Goal: Task Accomplishment & Management: Manage account settings

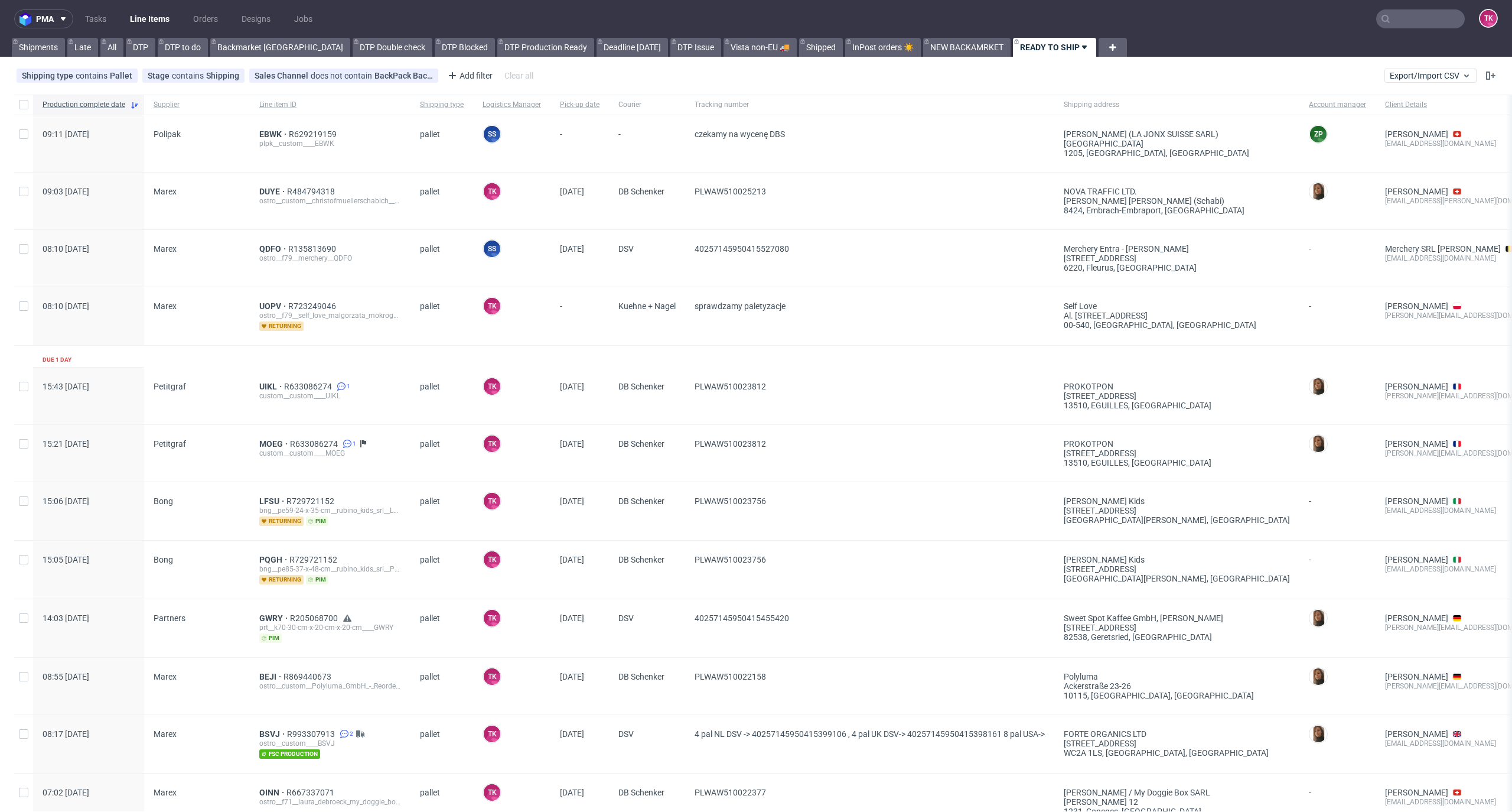
drag, startPoint x: 0, startPoint y: 0, endPoint x: 170, endPoint y: 13, distance: 170.5
click at [172, 12] on ul "Tasks Line Items Orders Designs Jobs" at bounding box center [199, 18] width 251 height 19
click at [170, 12] on link "Line Items" at bounding box center [150, 18] width 54 height 19
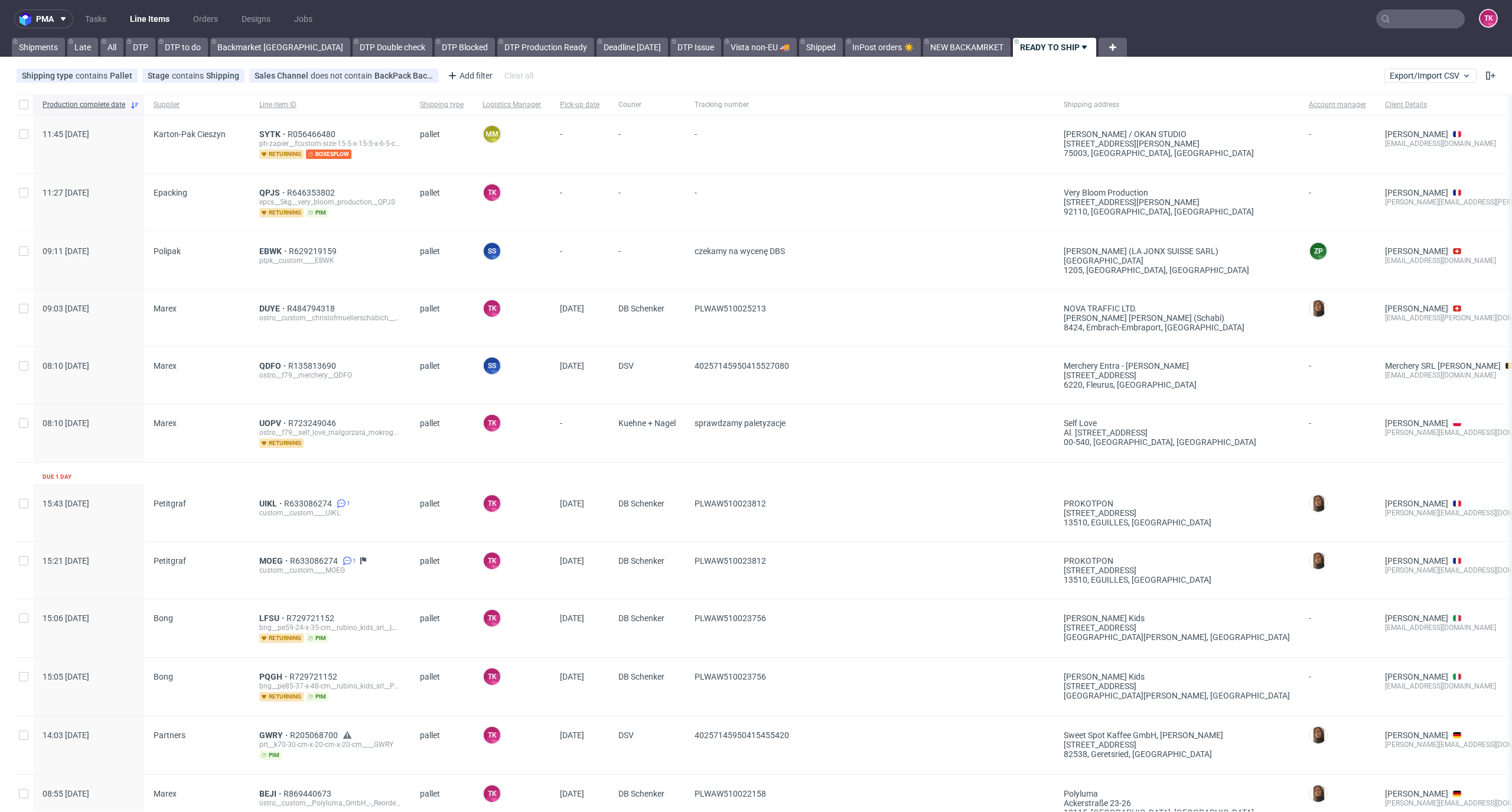
click at [164, 17] on link "Line Items" at bounding box center [150, 18] width 54 height 19
click at [266, 188] on span "QPJS" at bounding box center [273, 192] width 28 height 9
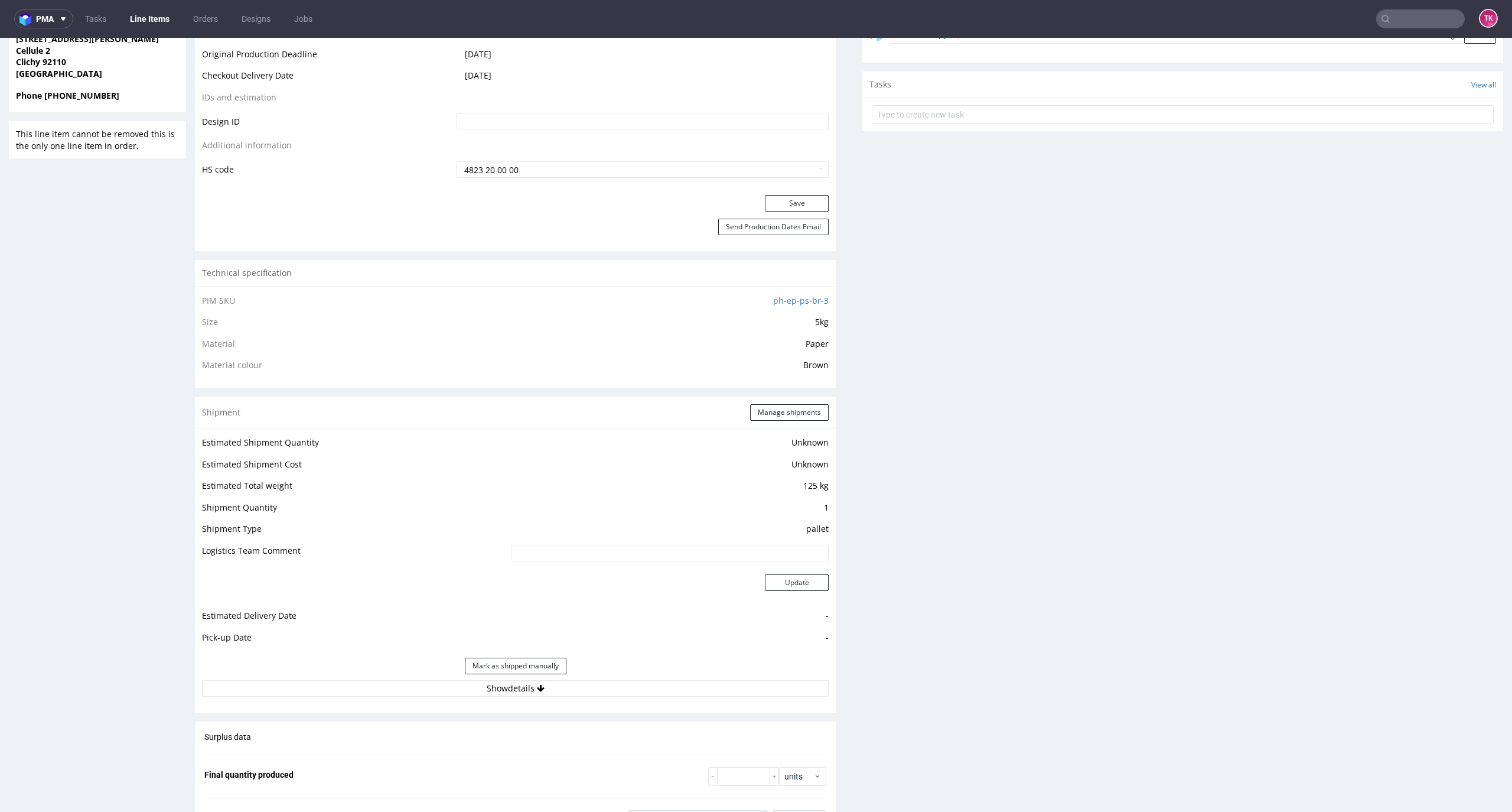
scroll to position [866, 0]
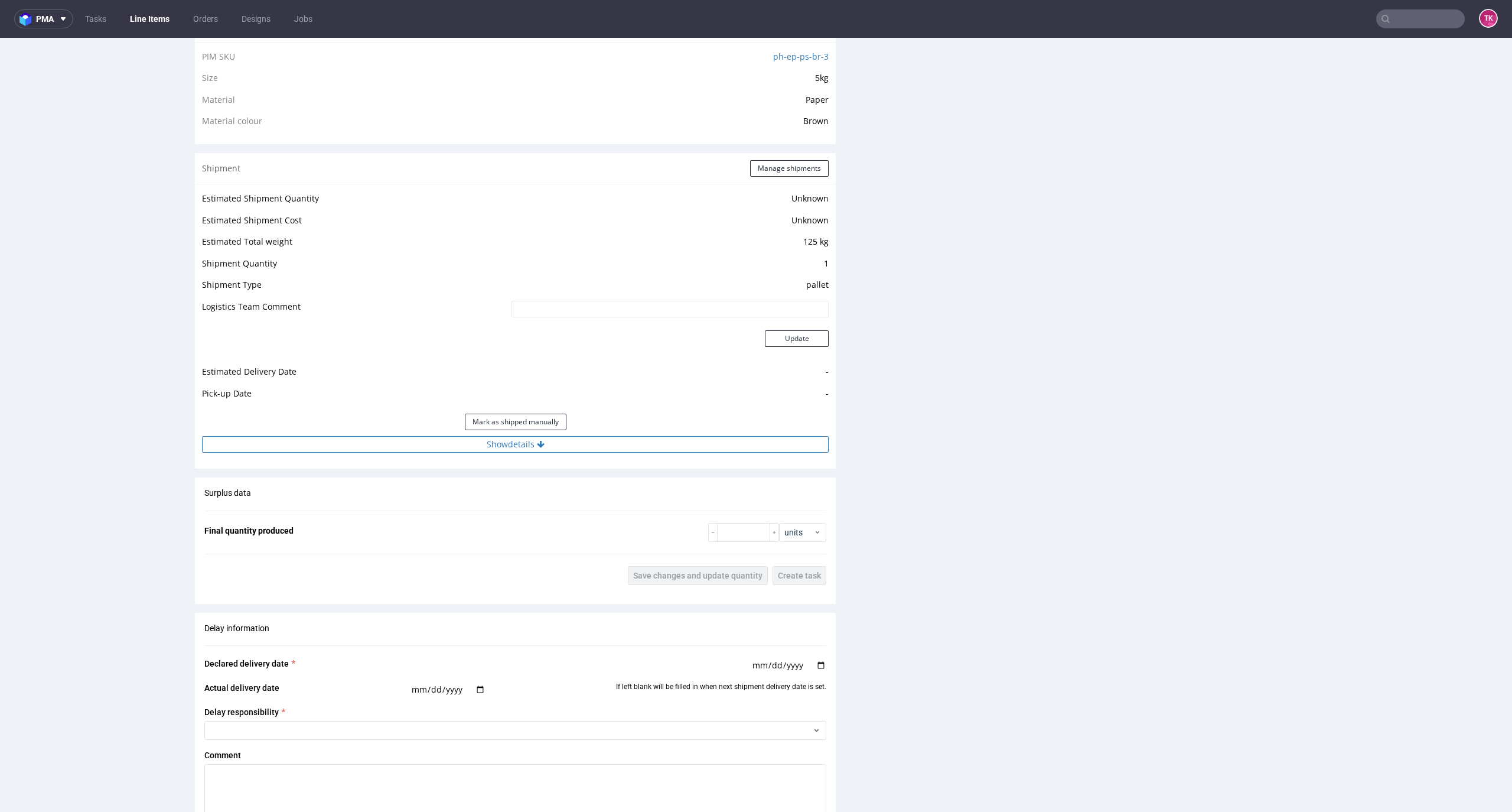
click at [645, 447] on button "Show details" at bounding box center [515, 445] width 627 height 17
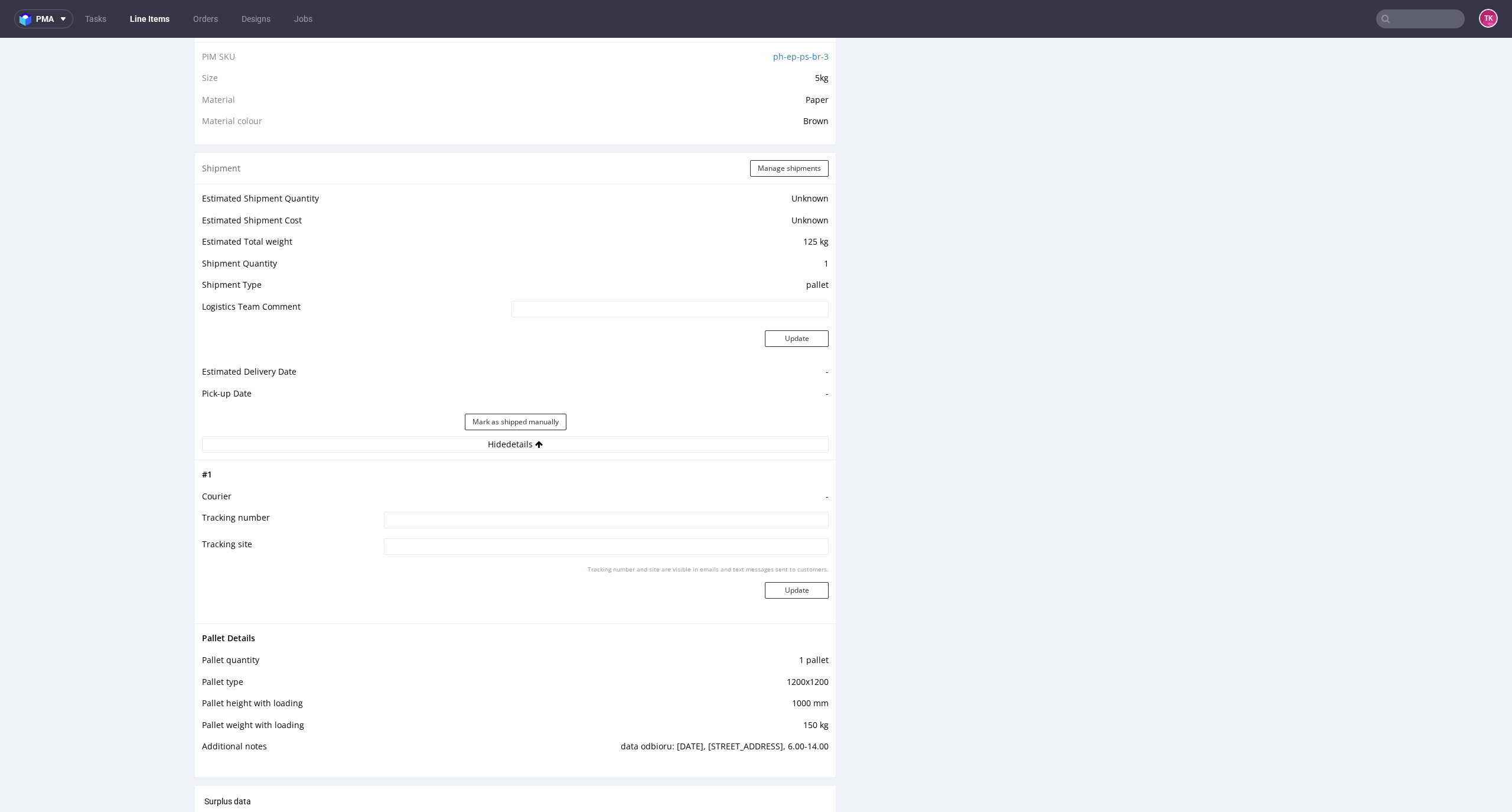
click at [127, 17] on link "Line Items" at bounding box center [150, 18] width 54 height 19
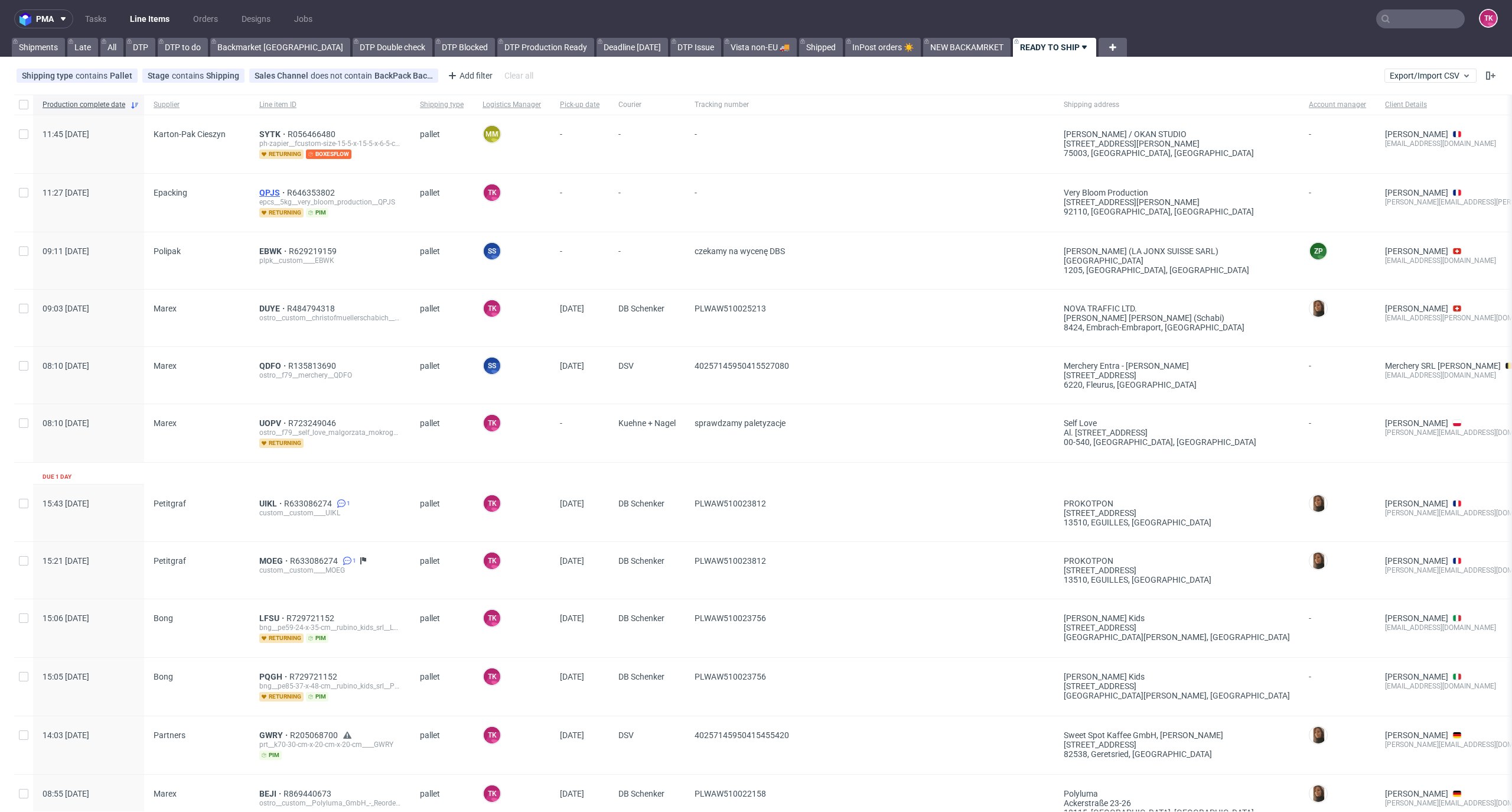
click at [264, 190] on span "QPJS" at bounding box center [273, 192] width 28 height 9
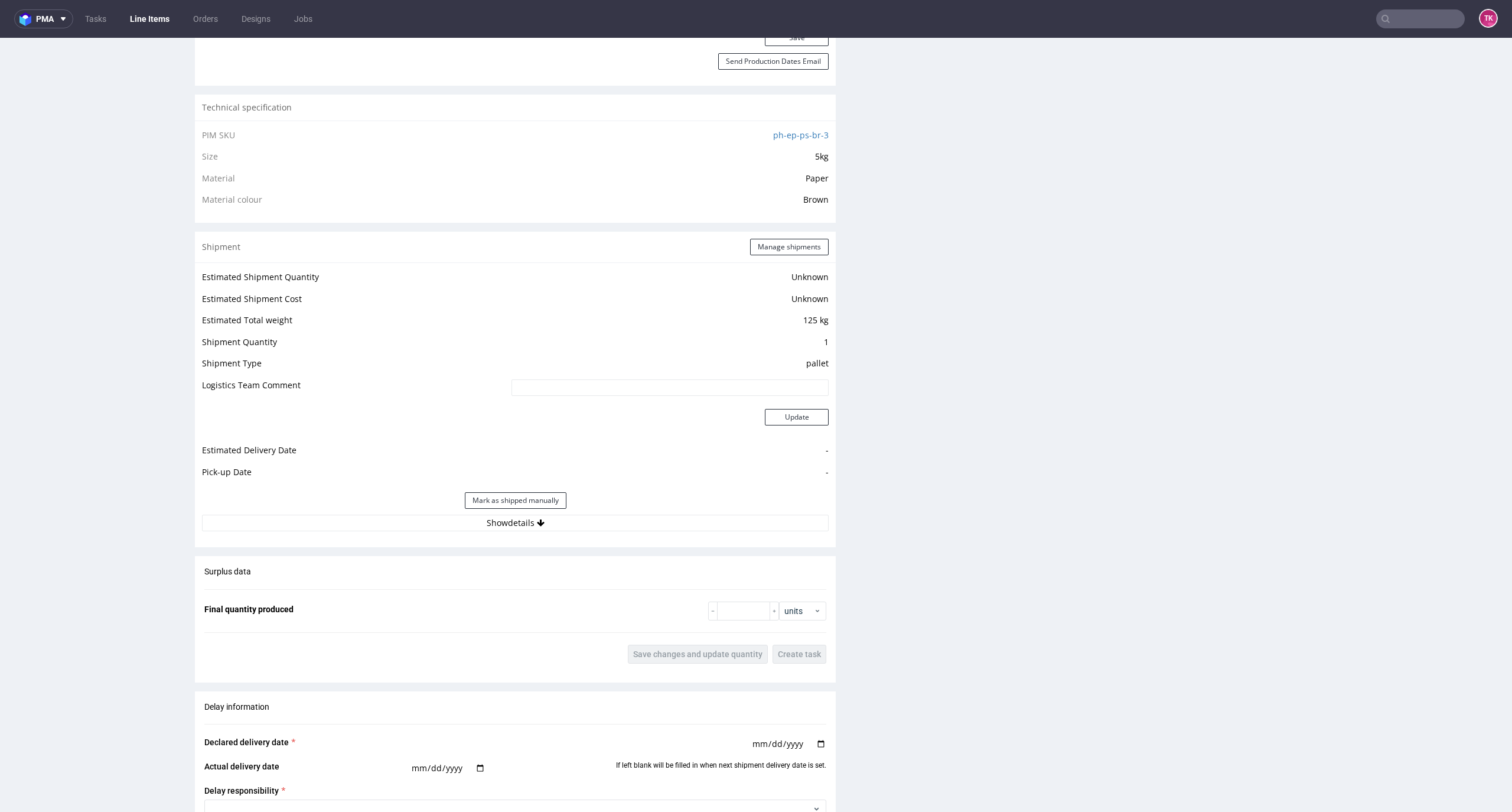
scroll to position [1181, 0]
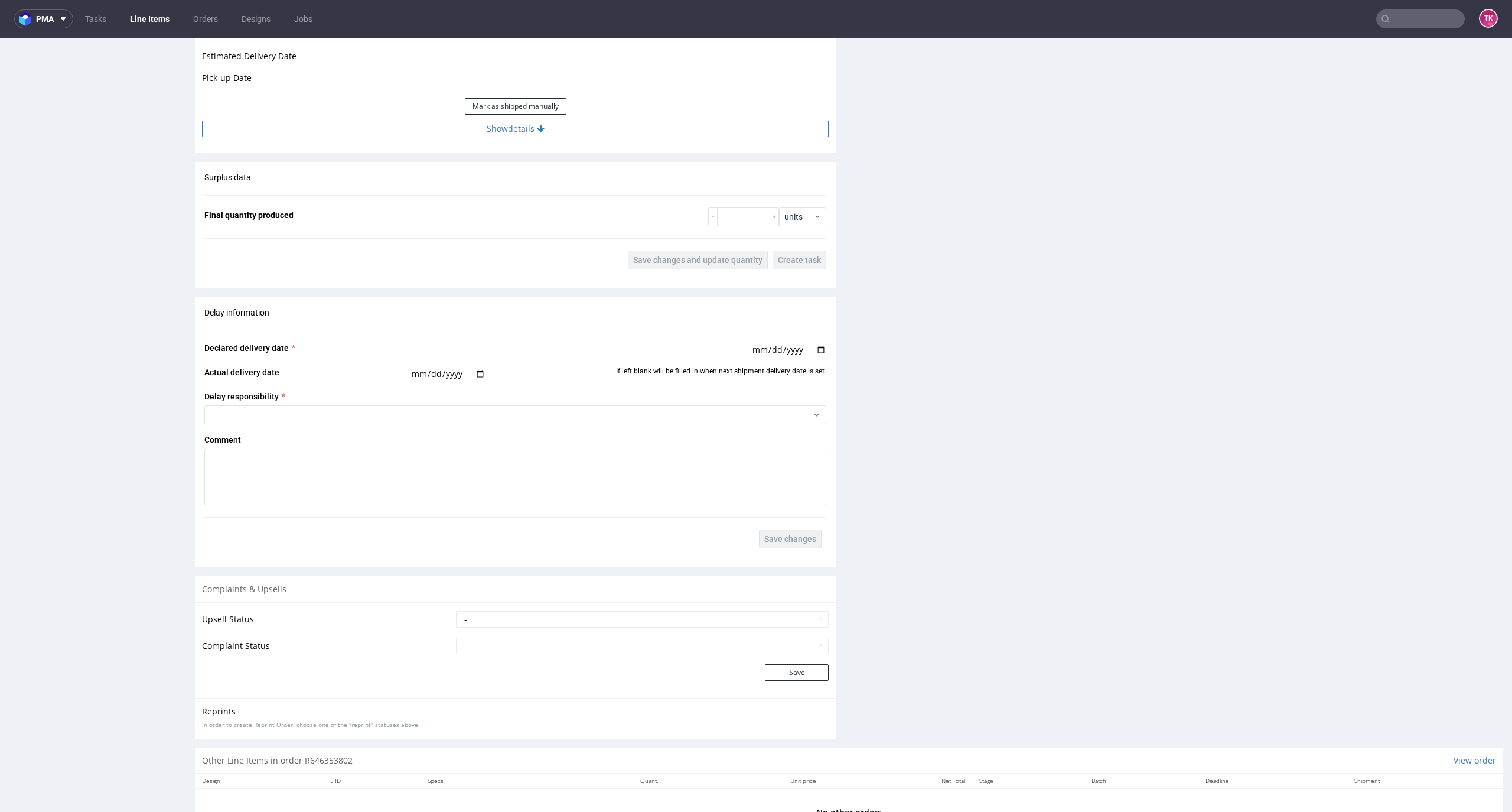
click at [650, 131] on button "Show details" at bounding box center [515, 129] width 627 height 17
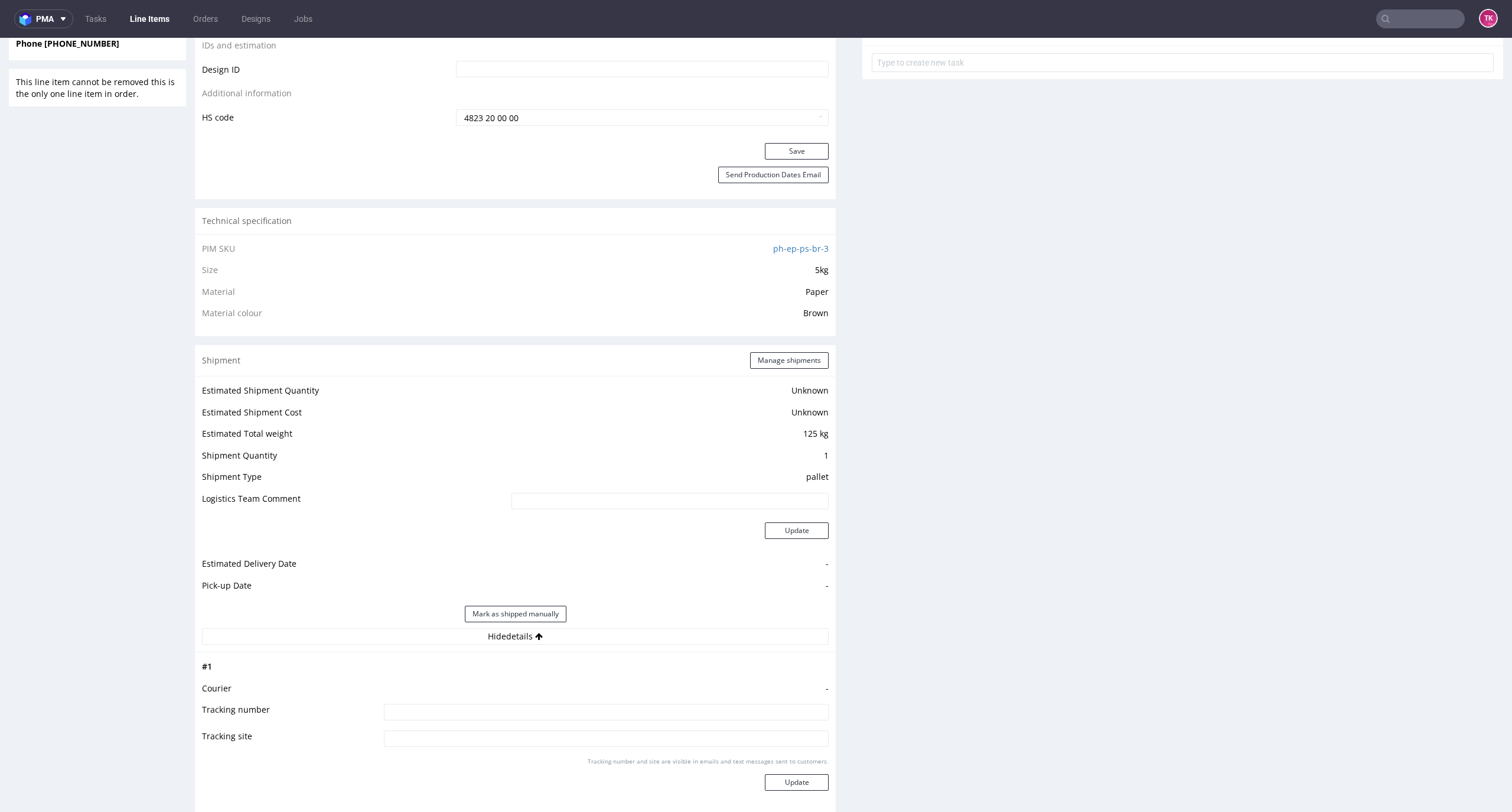
scroll to position [788, 0]
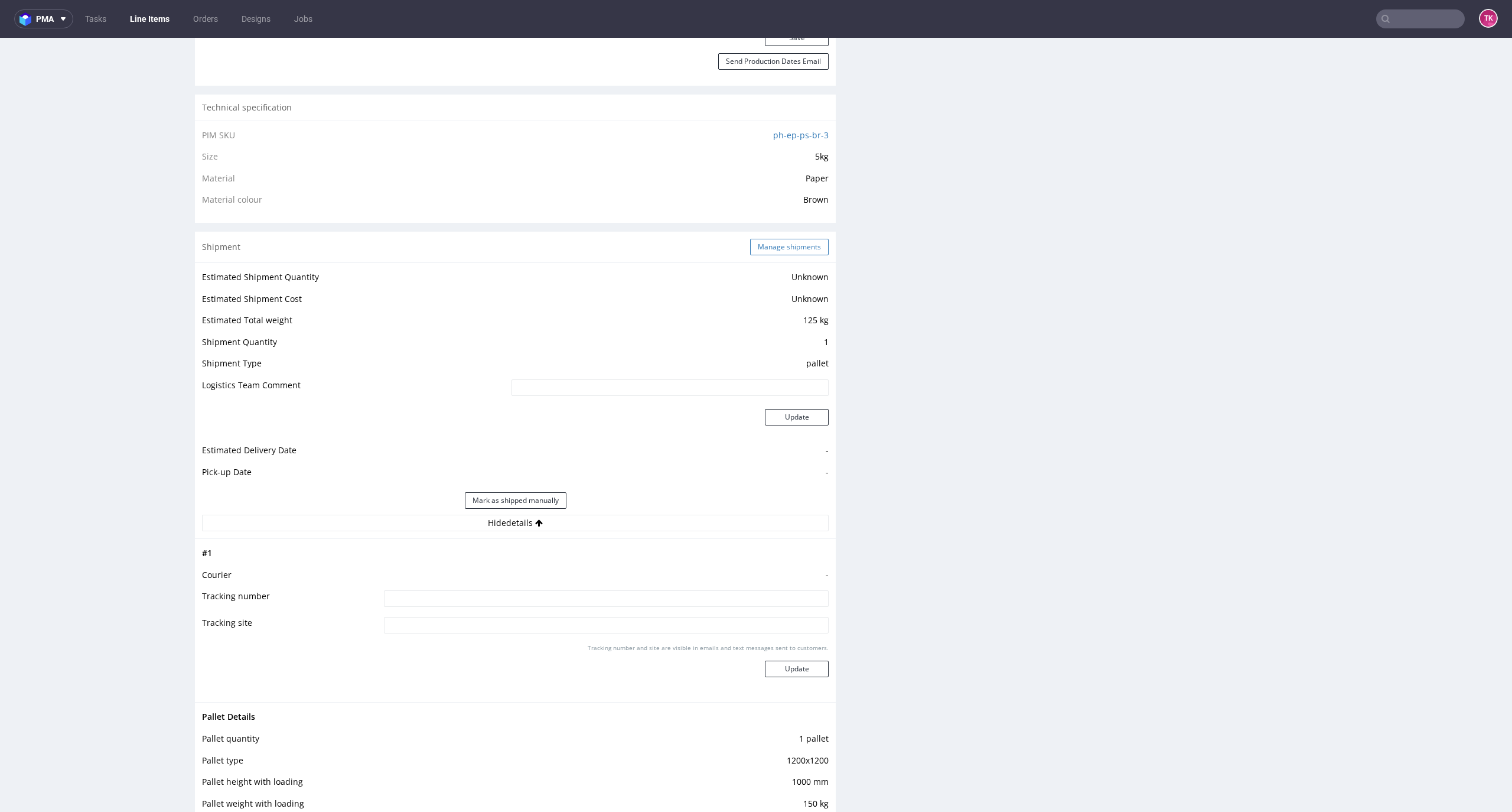
click at [786, 239] on button "Manage shipments" at bounding box center [789, 247] width 79 height 17
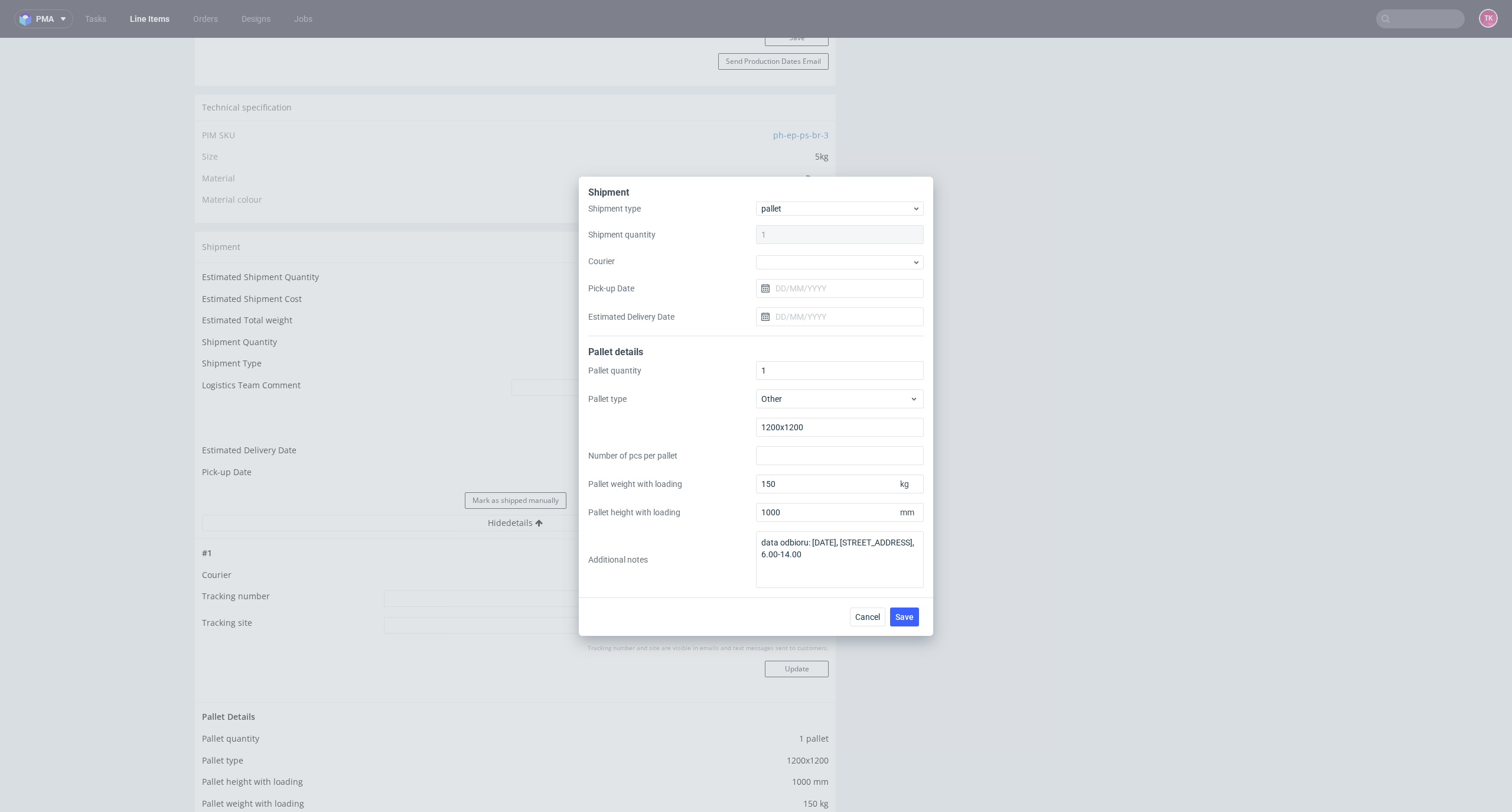
click at [842, 274] on div "Shipment type pallet Shipment quantity 1 Courier Pick-up Date Estimated Deliver…" at bounding box center [756, 269] width 336 height 135
click at [842, 260] on div at bounding box center [839, 262] width 167 height 14
drag, startPoint x: 840, startPoint y: 319, endPoint x: 835, endPoint y: 315, distance: 6.4
click at [838, 320] on div "DB Schenker" at bounding box center [839, 329] width 158 height 21
click at [828, 282] on input "Pick-up Date" at bounding box center [839, 287] width 167 height 19
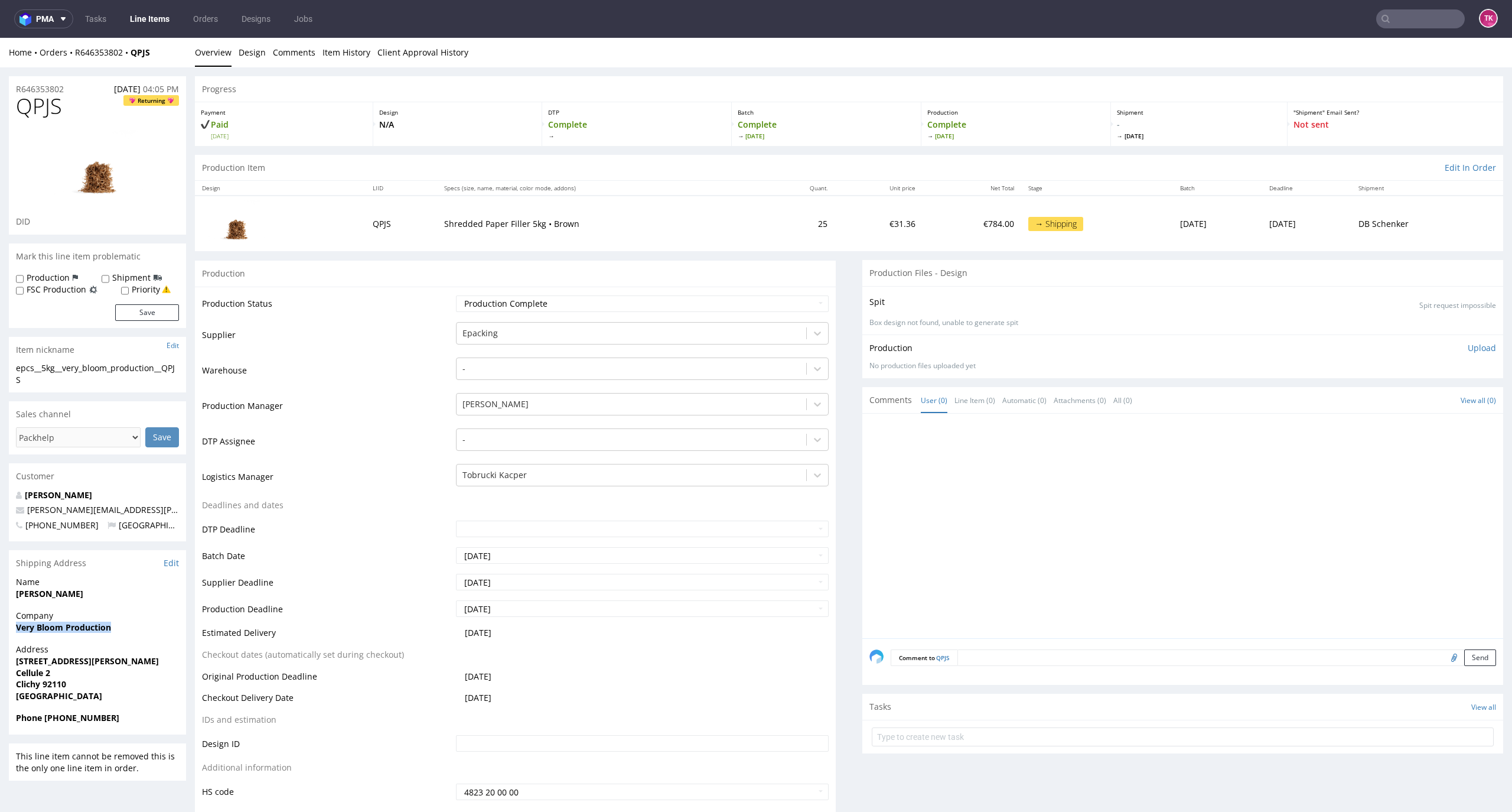
drag, startPoint x: 13, startPoint y: 618, endPoint x: 161, endPoint y: 612, distance: 148.1
click at [161, 612] on div "Company Very Bloom Production" at bounding box center [98, 626] width 177 height 33
drag, startPoint x: 15, startPoint y: 580, endPoint x: 100, endPoint y: 585, distance: 85.1
click at [100, 585] on div "Name Andrea Melo" at bounding box center [98, 593] width 177 height 33
copy strong "Andrea Melo"
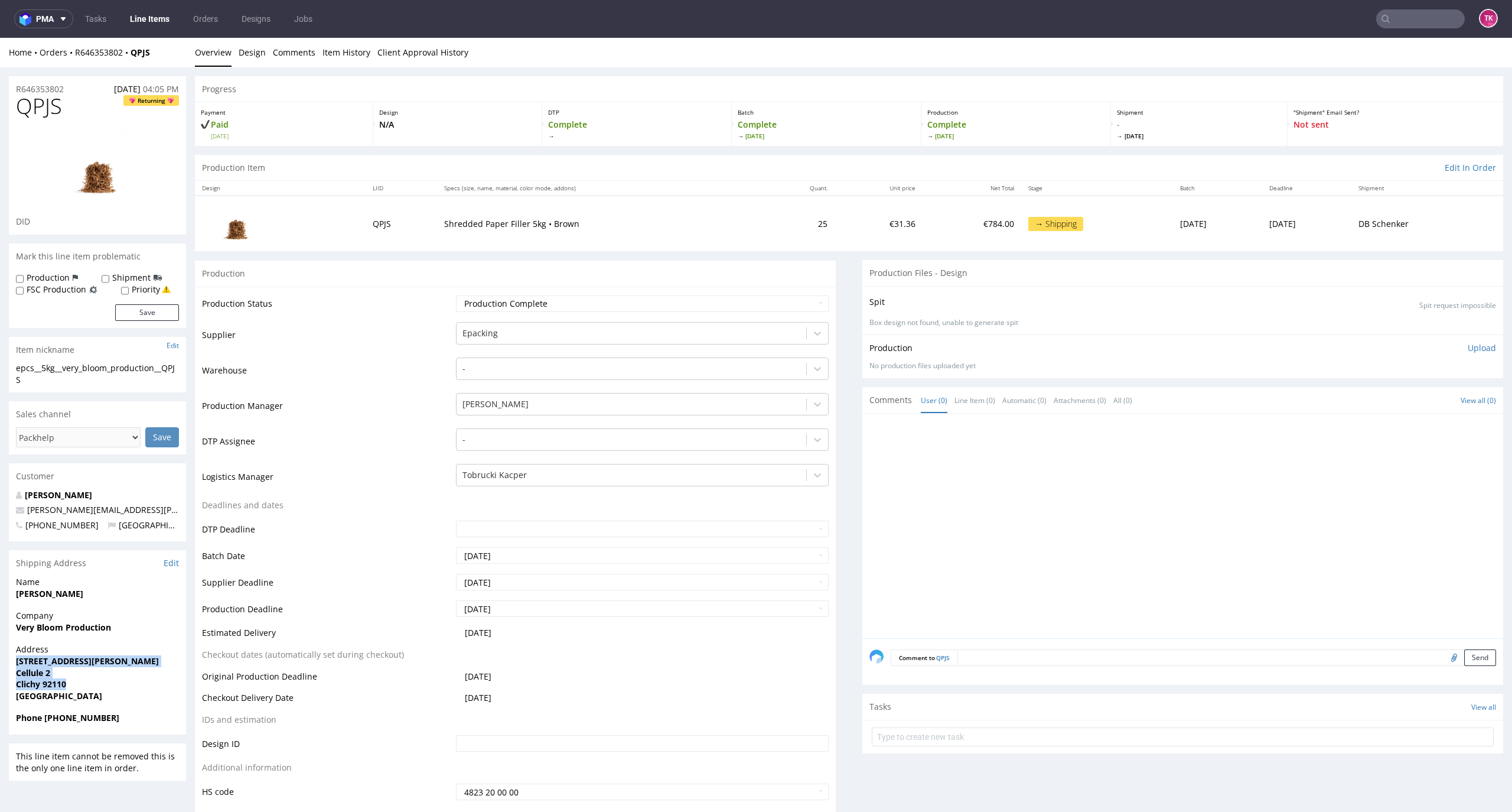
drag, startPoint x: 11, startPoint y: 649, endPoint x: 251, endPoint y: 617, distance: 242.1
click at [98, 675] on div "Address 8-10 Rue Gustave Eiffel Cellule 2 Clichy 92110 France" at bounding box center [98, 678] width 177 height 69
copy p "8-10 Rue Gustave Eiffel Cellule 2 Clichy 92110"
drag, startPoint x: 50, startPoint y: 710, endPoint x: 537, endPoint y: 601, distance: 499.0
click at [127, 712] on span "Phone +33659955569" at bounding box center [97, 717] width 163 height 12
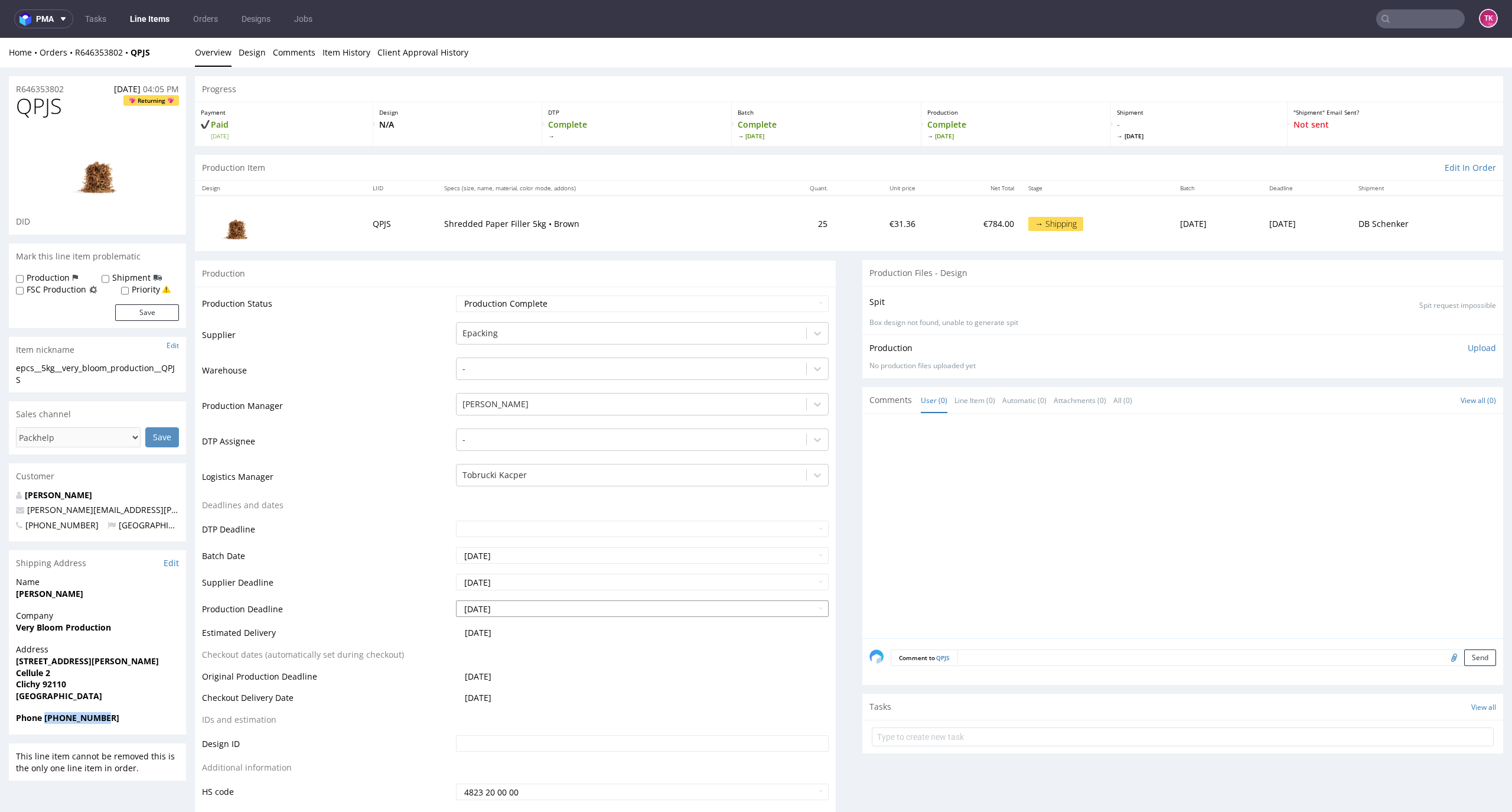
copy strong "+33659955569"
drag, startPoint x: 155, startPoint y: 492, endPoint x: 0, endPoint y: 495, distance: 155.0
copy span "andrea.melo@bergamotte.com"
drag, startPoint x: 161, startPoint y: 49, endPoint x: 74, endPoint y: 50, distance: 87.0
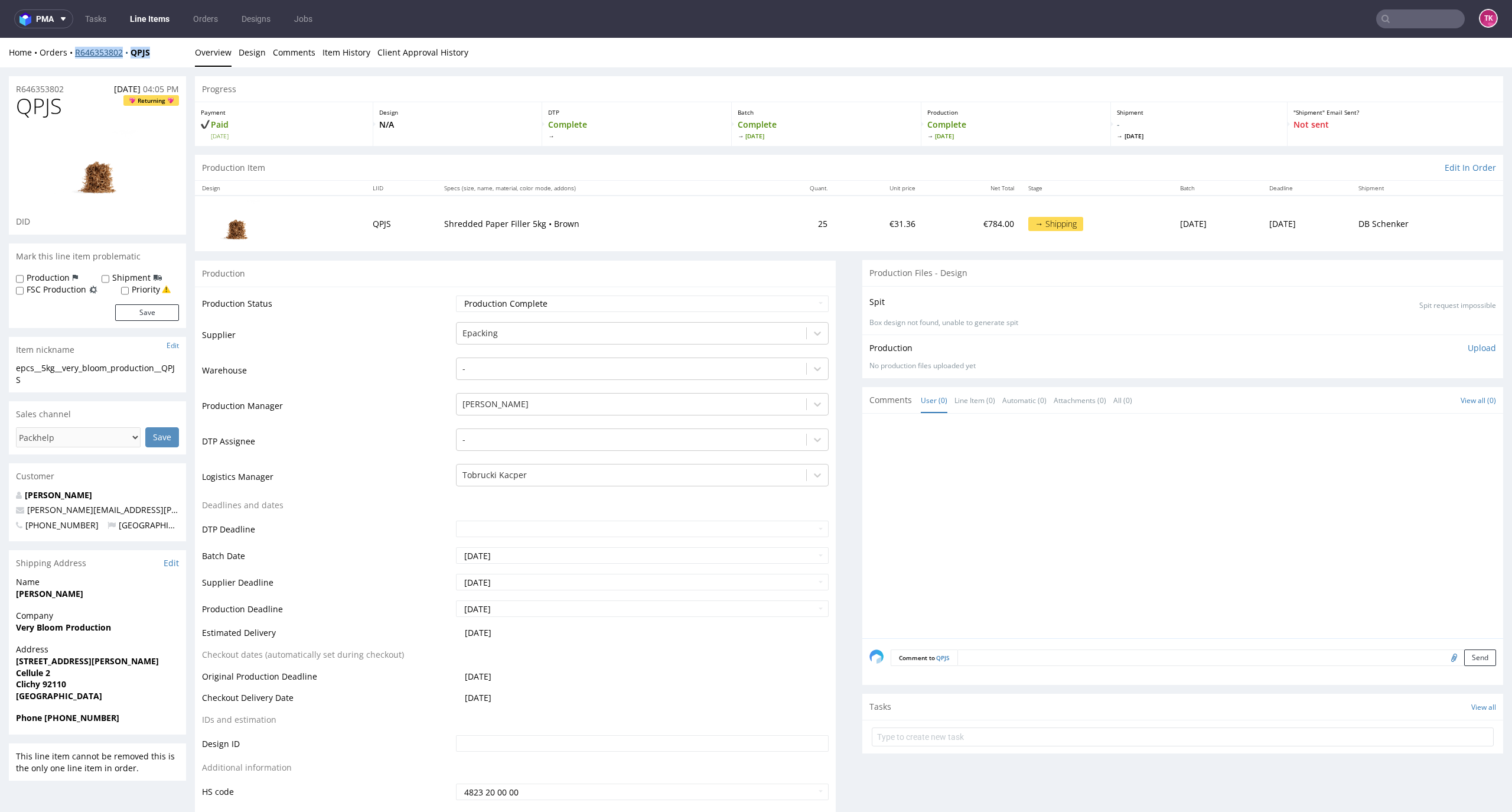
click at [74, 50] on div "Home Orders R646353802 QPJS" at bounding box center [98, 53] width 177 height 12
copy div "R646353802 QPJS"
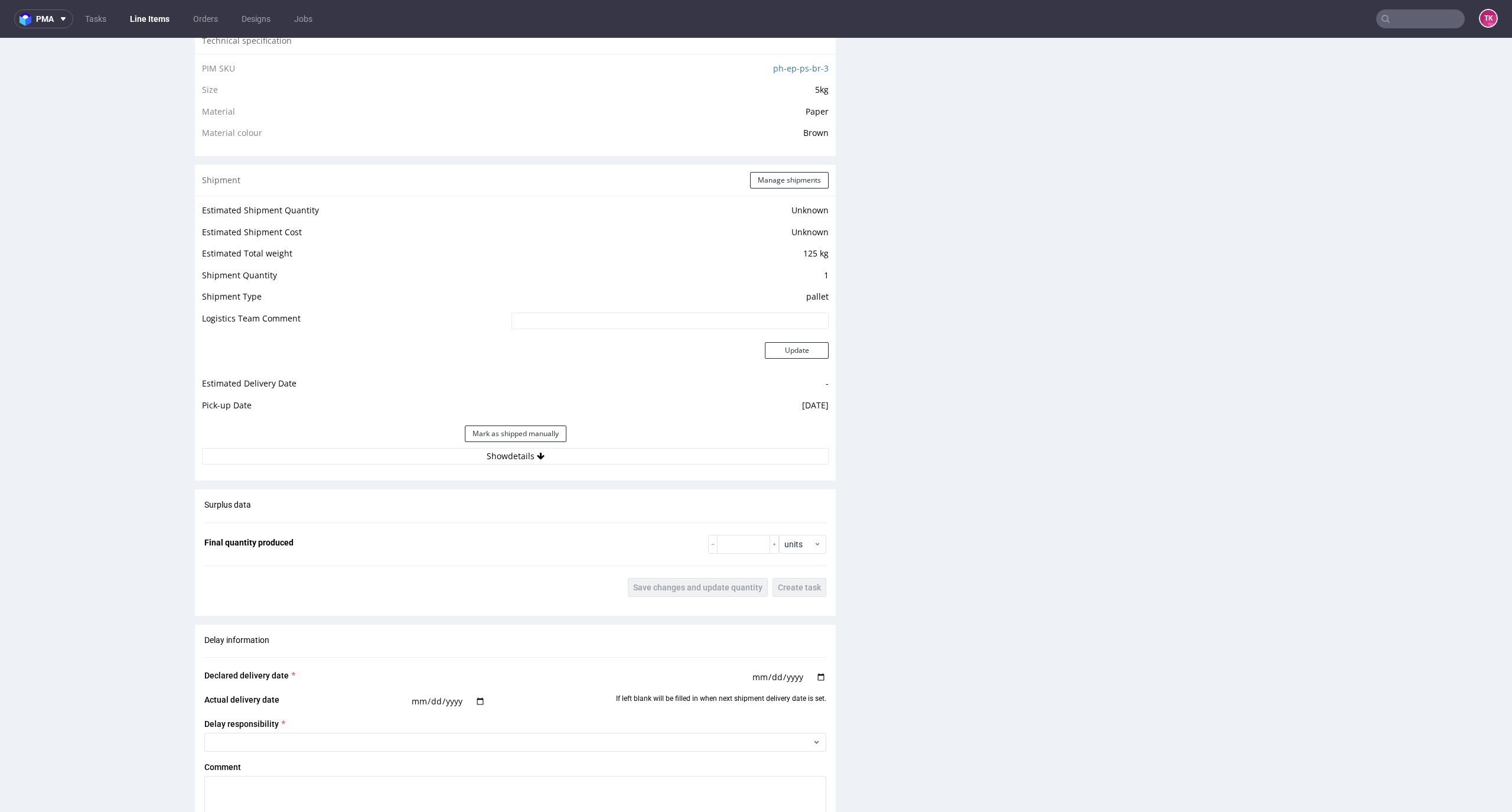
scroll to position [945, 0]
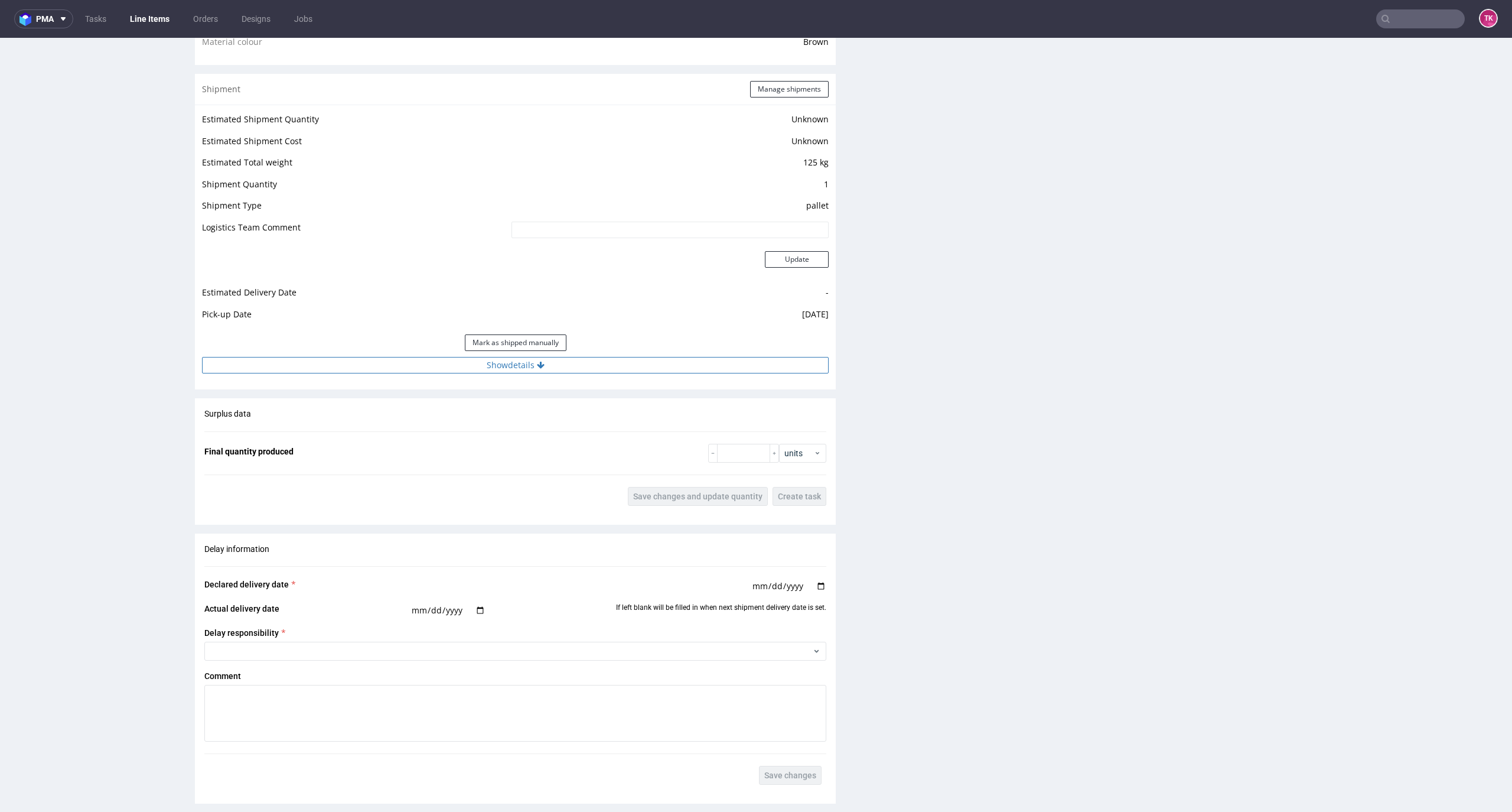
click at [587, 369] on button "Show details" at bounding box center [515, 365] width 627 height 17
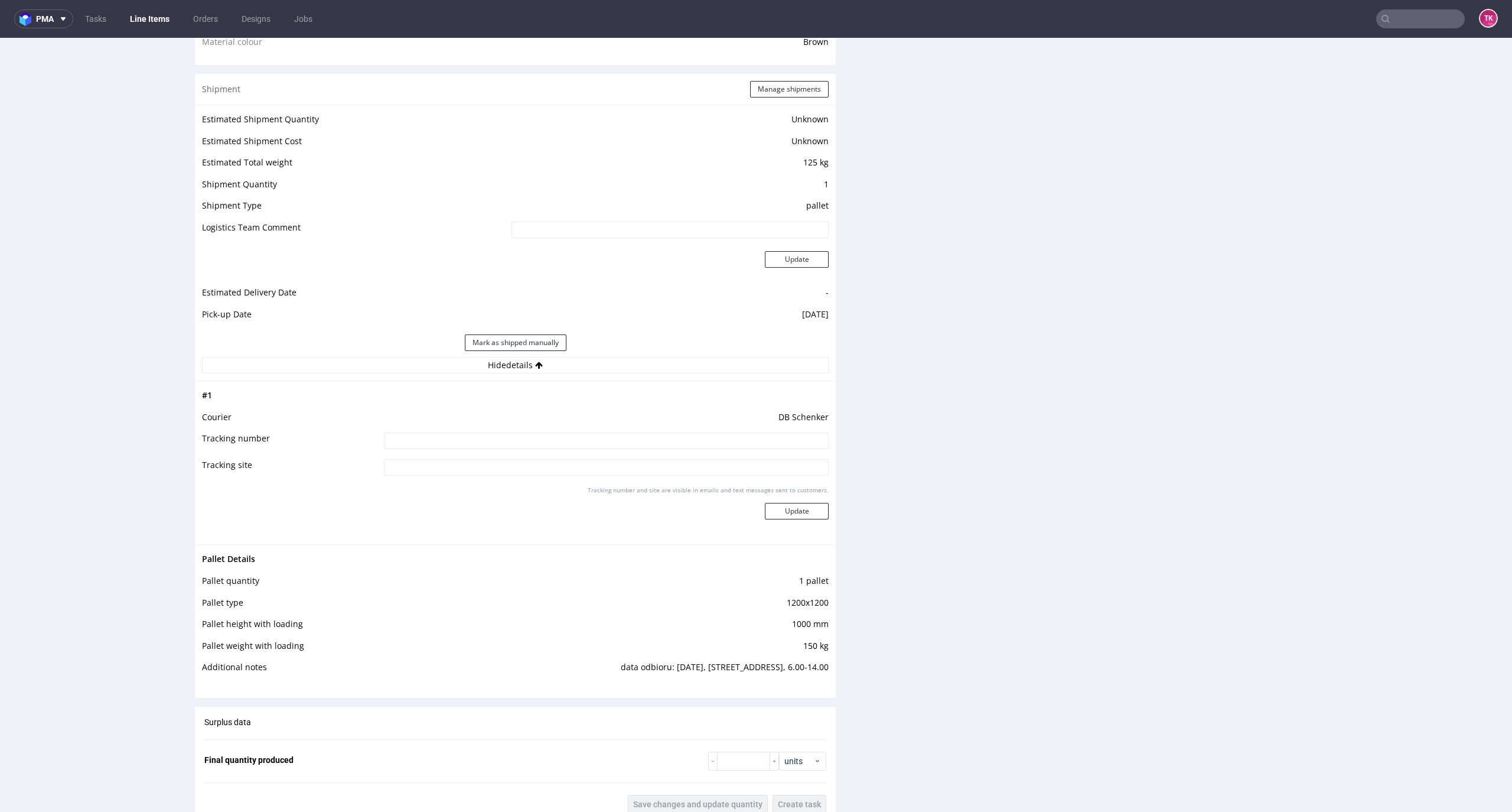
click at [558, 443] on input at bounding box center [606, 441] width 444 height 17
paste input "PLWAW510025463"
type input "PLWAW510025463"
click at [781, 514] on button "Update" at bounding box center [797, 511] width 64 height 17
drag, startPoint x: 156, startPoint y: 23, endPoint x: 156, endPoint y: 3, distance: 20.0
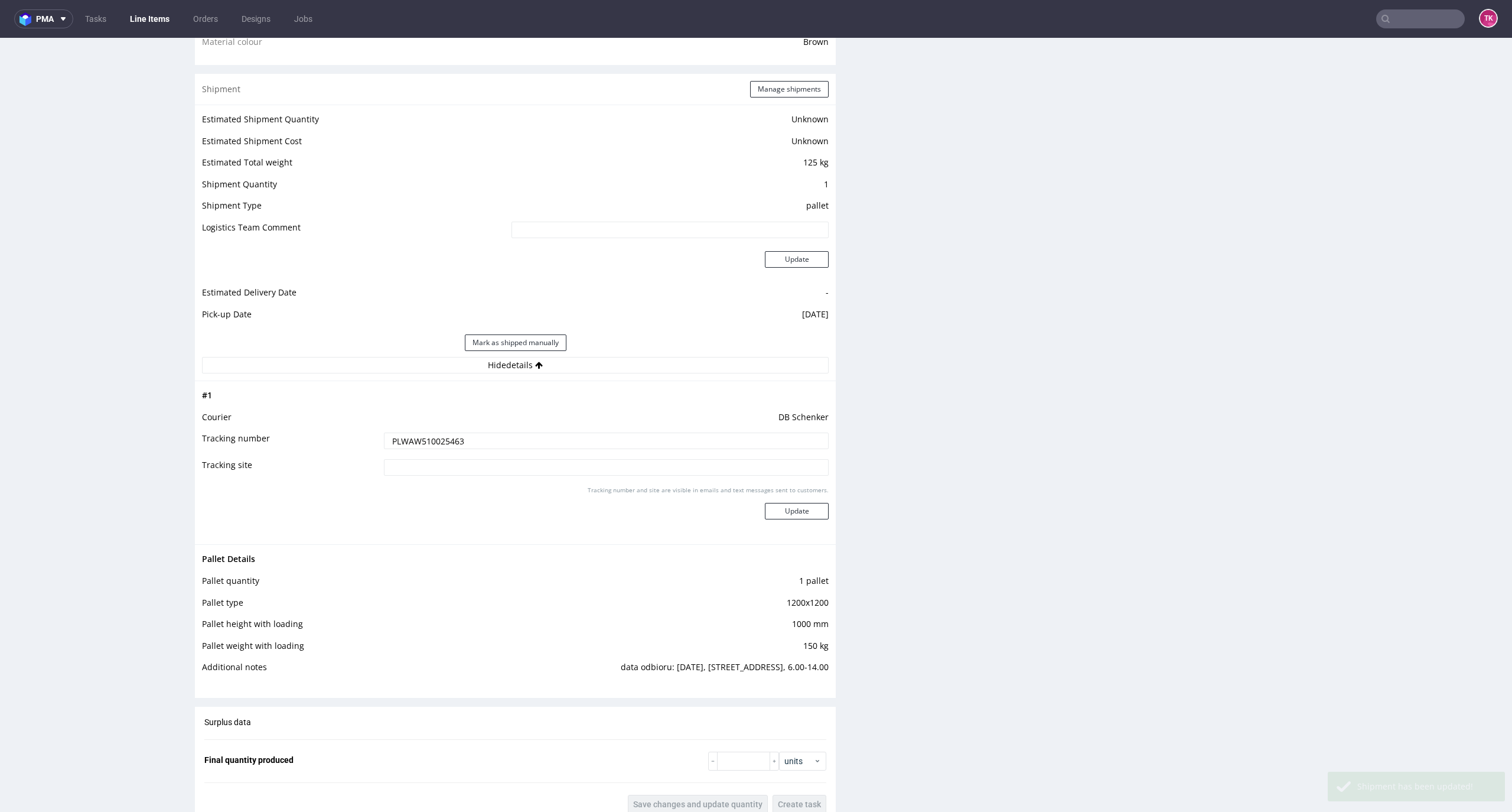
click at [156, 23] on link "Line Items" at bounding box center [150, 18] width 54 height 19
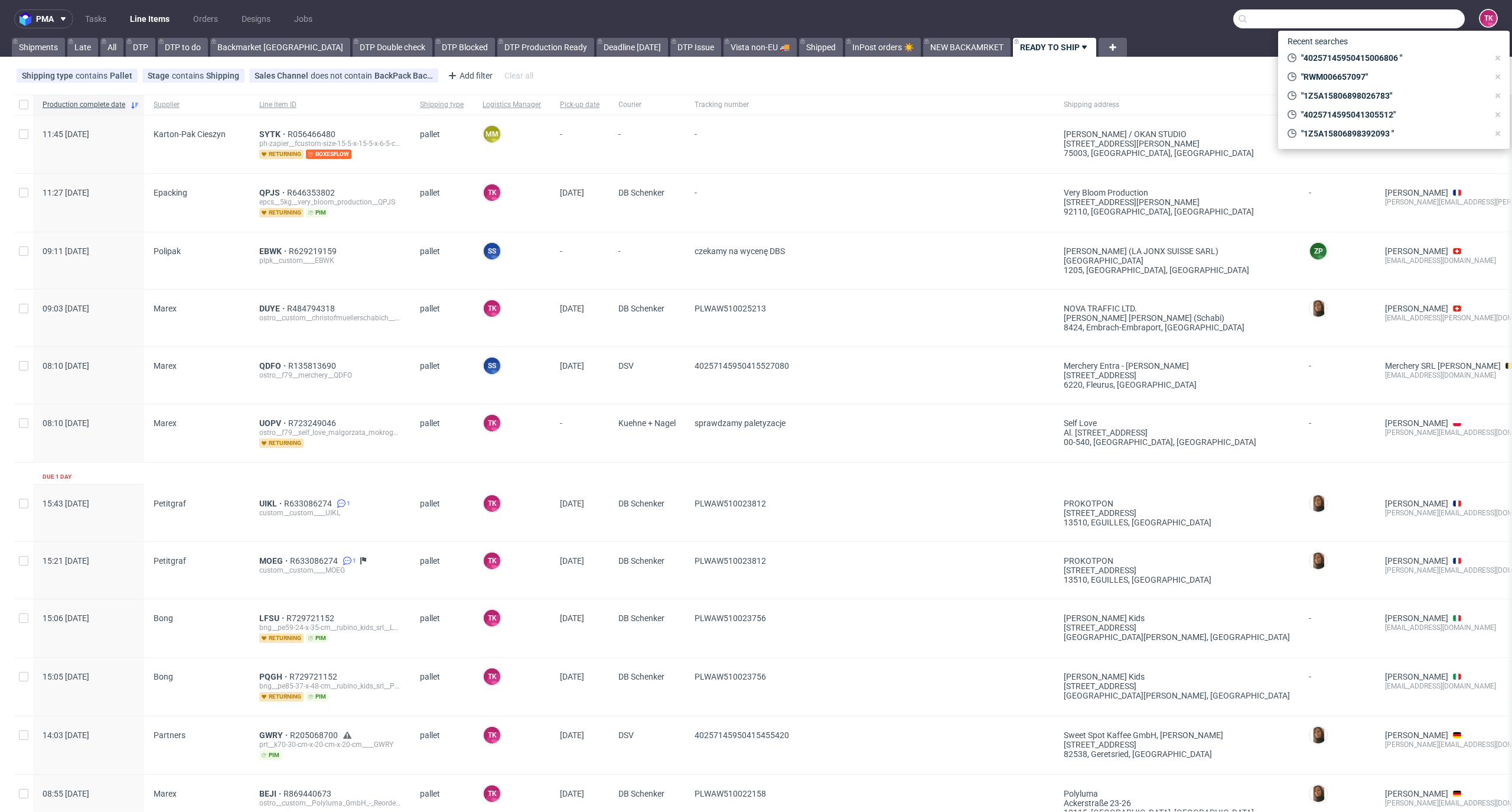
click at [1420, 22] on input "text" at bounding box center [1349, 18] width 232 height 19
paste input "40257145950411922452"
type input "40257145950411922452"
click at [1345, 52] on div "IOPR" at bounding box center [1393, 48] width 213 height 21
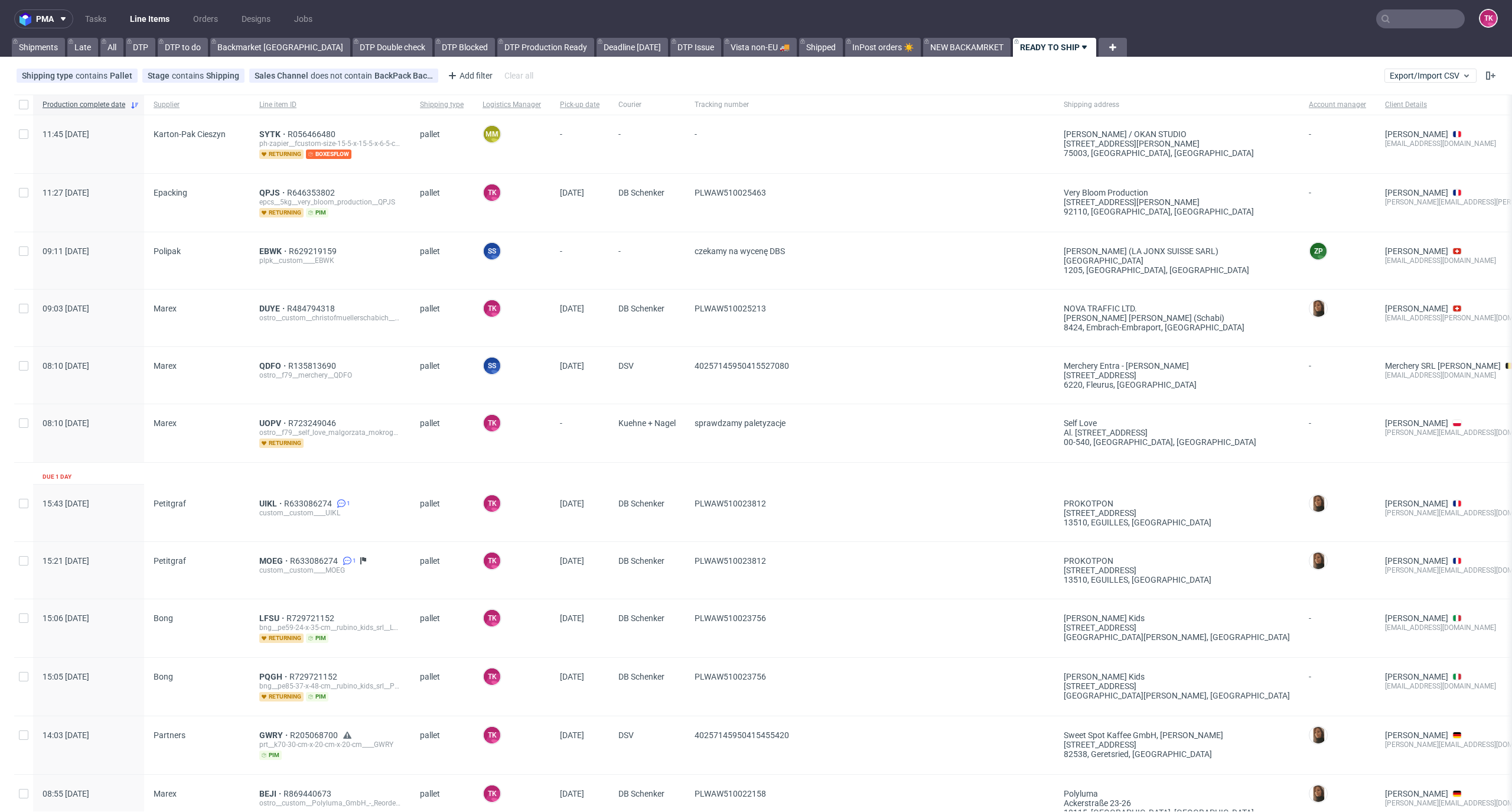
click at [254, 133] on div "SYTK R056466480 ph-zapier__fcustom-size-15-5-x-15-5-x-6-5-cm__studio_m__SYTK re…" at bounding box center [331, 144] width 161 height 58
click at [261, 136] on span "SYTK" at bounding box center [274, 134] width 28 height 9
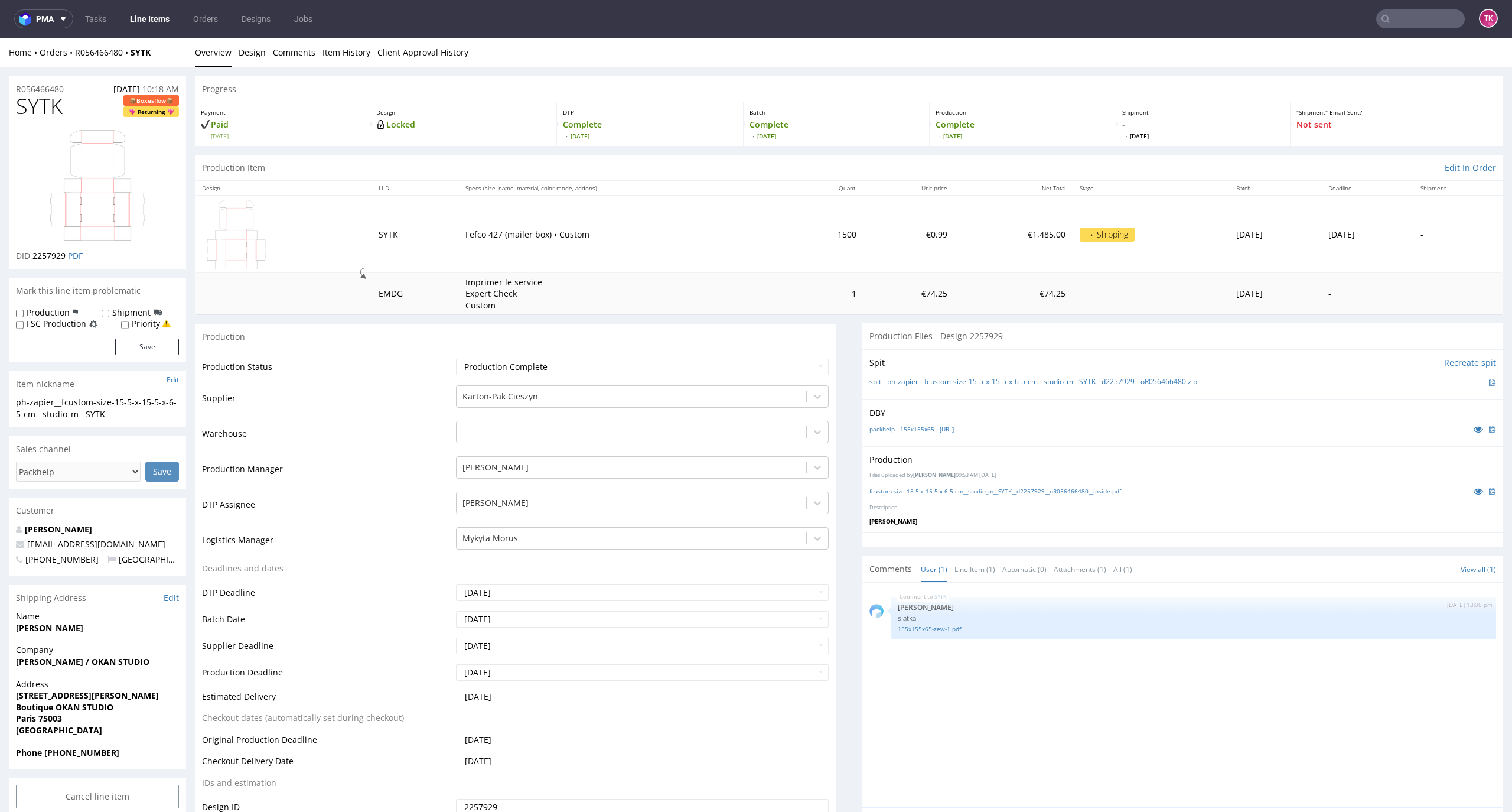
click at [513, 551] on td "Mykyta Morus" at bounding box center [641, 543] width 377 height 35
click at [510, 532] on div at bounding box center [632, 537] width 338 height 14
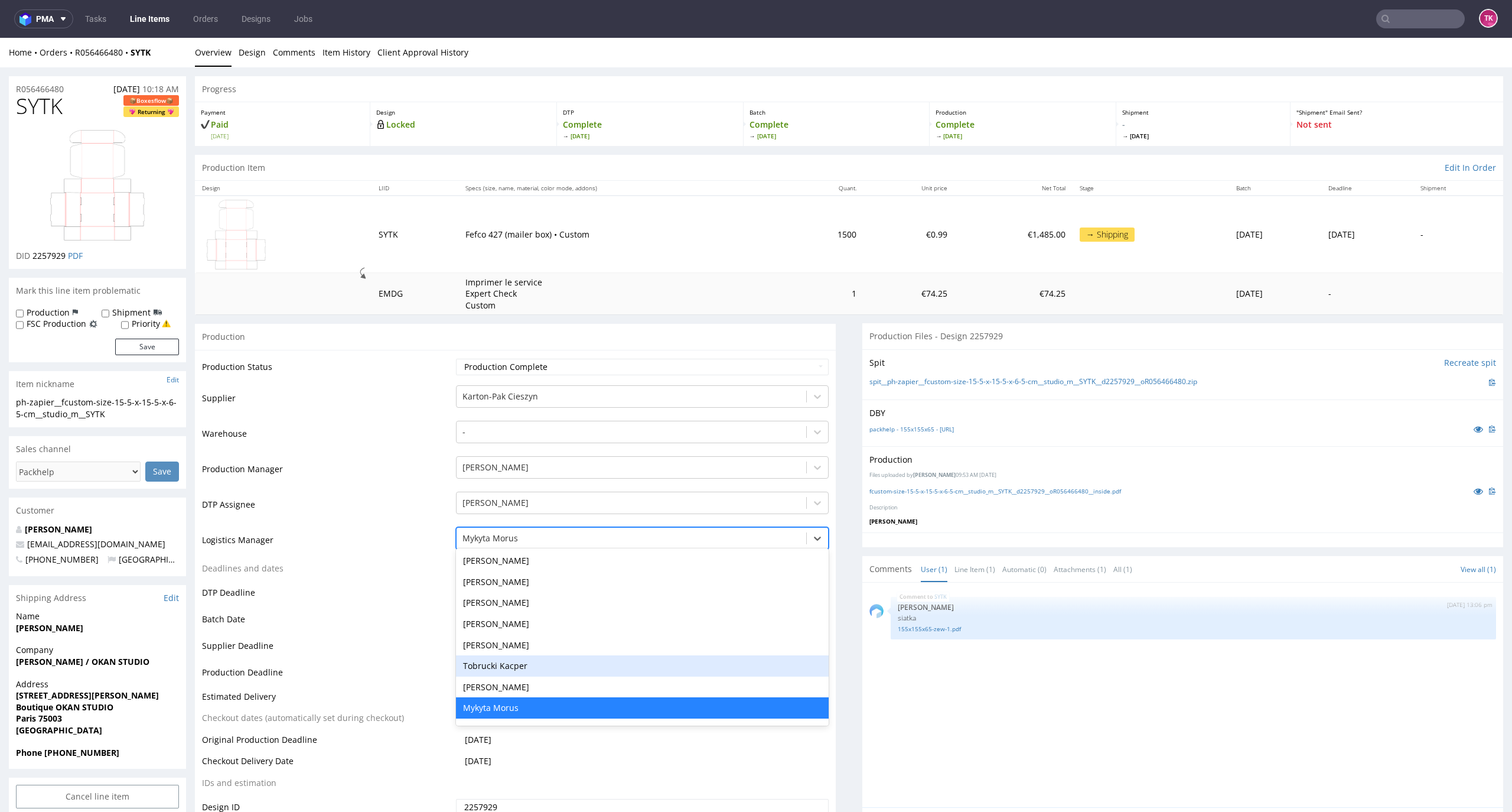
click at [543, 665] on div "Tobrucki Kacper" at bounding box center [643, 666] width 373 height 21
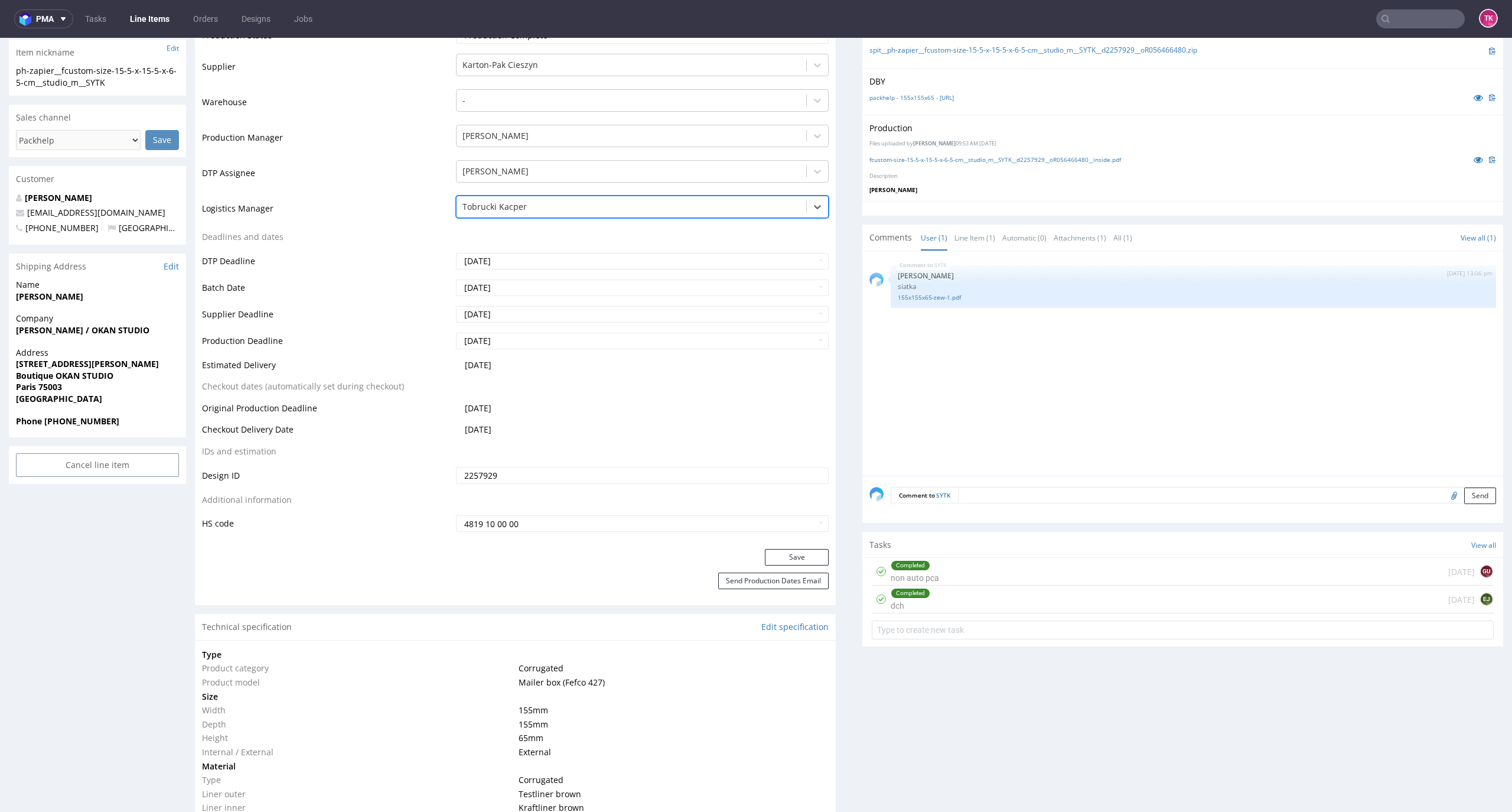
scroll to position [473, 0]
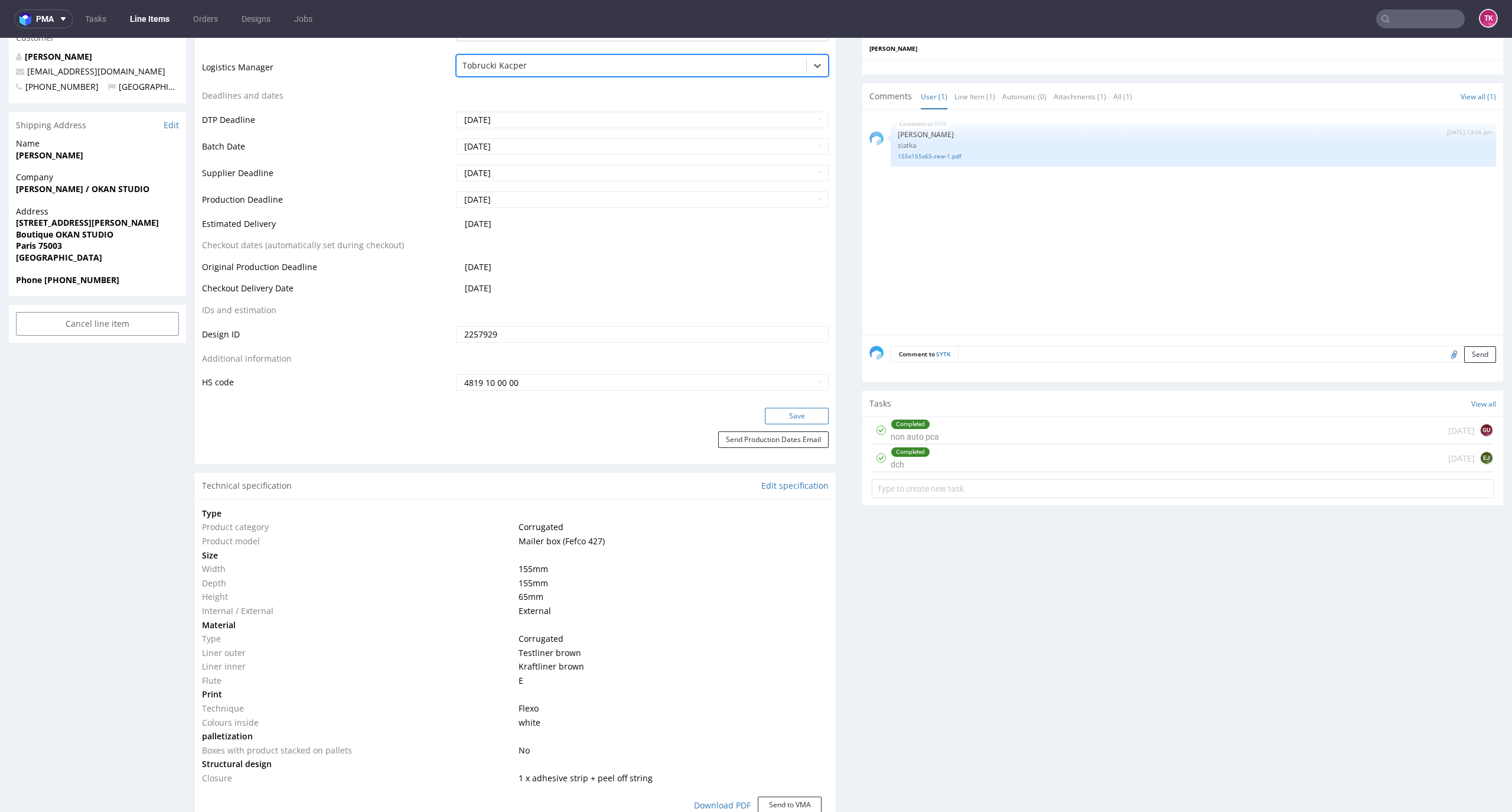
click at [794, 409] on button "Save" at bounding box center [797, 416] width 64 height 17
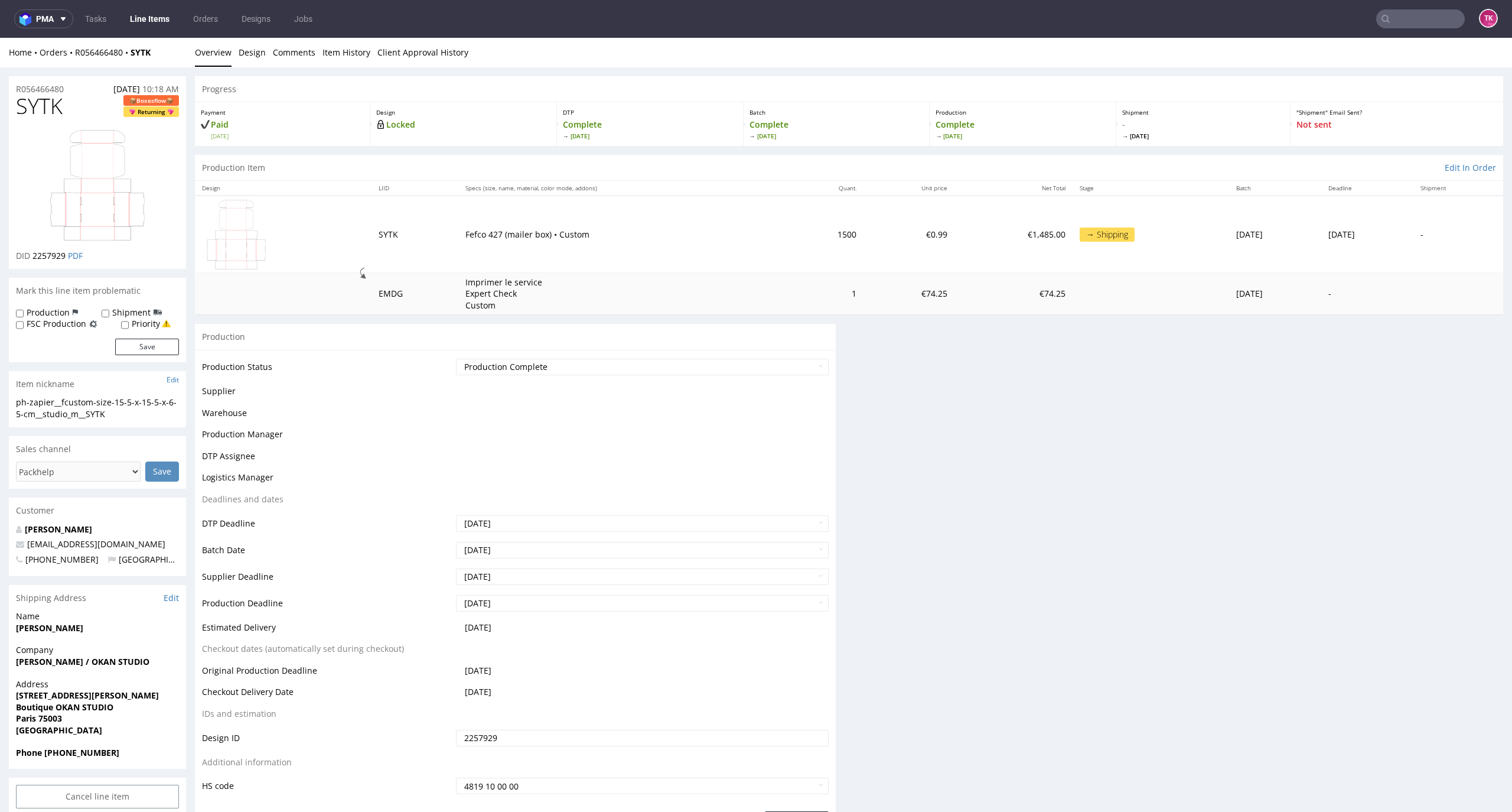
scroll to position [0, 0]
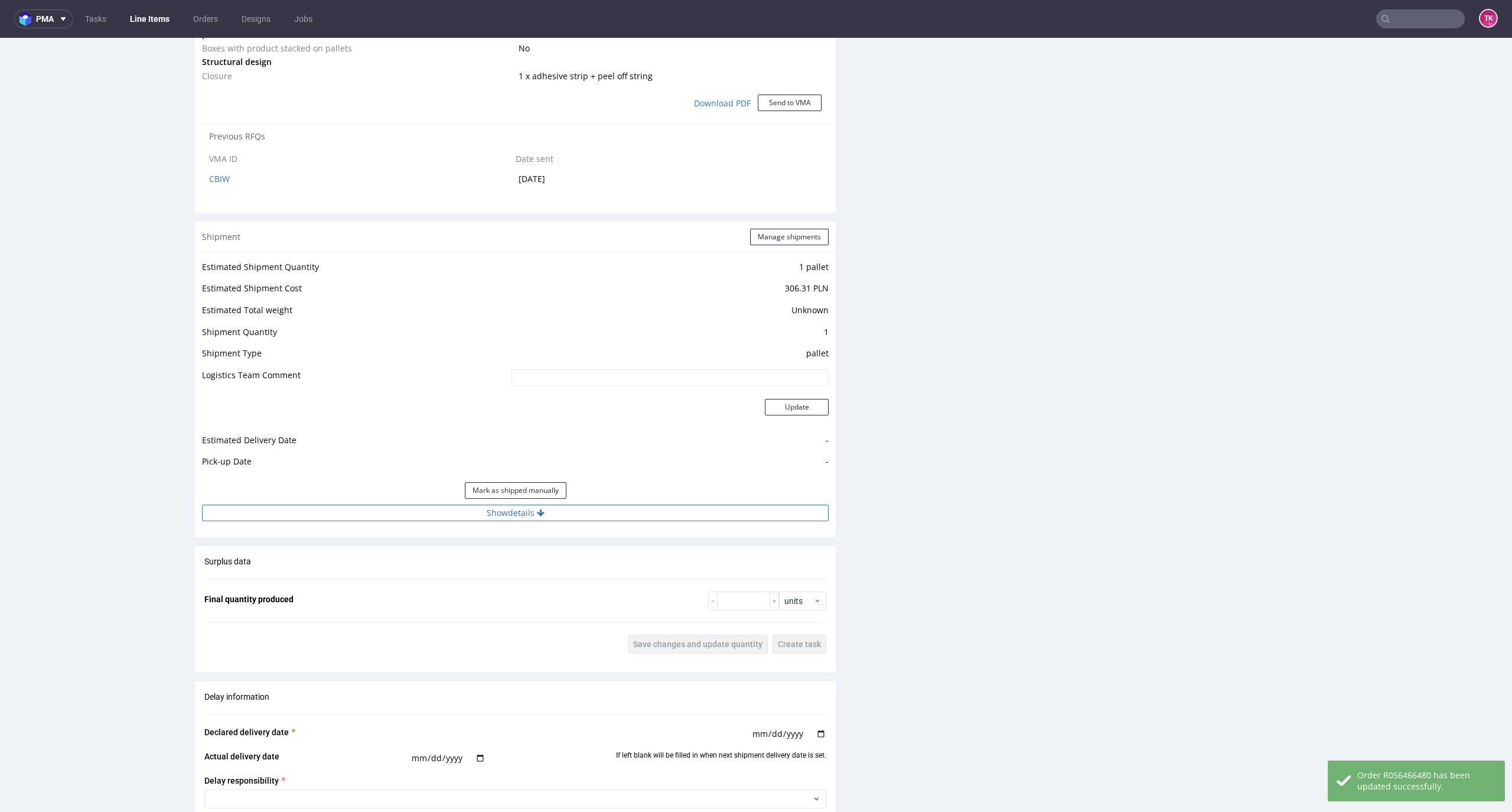
click at [631, 513] on button "Show details" at bounding box center [515, 513] width 627 height 17
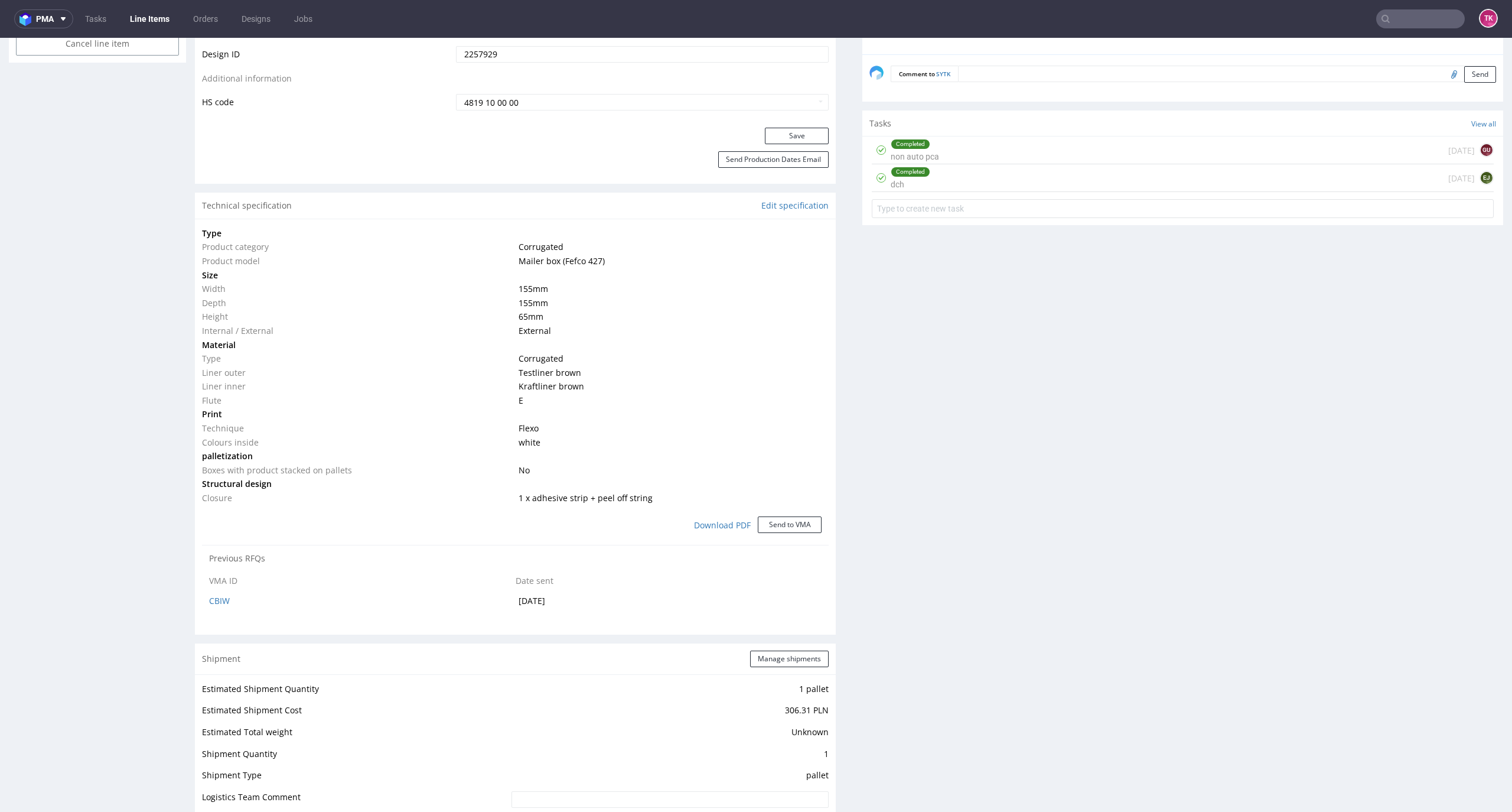
scroll to position [780, 0]
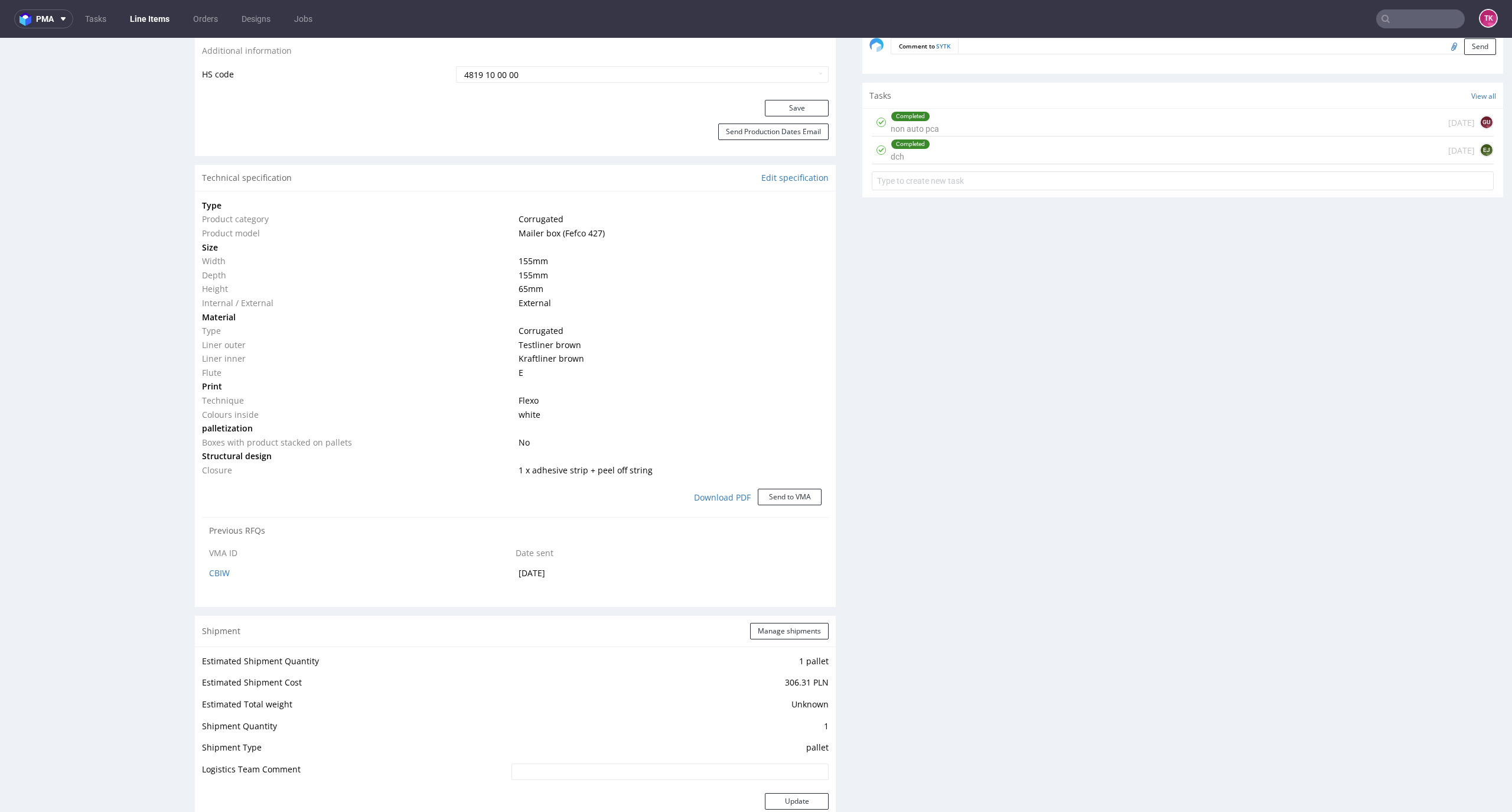
click at [763, 619] on div "Shipment Manage shipments" at bounding box center [515, 630] width 641 height 31
click at [771, 630] on button "Manage shipments" at bounding box center [789, 631] width 79 height 17
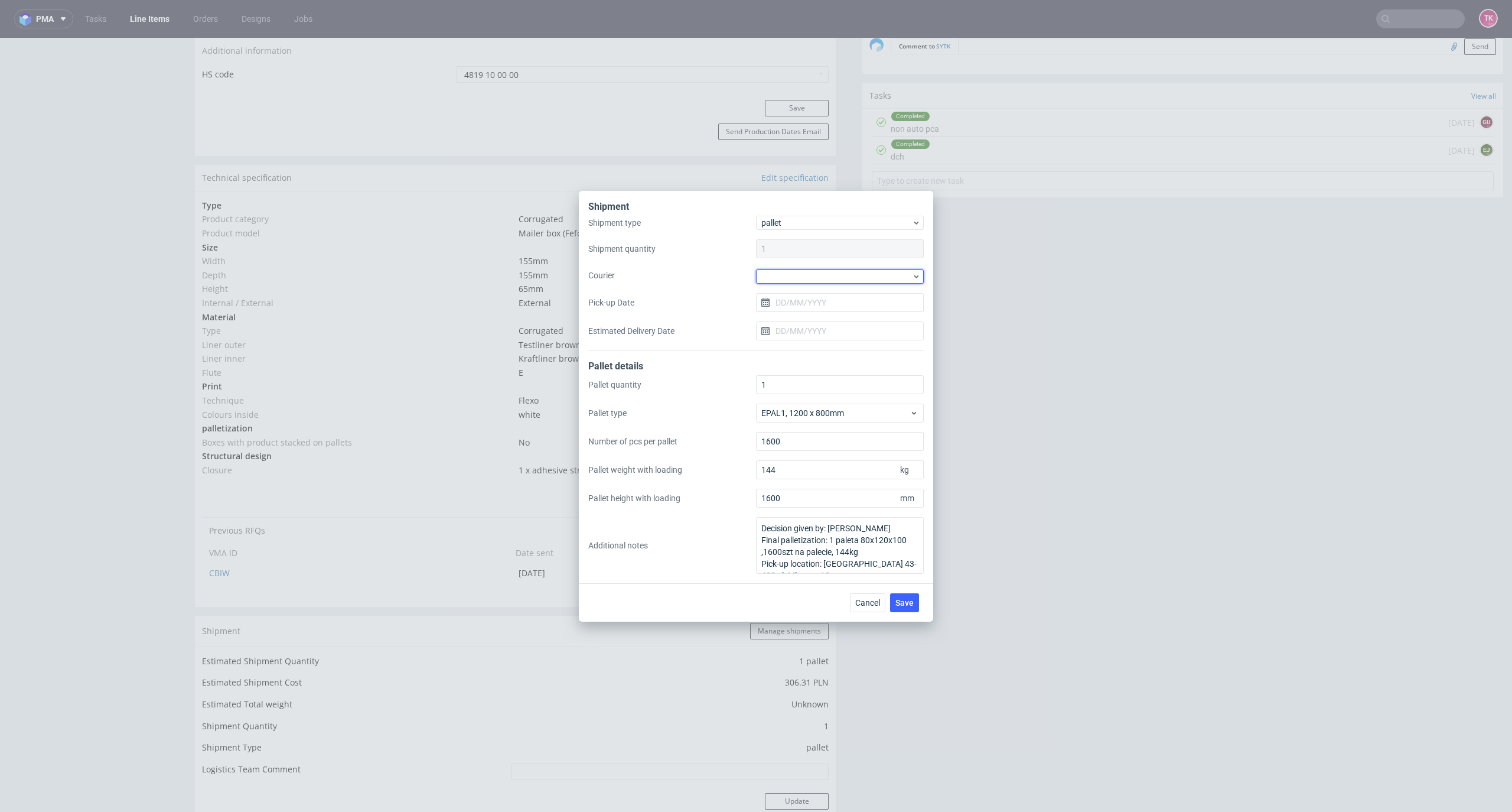
drag, startPoint x: 793, startPoint y: 270, endPoint x: 803, endPoint y: 284, distance: 17.2
click at [795, 270] on div at bounding box center [839, 276] width 167 height 14
click at [802, 343] on div "DSV" at bounding box center [839, 347] width 158 height 21
click at [802, 306] on input "Pick-up Date" at bounding box center [839, 301] width 167 height 19
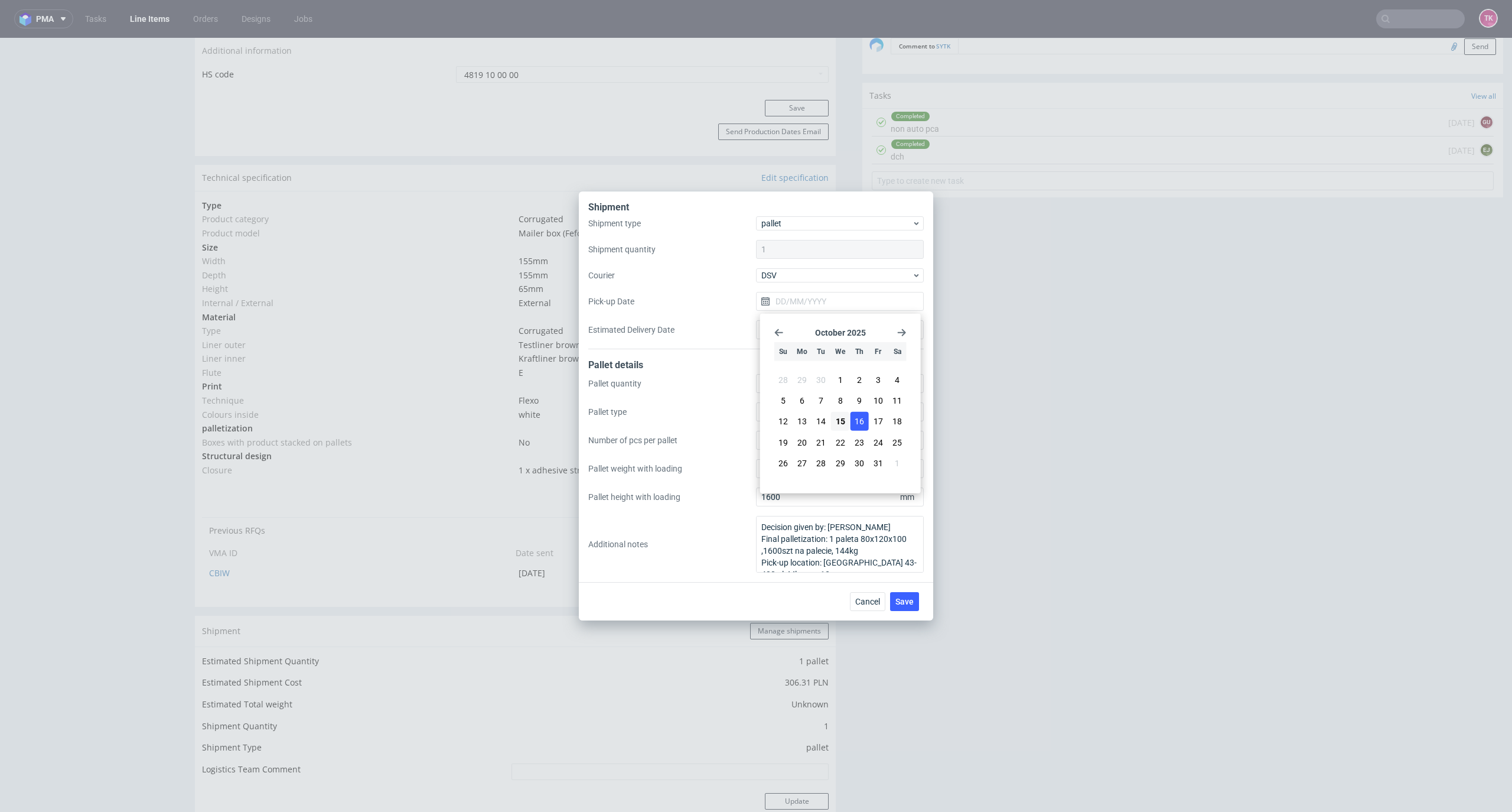
click at [860, 419] on span "16" at bounding box center [859, 421] width 9 height 12
type input "16/10/2025"
click at [901, 594] on button "Save" at bounding box center [905, 601] width 29 height 19
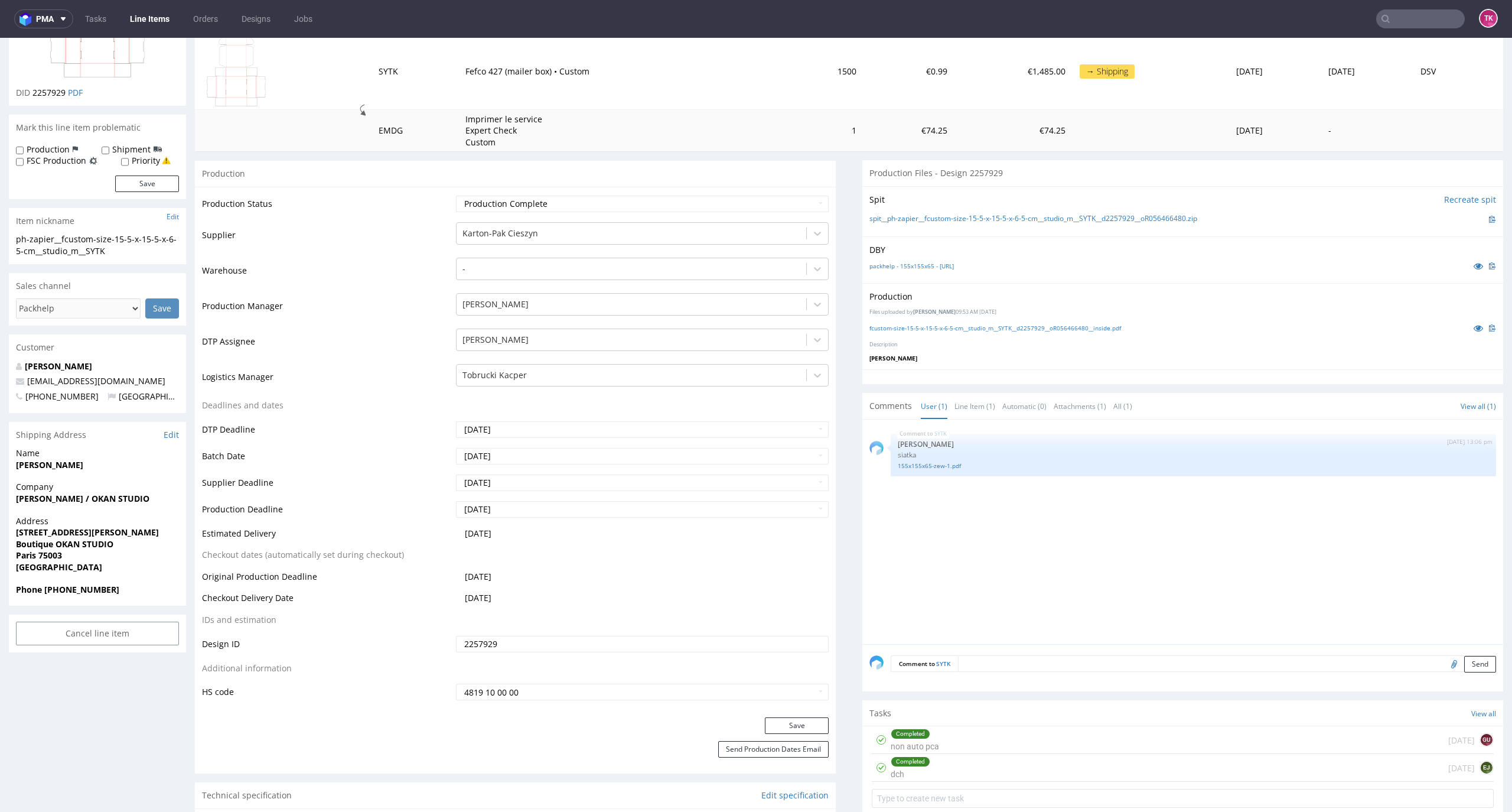
scroll to position [236, 0]
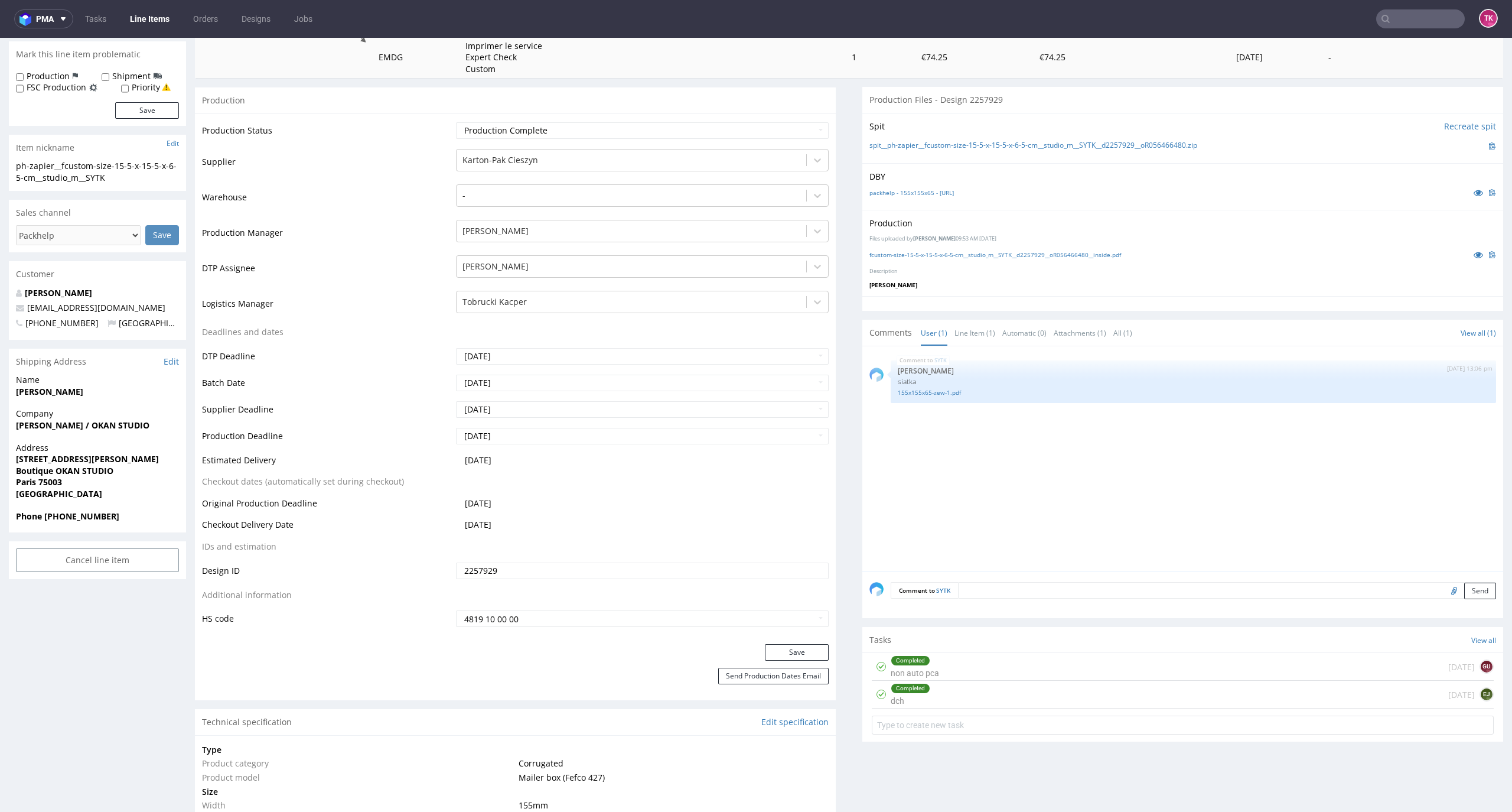
drag, startPoint x: 7, startPoint y: 421, endPoint x: 182, endPoint y: 422, distance: 175.0
copy strong "[PERSON_NAME] / OKAN STUDIO"
drag, startPoint x: 3, startPoint y: 466, endPoint x: 41, endPoint y: 468, distance: 38.1
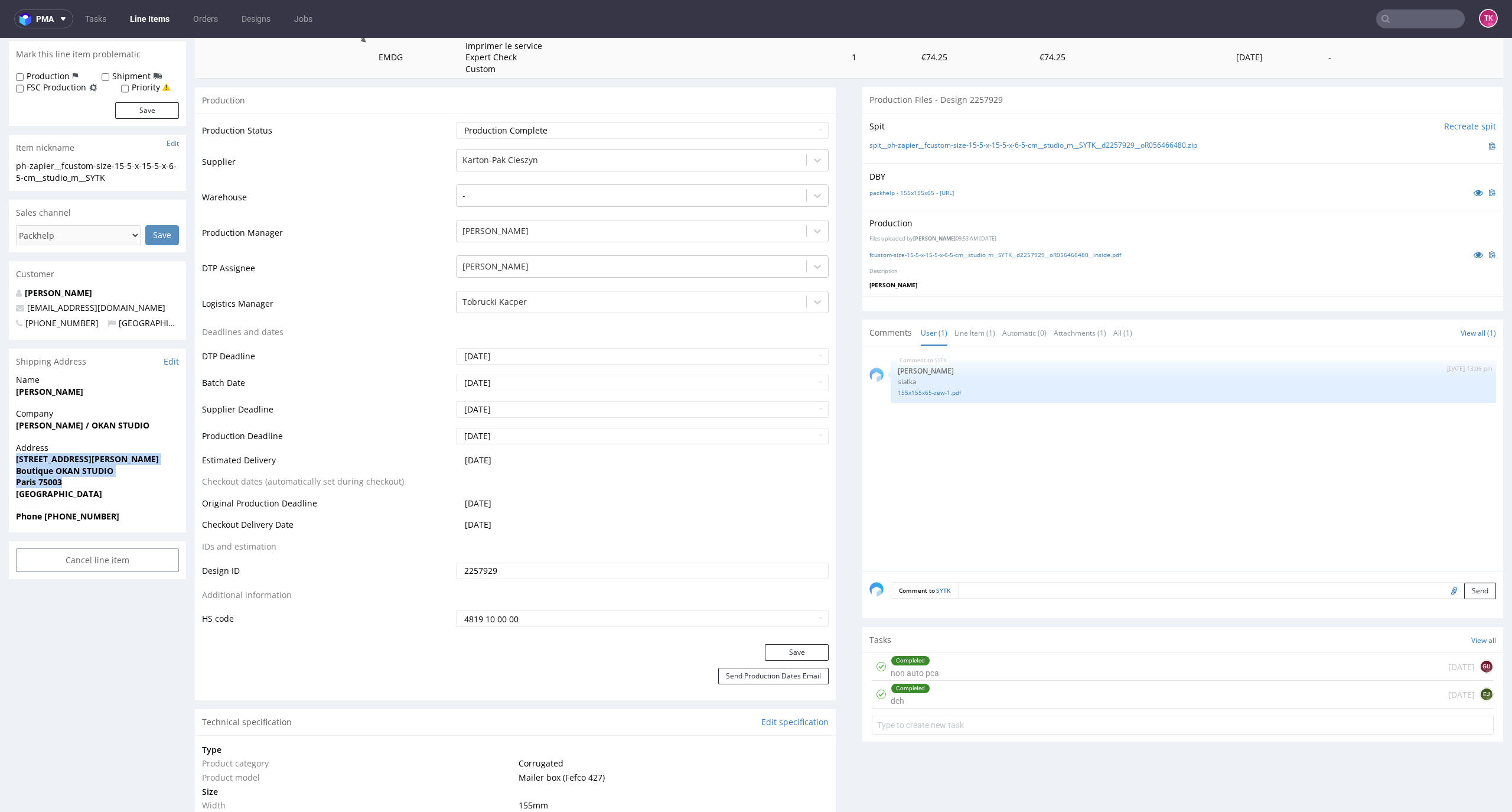
drag, startPoint x: 25, startPoint y: 463, endPoint x: 85, endPoint y: 481, distance: 62.6
click at [85, 481] on div "Address 8 rue Charlot Boutique OKAN STUDIO Paris 75003 France" at bounding box center [98, 476] width 177 height 69
copy p "8 rue Charlot Boutique OKAN STUDIO Paris 75003"
drag, startPoint x: 44, startPoint y: 515, endPoint x: 143, endPoint y: 514, distance: 99.0
click at [144, 514] on span "Phone +33618550003" at bounding box center [97, 516] width 163 height 12
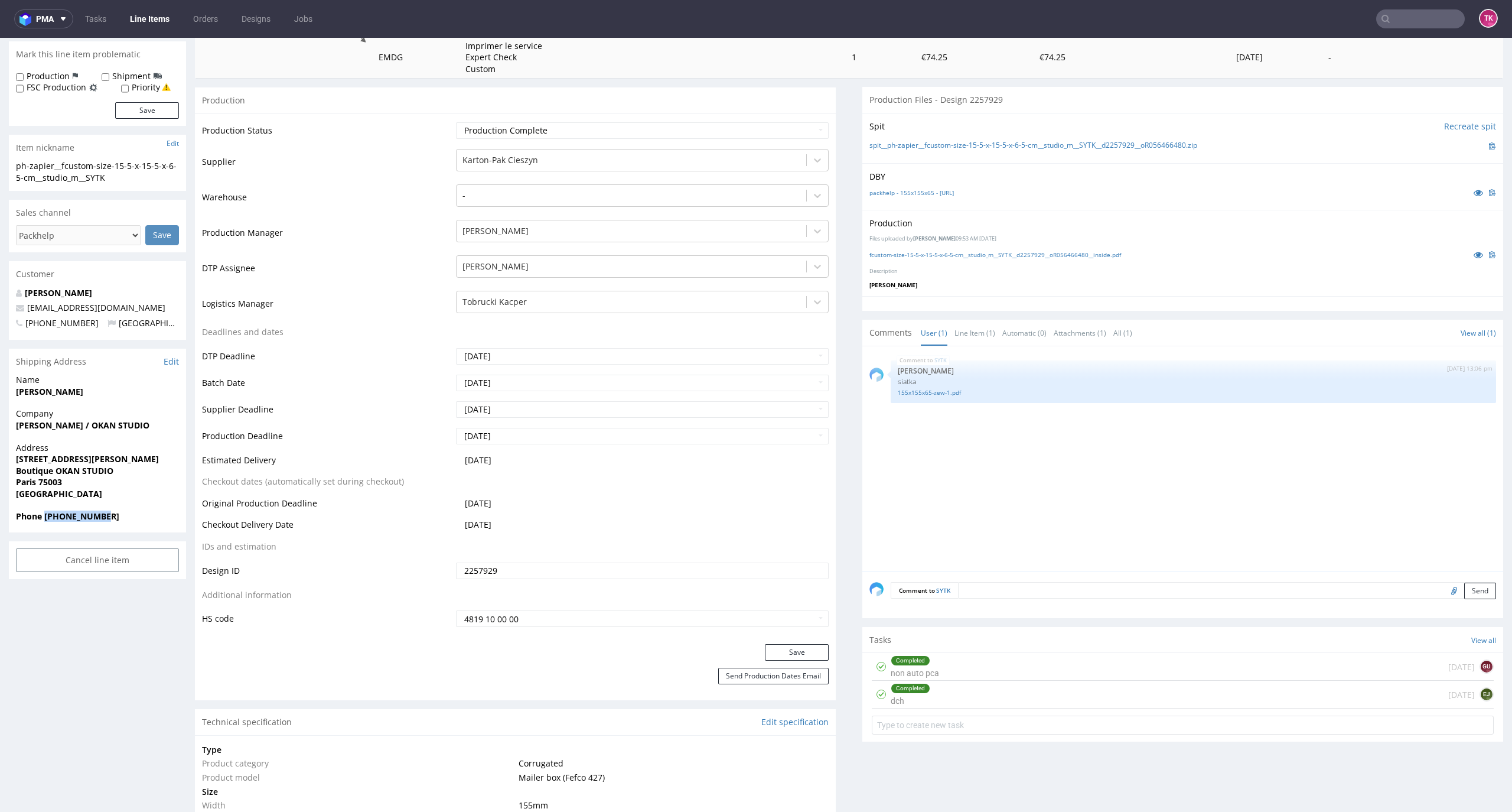
copy strong "+33618550003"
drag, startPoint x: 120, startPoint y: 307, endPoint x: 17, endPoint y: 308, distance: 103.0
click at [17, 308] on p "margaux@okan-studio.com" at bounding box center [97, 308] width 163 height 12
copy span "margaux@okan-studio.com"
drag, startPoint x: 102, startPoint y: 381, endPoint x: 31, endPoint y: 402, distance: 74.0
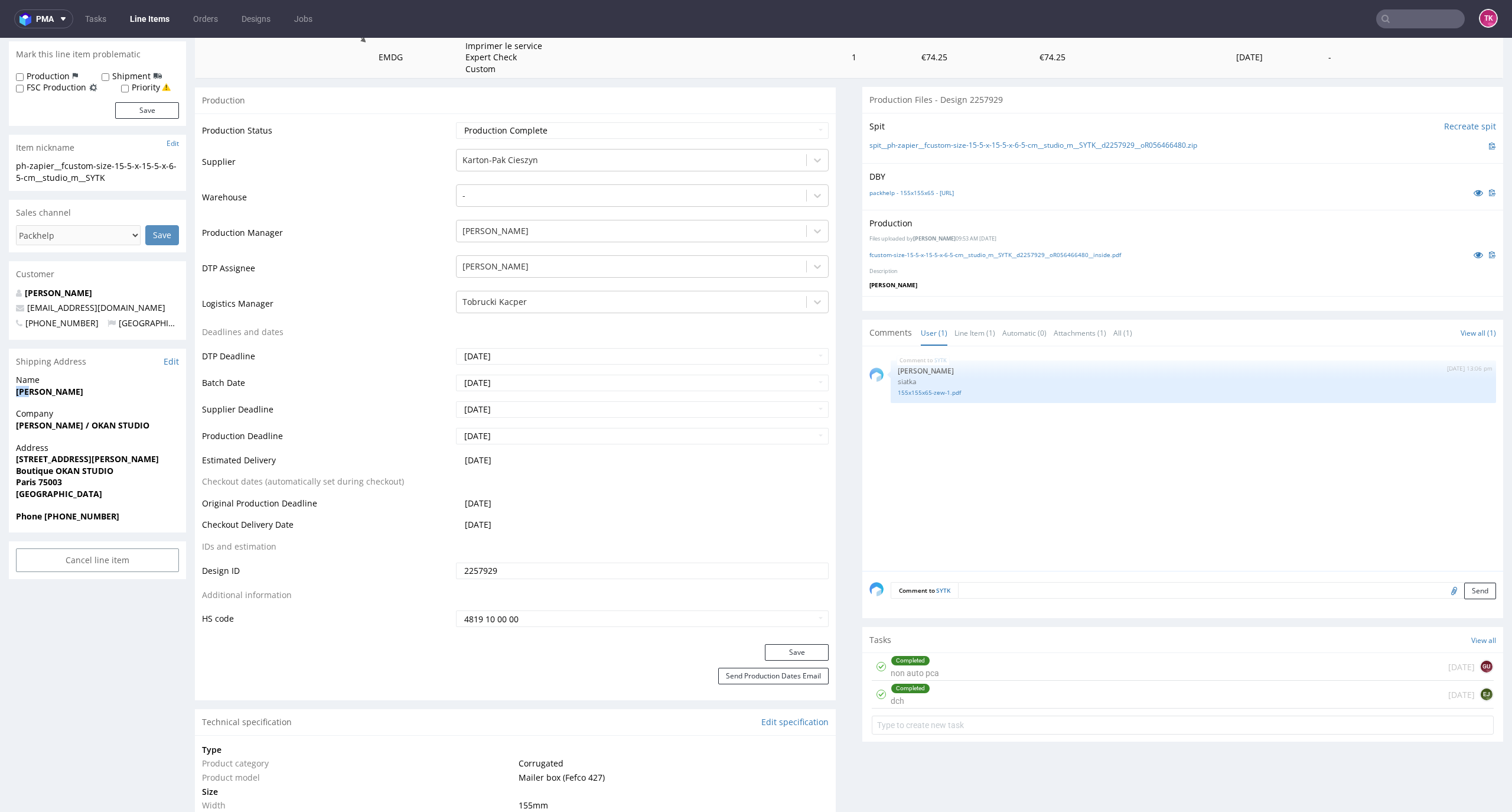
click at [31, 402] on div "Name GRIPON MARGAUX" at bounding box center [98, 391] width 177 height 33
click at [15, 402] on div "Name GRIPON MARGAUX" at bounding box center [98, 391] width 177 height 33
drag, startPoint x: 13, startPoint y: 390, endPoint x: 146, endPoint y: 400, distance: 133.4
click at [146, 400] on div "Name GRIPON MARGAUX" at bounding box center [98, 391] width 177 height 33
copy strong "GRIPON MARGAUX"
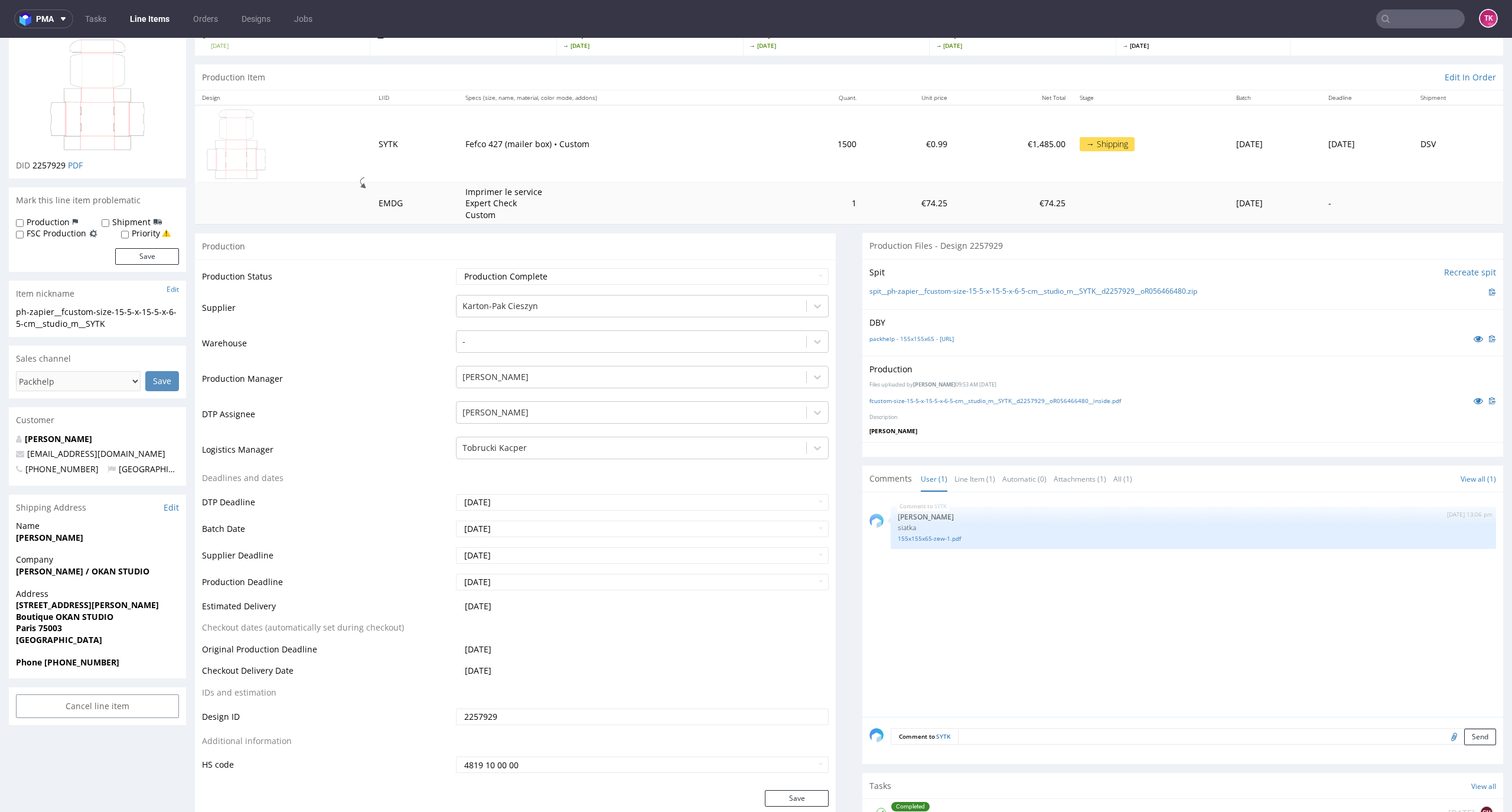
scroll to position [0, 0]
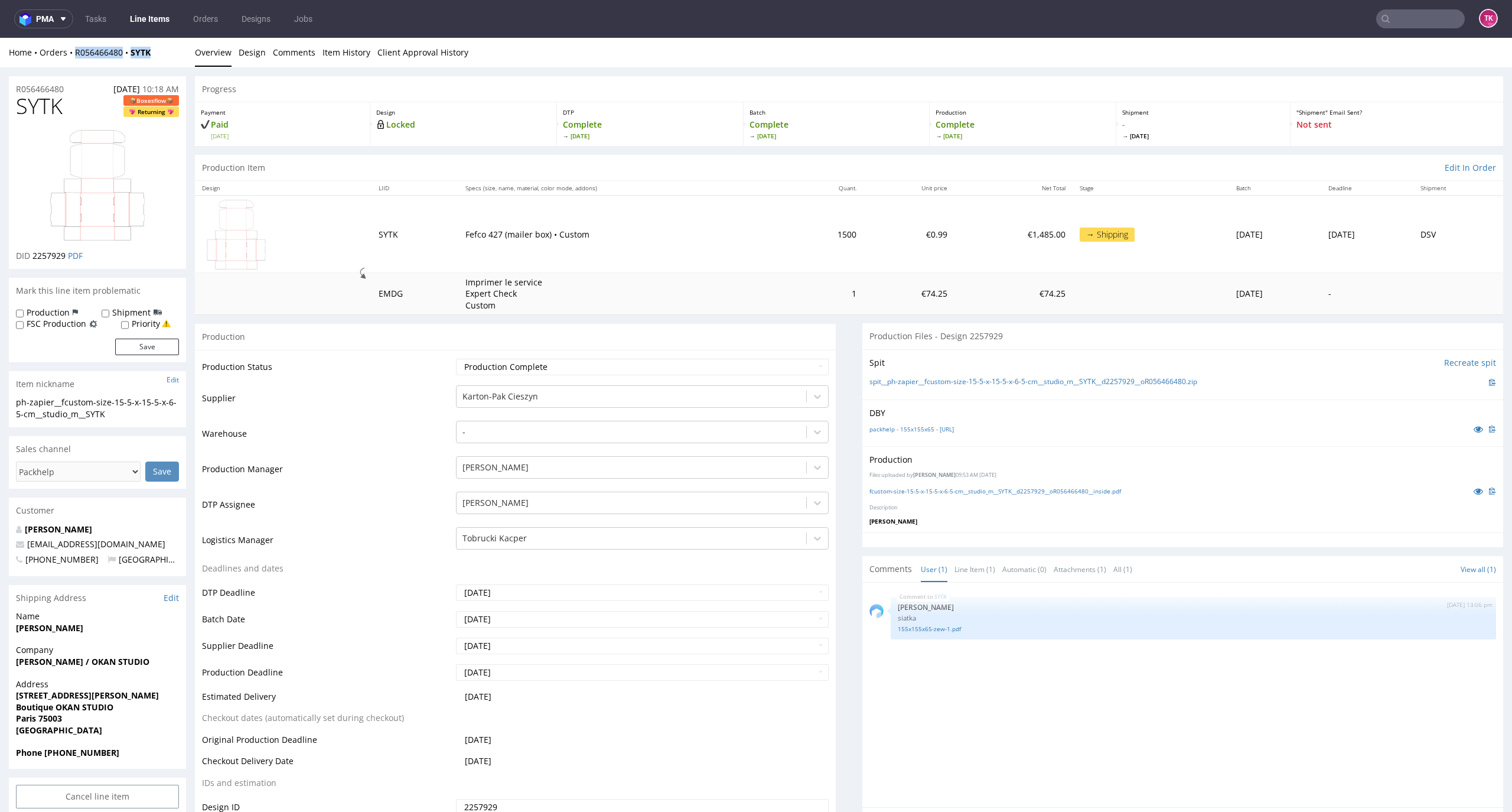
drag, startPoint x: 170, startPoint y: 55, endPoint x: 69, endPoint y: 63, distance: 101.3
click at [69, 63] on div "Home Orders R056466480 SYTK Overview Design Comments Item History Client Approv…" at bounding box center [756, 52] width 1512 height 29
copy div "R056466480 SYTK"
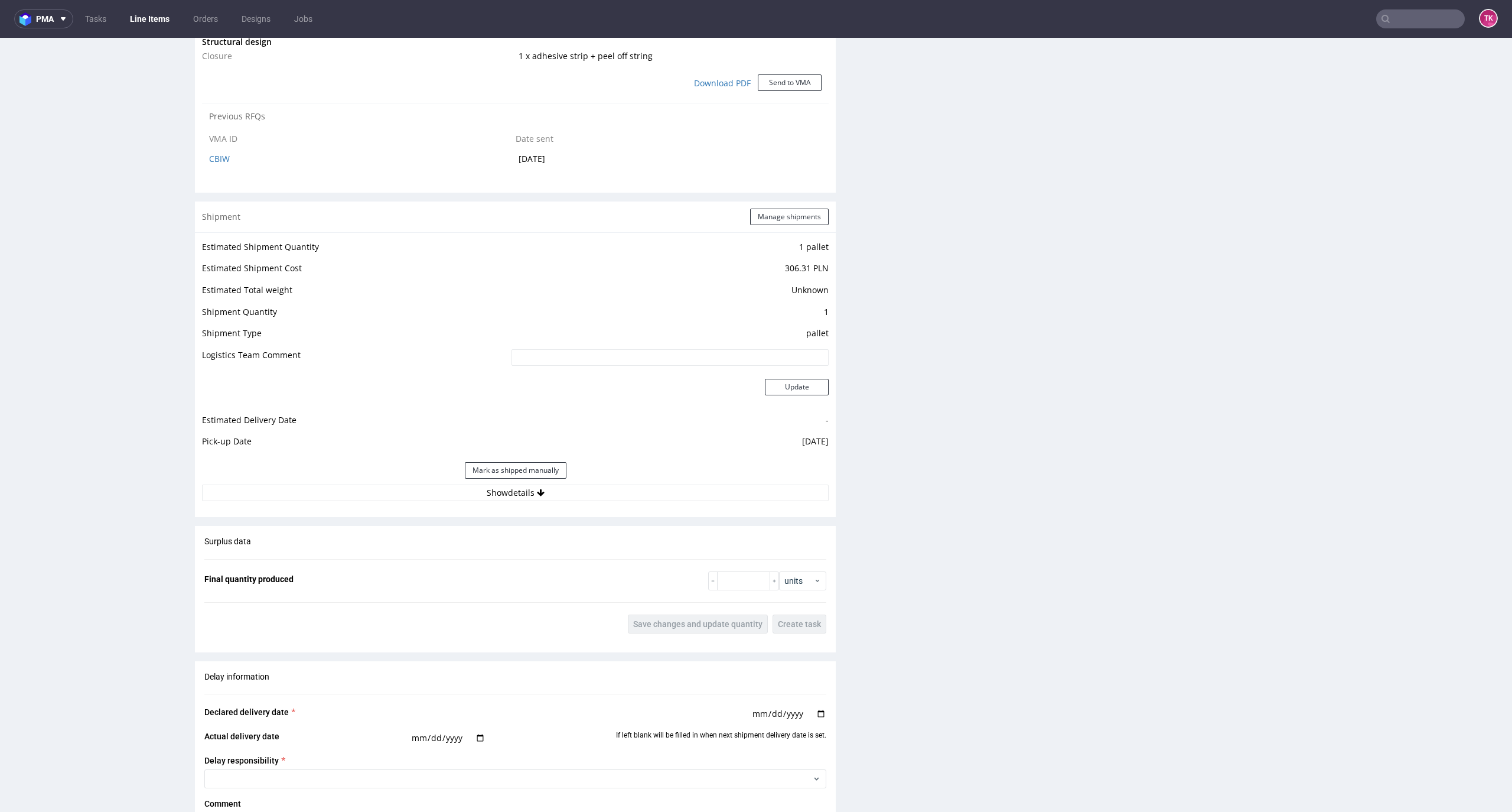
scroll to position [1260, 0]
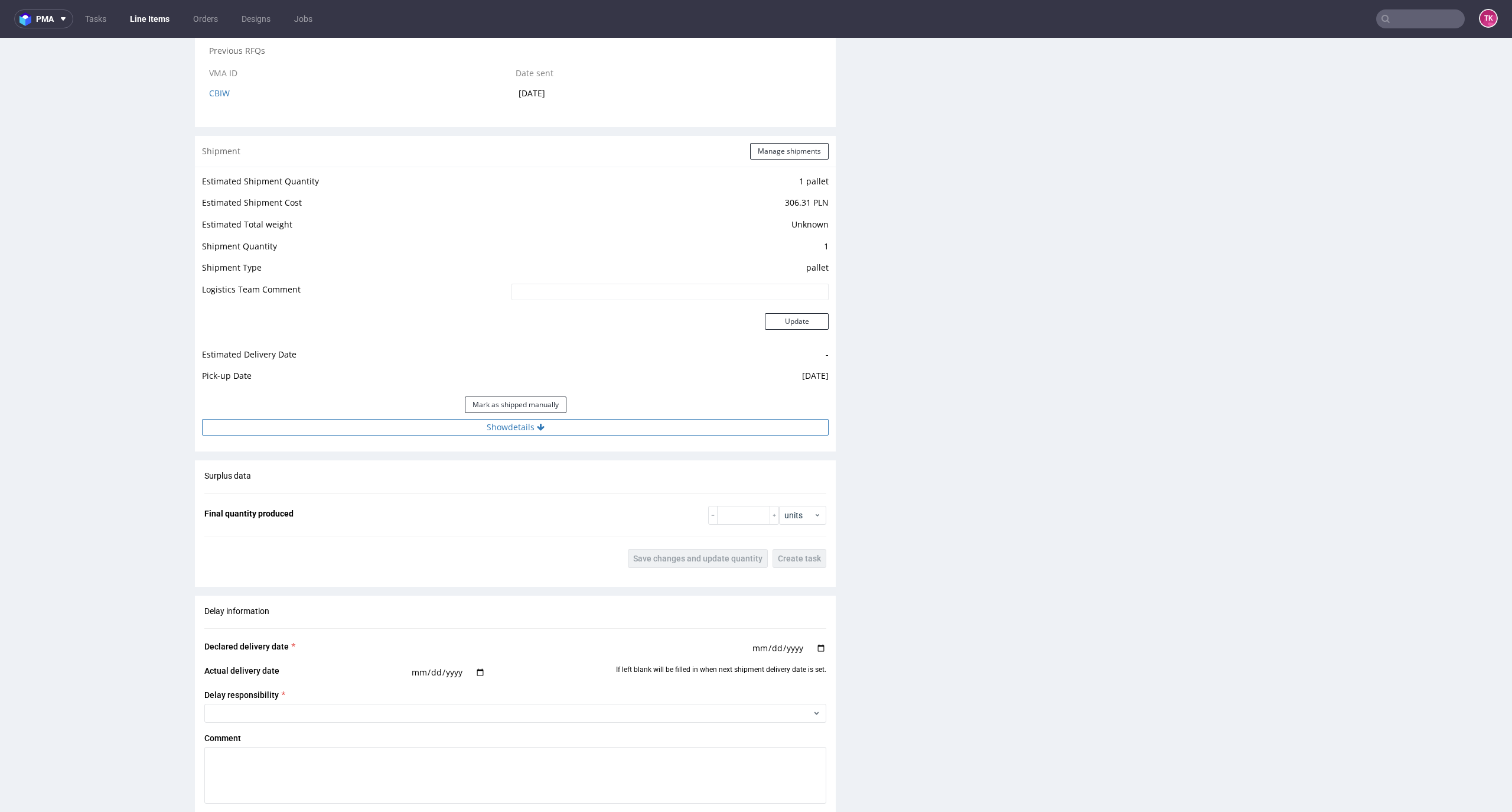
click at [544, 434] on div "Estimated Shipment Quantity 1 pallet Estimated Shipment Cost 306.31 PLN Estimat…" at bounding box center [515, 305] width 641 height 276
click at [544, 434] on button "Show details" at bounding box center [515, 427] width 627 height 17
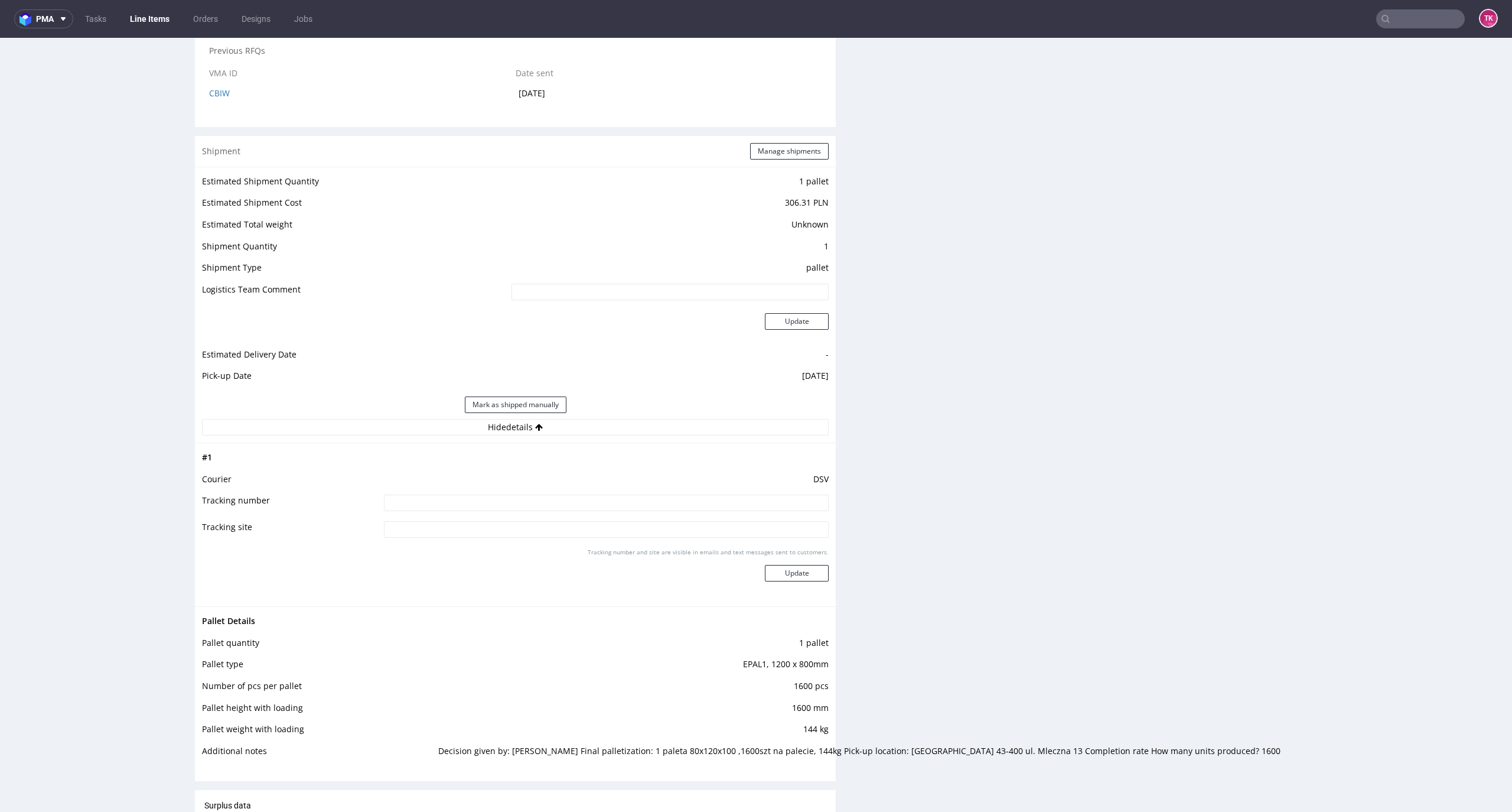
click at [553, 495] on td at bounding box center [604, 506] width 448 height 27
click at [560, 497] on input at bounding box center [606, 503] width 444 height 17
paste input "40257145950415628510"
type input "40257145950415628510"
click at [782, 572] on button "Update" at bounding box center [797, 573] width 64 height 17
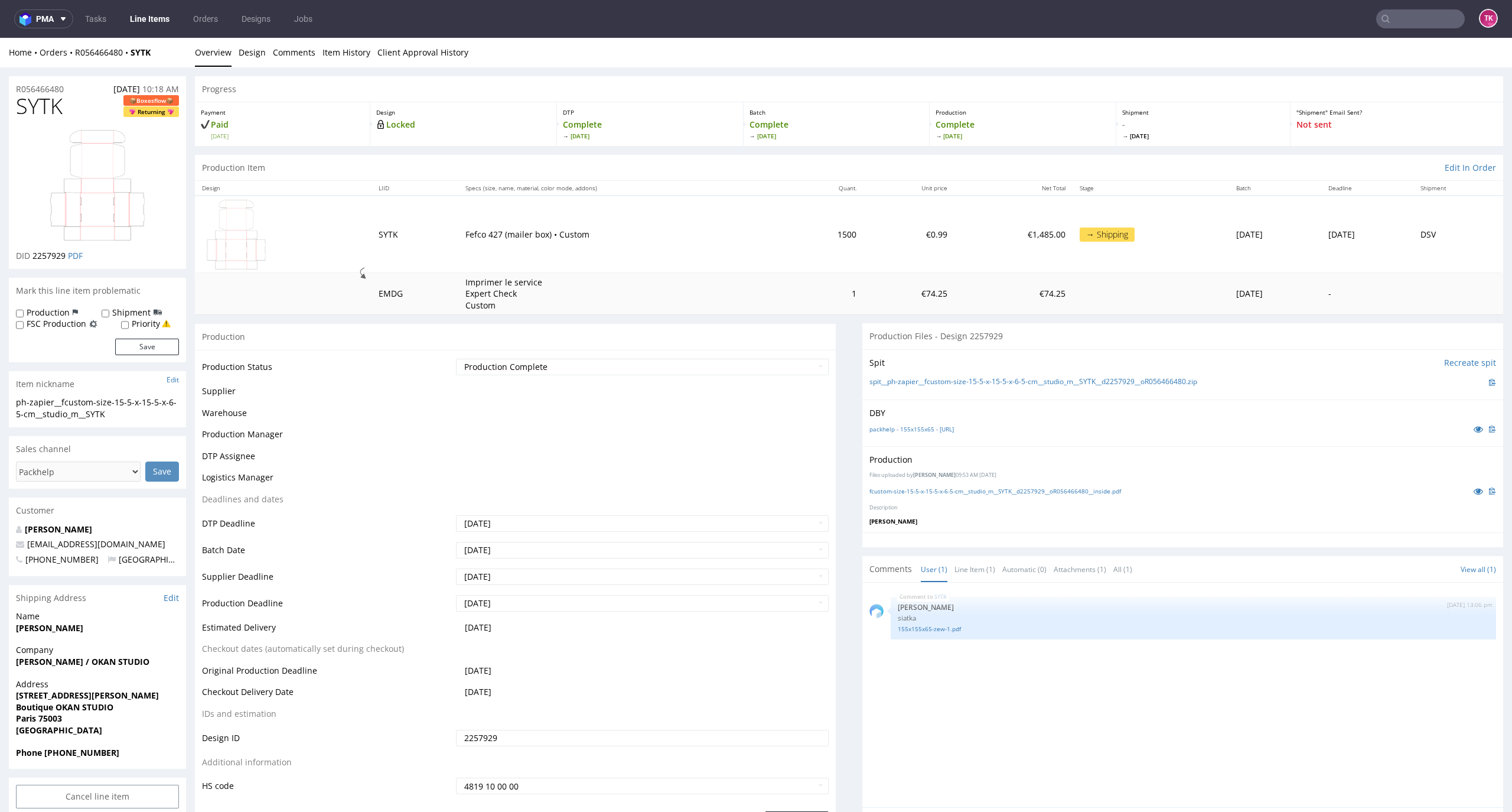
scroll to position [605, 0]
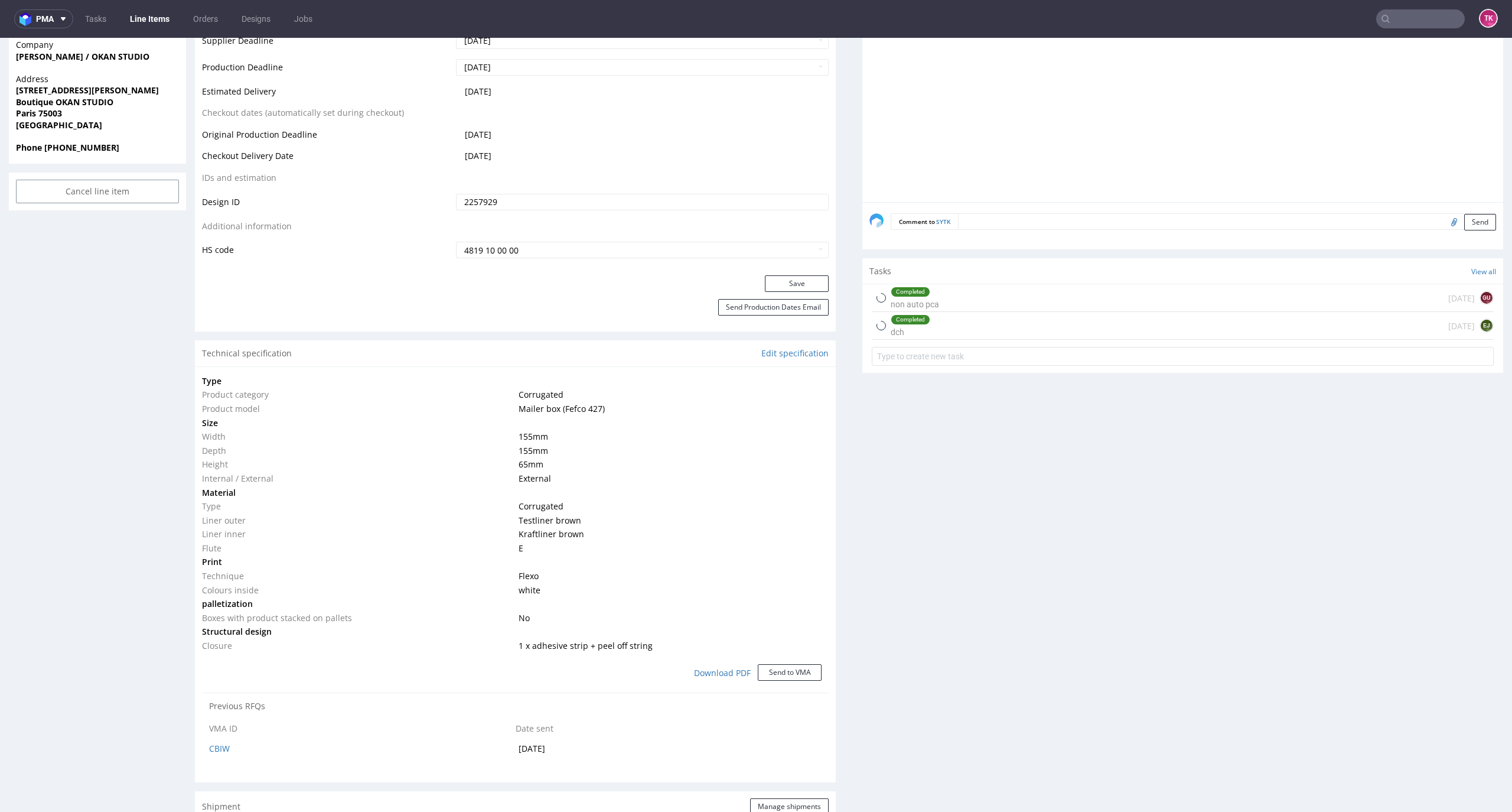
drag, startPoint x: 1487, startPoint y: 367, endPoint x: 1507, endPoint y: 535, distance: 169.2
click at [1507, 535] on html "Production Shipped DTP Orders Offers Shipments Designs Promotions Users Jobs Ad…" at bounding box center [756, 661] width 1512 height 2456
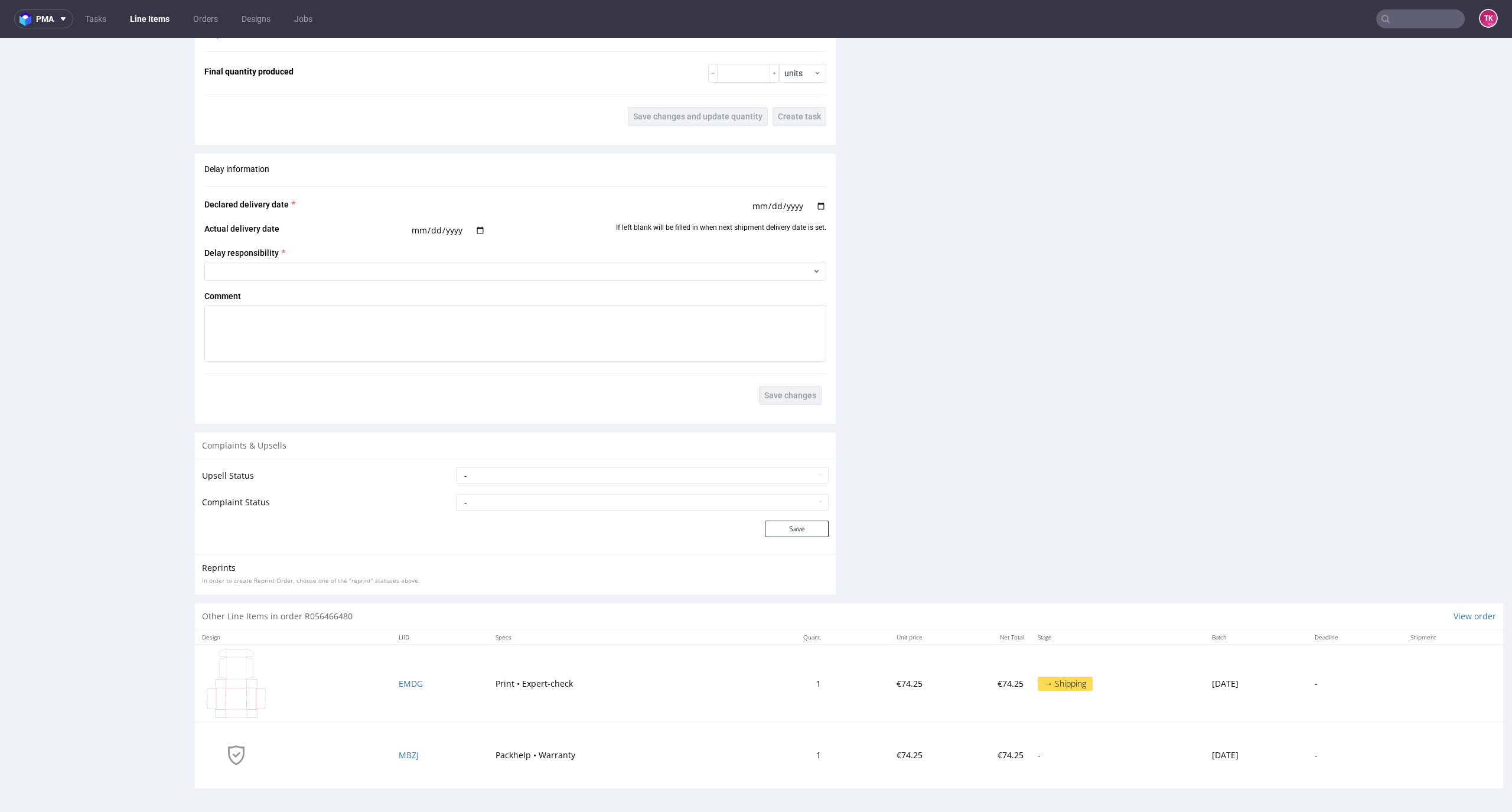
scroll to position [0, 0]
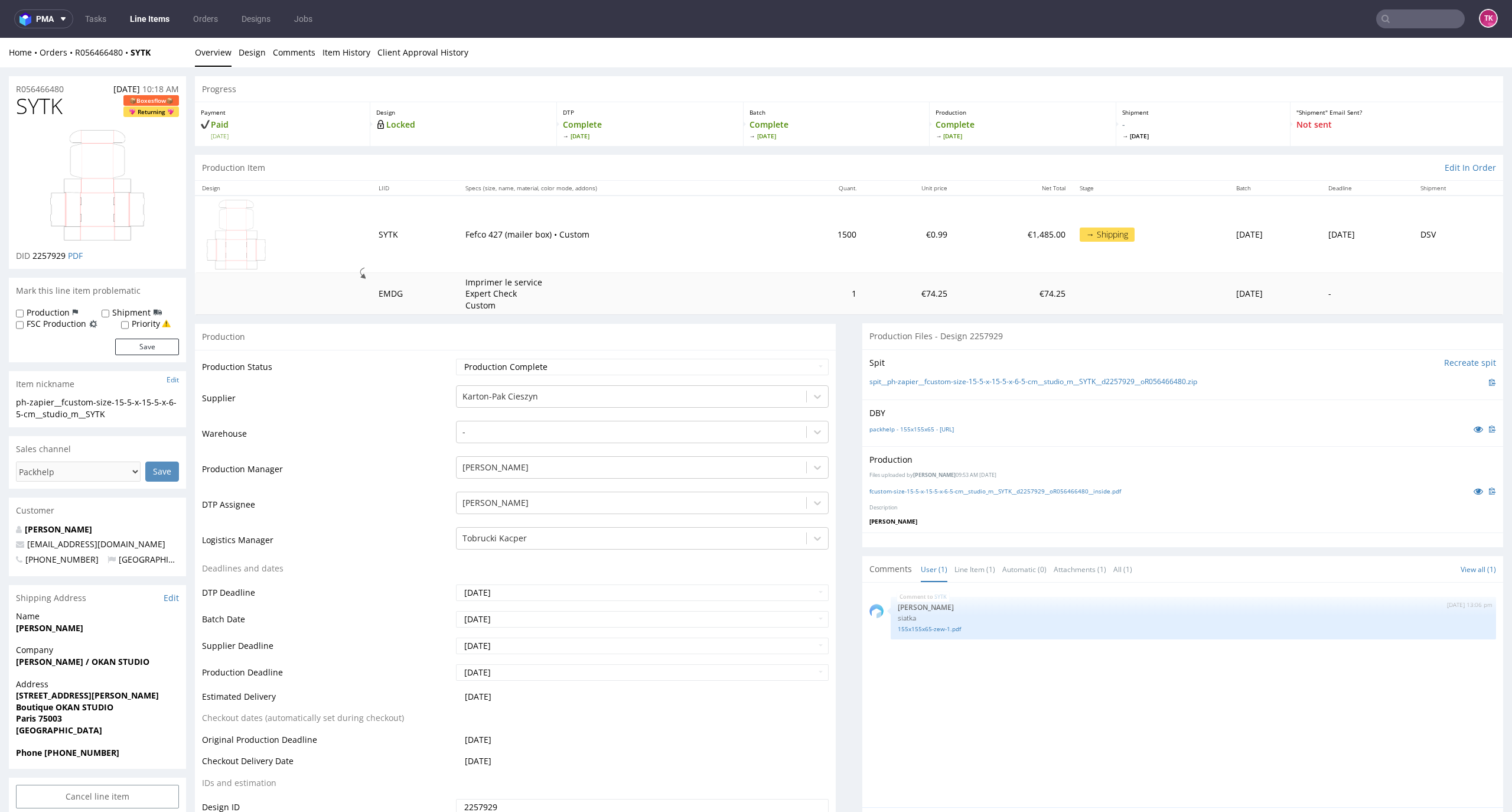
click at [173, 23] on link "Line Items" at bounding box center [150, 18] width 54 height 19
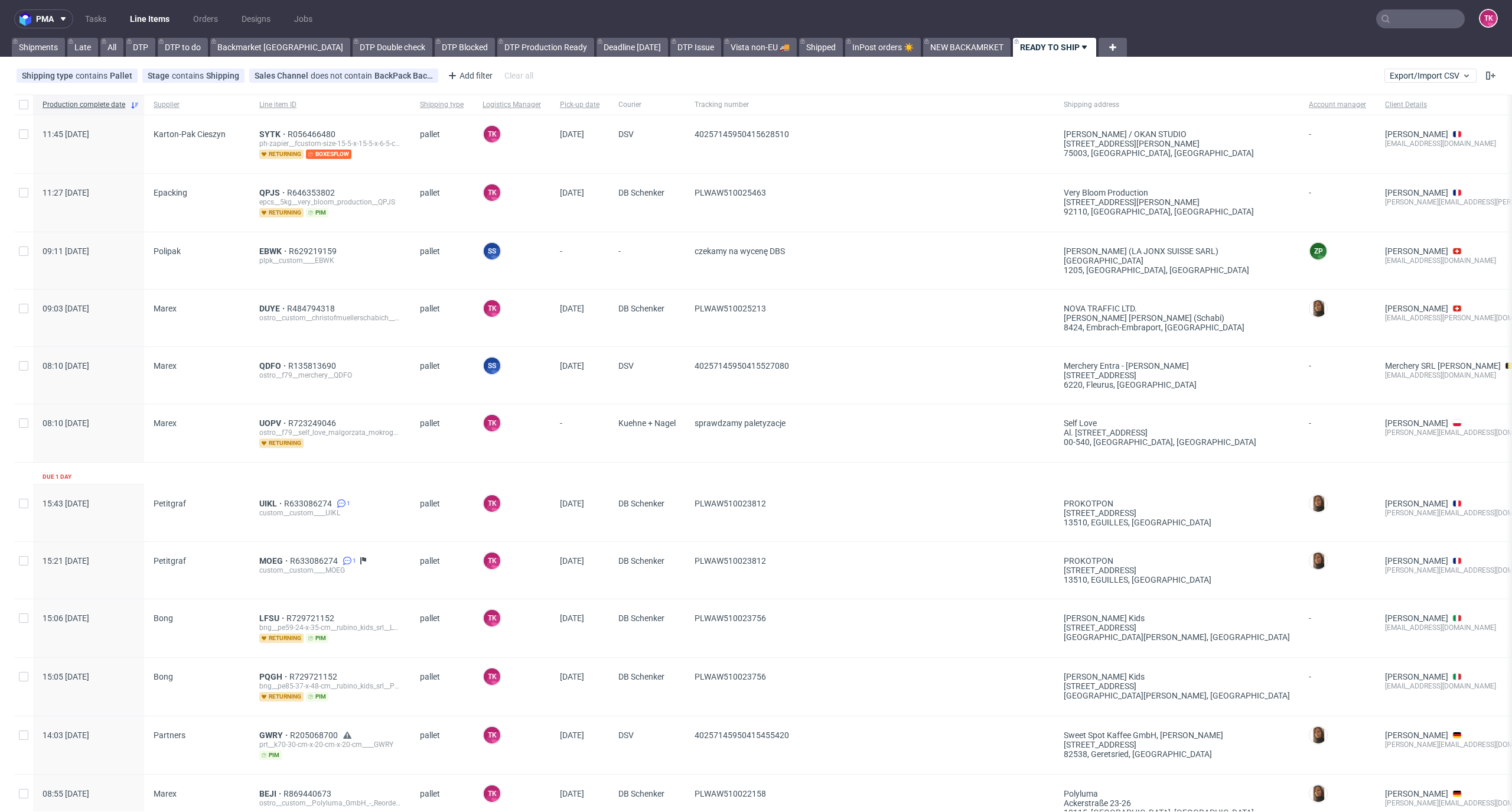
click at [159, 20] on link "Line Items" at bounding box center [150, 18] width 54 height 19
click at [173, 24] on link "Line Items" at bounding box center [150, 18] width 54 height 19
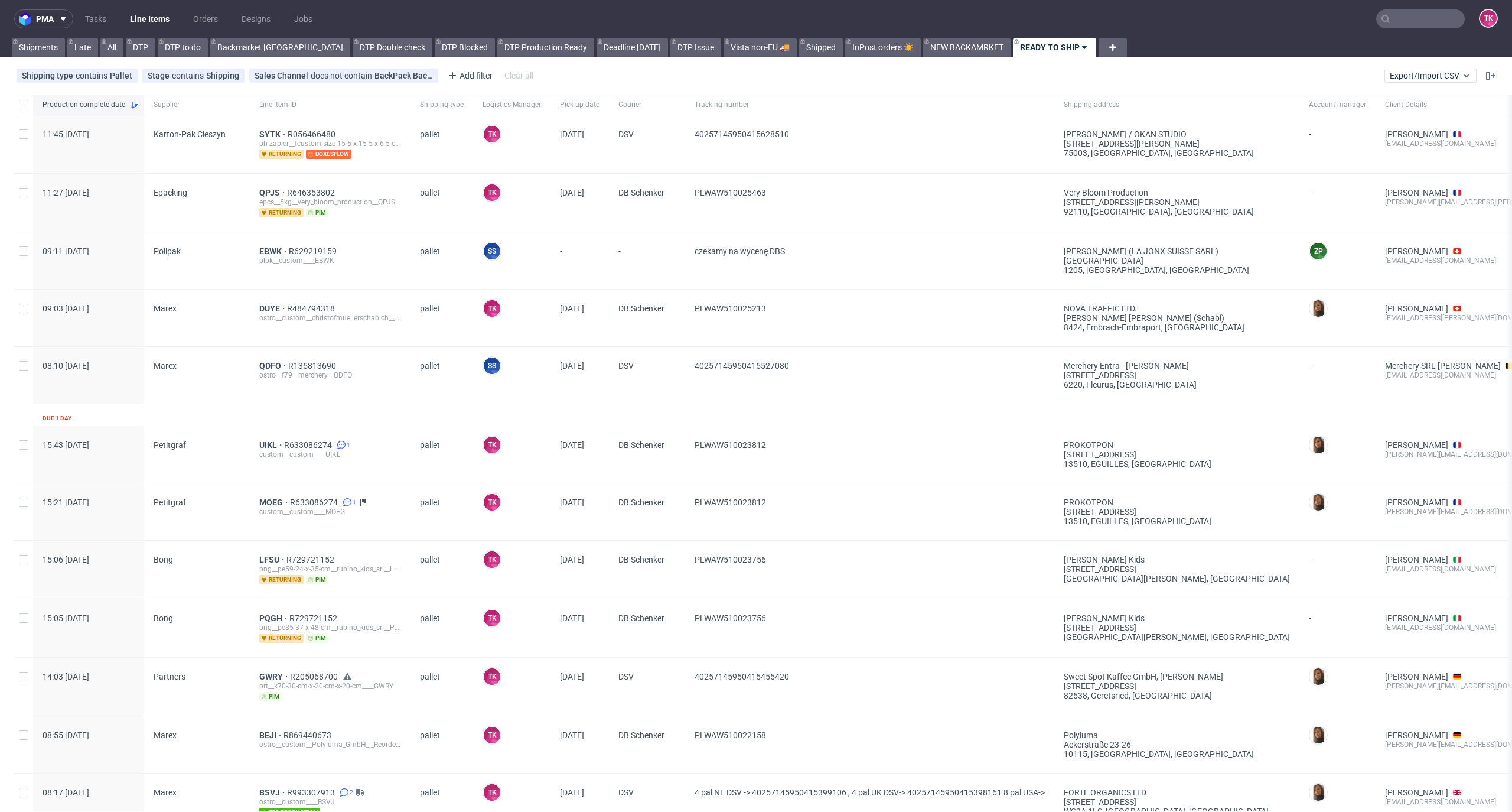
click at [150, 20] on link "Line Items" at bounding box center [150, 18] width 54 height 19
click at [1393, 20] on input "text" at bounding box center [1420, 18] width 89 height 19
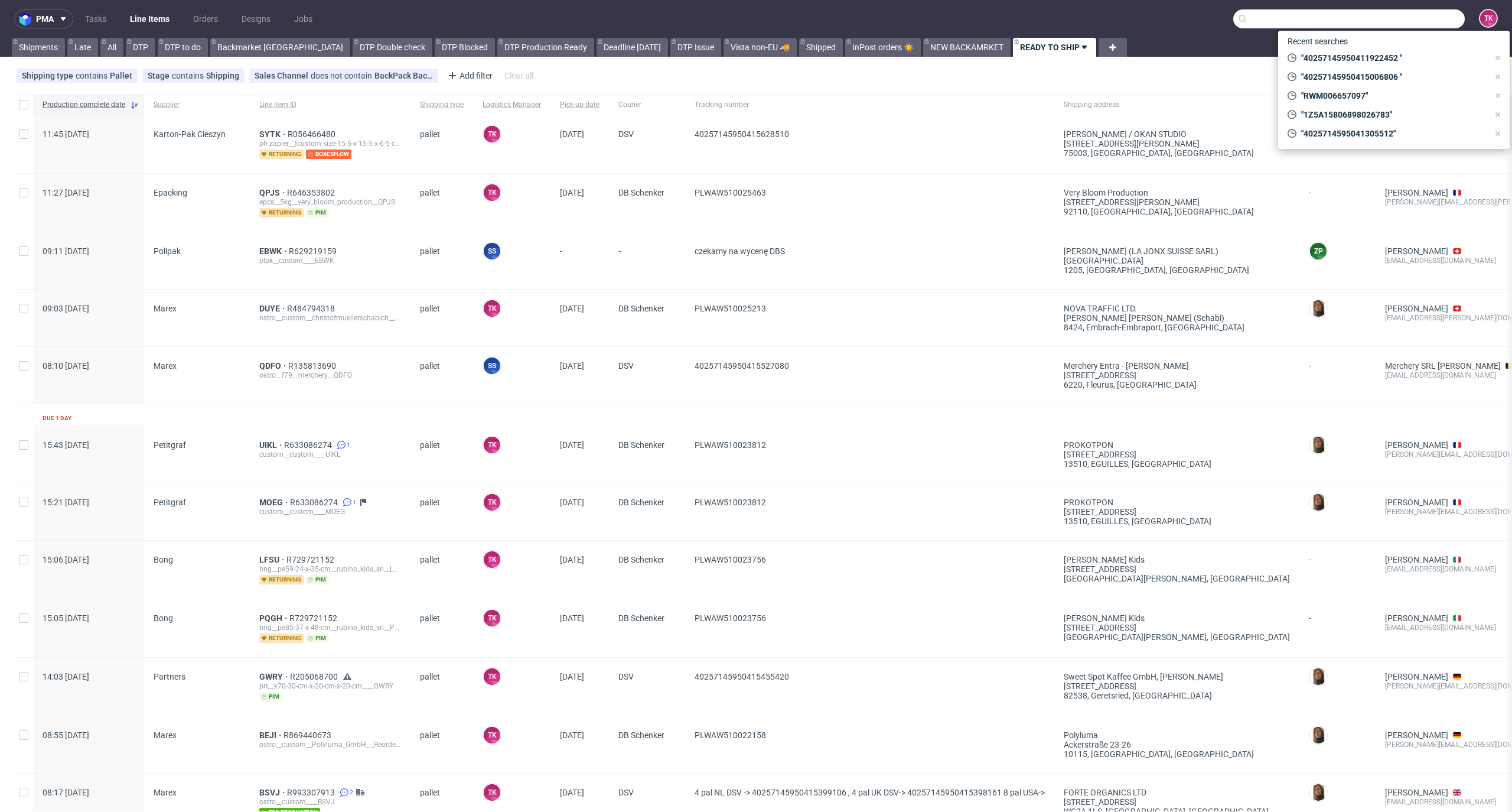
paste input "PLWAW509000989"
type input "PLWAW509000989"
click at [1388, 54] on div "WTGW" at bounding box center [1401, 49] width 25 height 12
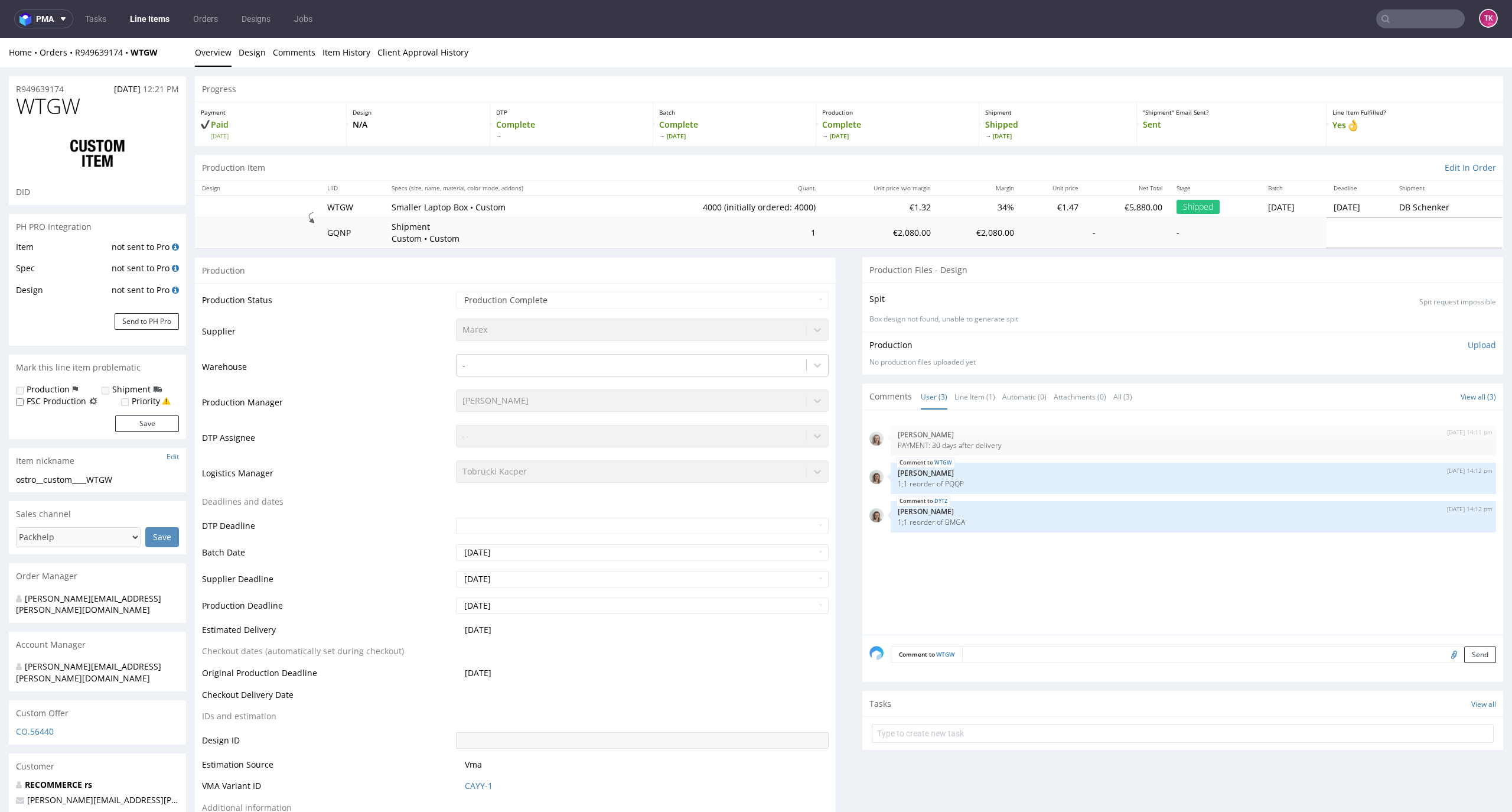
type input "4000"
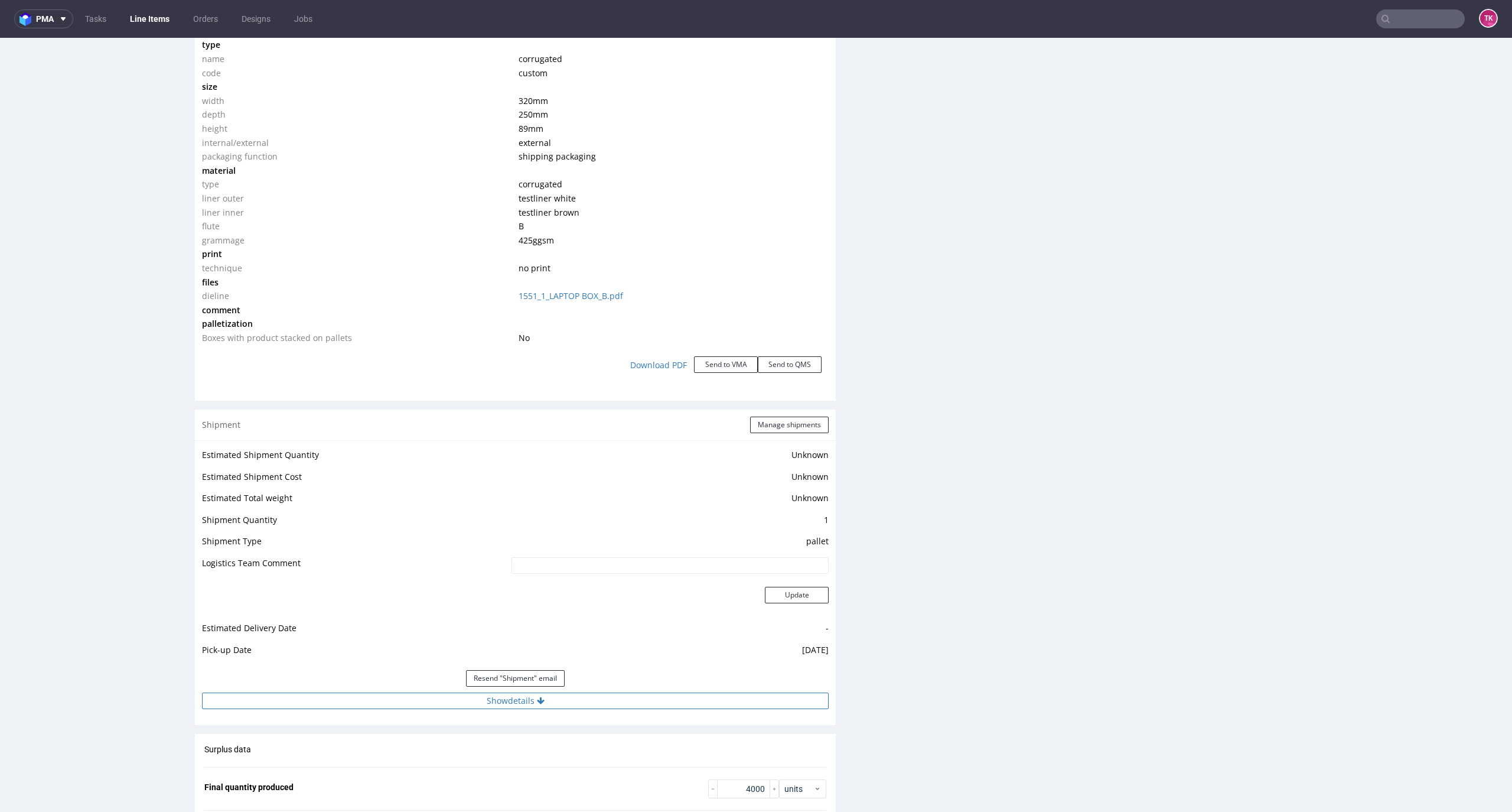
click at [614, 702] on button "Show details" at bounding box center [515, 701] width 627 height 17
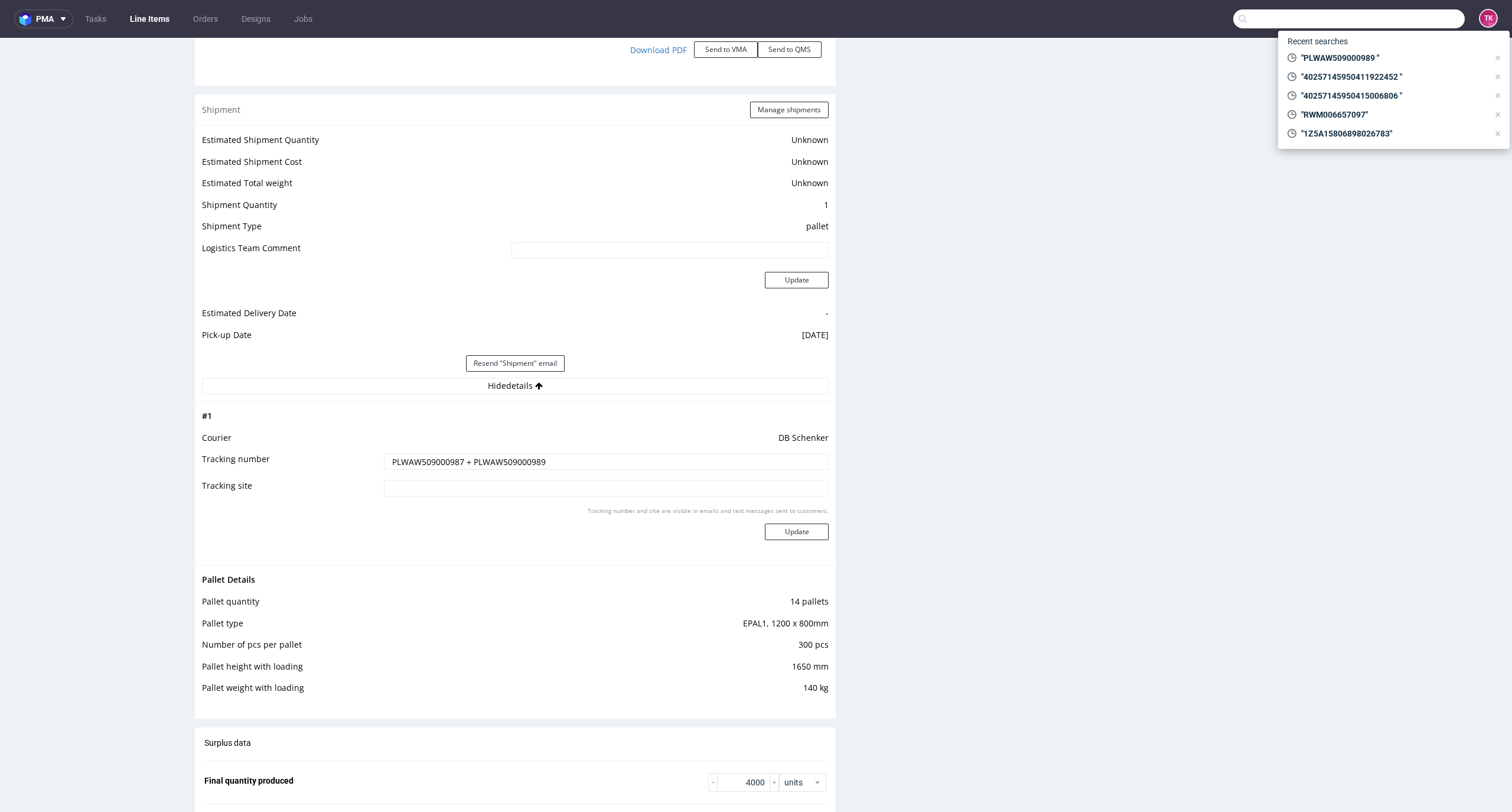
click at [1433, 15] on input "text" at bounding box center [1349, 18] width 232 height 19
type input "PLWAW508042247"
click at [1343, 55] on div "MUON" at bounding box center [1393, 48] width 213 height 21
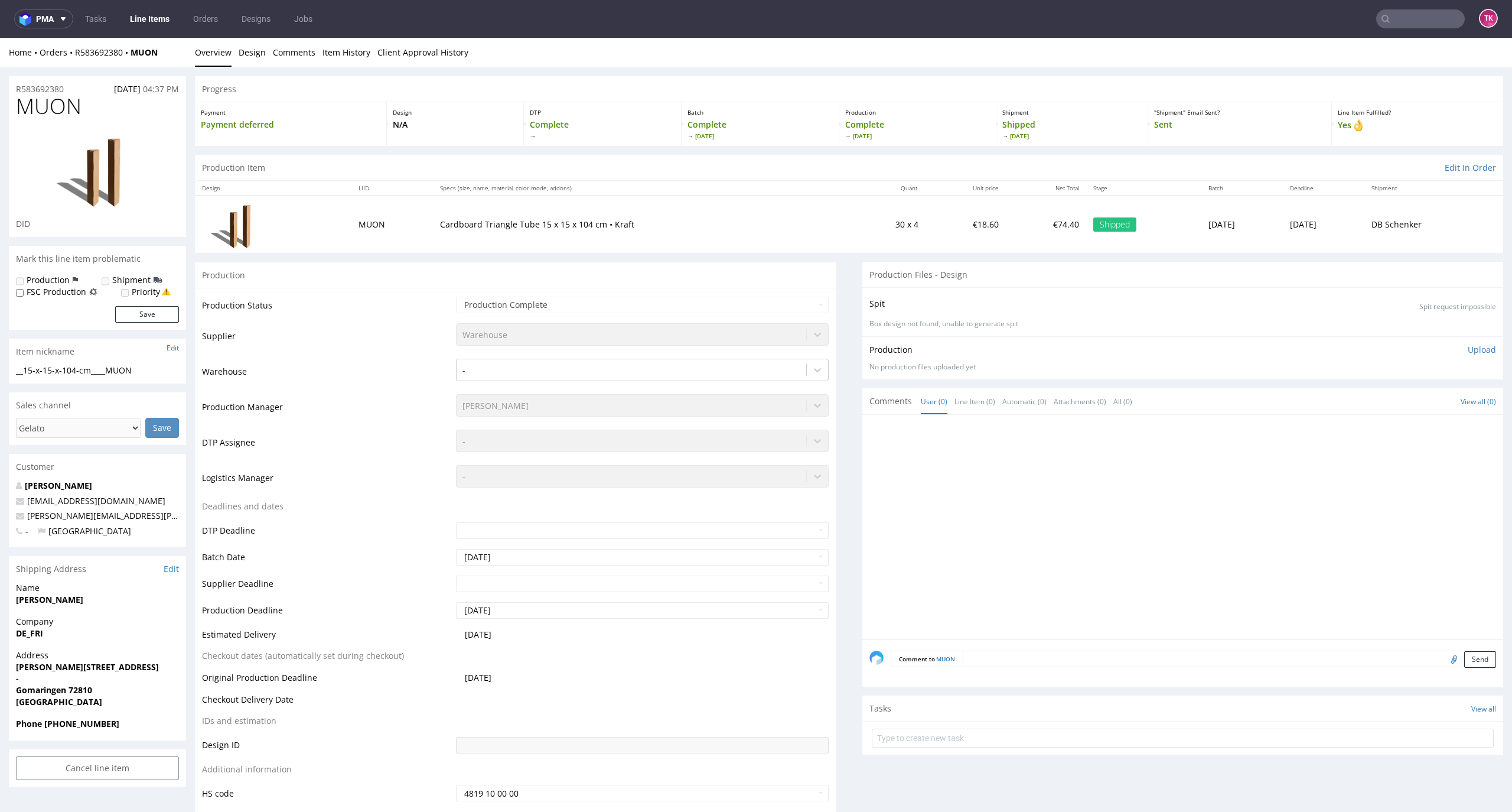
drag, startPoint x: 1484, startPoint y: 249, endPoint x: 1495, endPoint y: 272, distance: 25.5
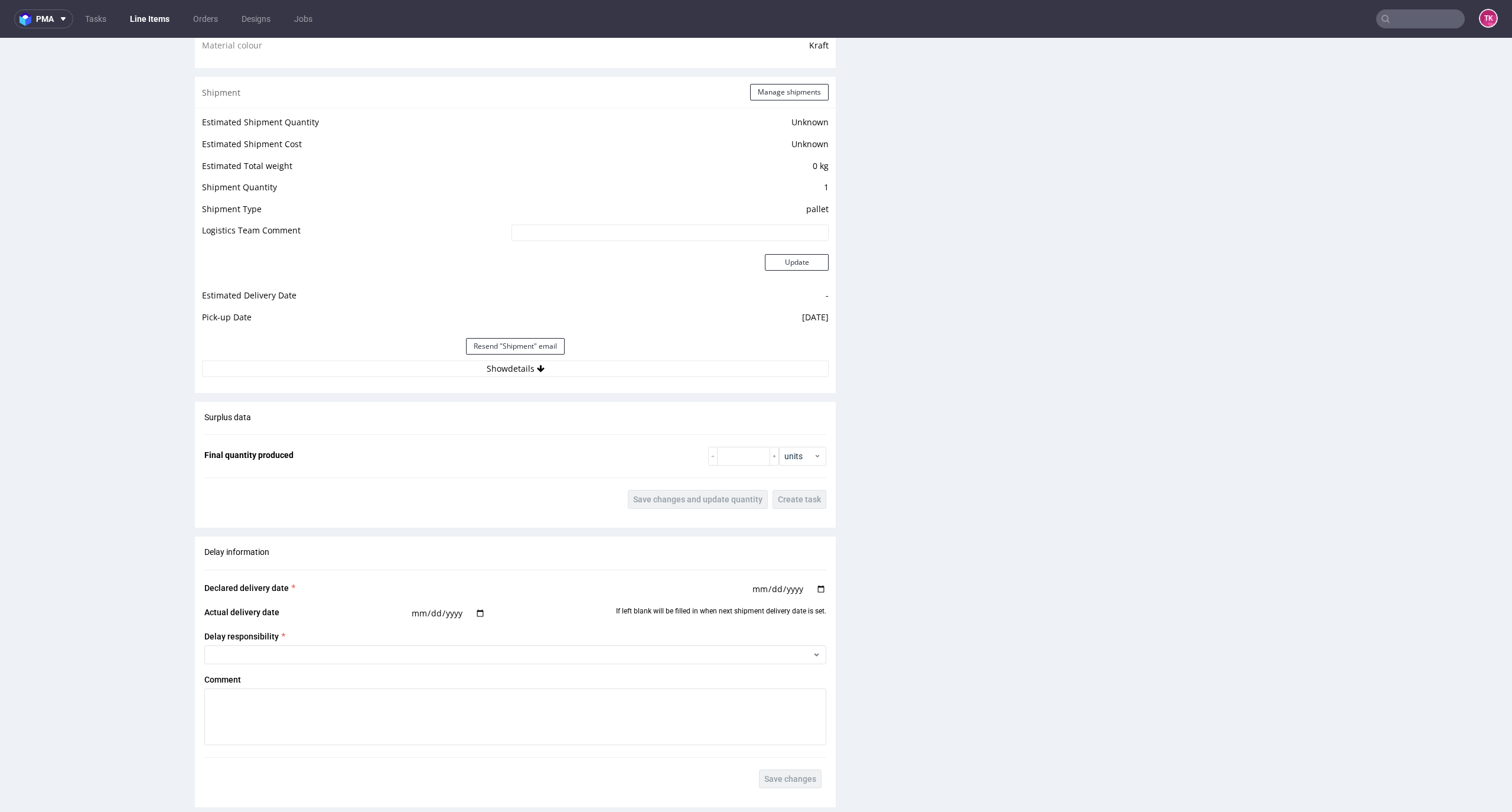
scroll to position [964, 0]
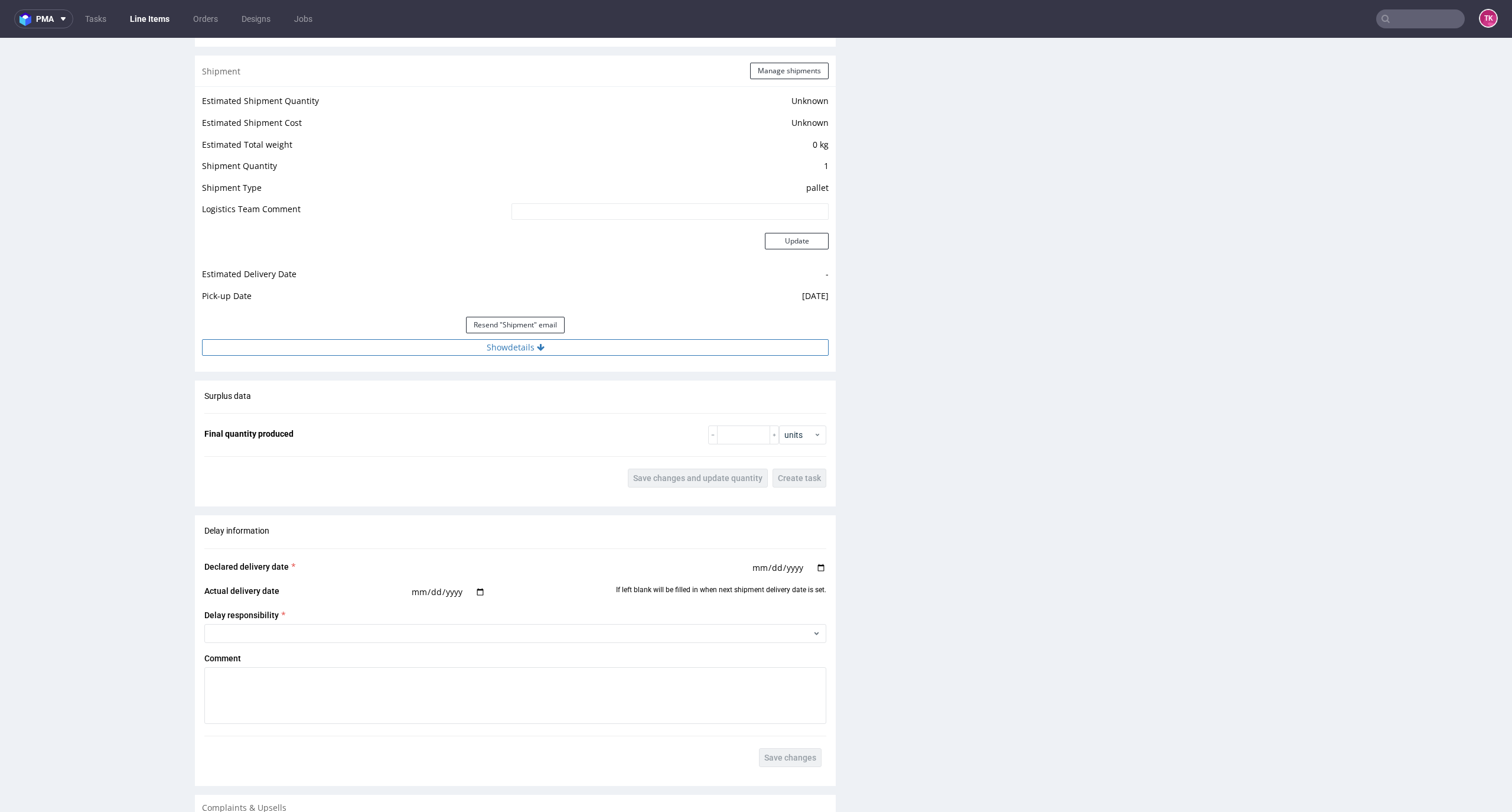
click at [546, 350] on button "Show details" at bounding box center [515, 347] width 627 height 17
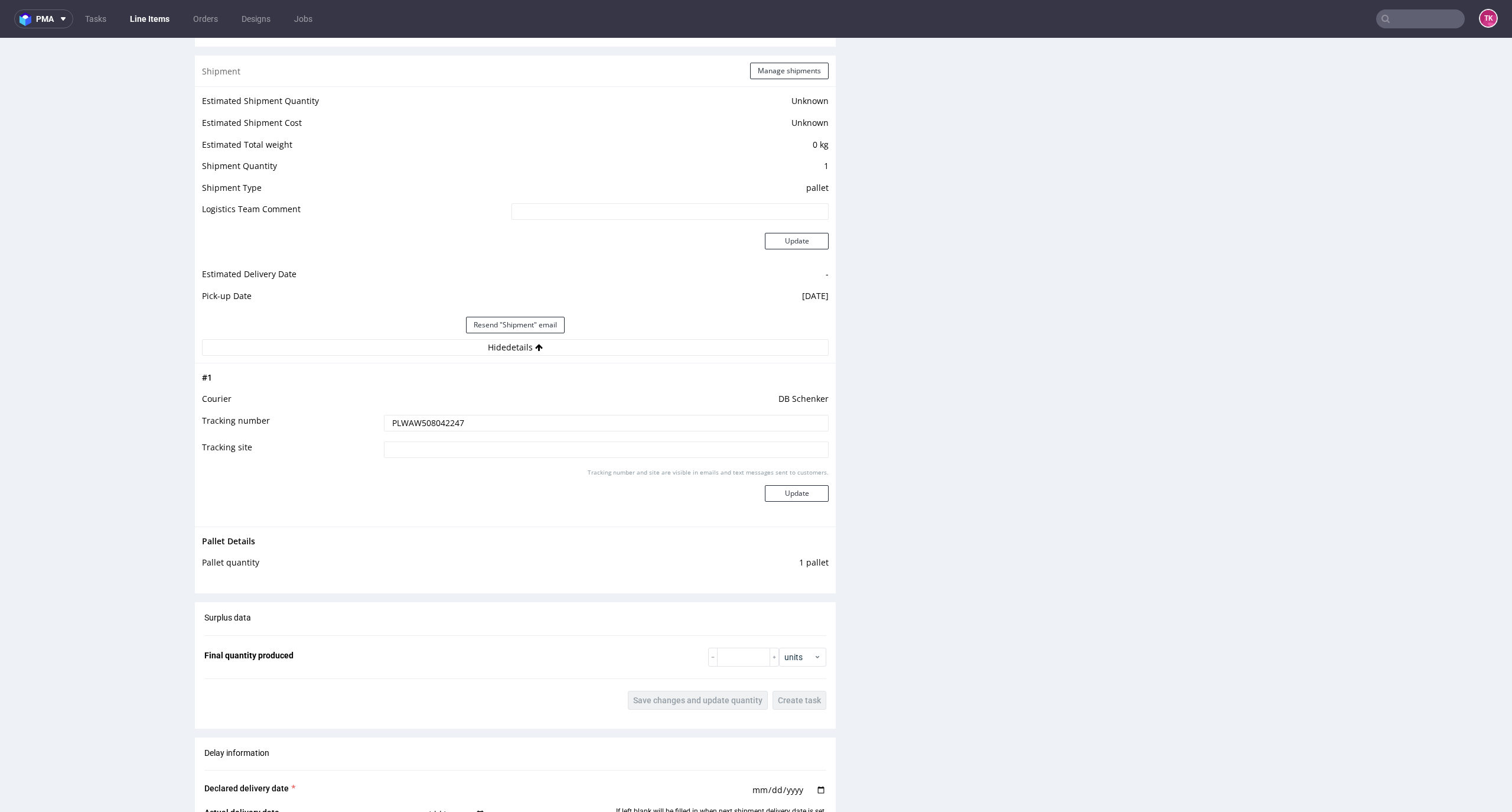
click at [1090, 383] on div "Production Files - Design Spit Spit request impossible Box design not found, un…" at bounding box center [1182, 242] width 641 height 1890
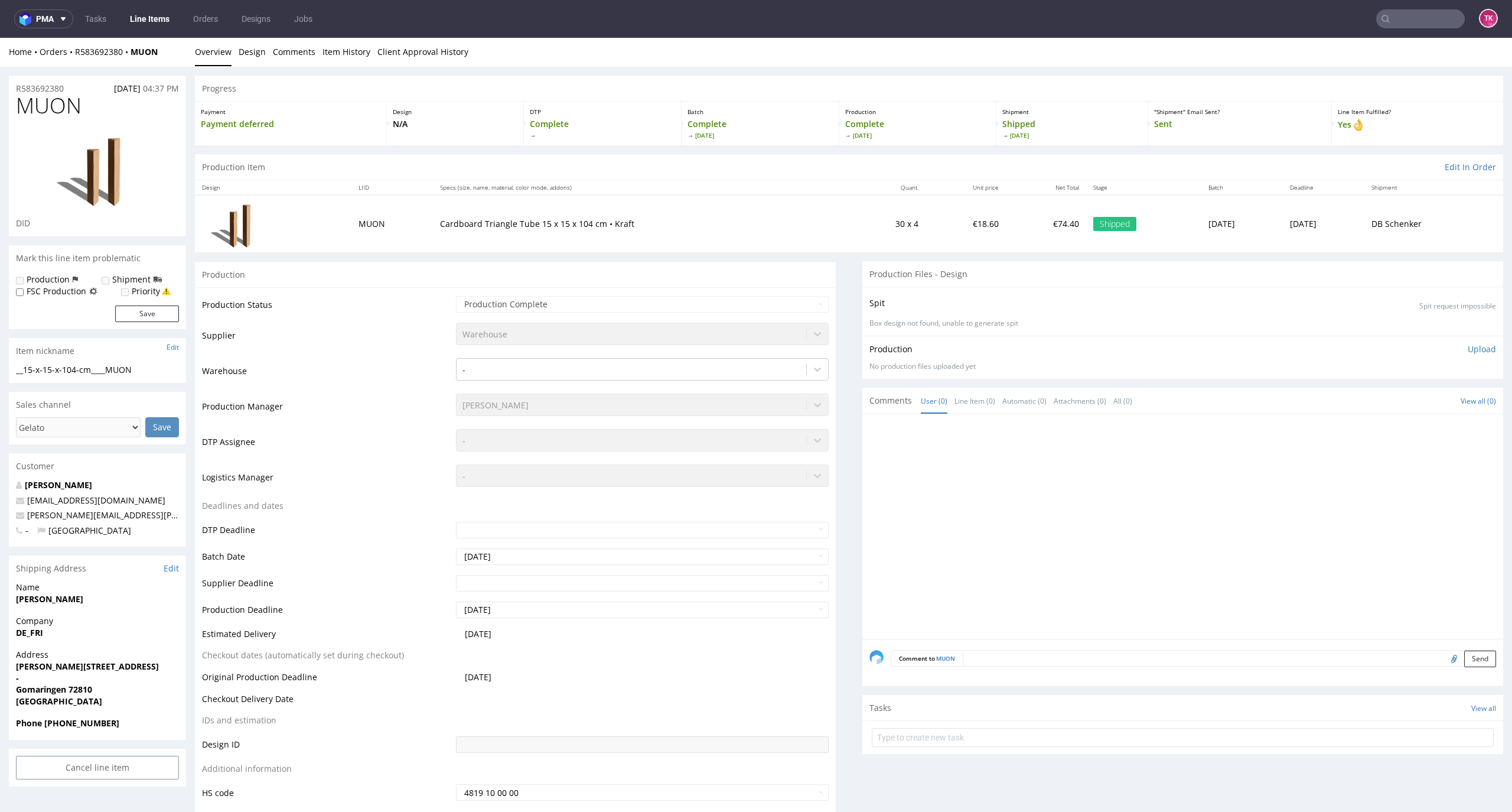
scroll to position [0, 0]
drag, startPoint x: 171, startPoint y: 60, endPoint x: 110, endPoint y: 71, distance: 62.0
click at [121, 63] on div "Home Orders R583692380 MUON Overview Design Comments Item History Client Approv…" at bounding box center [756, 52] width 1512 height 29
drag, startPoint x: 84, startPoint y: 62, endPoint x: 131, endPoint y: 63, distance: 47.0
click at [131, 63] on div "Home Orders R583692380 MUON Overview Design Comments Item History Client Approv…" at bounding box center [756, 52] width 1512 height 29
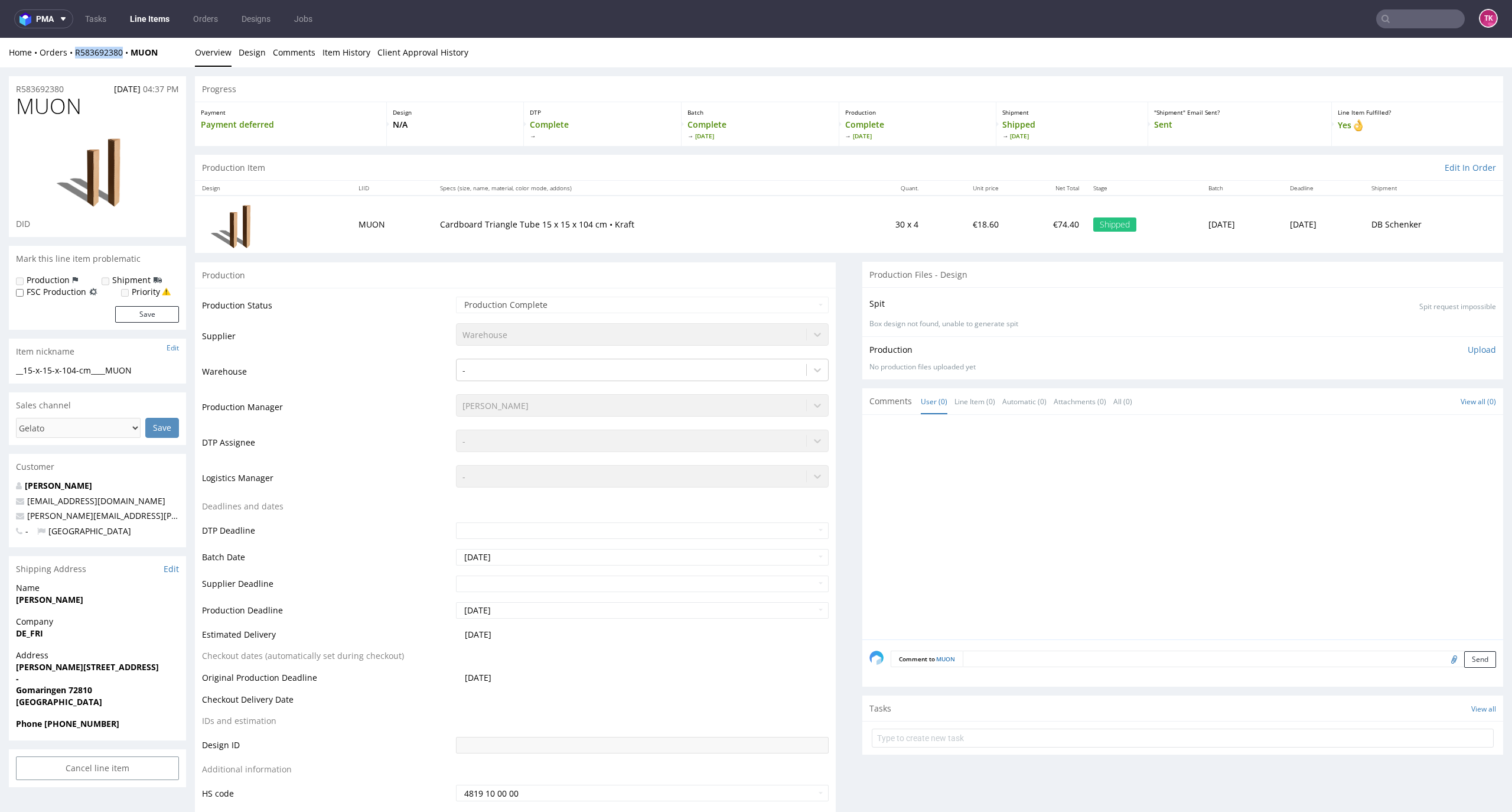
copy link "R583692380"
click at [152, 10] on link "Line Items" at bounding box center [150, 18] width 54 height 19
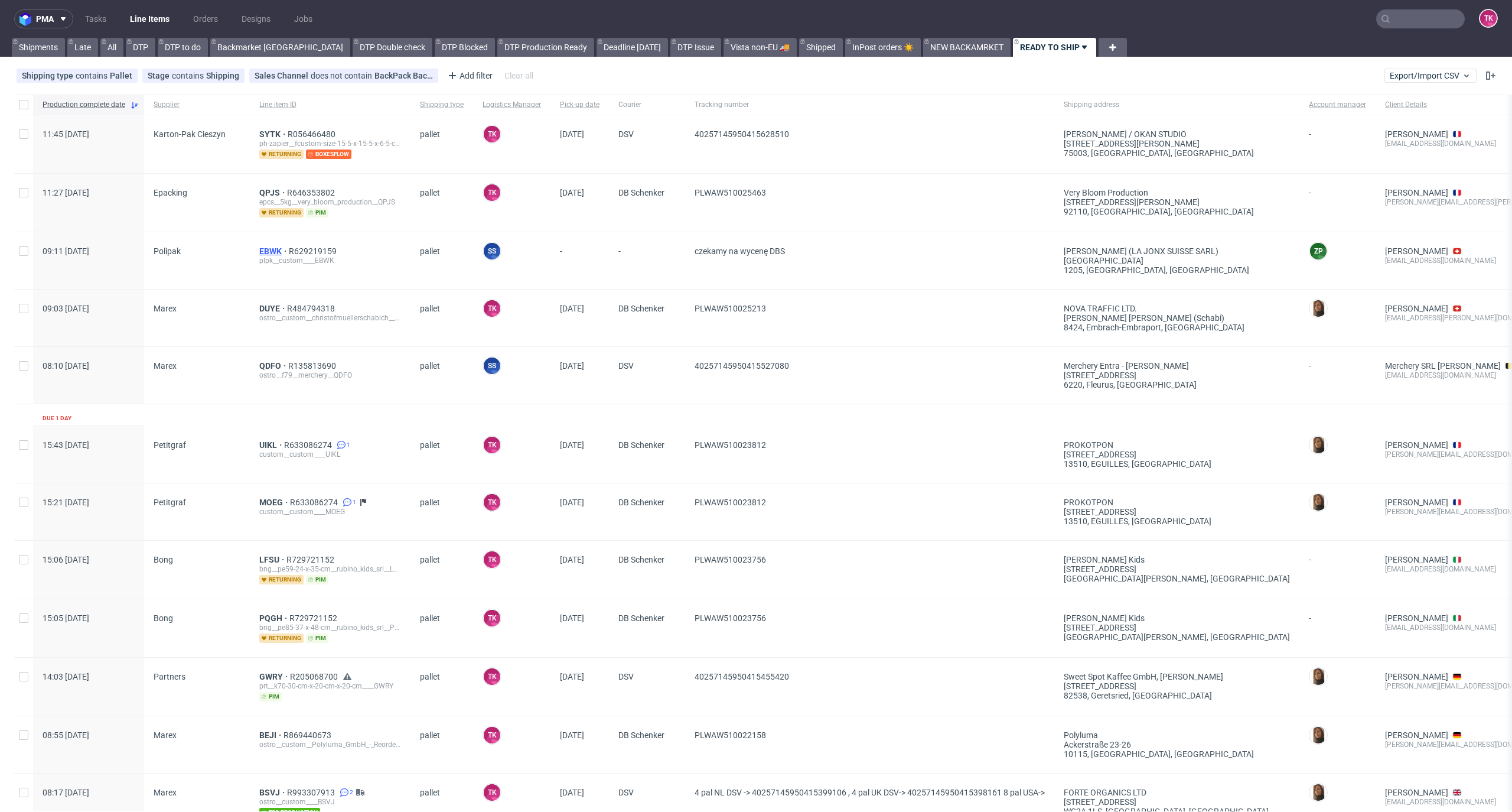
click at [262, 256] on div "plpk__custom____EBWK" at bounding box center [330, 260] width 141 height 9
click at [267, 246] on span "EBWK" at bounding box center [274, 250] width 29 height 9
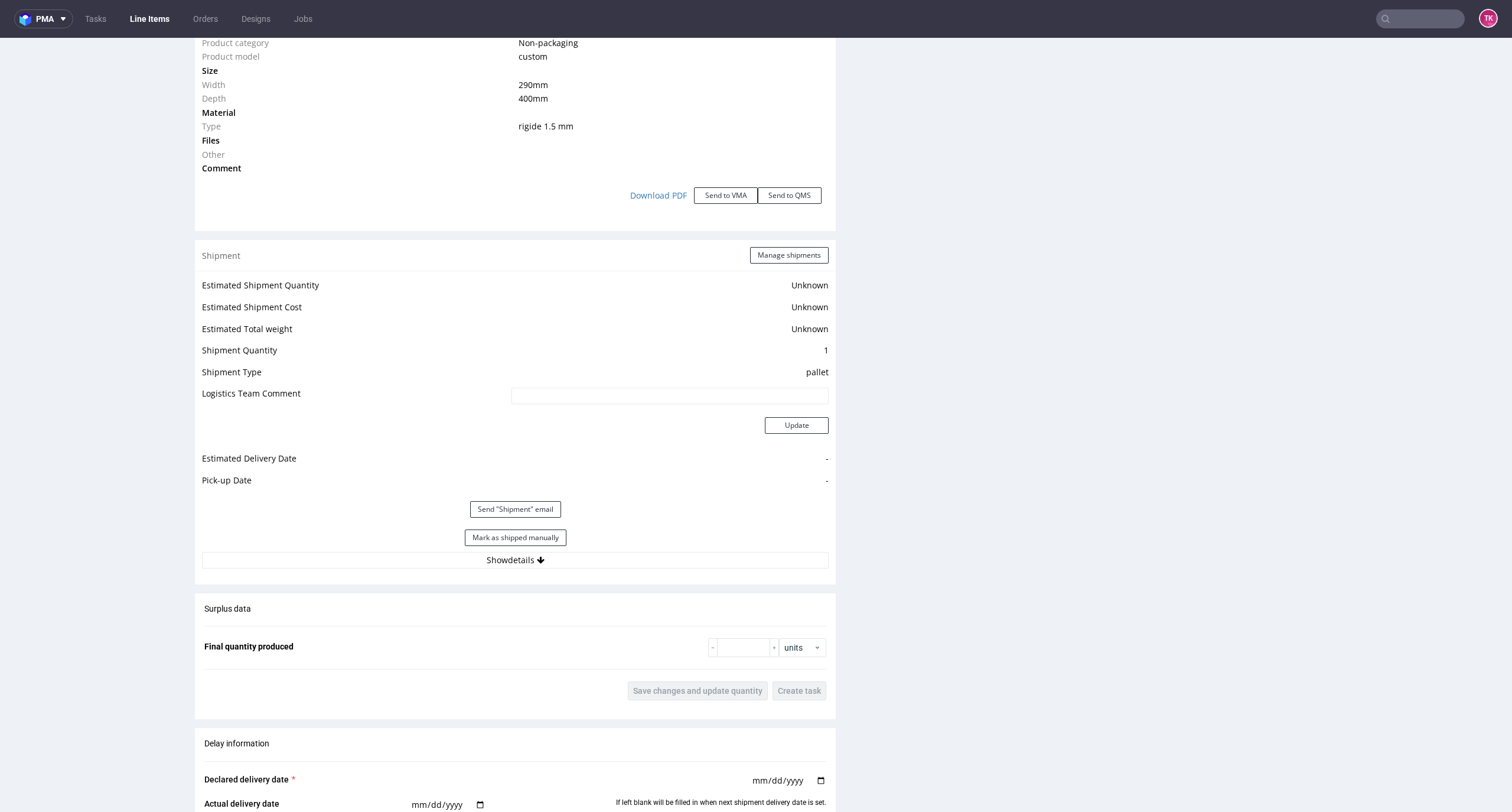
scroll to position [1181, 0]
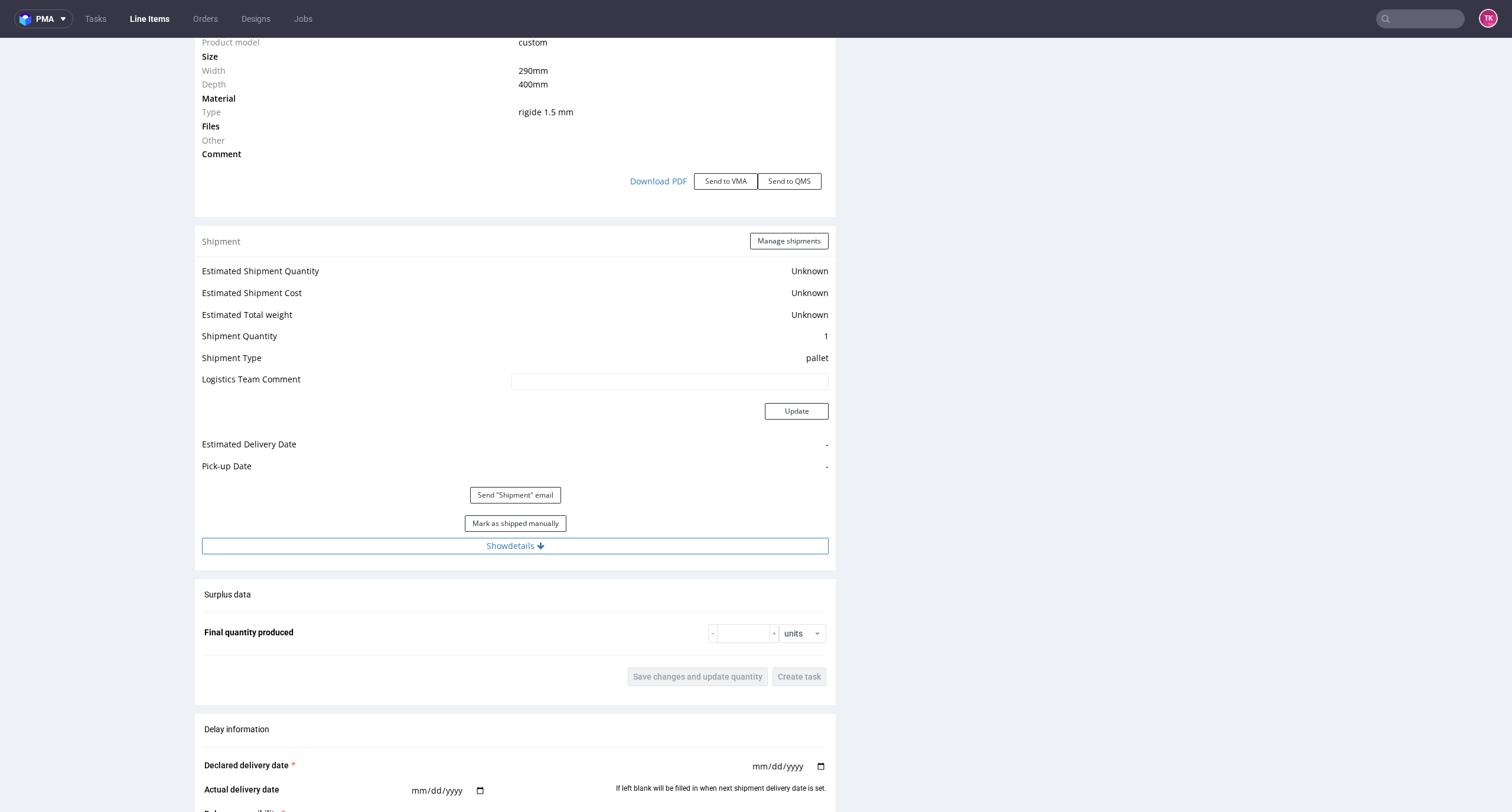
drag, startPoint x: 612, startPoint y: 558, endPoint x: 603, endPoint y: 540, distance: 20.1
click at [608, 551] on div "Estimated Shipment Quantity Unknown Estimated Shipment Cost Unknown Estimated T…" at bounding box center [515, 408] width 641 height 304
click at [603, 540] on button "Show details" at bounding box center [515, 546] width 627 height 17
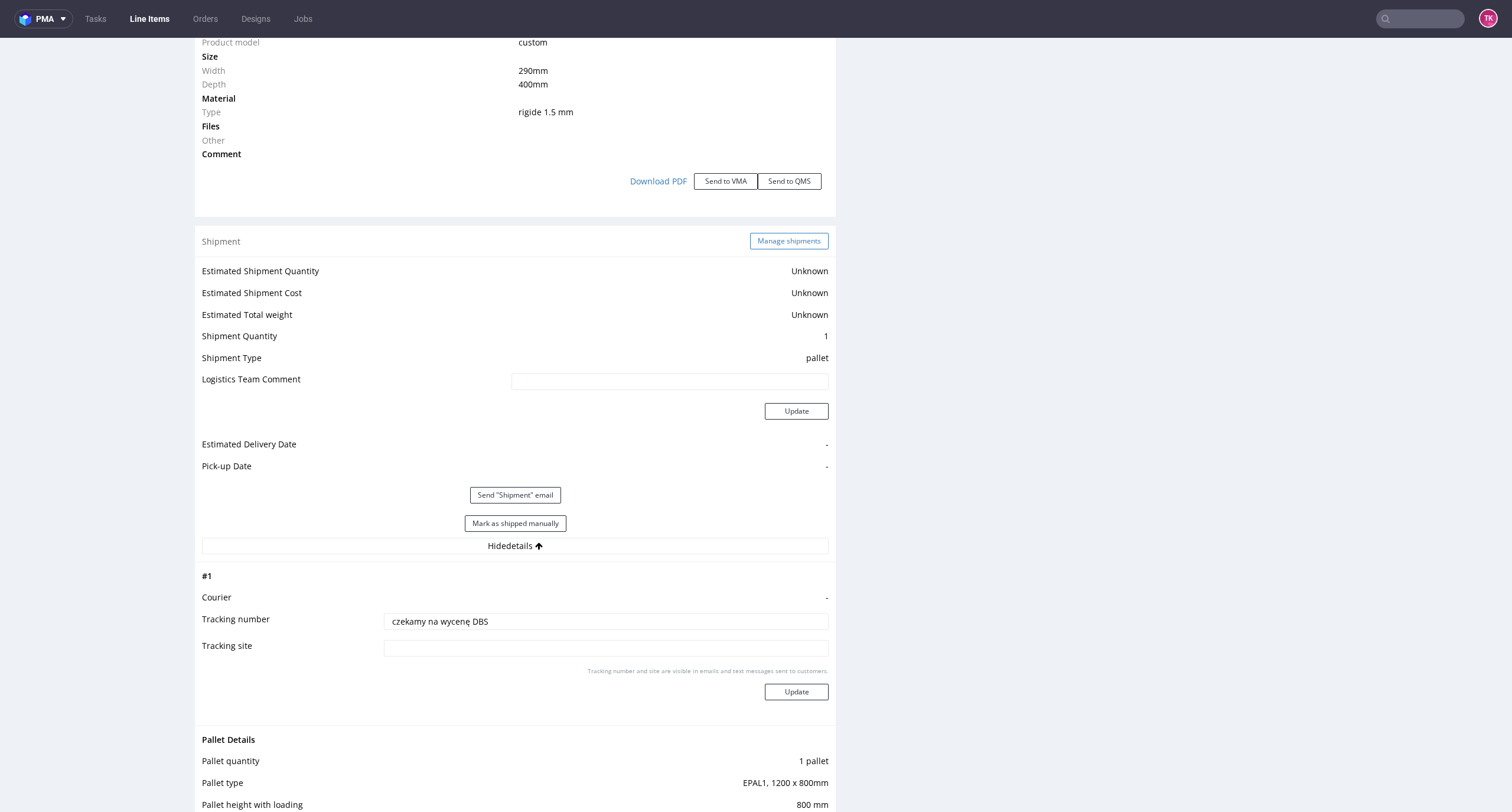
click at [793, 234] on button "Manage shipments" at bounding box center [789, 241] width 79 height 17
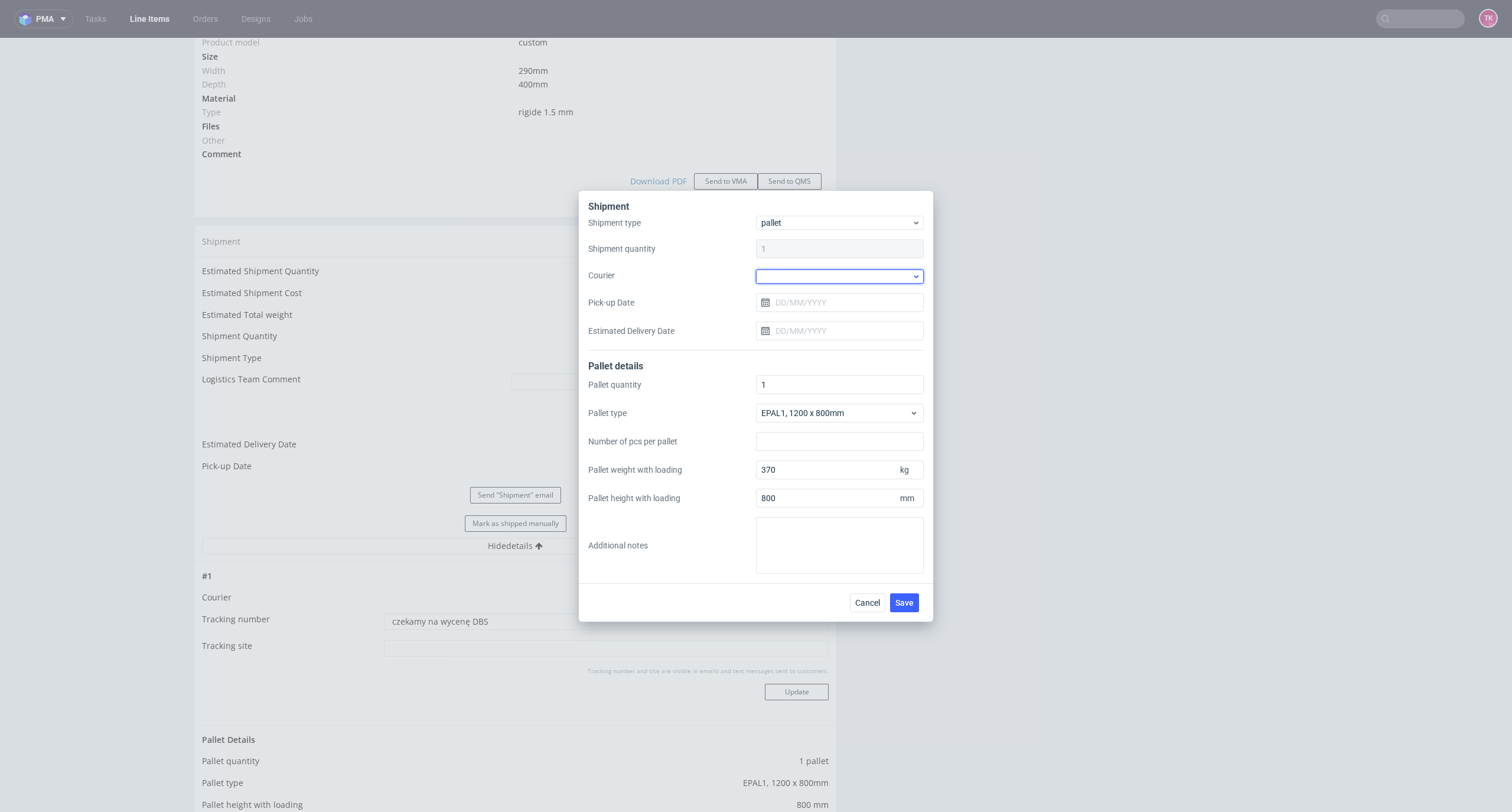
drag, startPoint x: 801, startPoint y: 273, endPoint x: 802, endPoint y: 282, distance: 9.1
click at [801, 274] on div at bounding box center [839, 276] width 167 height 14
click at [812, 331] on div "Kuehne + Nagel" at bounding box center [839, 331] width 158 height 21
click at [808, 308] on input "Pick-up Date" at bounding box center [839, 301] width 167 height 19
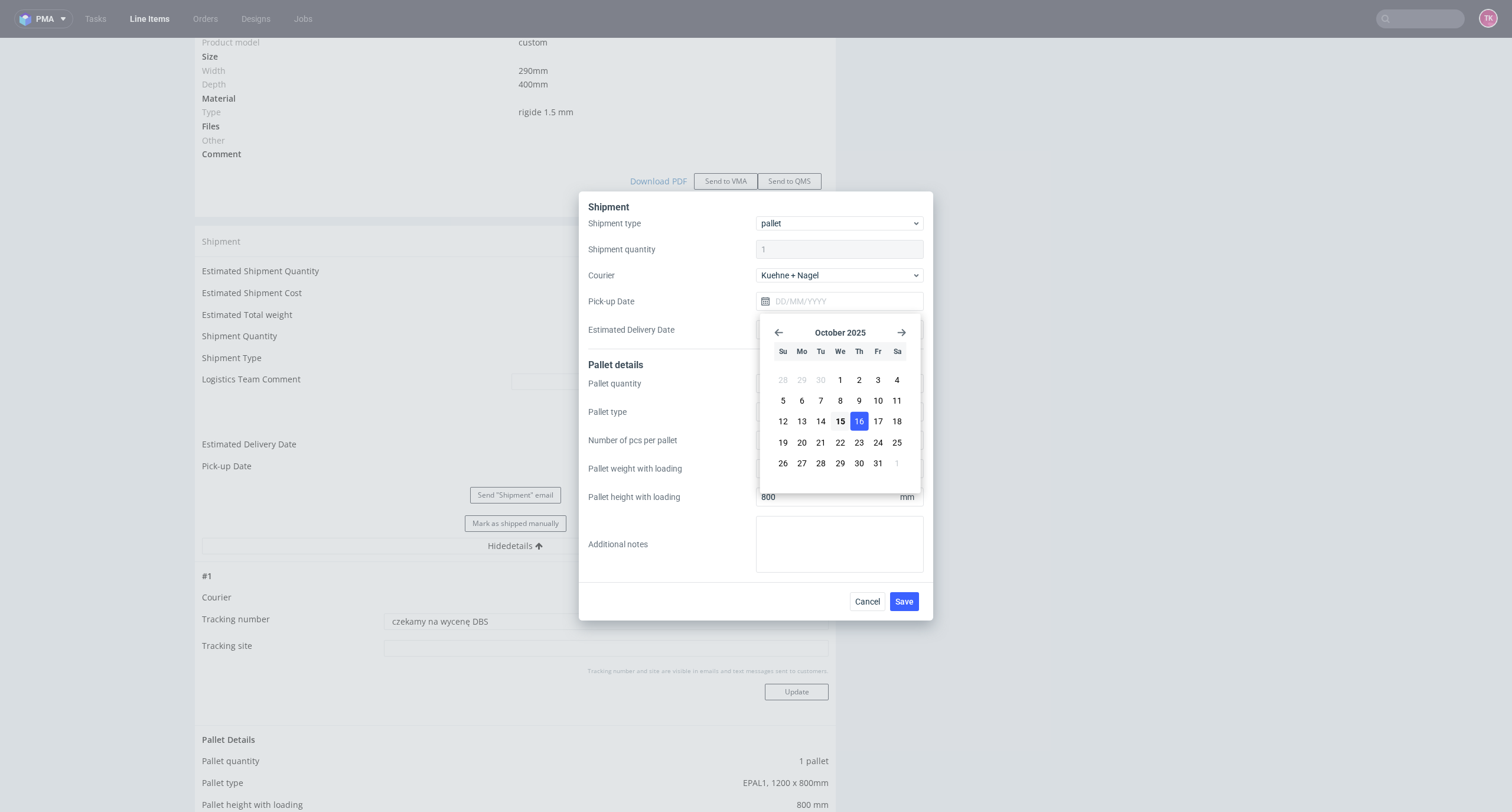
click at [865, 414] on button "16" at bounding box center [859, 421] width 18 height 19
type input "16/10/2025"
click at [910, 603] on span "Save" at bounding box center [905, 601] width 18 height 8
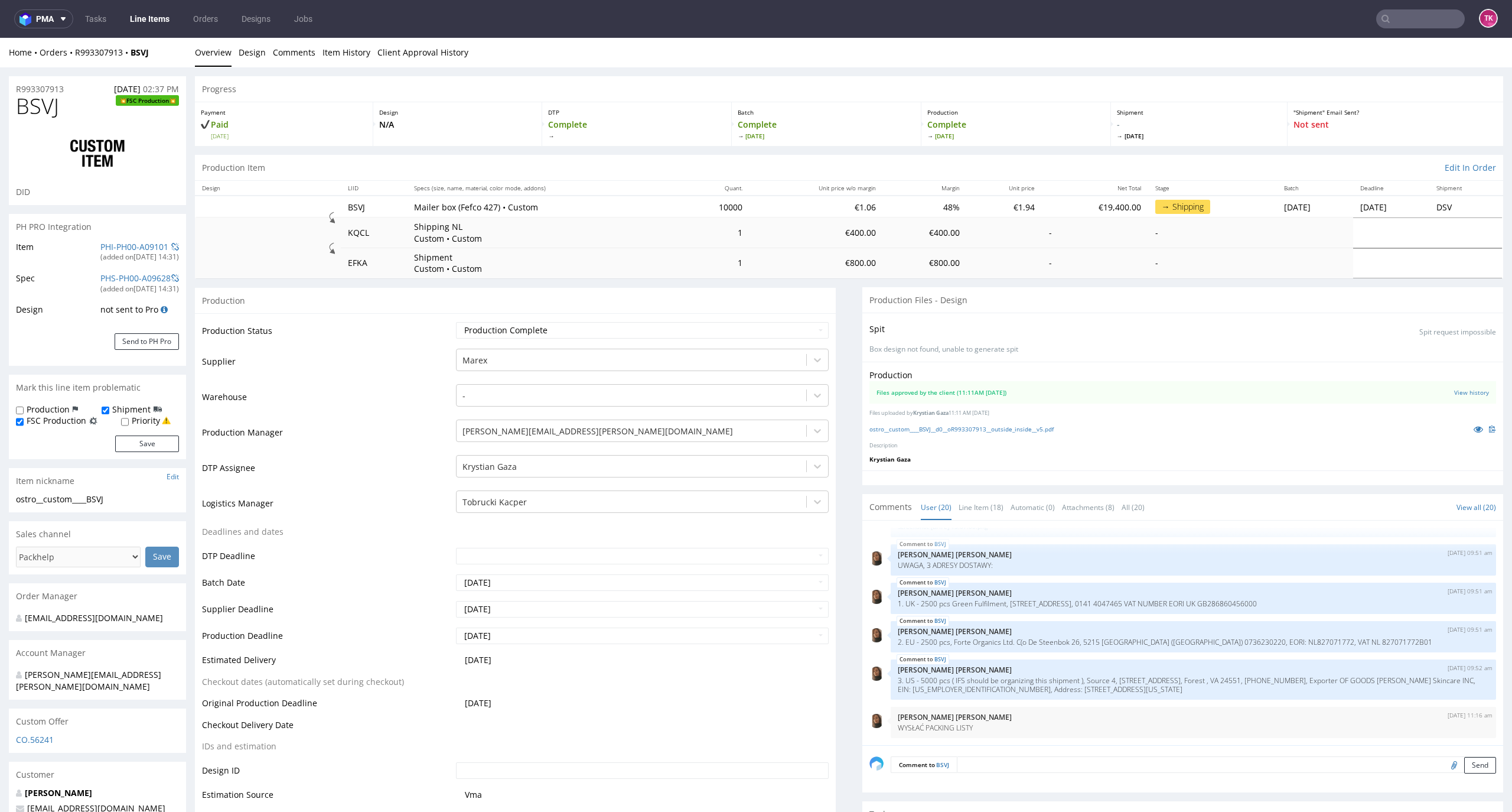
drag, startPoint x: 1486, startPoint y: 202, endPoint x: 1491, endPoint y: 223, distance: 21.6
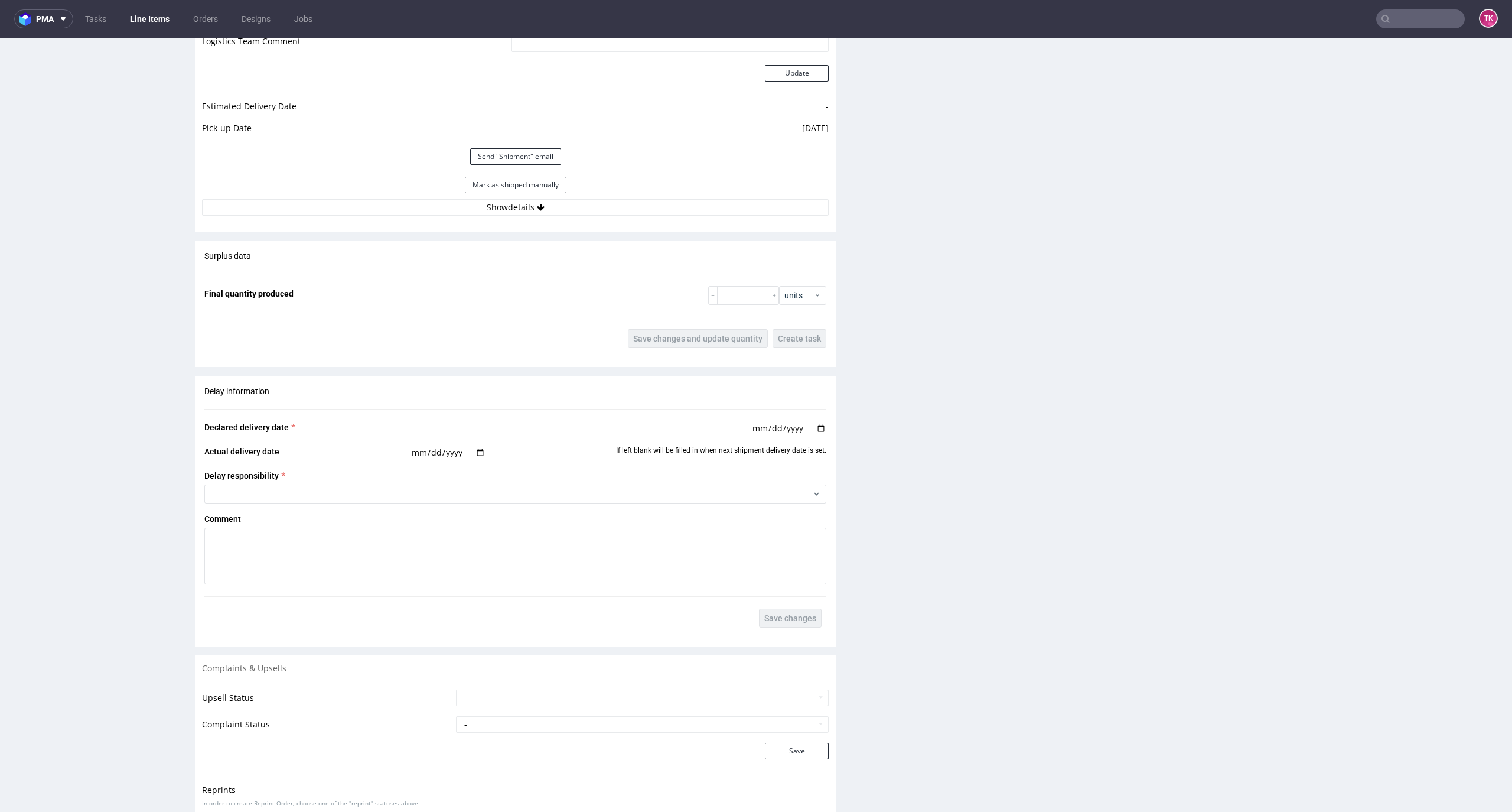
scroll to position [1768, 0]
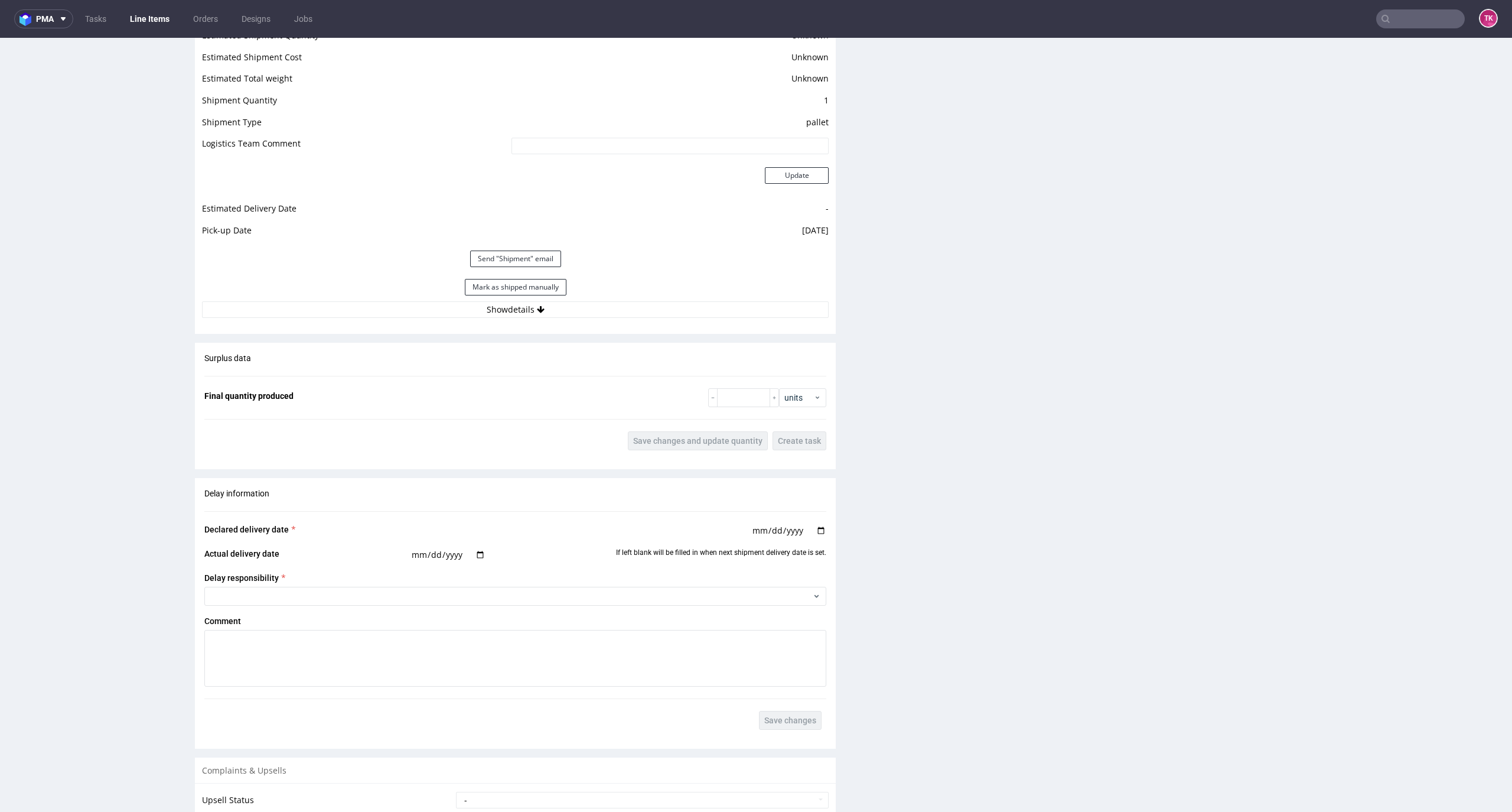
click at [1432, 14] on input "text" at bounding box center [1420, 18] width 89 height 19
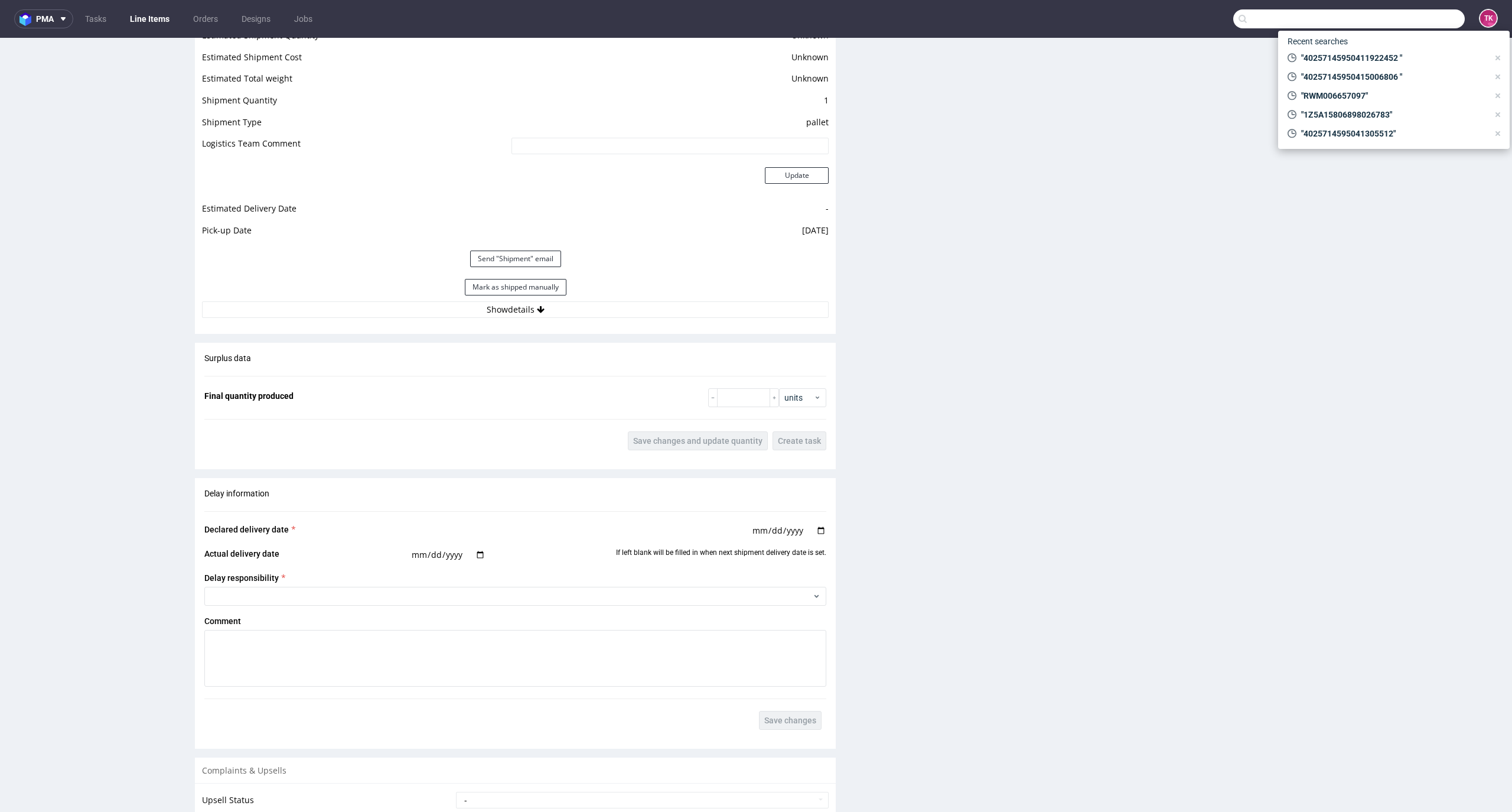
paste input "UZEK"
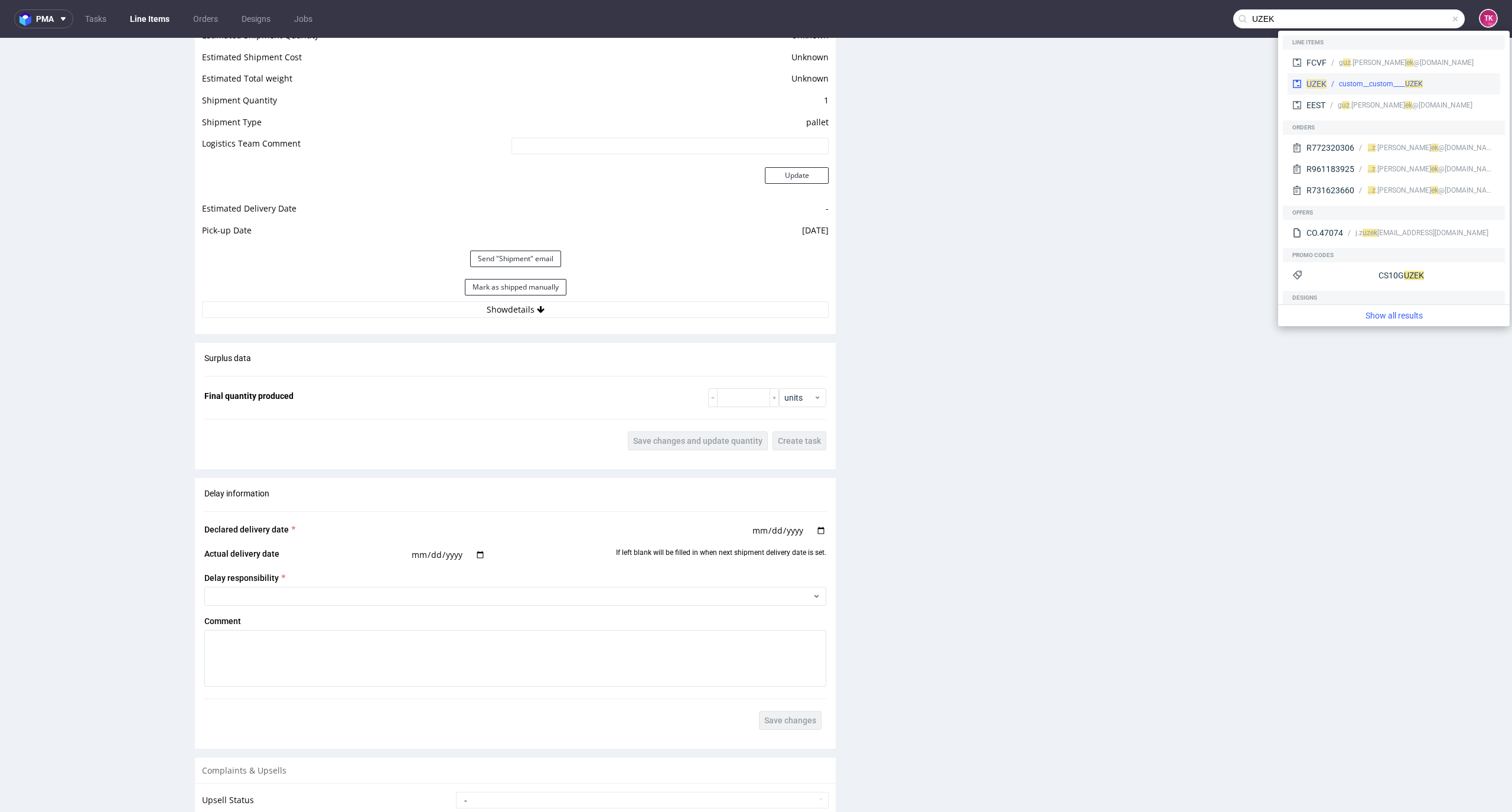
type input "UZEK"
click at [1325, 81] on div "UZEK custom__custom____ UZEK" at bounding box center [1393, 84] width 213 height 21
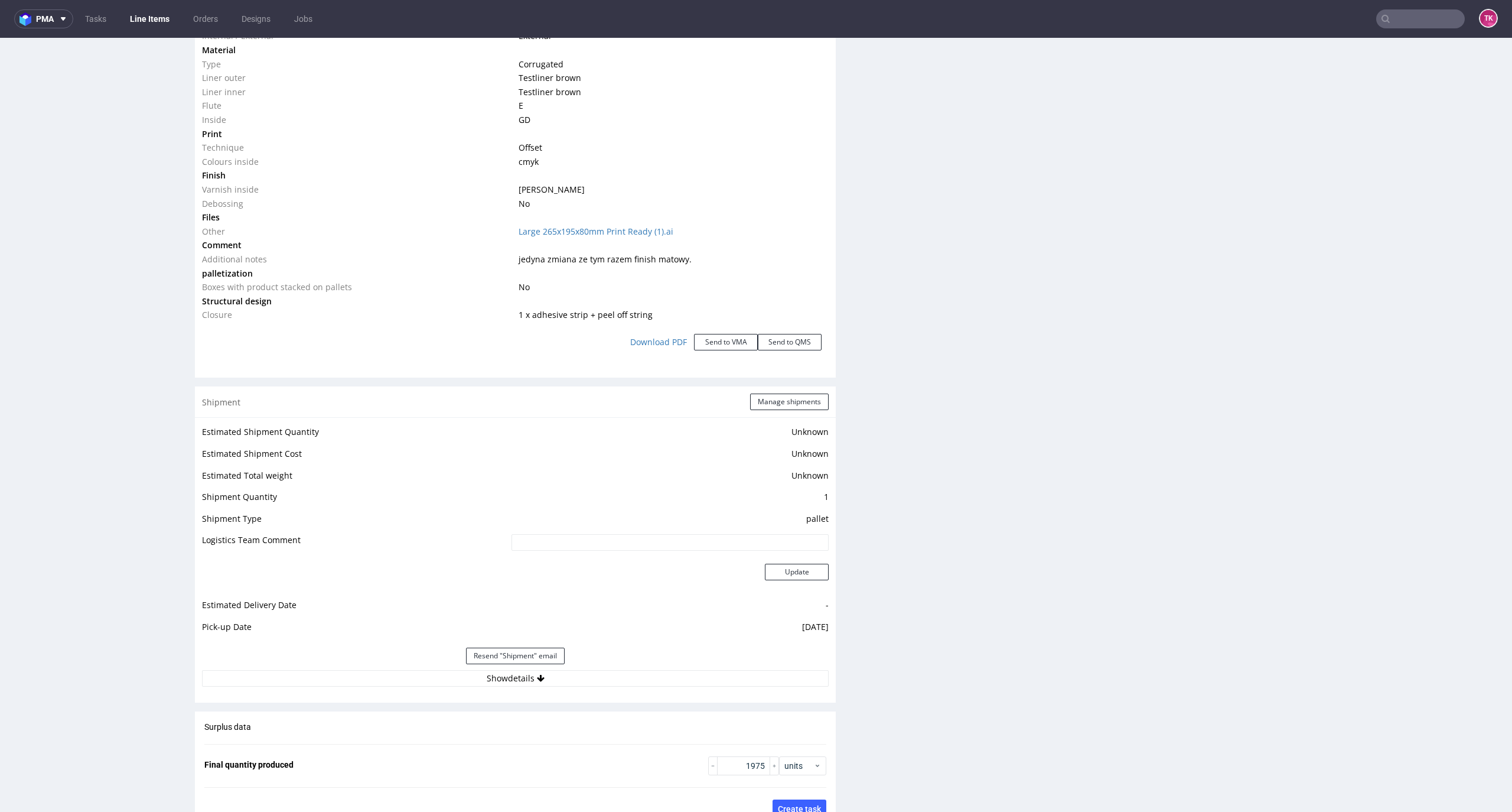
scroll to position [1418, 0]
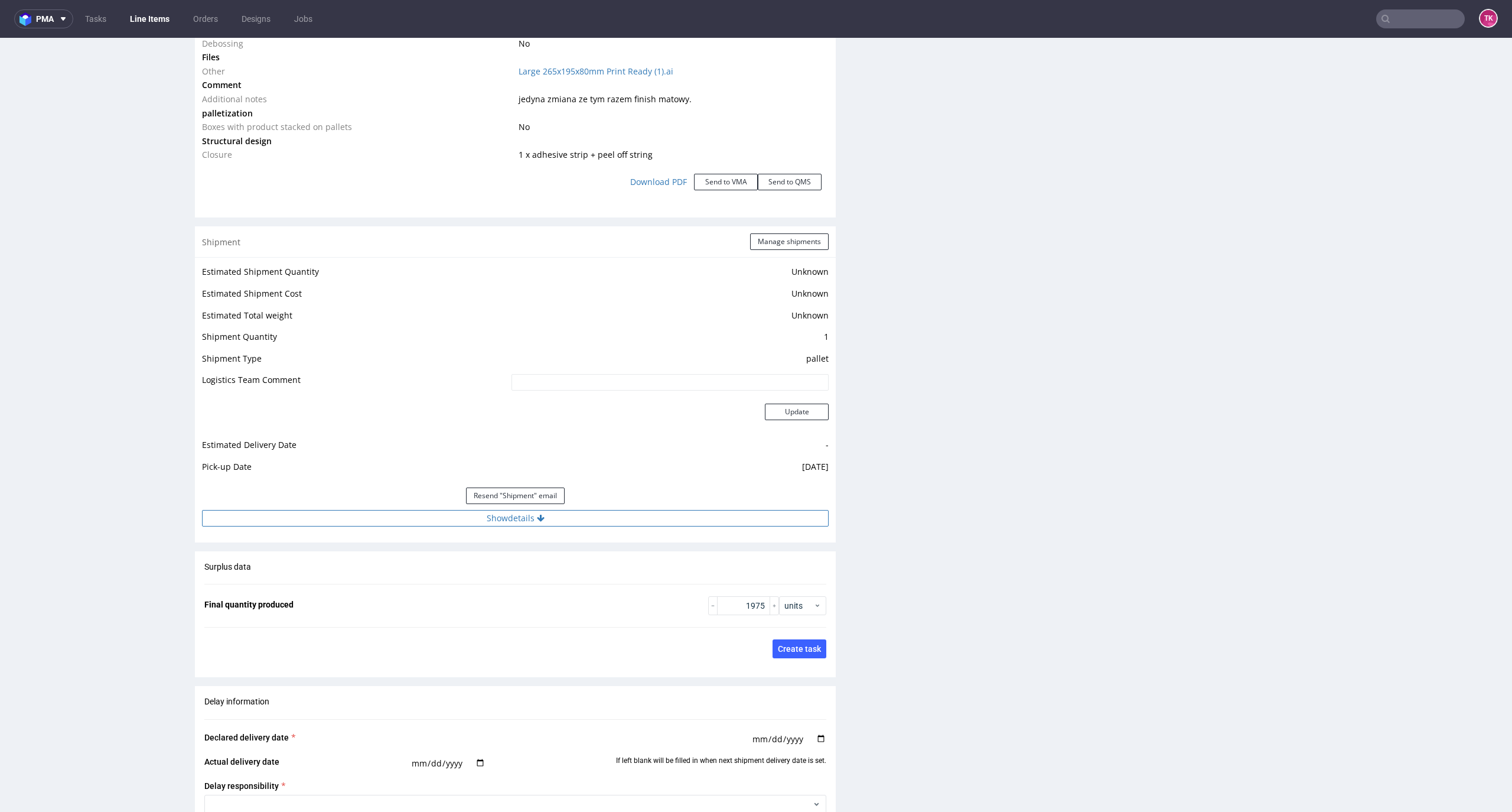
click at [405, 516] on button "Show details" at bounding box center [515, 518] width 627 height 17
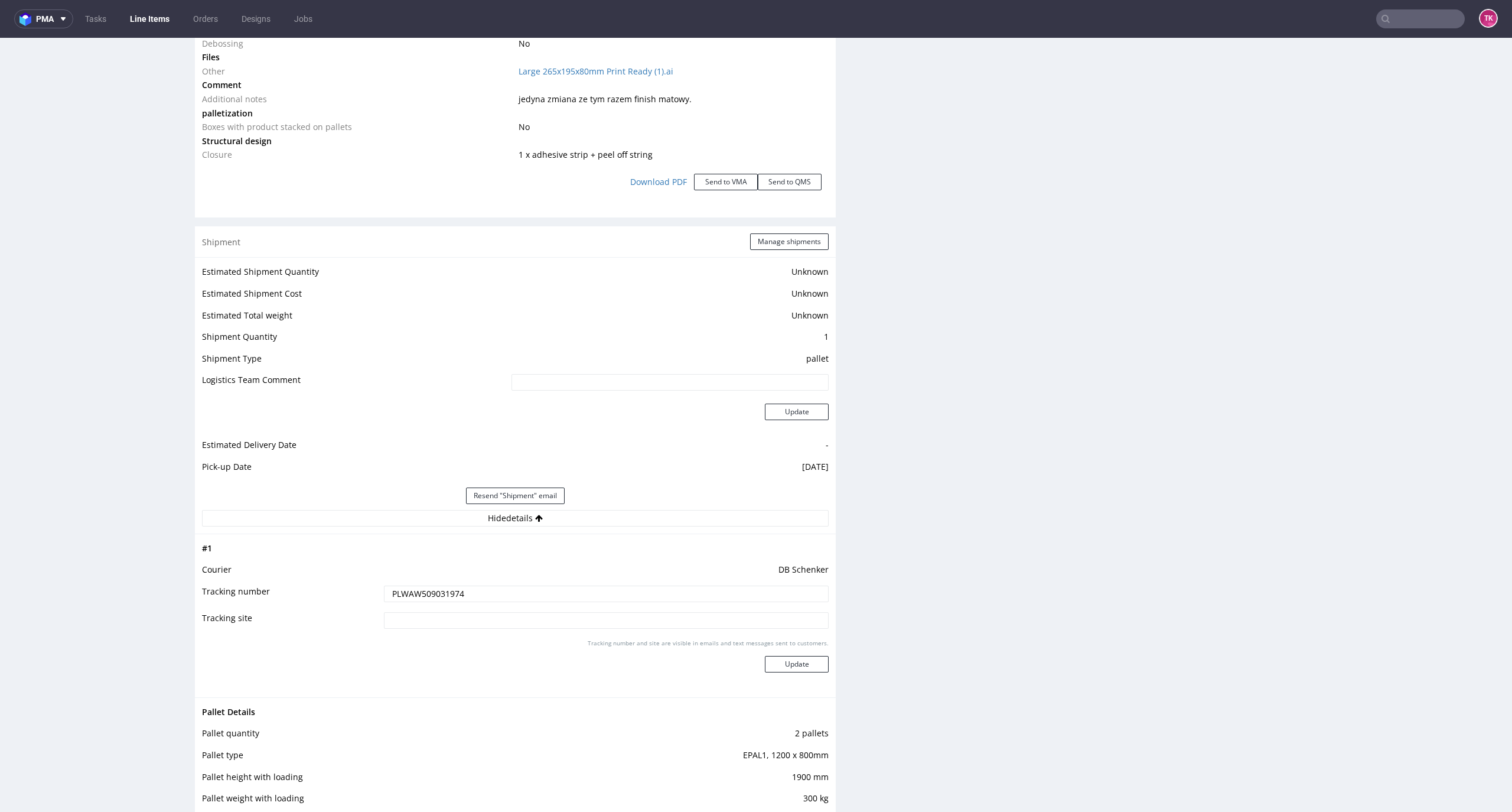
click at [396, 601] on input "PLWAW509031974" at bounding box center [606, 594] width 444 height 17
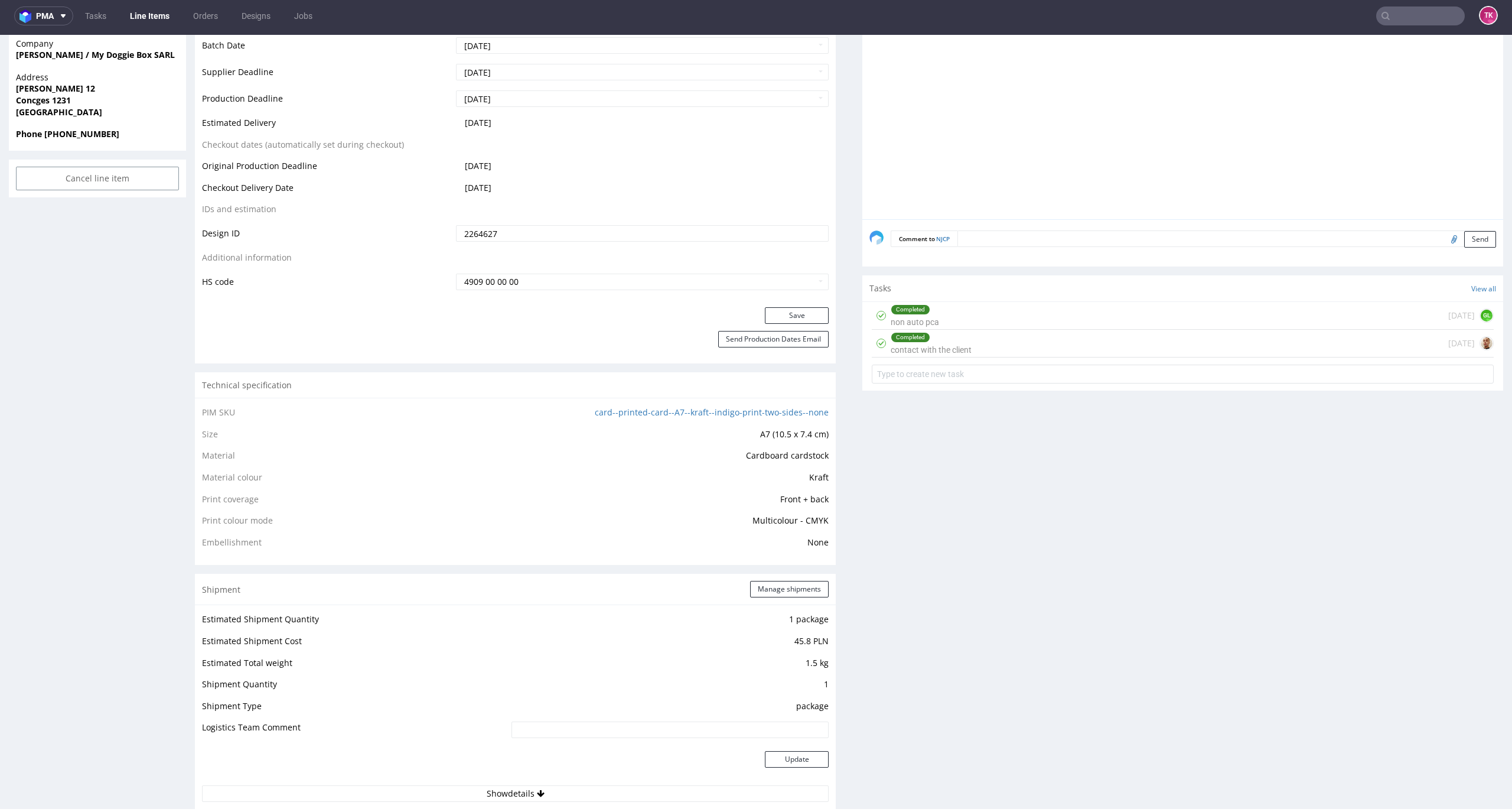
scroll to position [788, 0]
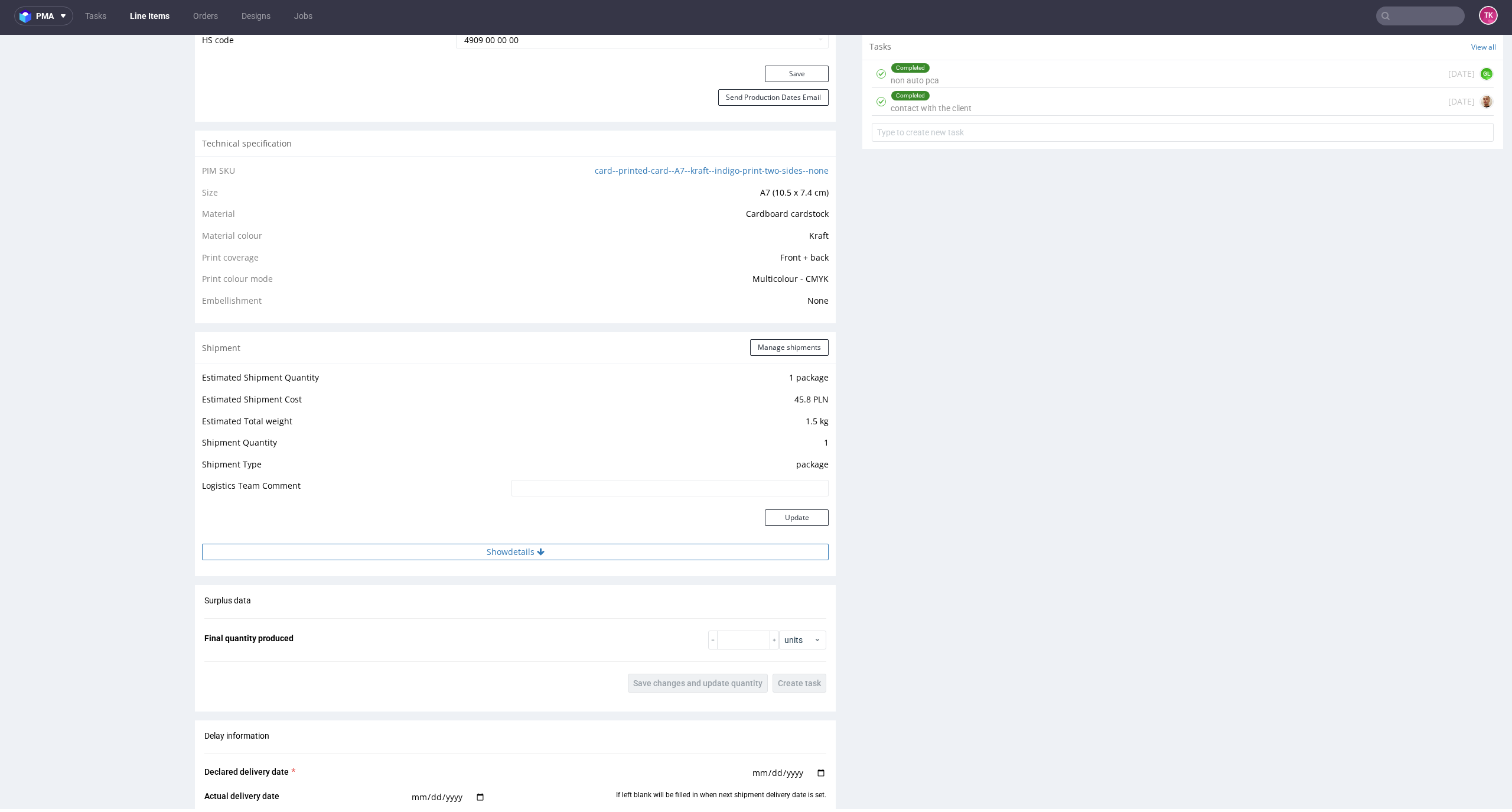
drag, startPoint x: 593, startPoint y: 535, endPoint x: 591, endPoint y: 543, distance: 8.2
click at [591, 541] on td "Update" at bounding box center [669, 524] width 320 height 39
click at [591, 545] on button "Show details" at bounding box center [515, 552] width 627 height 17
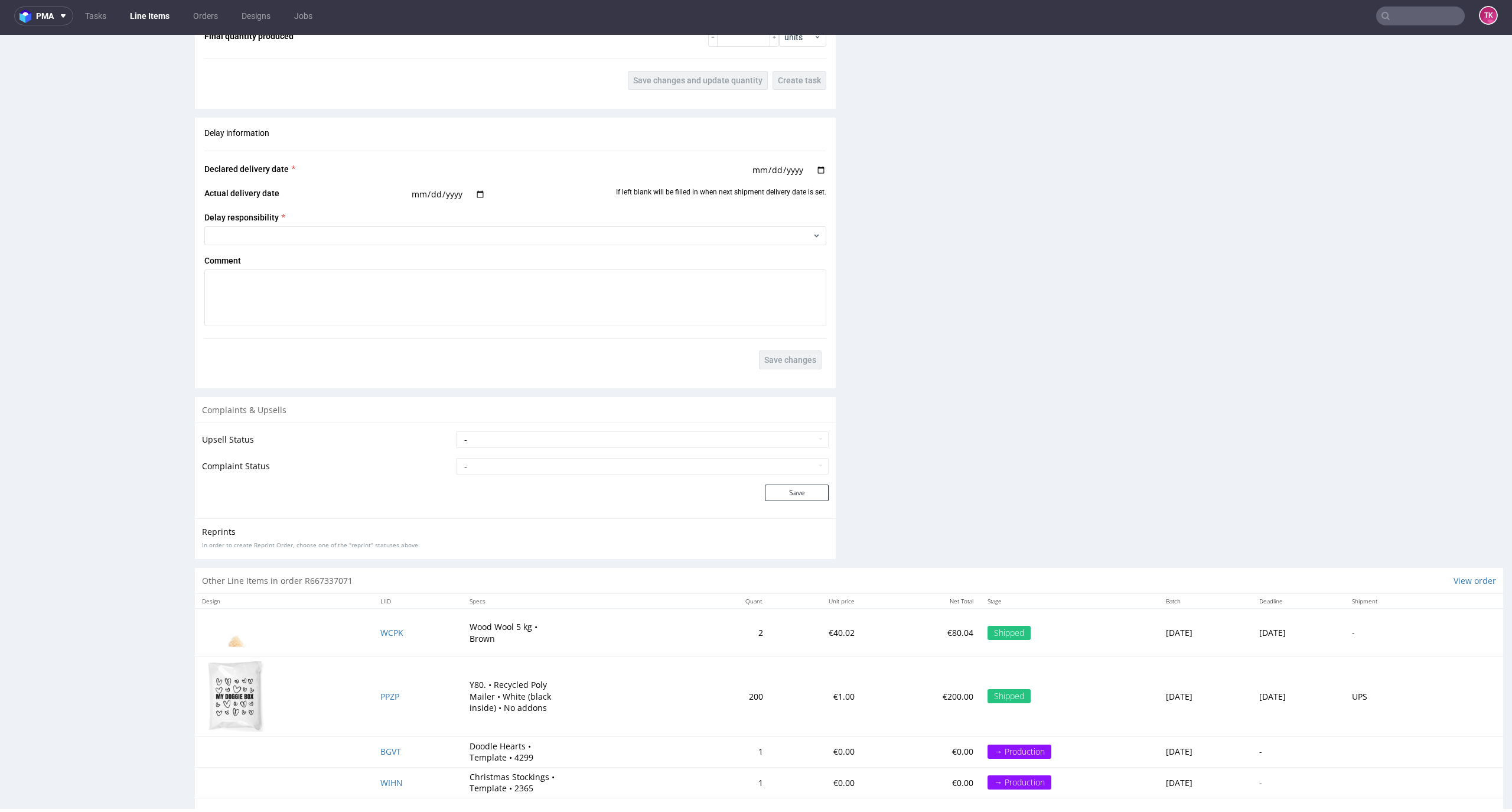
scroll to position [1613, 0]
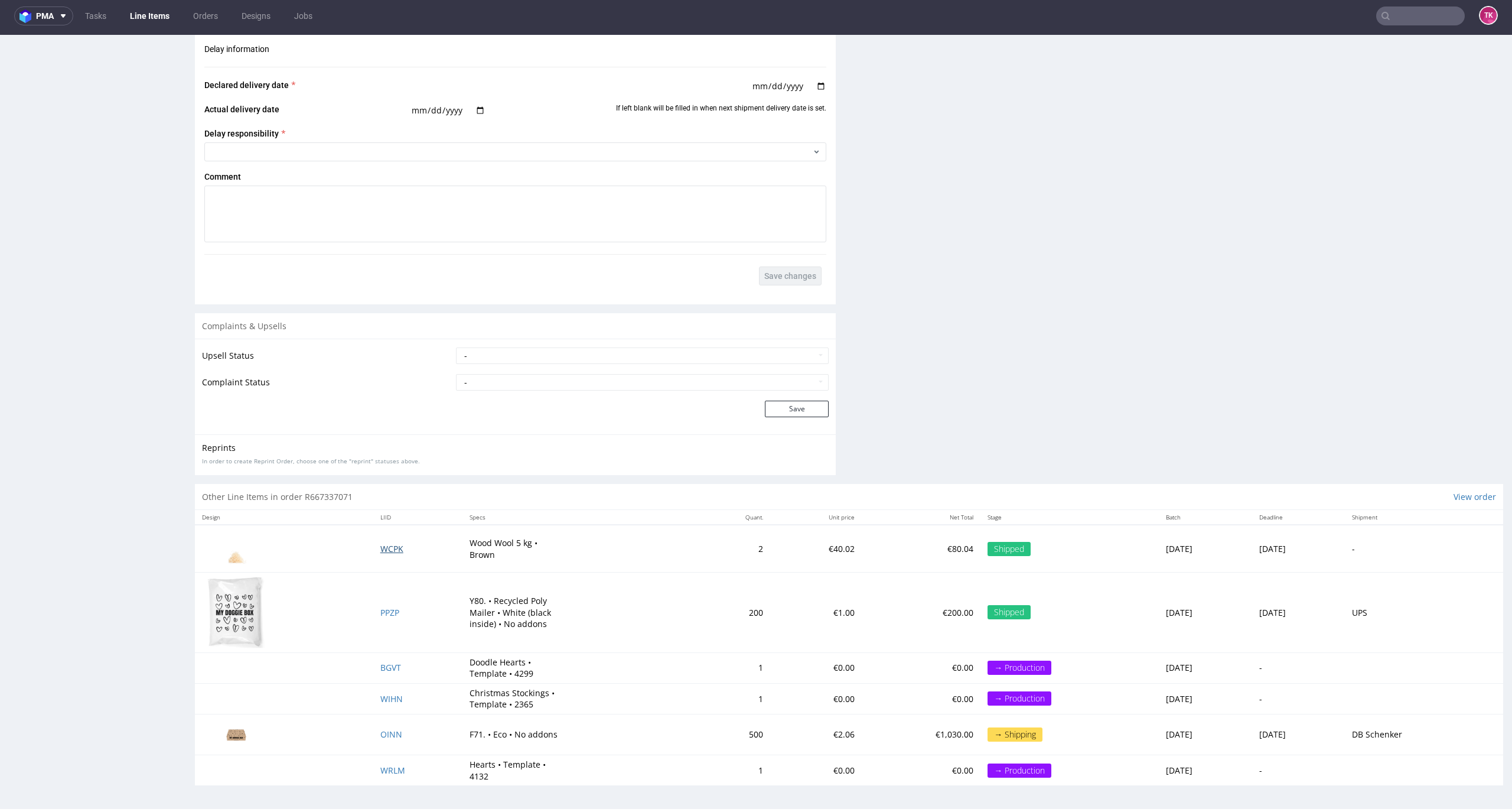
click at [380, 546] on span "WCPK" at bounding box center [392, 548] width 23 height 11
click at [380, 549] on span "WCPK" at bounding box center [392, 548] width 23 height 11
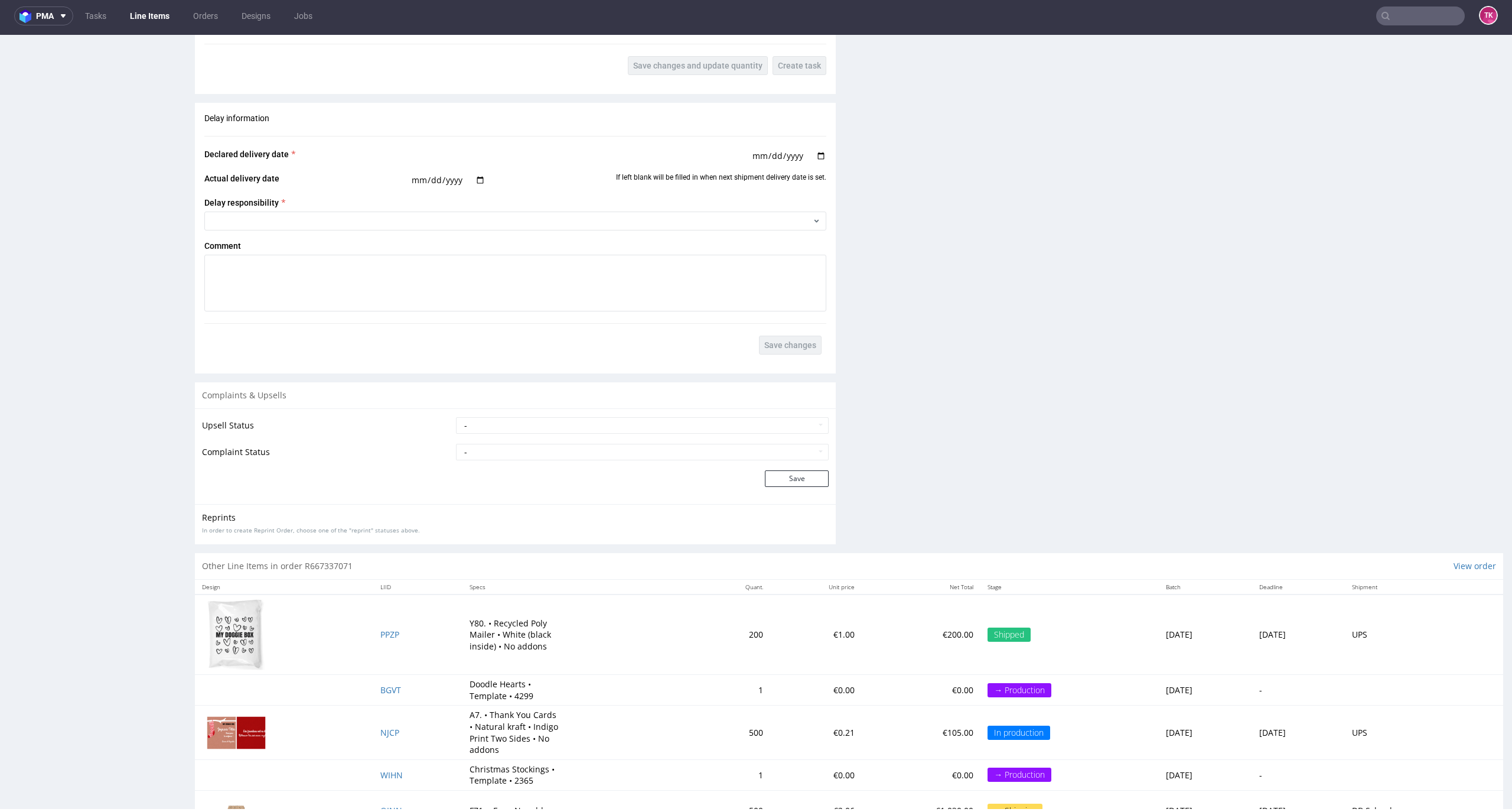
scroll to position [1442, 0]
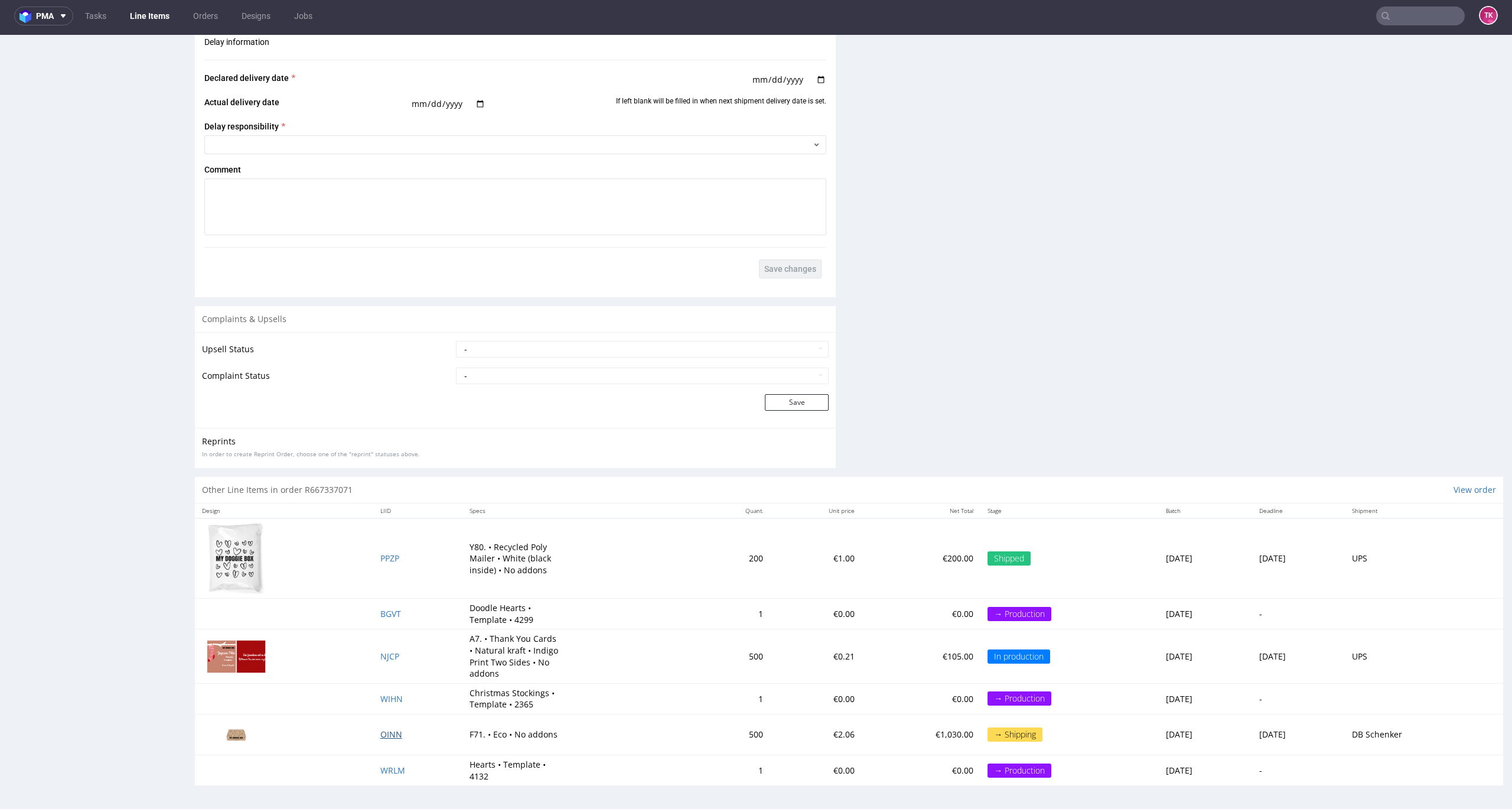
click at [387, 736] on span "OINN" at bounding box center [391, 733] width 22 height 11
click at [381, 737] on span "OINN" at bounding box center [391, 733] width 22 height 11
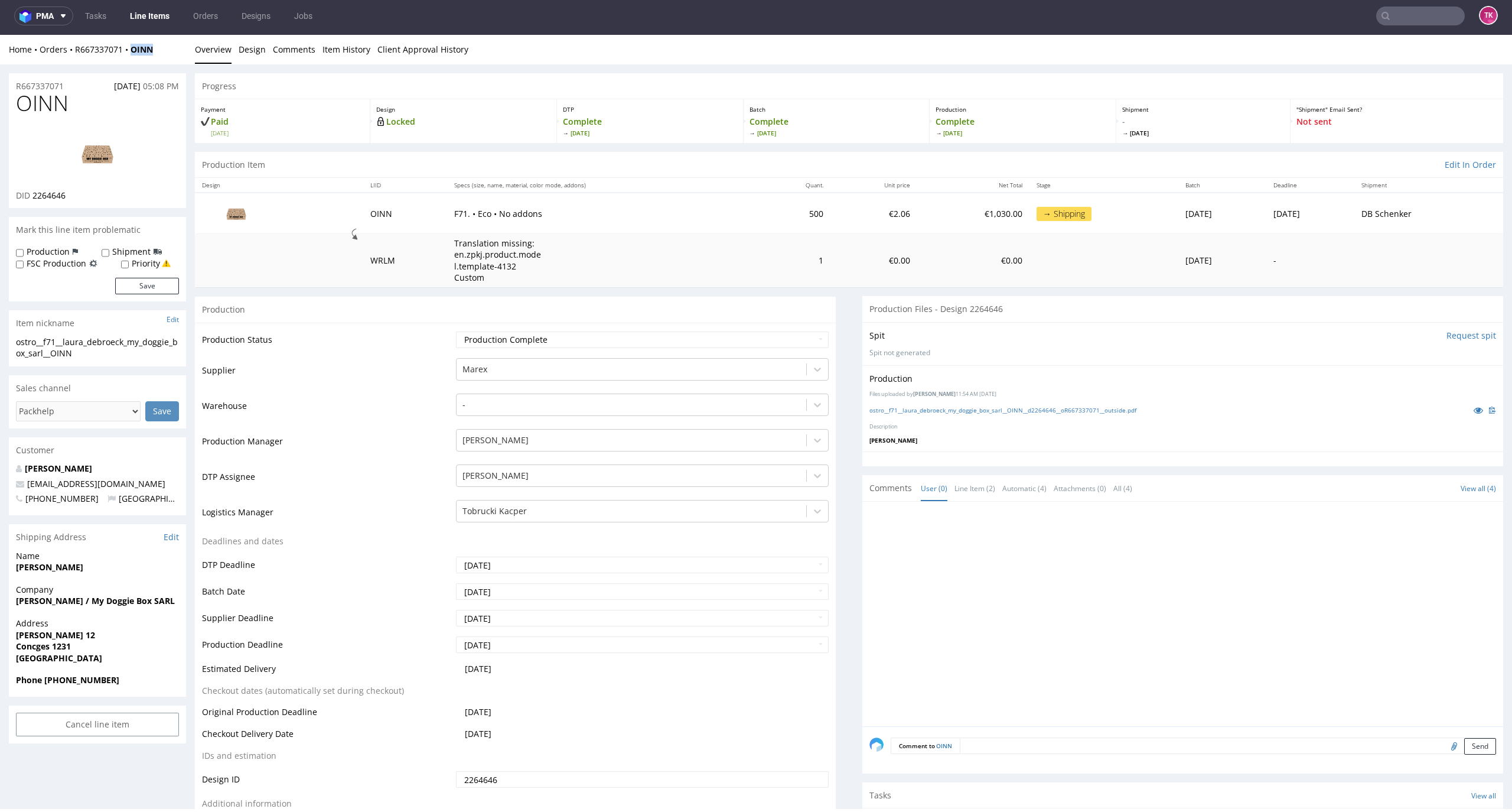
drag, startPoint x: 172, startPoint y: 56, endPoint x: 120, endPoint y: 59, distance: 52.1
click at [120, 59] on div "Home Orders R667337071 OINN Overview Design Comments Item History Client Approv…" at bounding box center [756, 49] width 1512 height 29
copy strong "OINN"
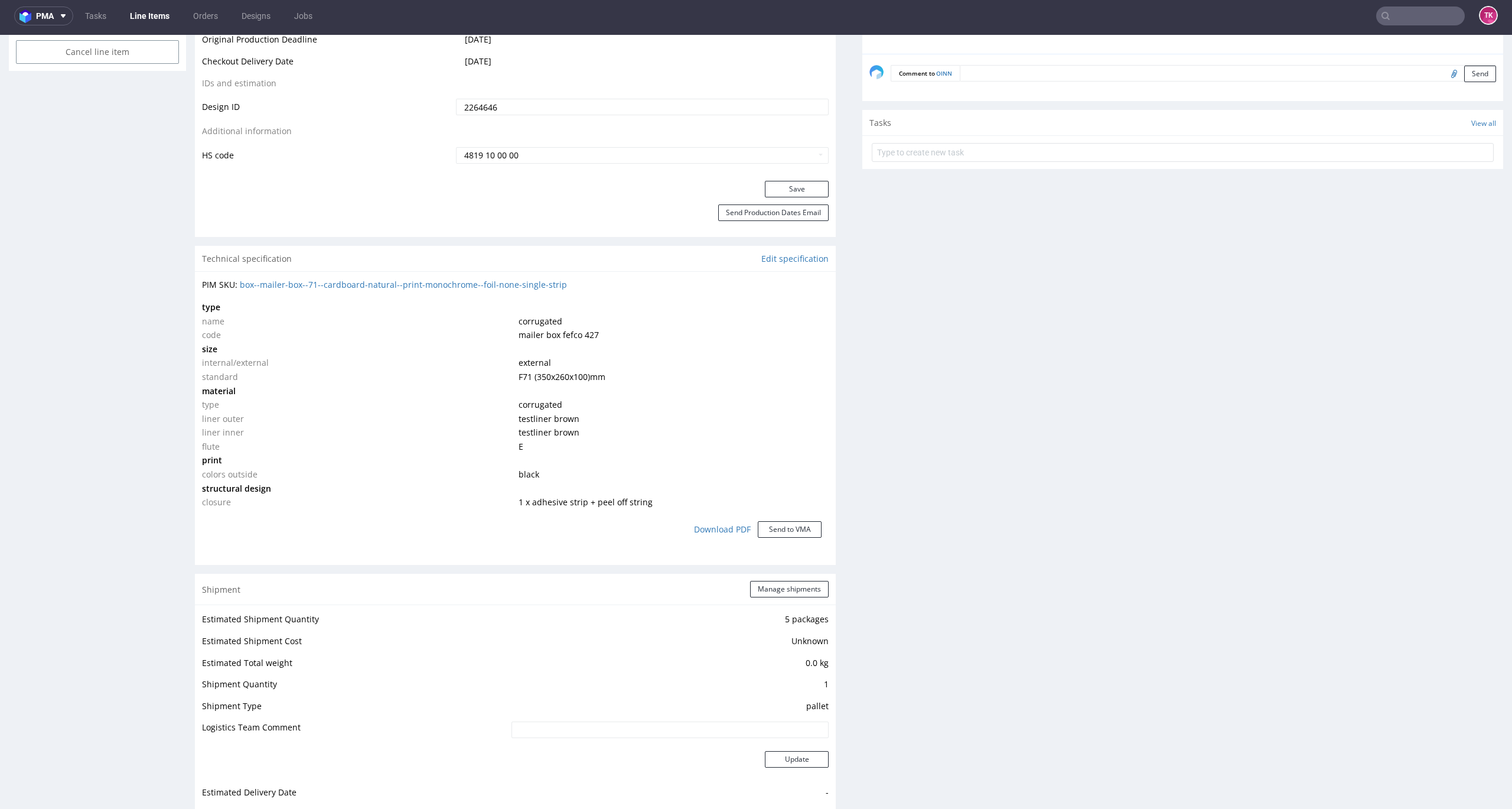
scroll to position [866, 0]
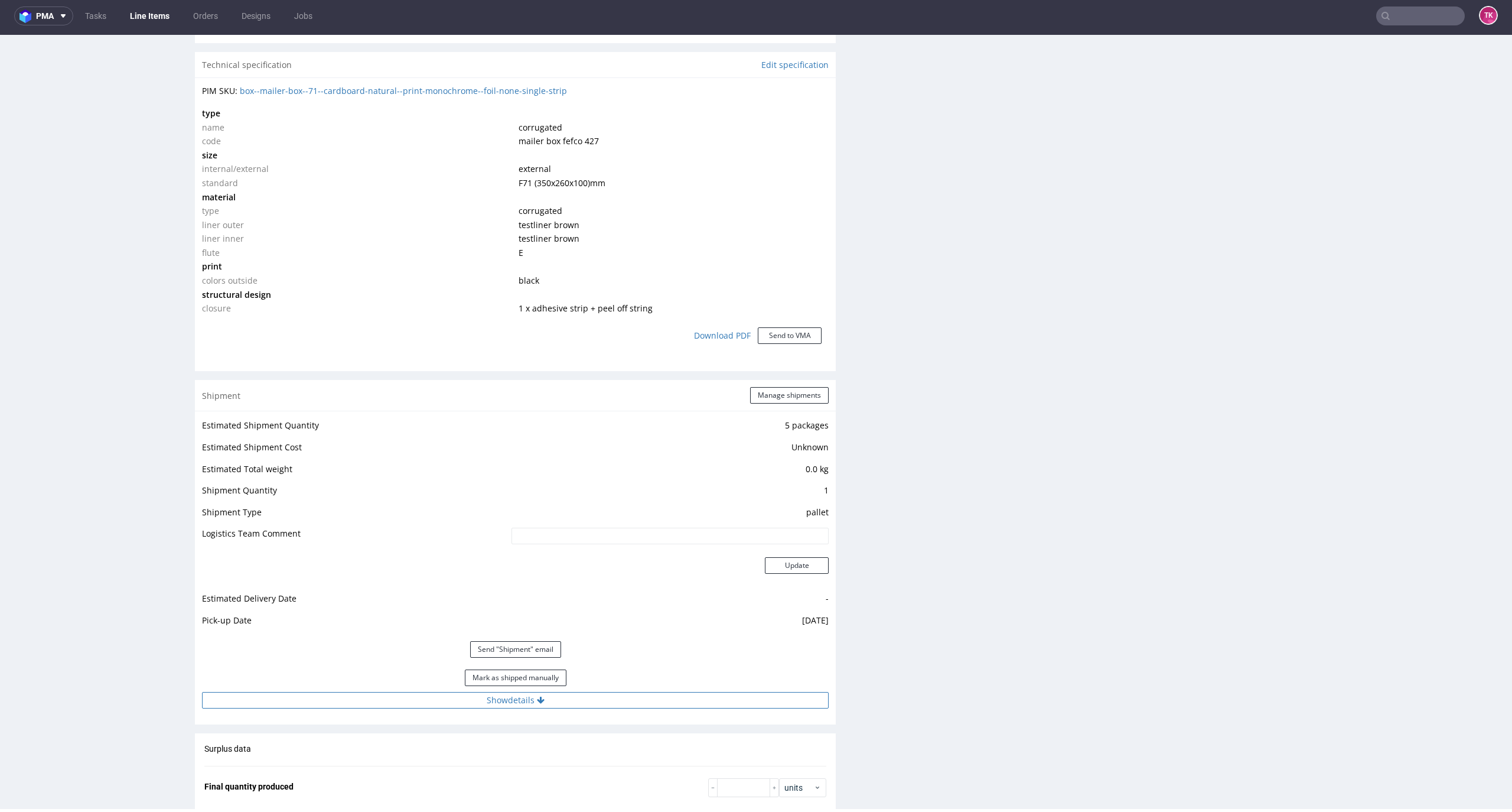
drag, startPoint x: 611, startPoint y: 712, endPoint x: 612, endPoint y: 702, distance: 10.0
click at [613, 710] on div "Estimated Shipment Quantity 5 packages Estimated Shipment Cost Unknown Estimate…" at bounding box center [515, 562] width 641 height 304
click at [612, 702] on button "Show details" at bounding box center [515, 700] width 627 height 17
click at [417, 777] on input "PLWAW510022377" at bounding box center [606, 776] width 444 height 17
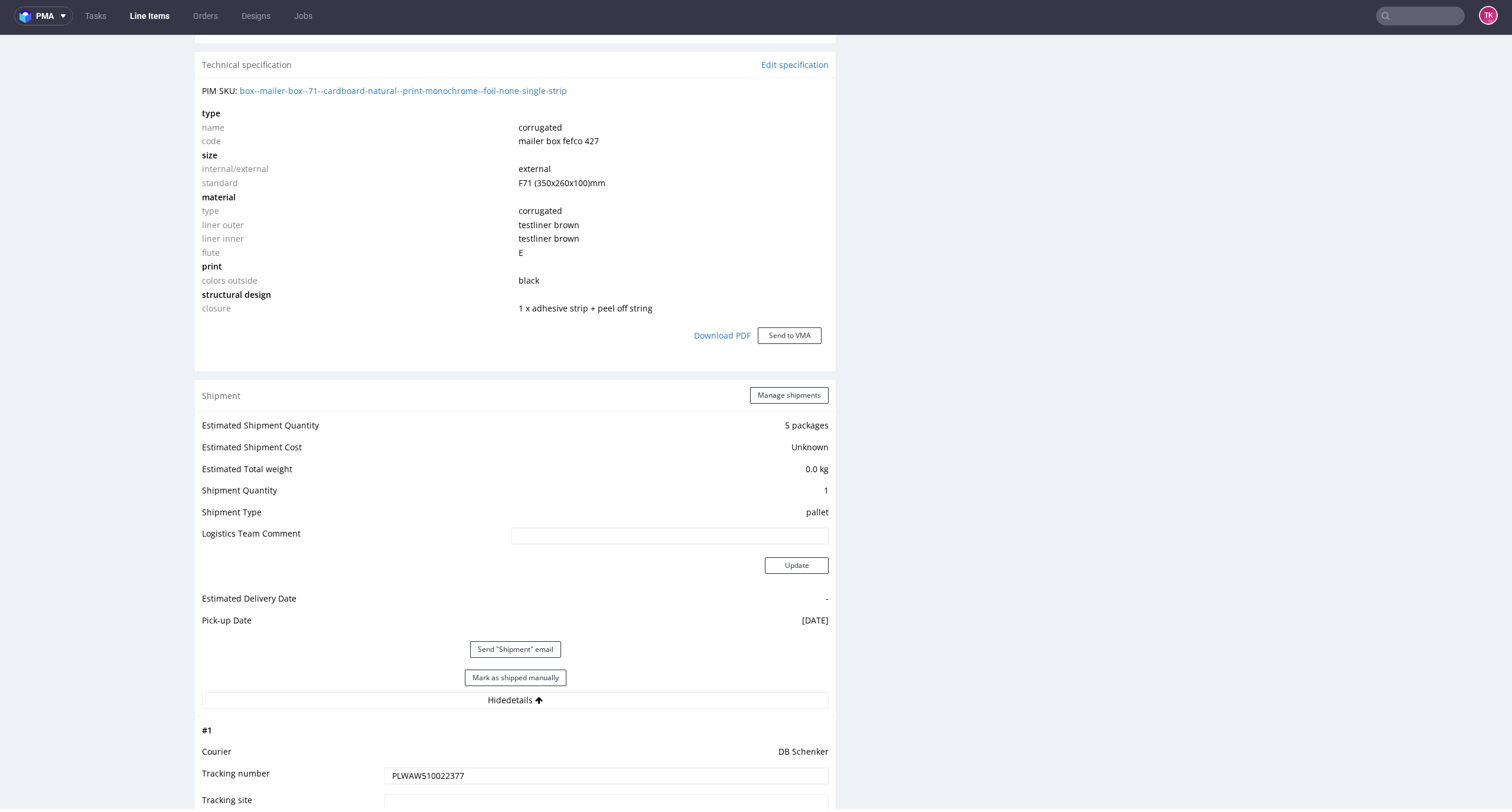
click at [1422, 17] on input "text" at bounding box center [1420, 16] width 89 height 19
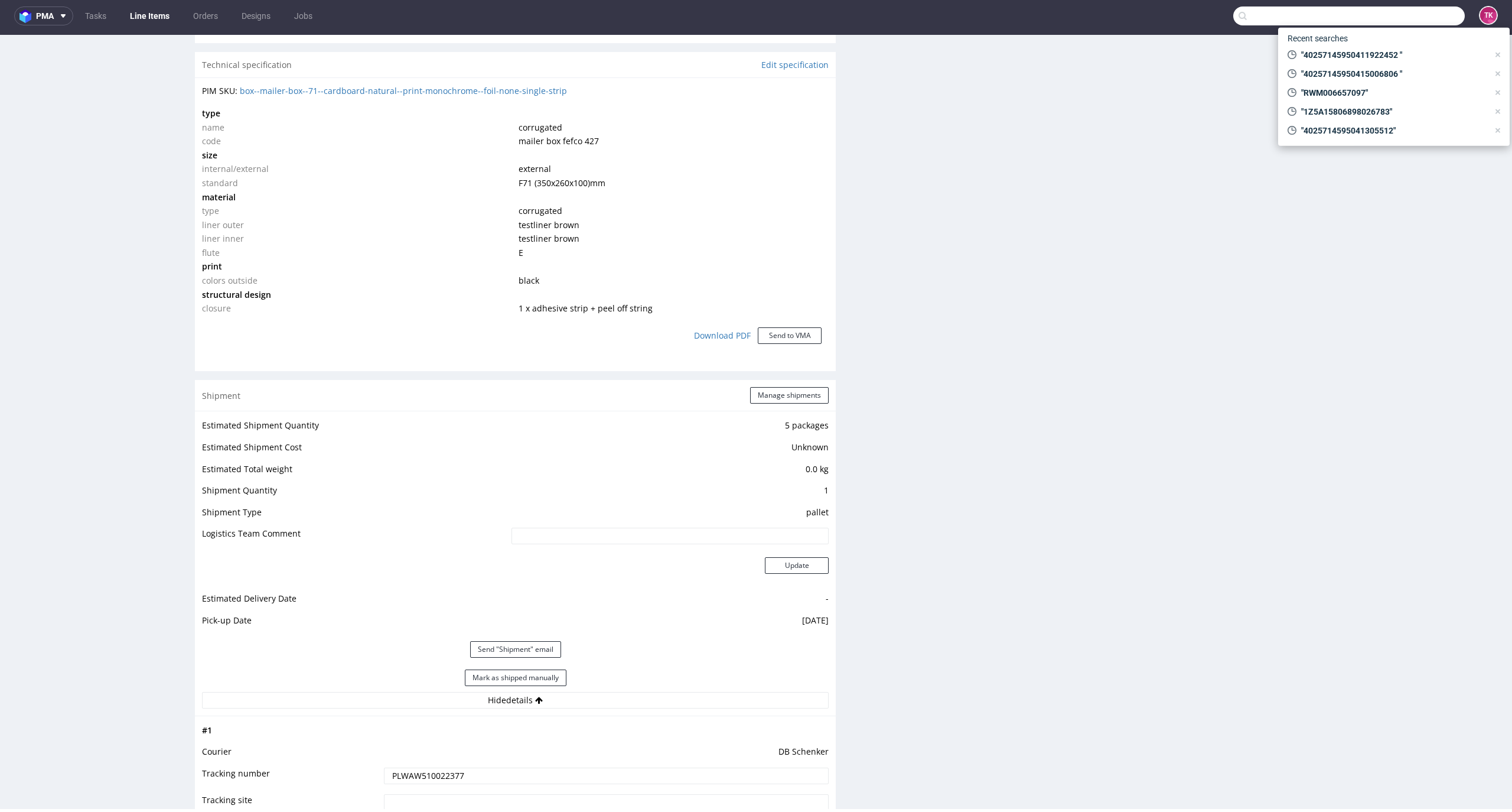
click at [1288, 9] on input "text" at bounding box center [1349, 16] width 232 height 19
paste input "HOGA"
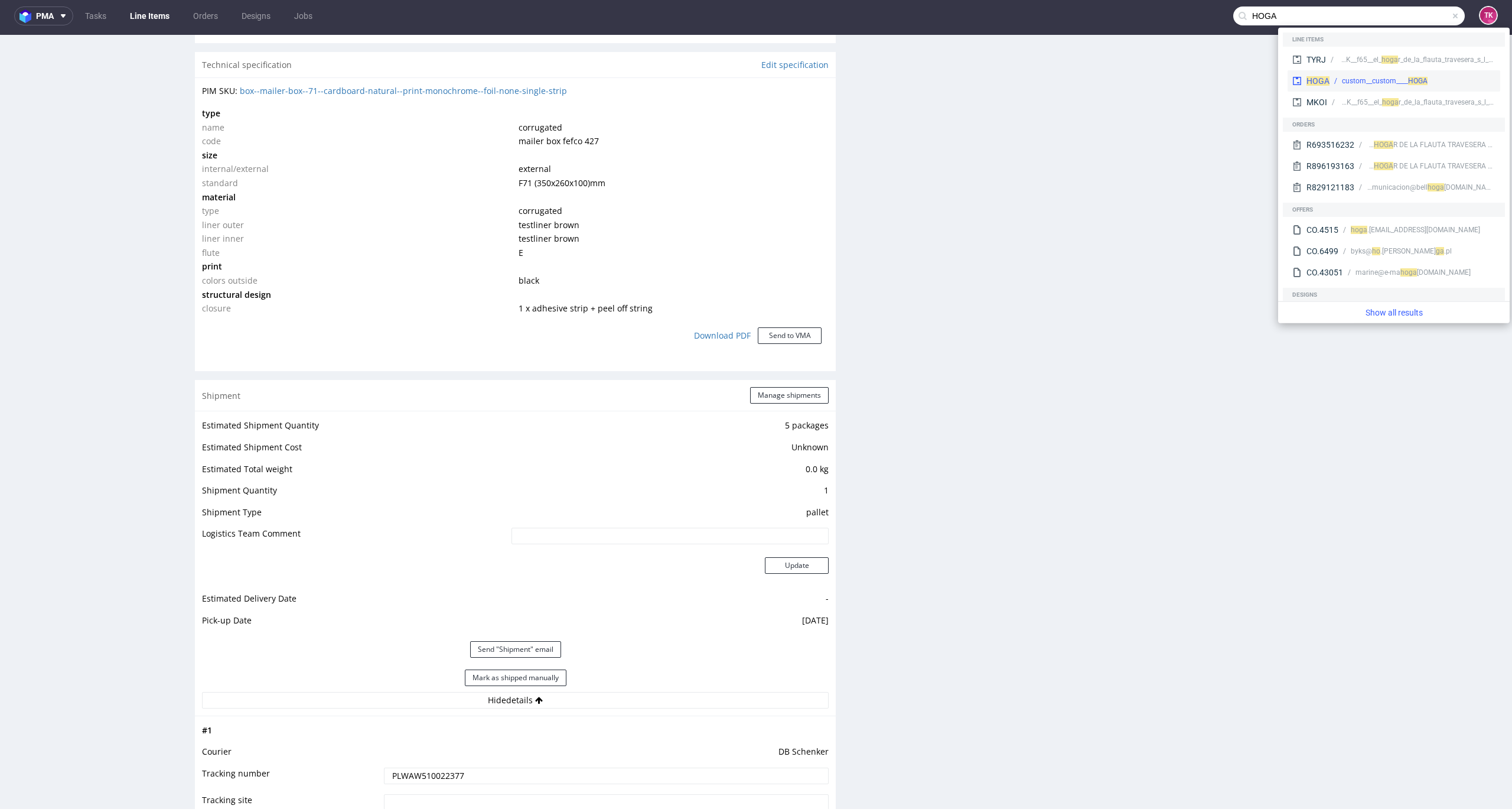
type input "HOGA"
click at [1330, 77] on div "custom__custom____ HOGA" at bounding box center [1412, 80] width 166 height 11
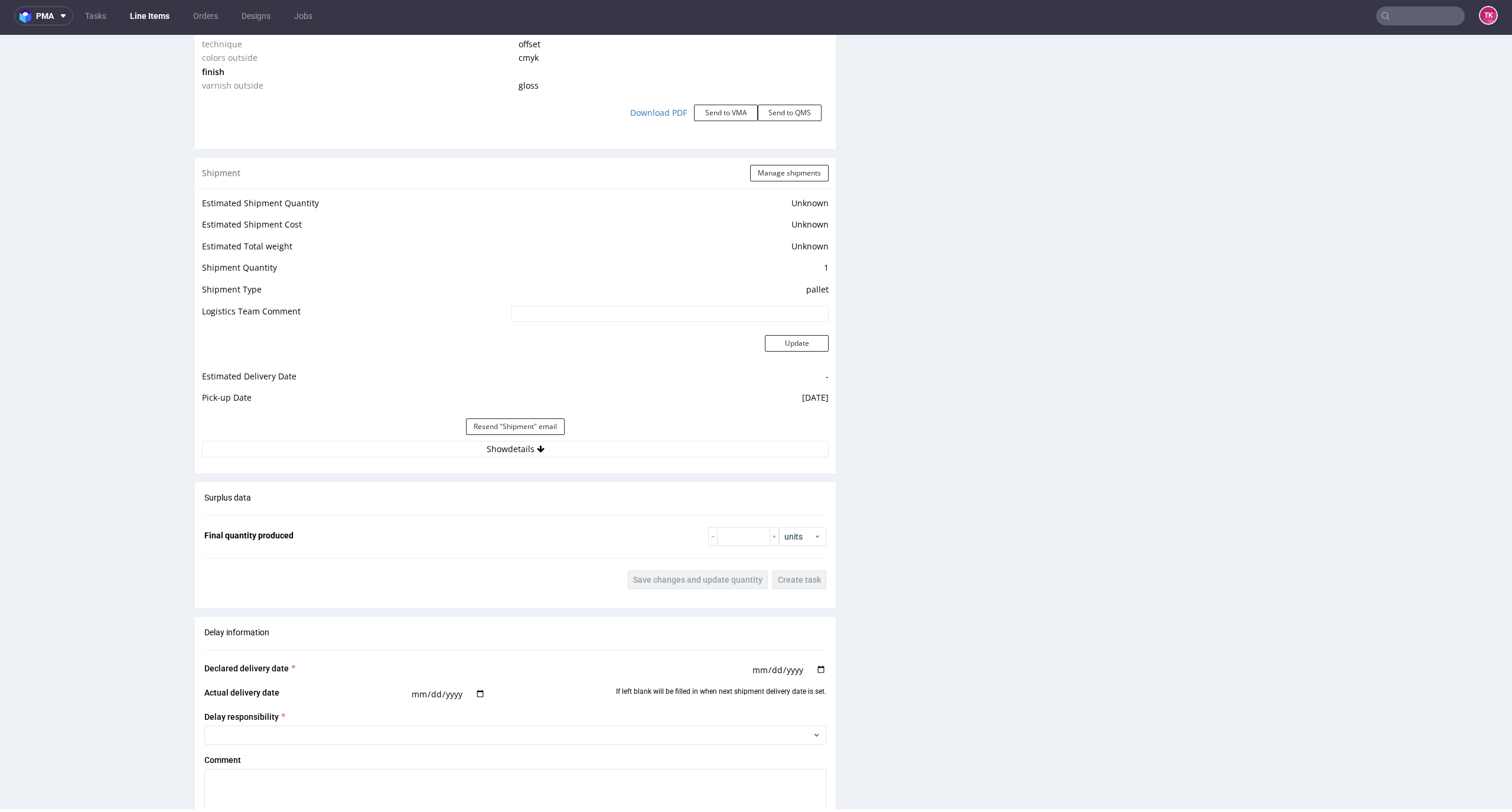
scroll to position [1372, 0]
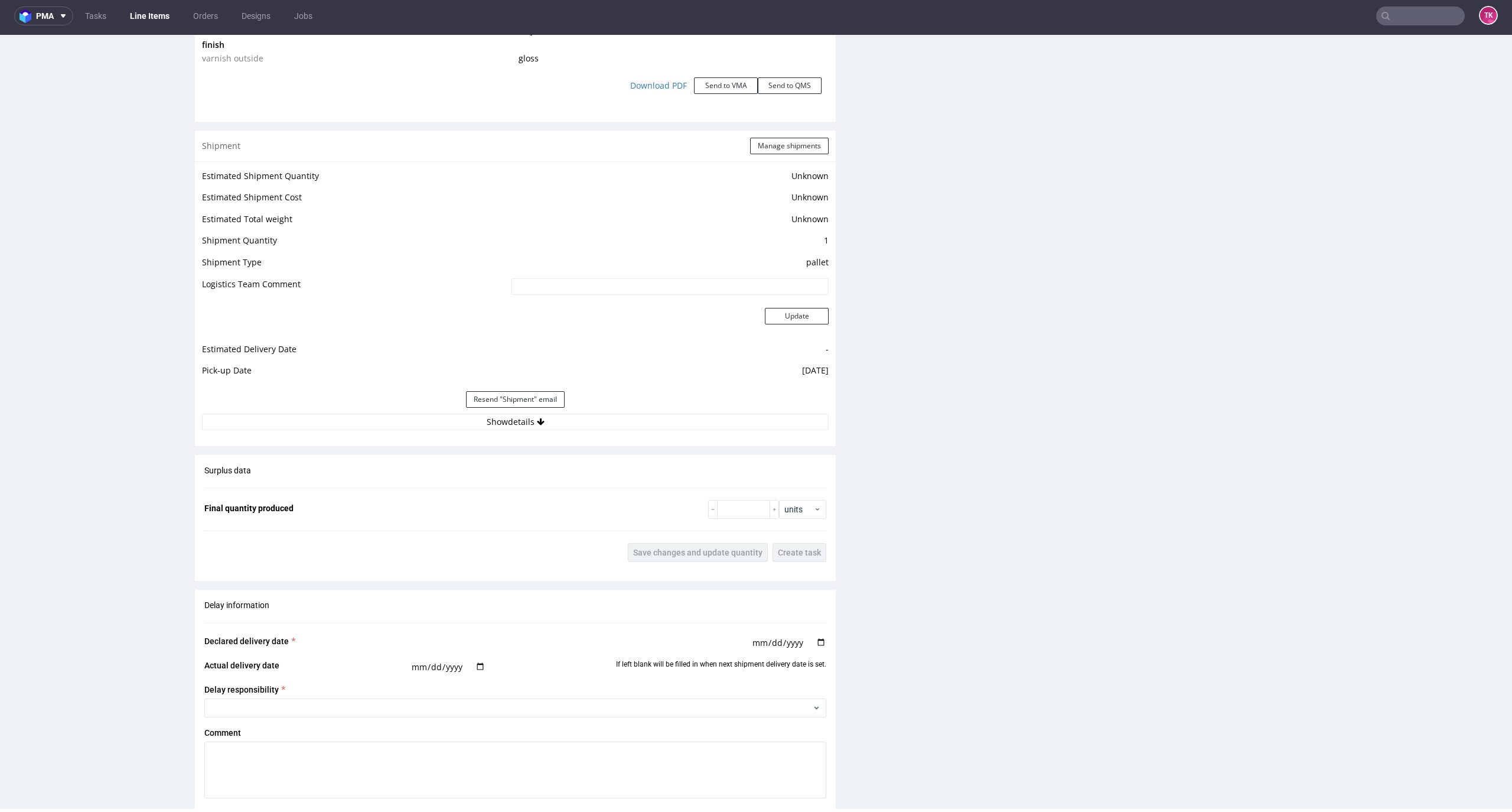
click at [640, 411] on div "Resend "Shipment" email" at bounding box center [515, 399] width 627 height 28
click at [638, 421] on button "Show details" at bounding box center [515, 422] width 627 height 17
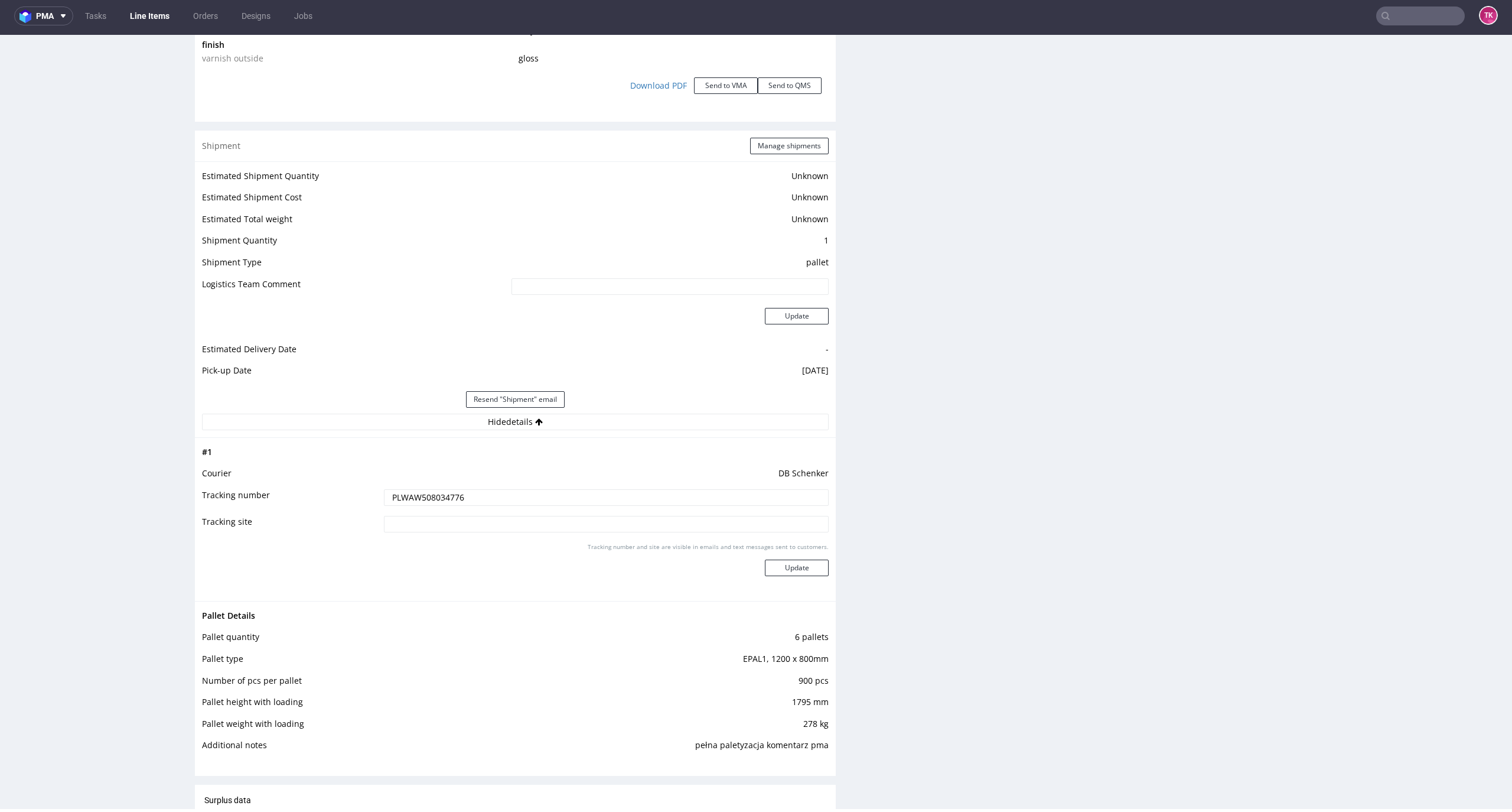
click at [417, 505] on input "PLWAW508034776" at bounding box center [606, 497] width 444 height 17
click at [414, 501] on input "PLWAW508034776" at bounding box center [606, 497] width 444 height 17
click at [433, 477] on td "DB Schenker" at bounding box center [604, 477] width 448 height 22
click at [430, 494] on input "PLWAW508034776" at bounding box center [606, 497] width 444 height 17
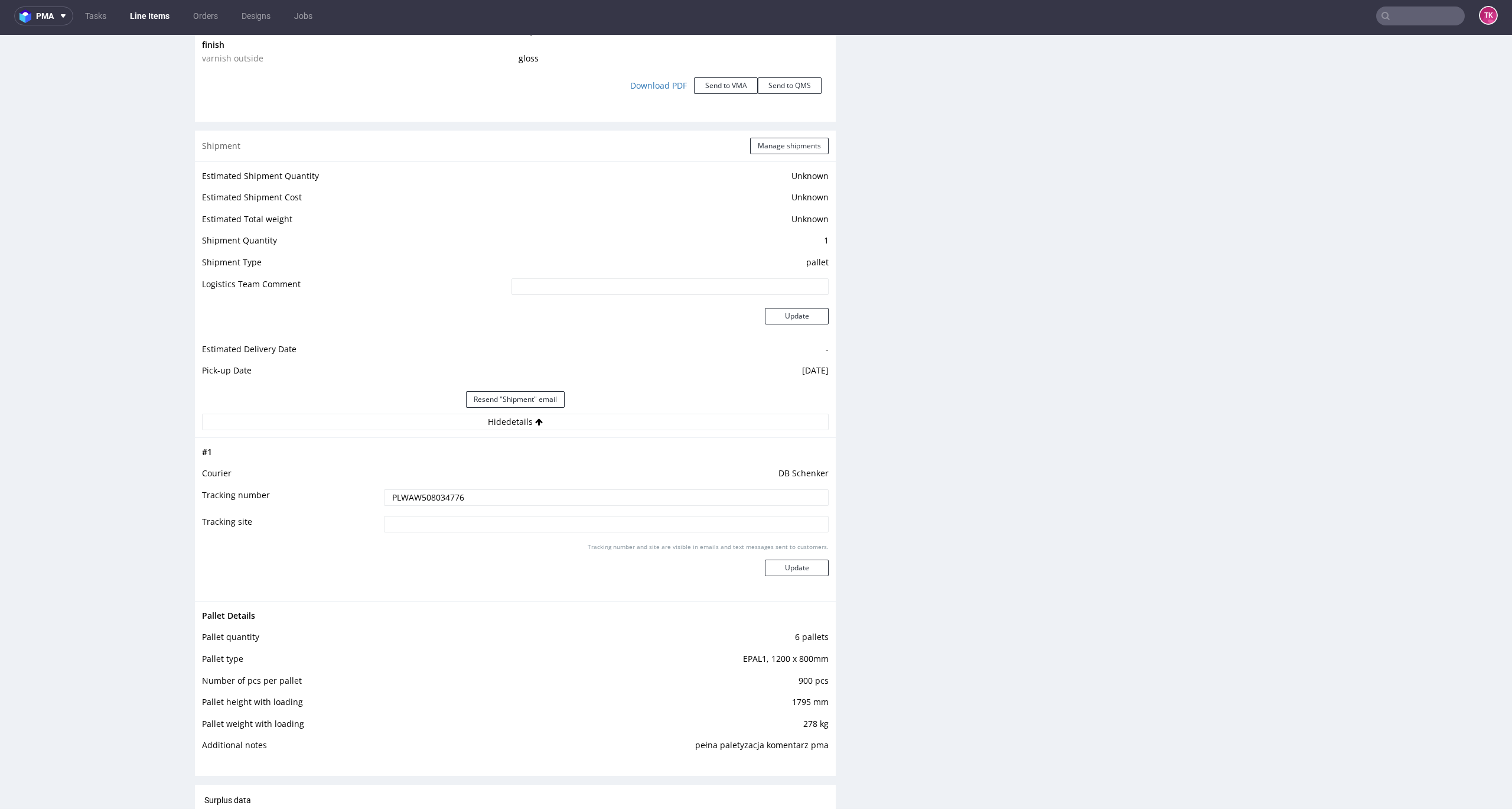
click at [430, 494] on input "PLWAW508034776" at bounding box center [606, 497] width 444 height 17
click at [1486, 604] on div "R793486807 [DATE] 11:37 AM HOGA DID PH PRO Integration Item PHI-PH00-A08914 (ad…" at bounding box center [756, 84] width 1512 height 2783
click at [1487, 602] on div "R793486807 [DATE] 11:37 AM HOGA DID PH PRO Integration Item PHI-PH00-A08914 (ad…" at bounding box center [756, 84] width 1512 height 2783
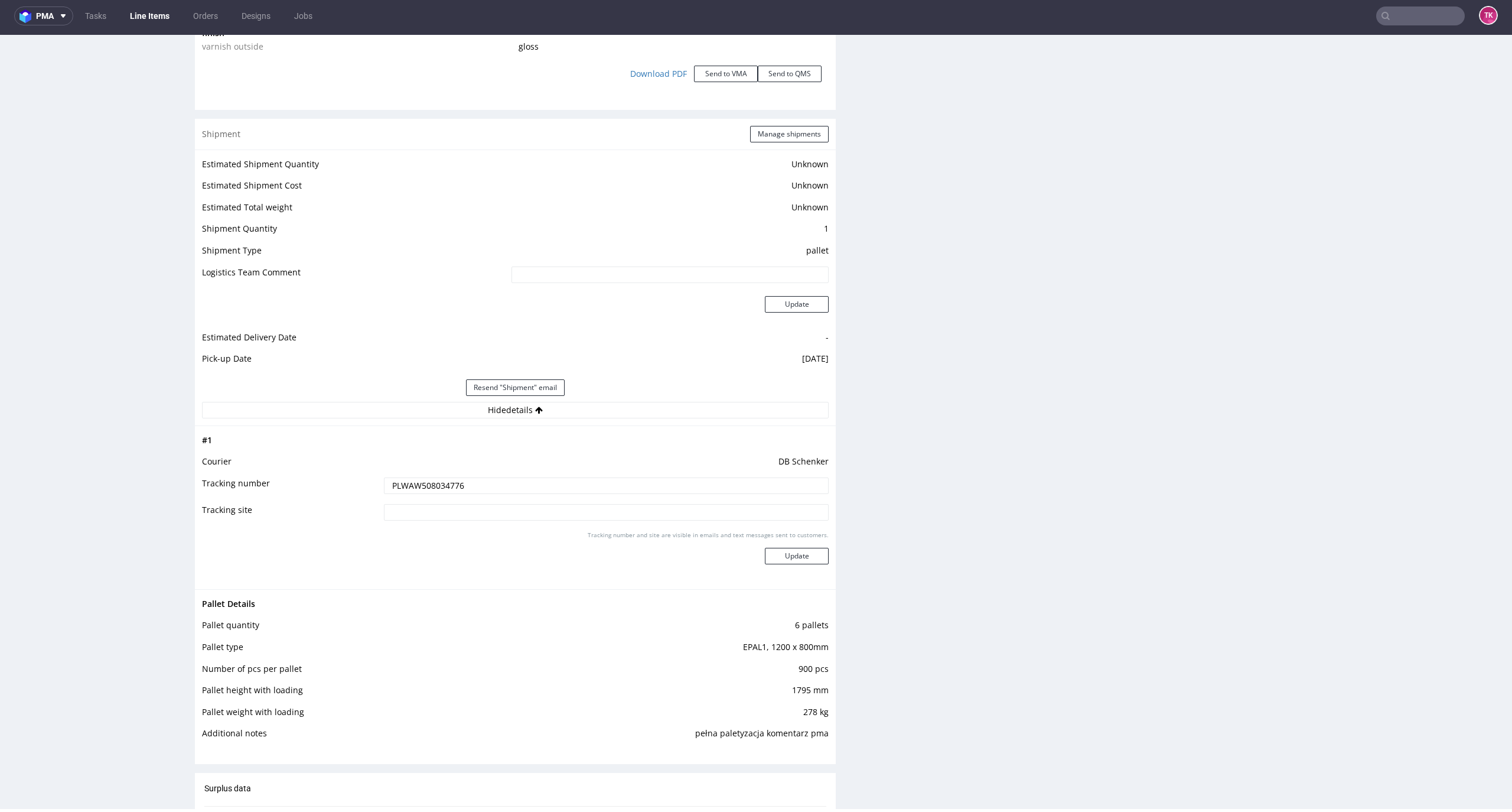
scroll to position [2047, 0]
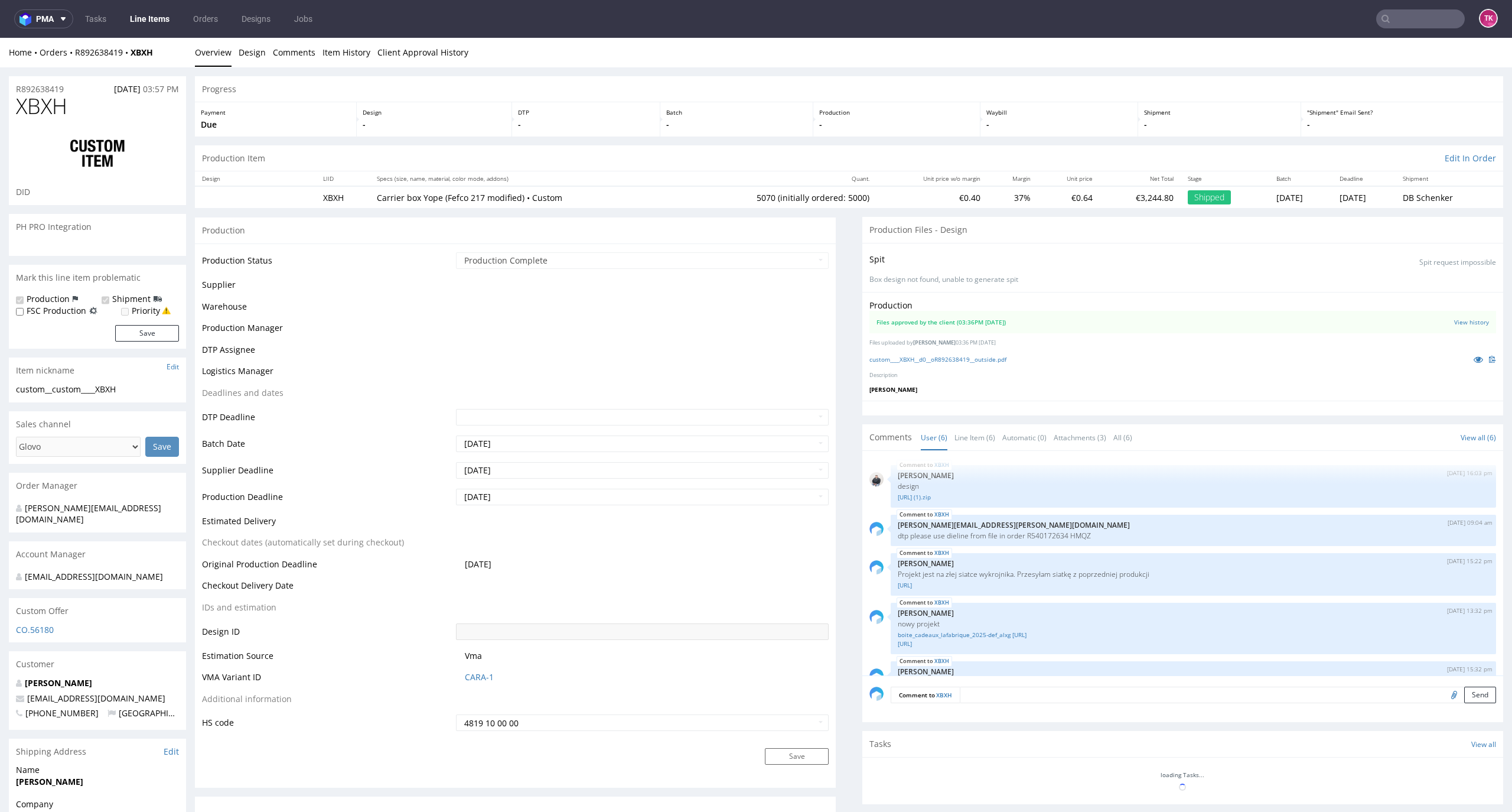
scroll to position [80, 0]
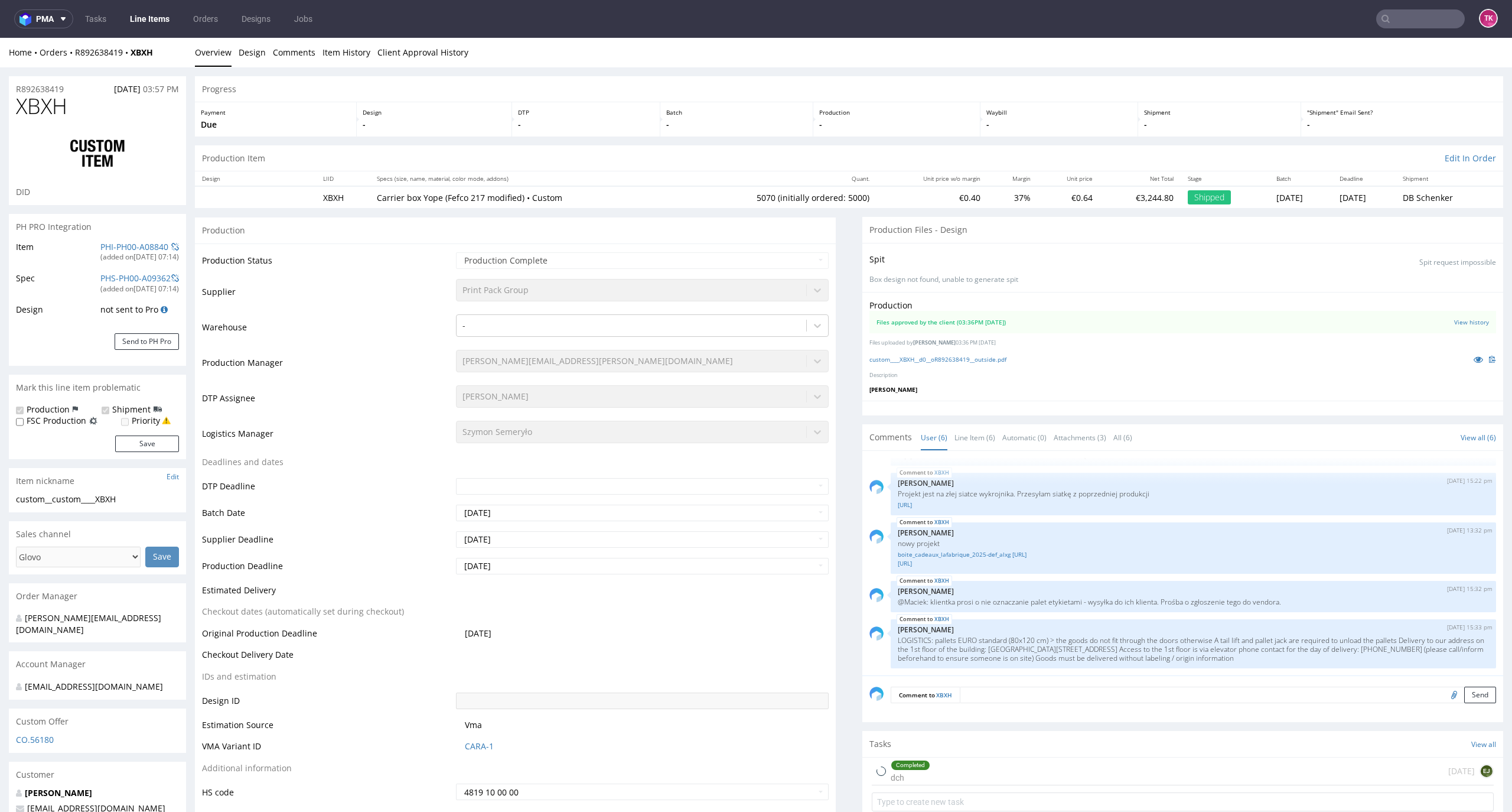
type input "5070"
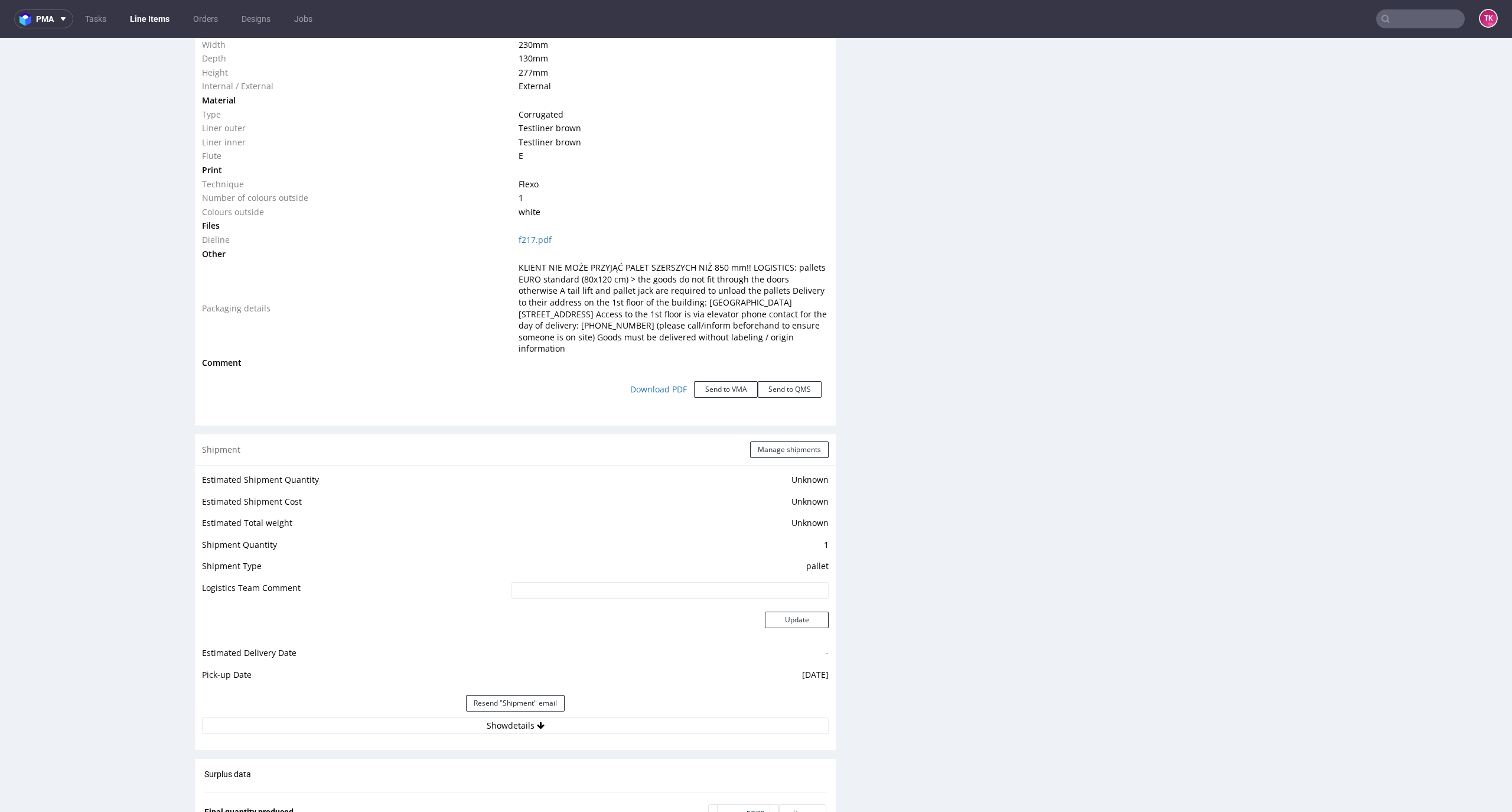
scroll to position [1260, 0]
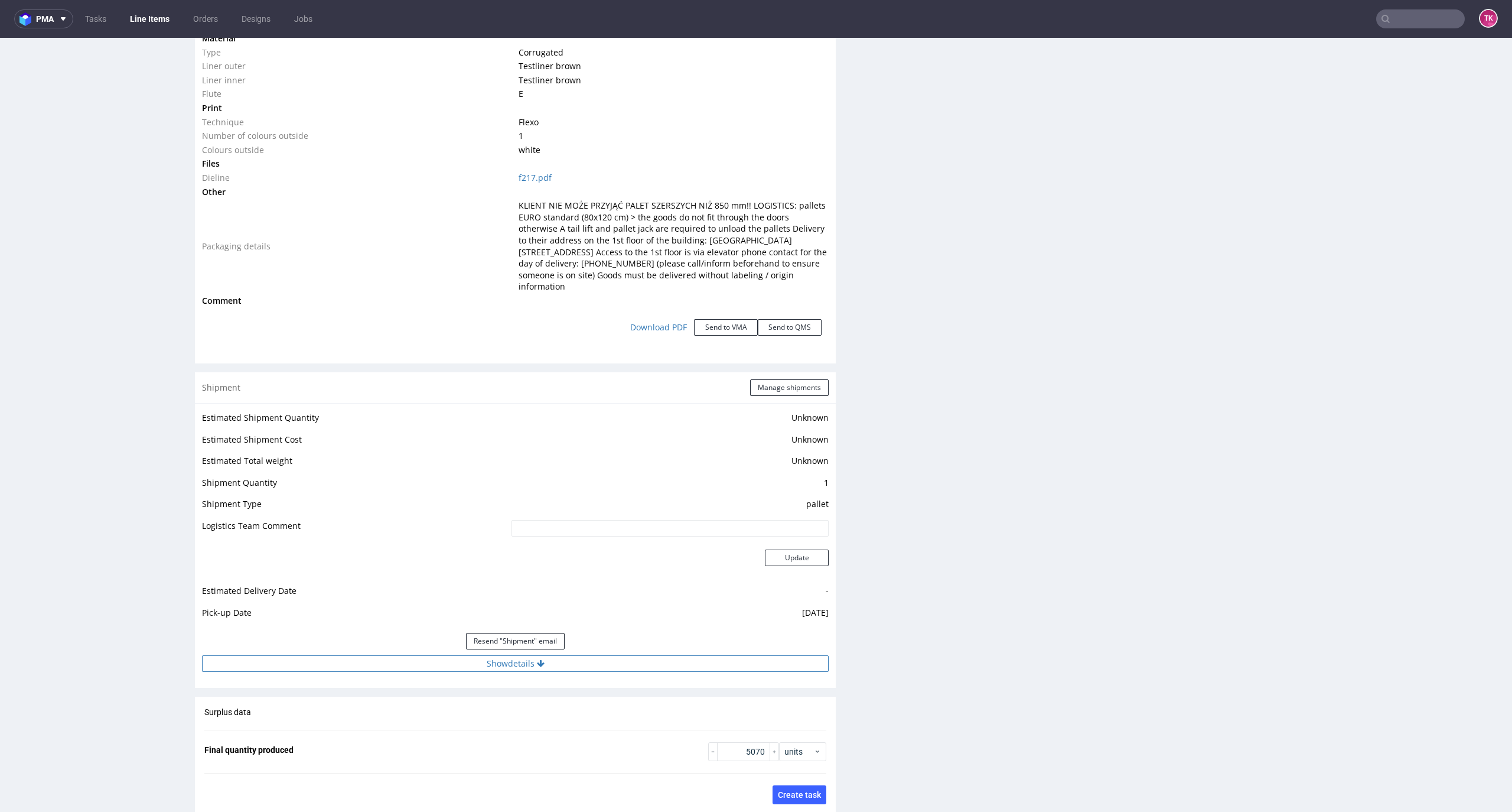
click at [460, 660] on button "Show details" at bounding box center [515, 664] width 627 height 17
click at [418, 740] on input "PLWAW508038062" at bounding box center [606, 739] width 444 height 17
click at [417, 740] on input "PLWAW508038062" at bounding box center [606, 739] width 444 height 17
drag, startPoint x: 1422, startPoint y: 29, endPoint x: 1420, endPoint y: 17, distance: 12.2
click at [1421, 25] on nav "pma Tasks Line Items Orders Designs Jobs TK" at bounding box center [756, 18] width 1512 height 38
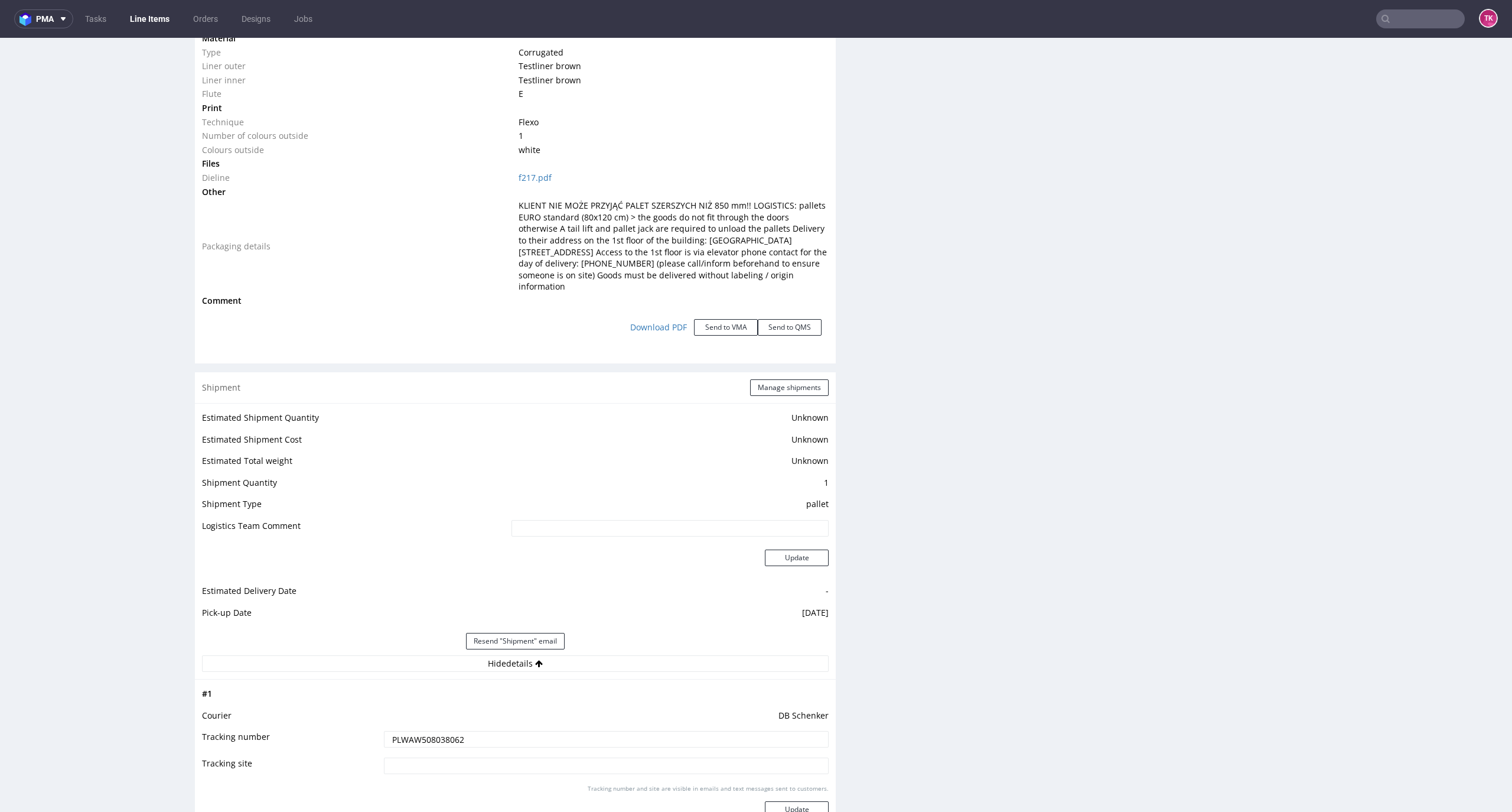
click at [1420, 17] on input "text" at bounding box center [1420, 18] width 89 height 19
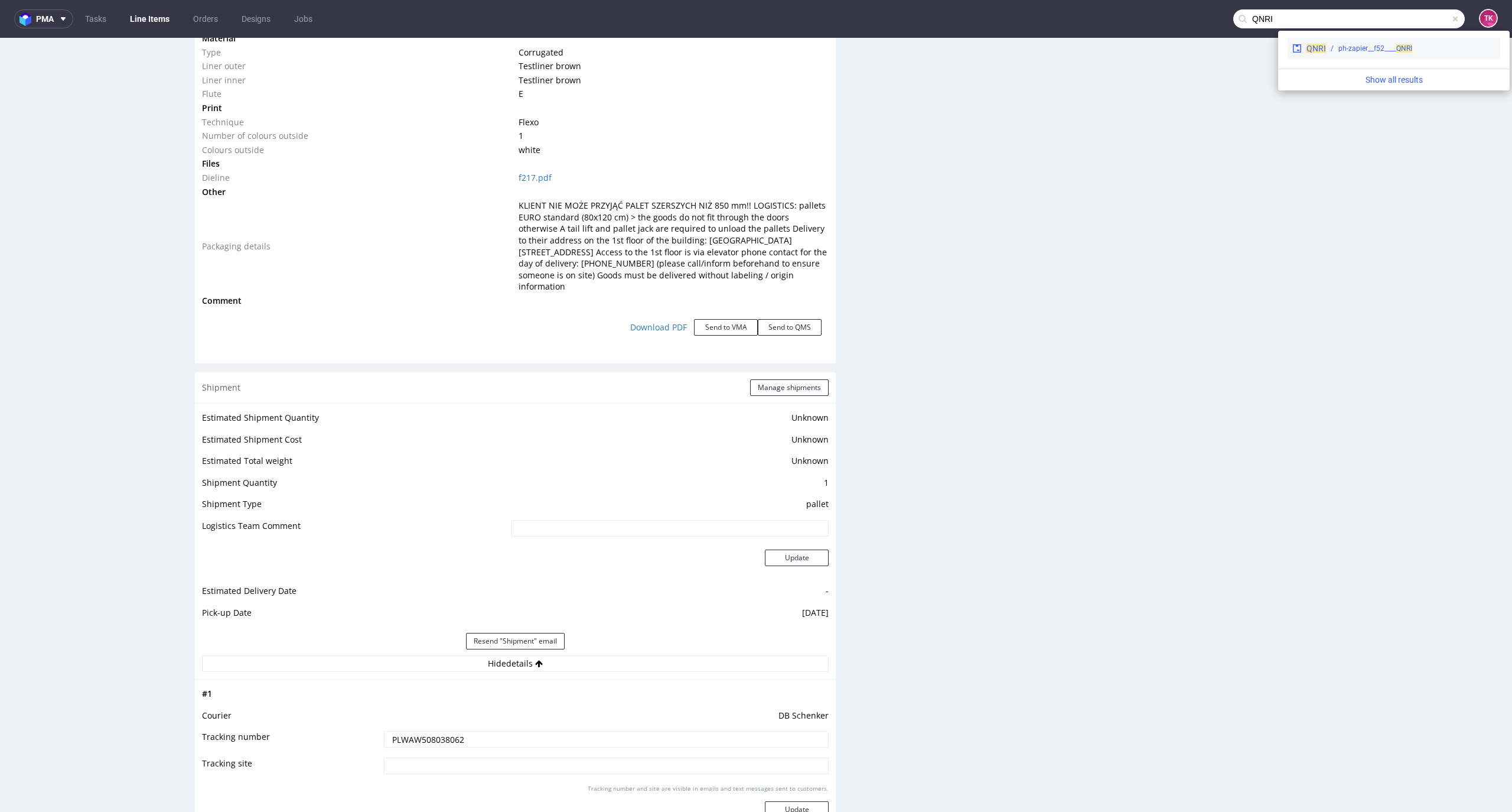
type input "QNRI"
click at [1325, 51] on div "ph-zapier__f52____ QNRI" at bounding box center [1410, 49] width 170 height 11
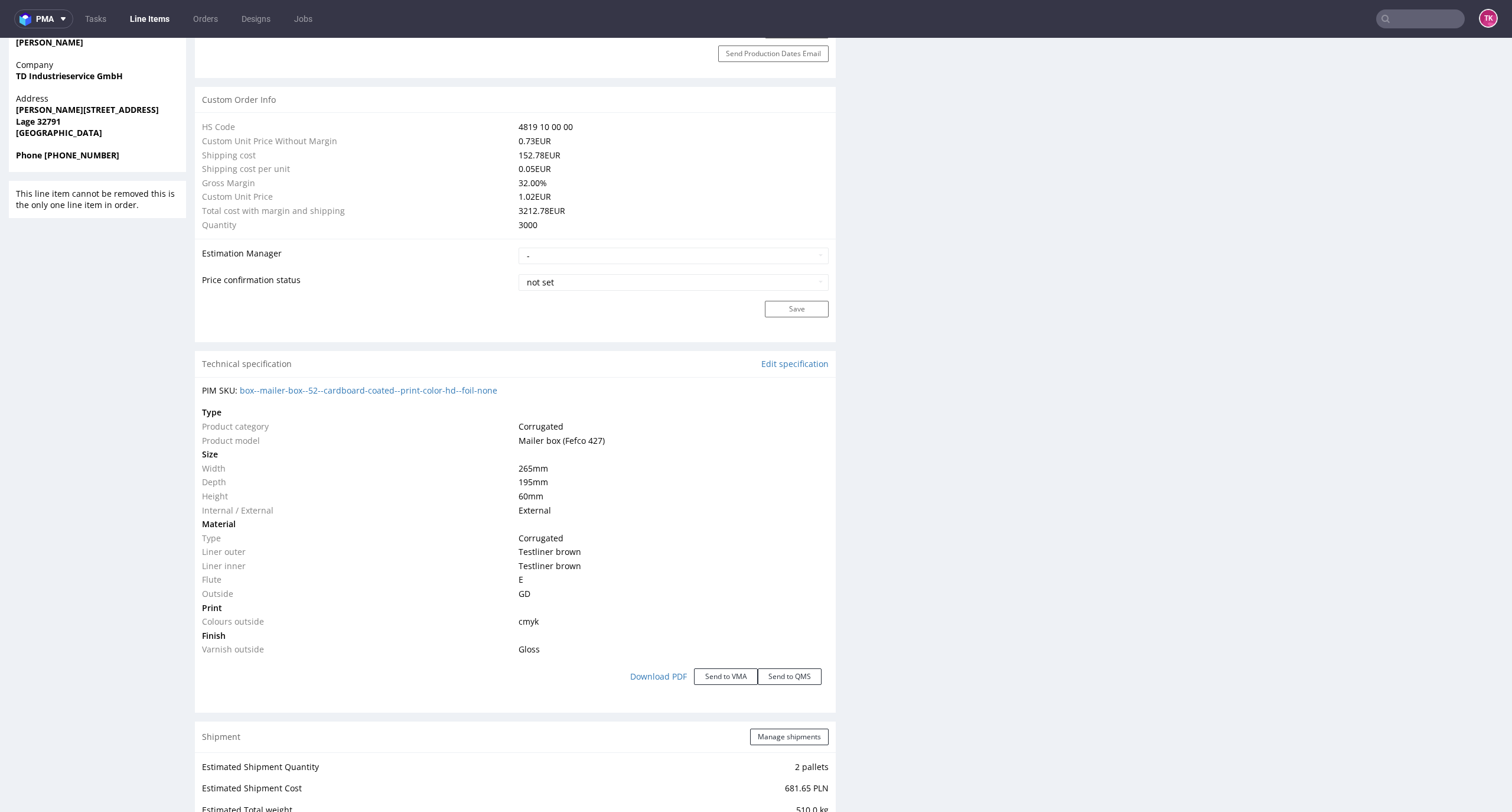
scroll to position [1260, 0]
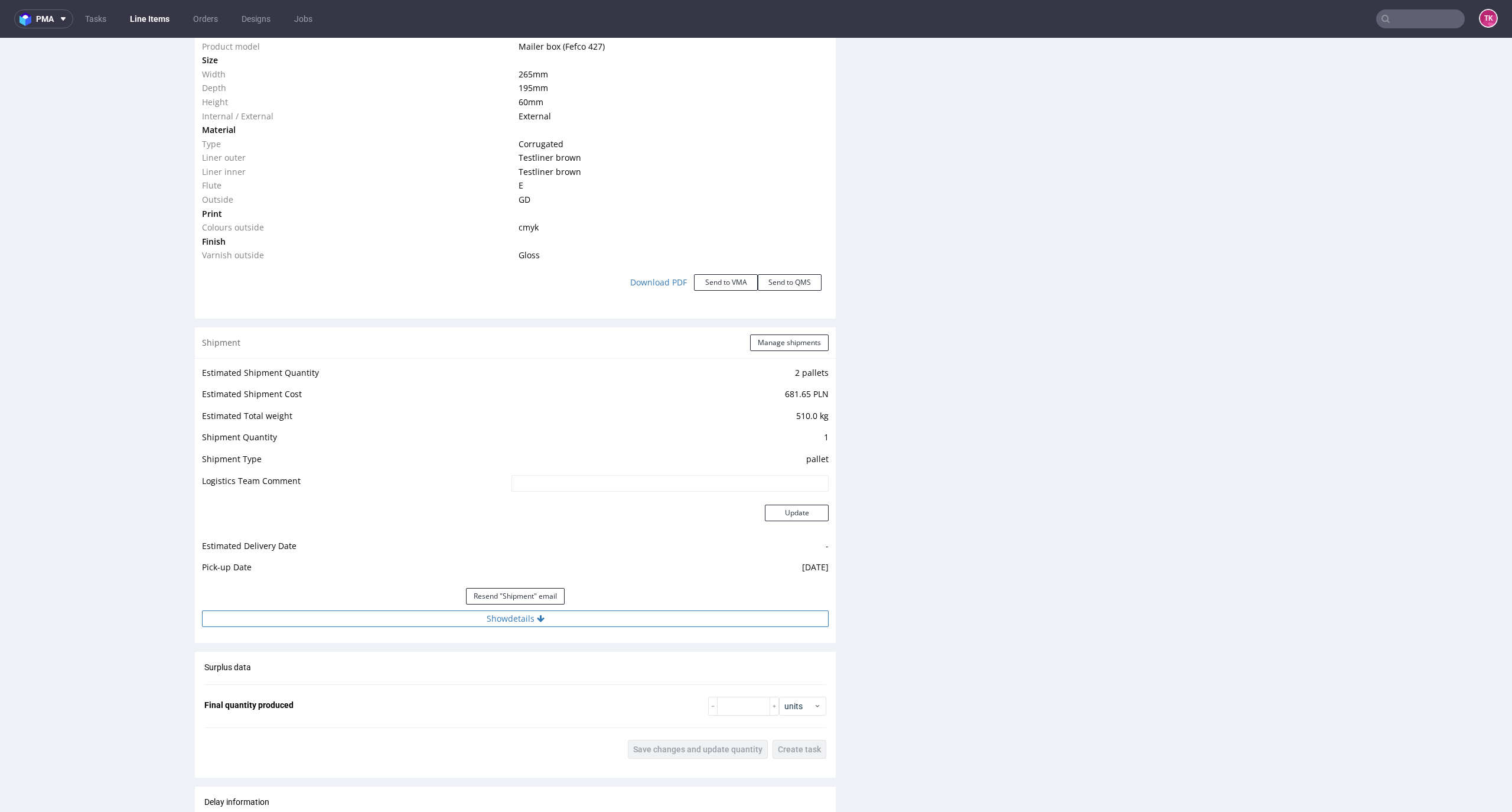
click at [598, 612] on button "Show details" at bounding box center [515, 619] width 627 height 17
click at [434, 688] on input "PLWAW508019165" at bounding box center [606, 694] width 444 height 17
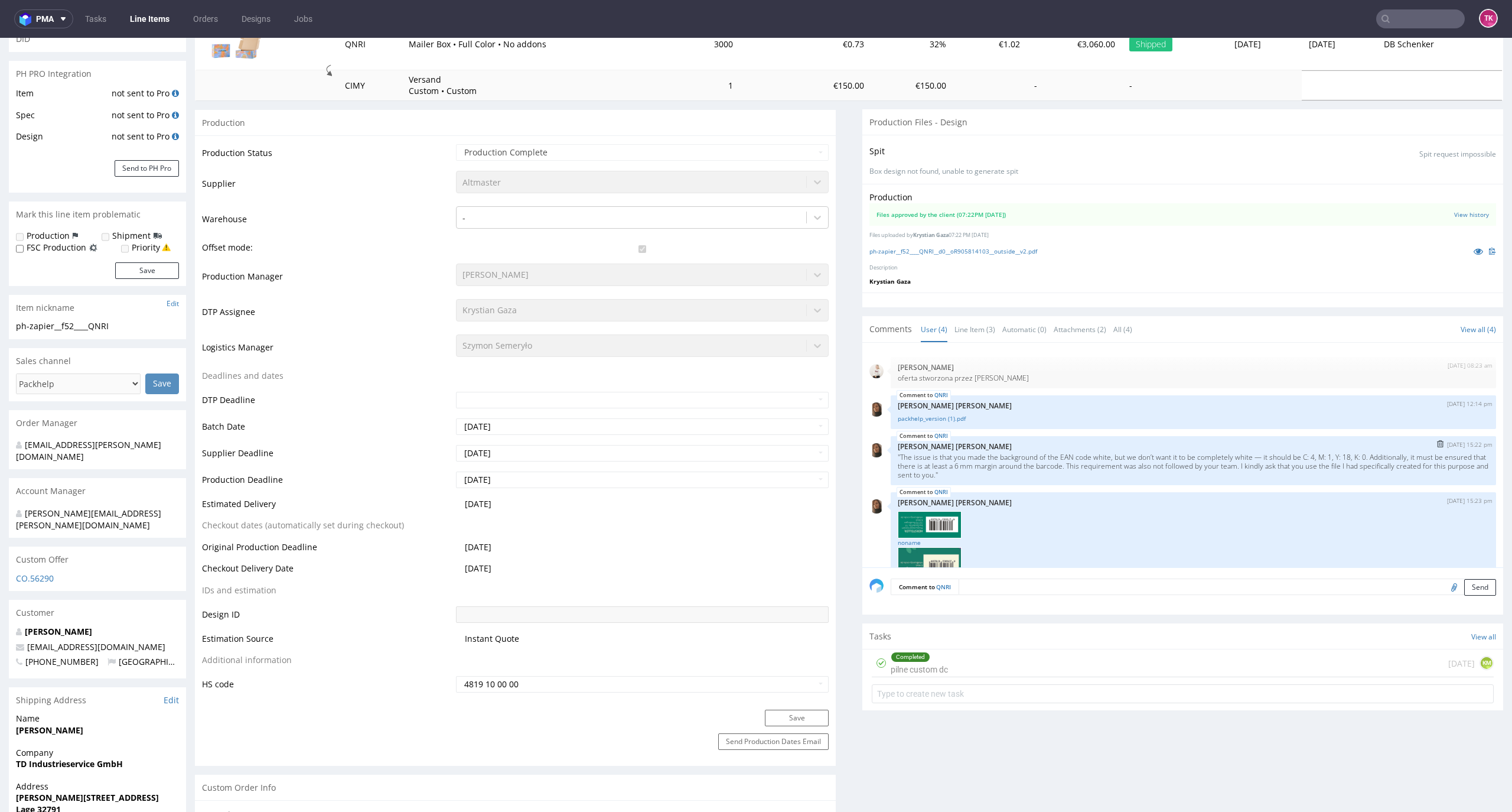
scroll to position [157, 0]
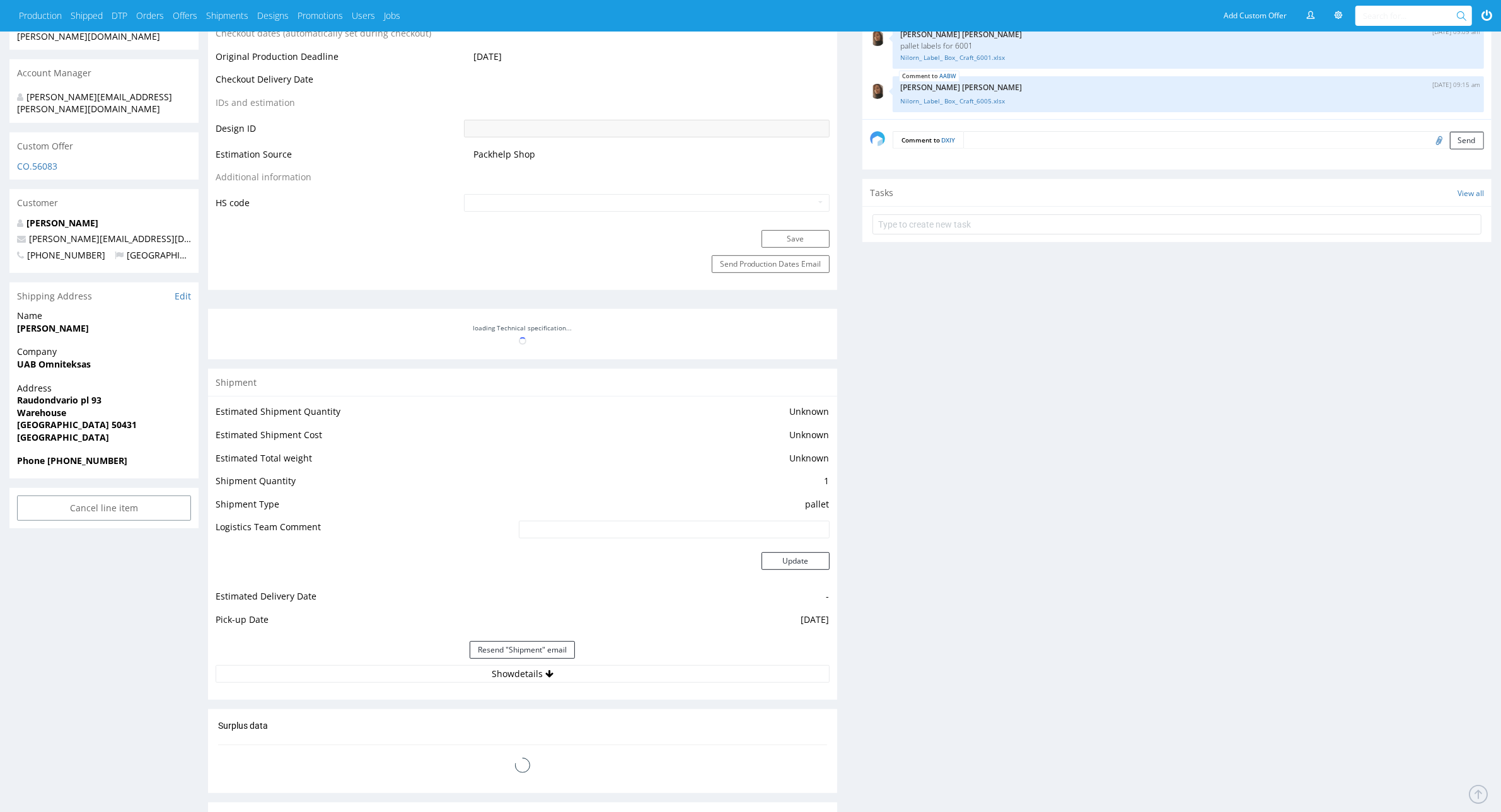
scroll to position [866, 0]
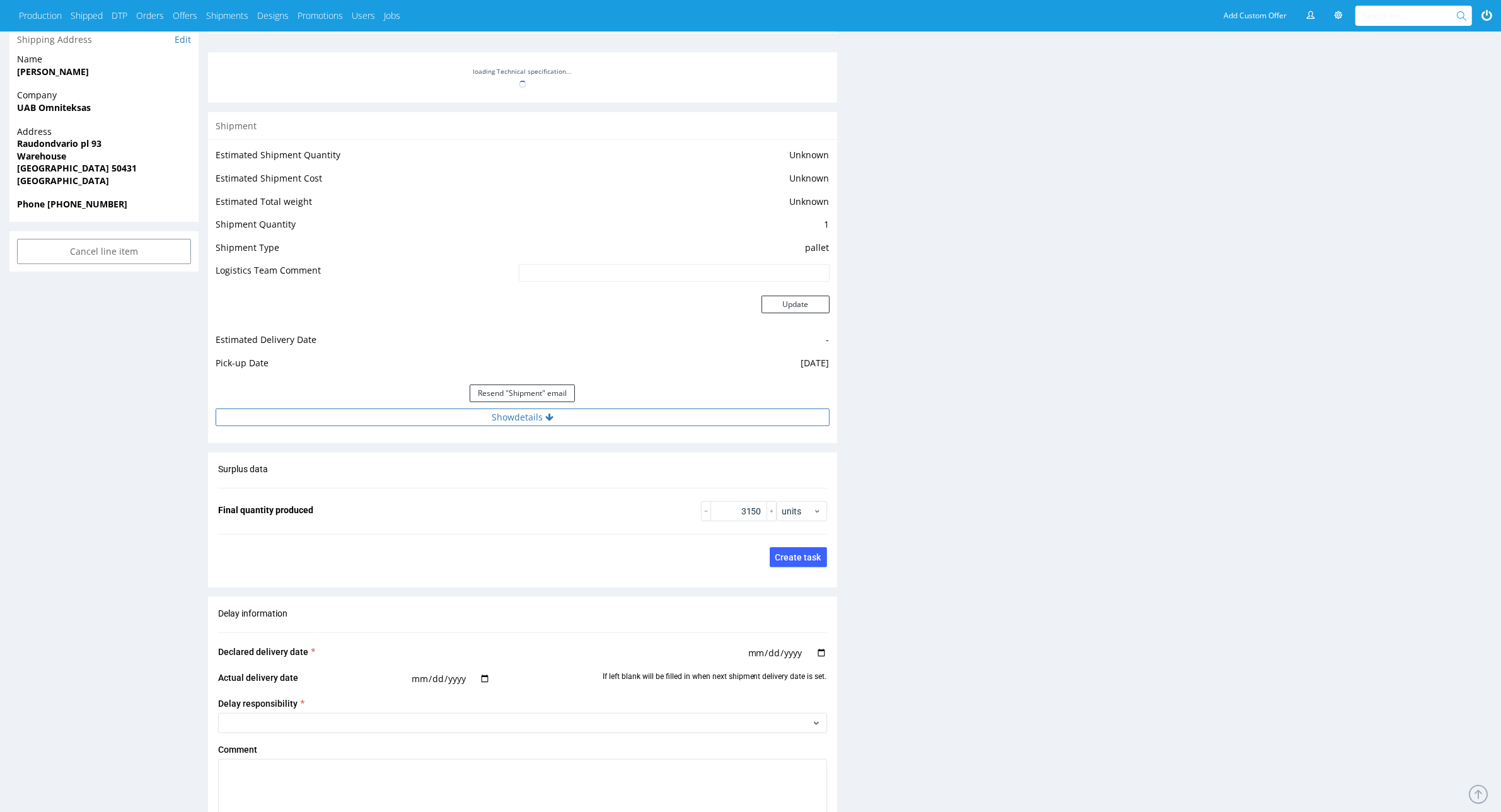
click at [402, 424] on button "Show details" at bounding box center [522, 417] width 614 height 18
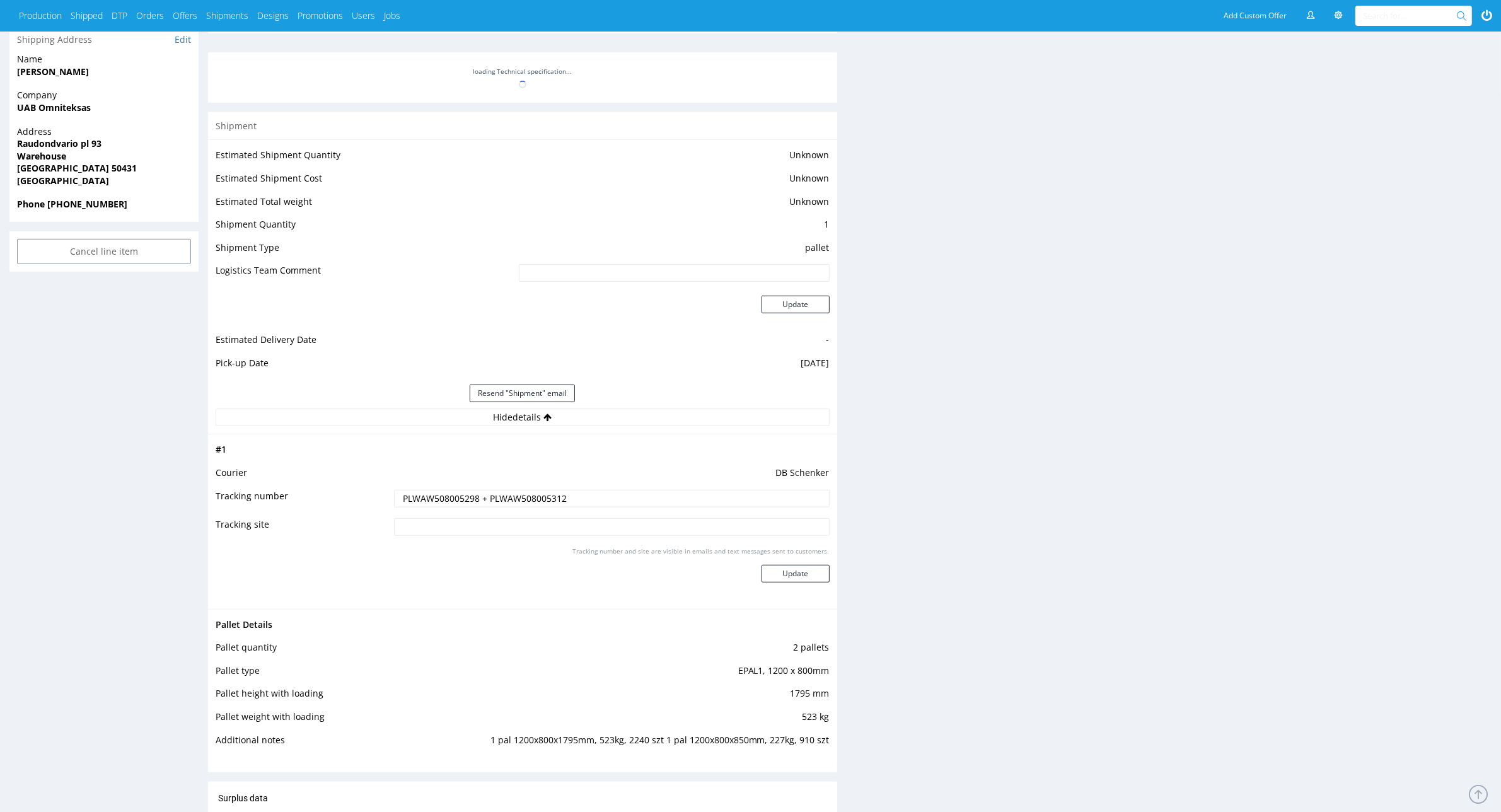
click at [502, 494] on input "PLWAW508005298 + PLWAW508005312" at bounding box center [611, 498] width 435 height 18
click at [432, 483] on td "DB Schenker" at bounding box center [610, 477] width 438 height 23
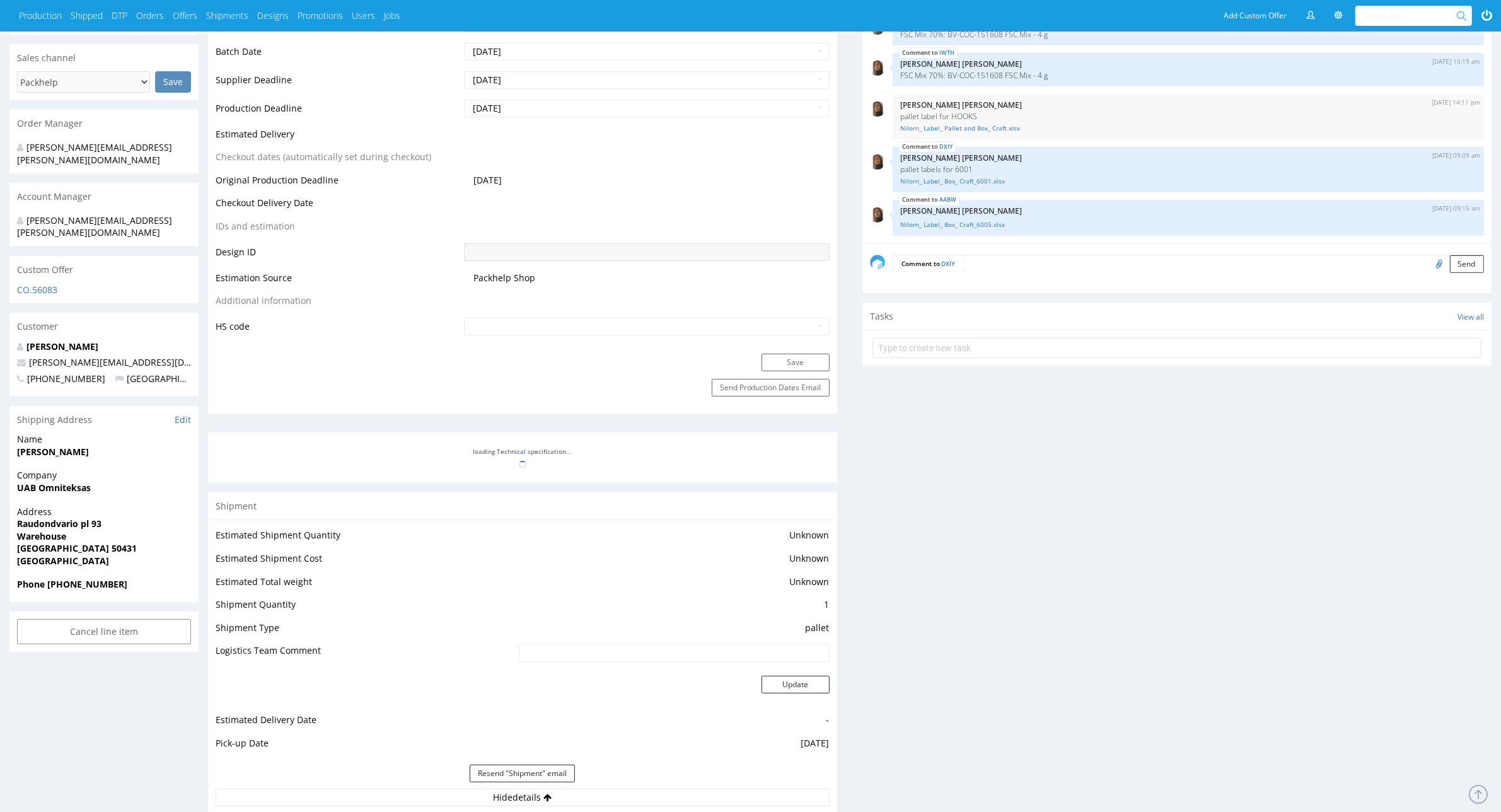
scroll to position [0, 0]
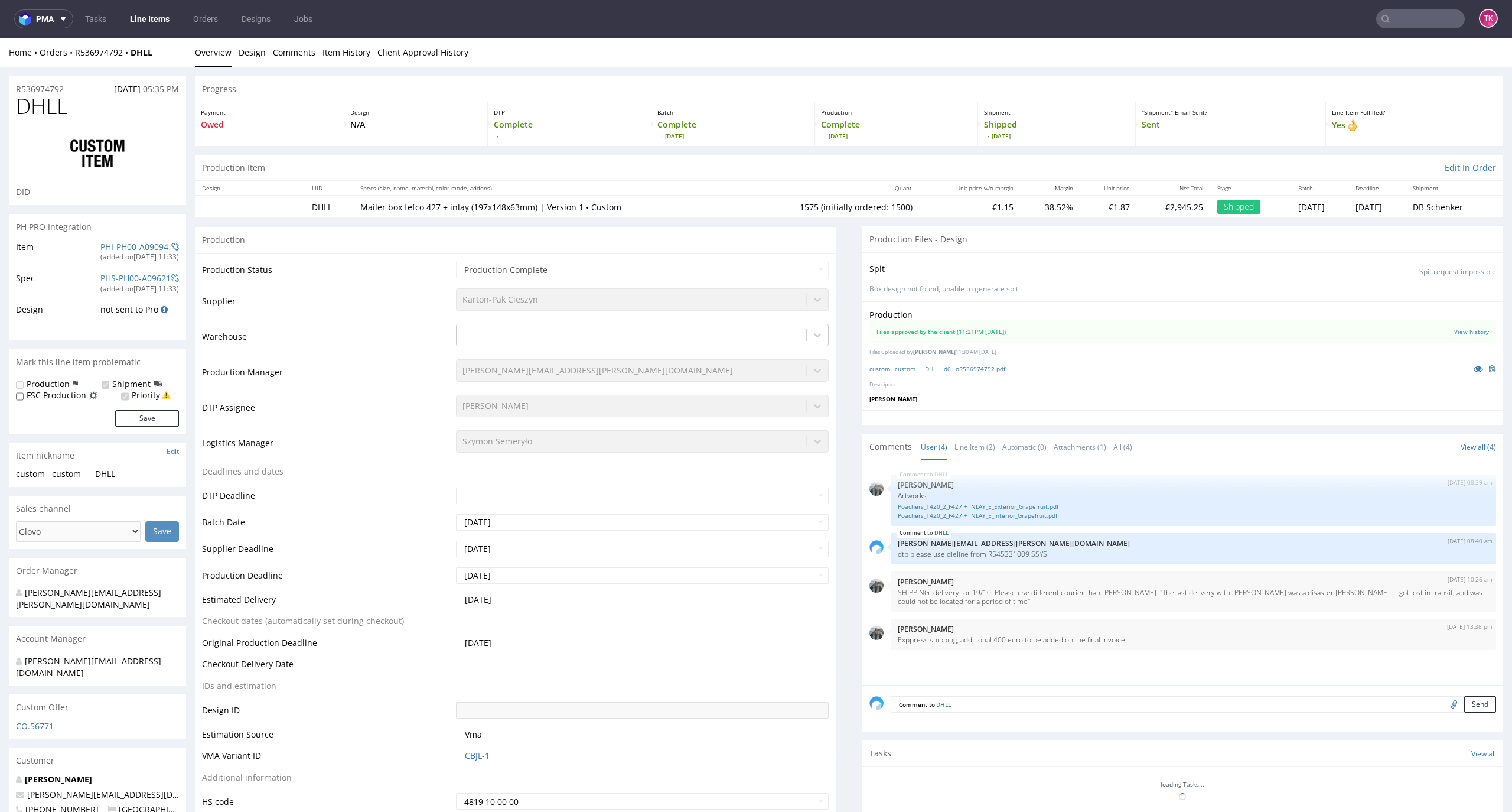
scroll to position [1326, 0]
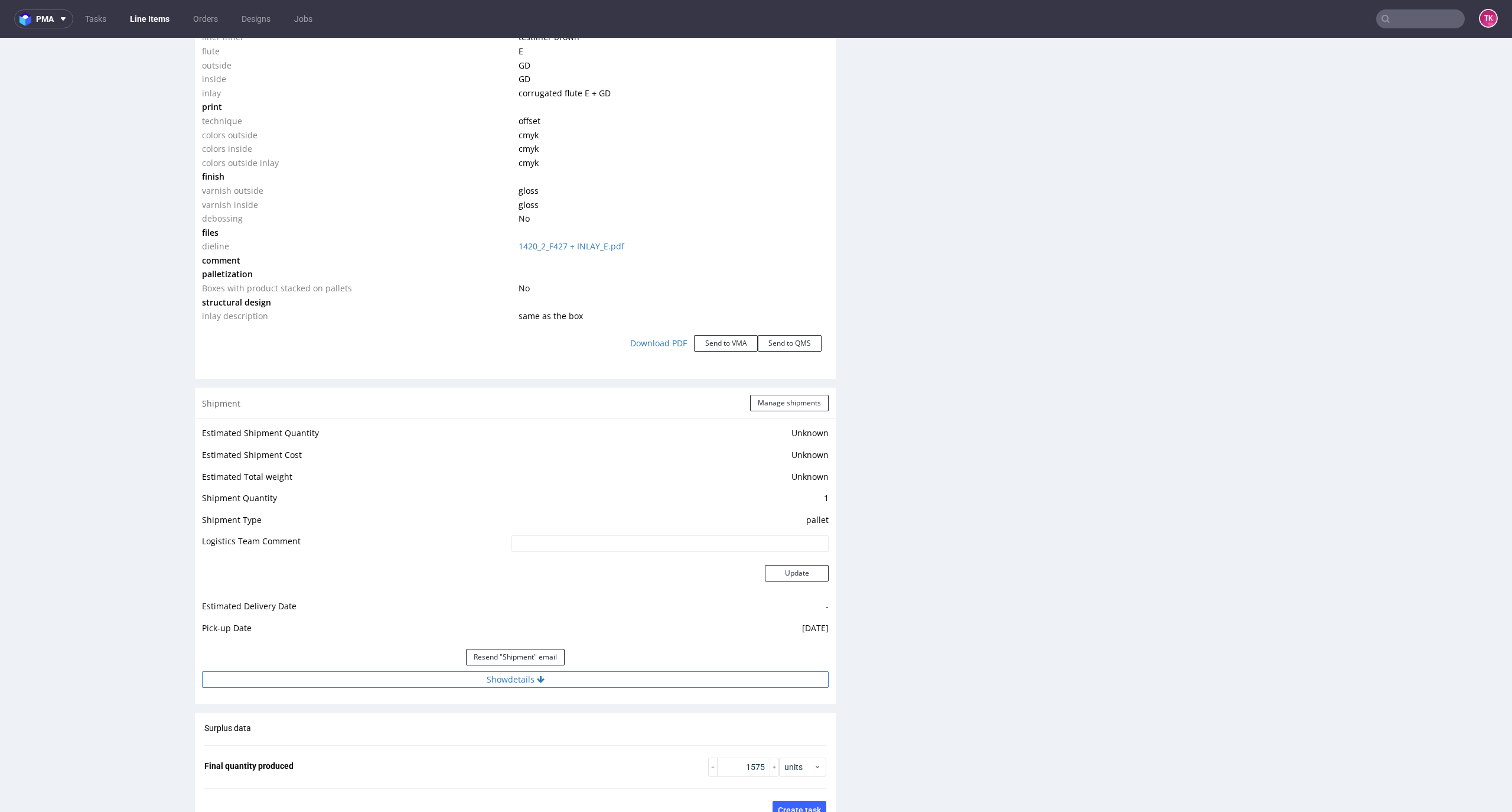
click at [643, 681] on button "Show details" at bounding box center [515, 680] width 627 height 17
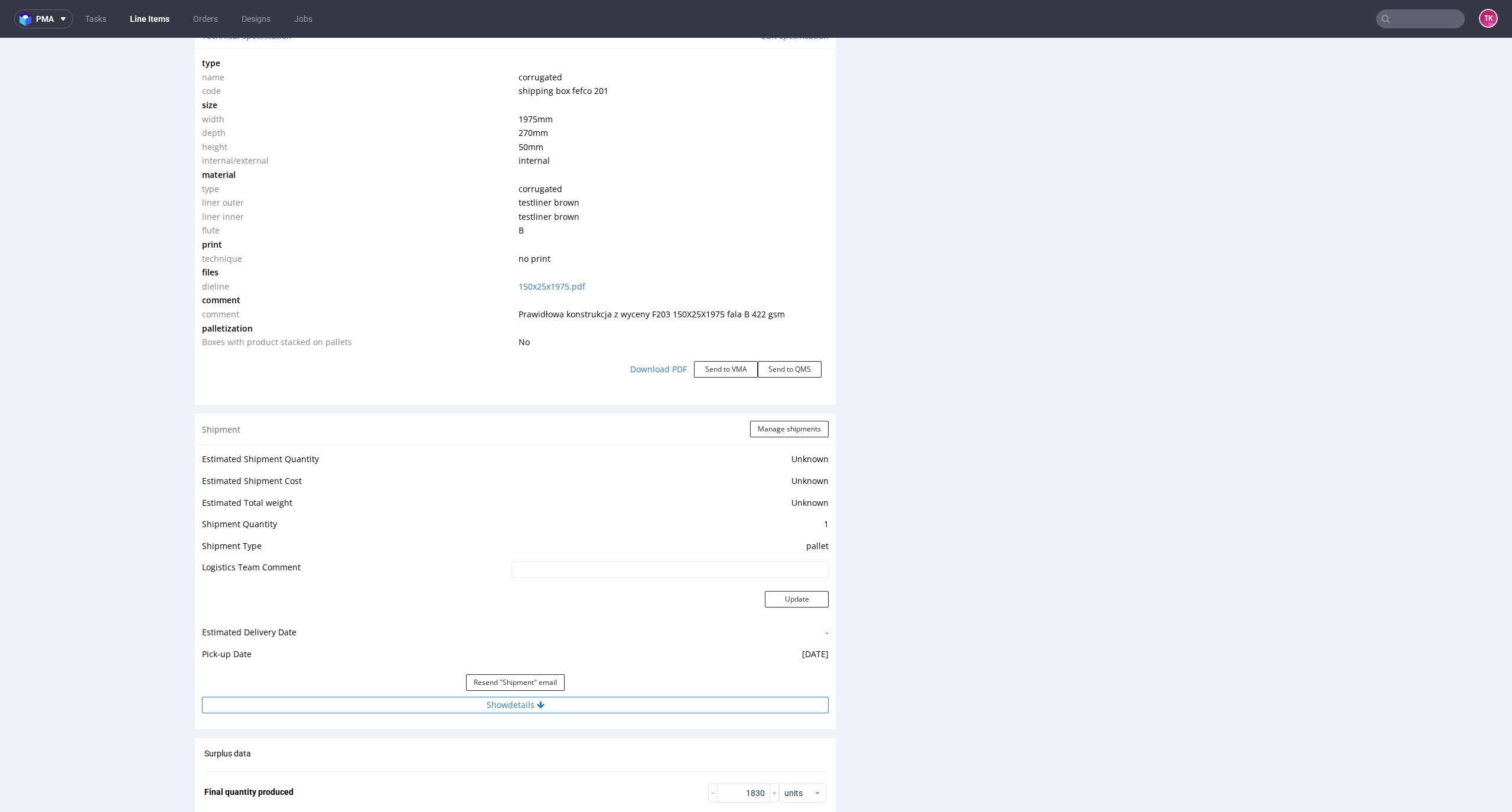
click at [405, 707] on button "Show details" at bounding box center [515, 705] width 627 height 17
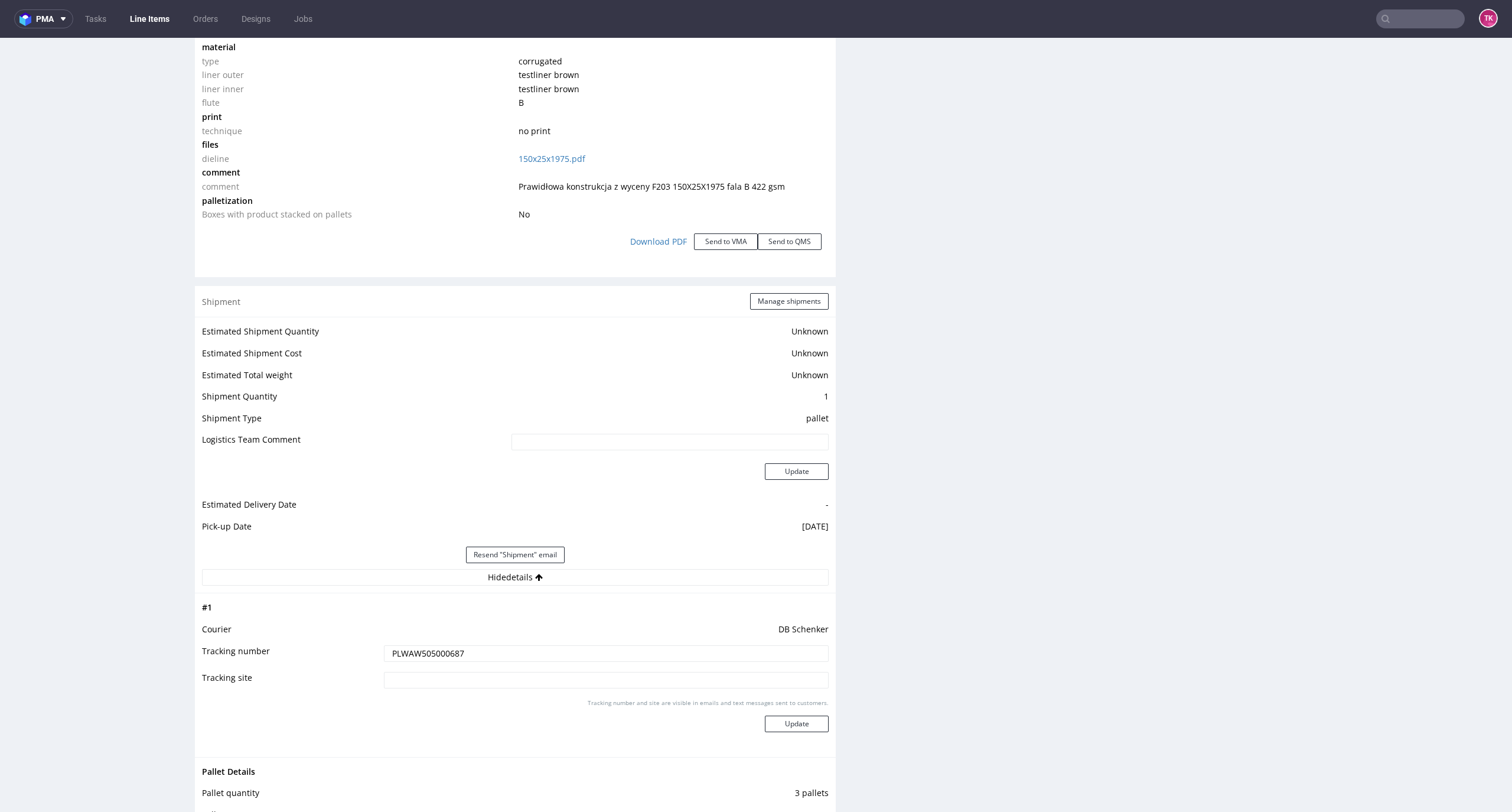
scroll to position [1282, 0]
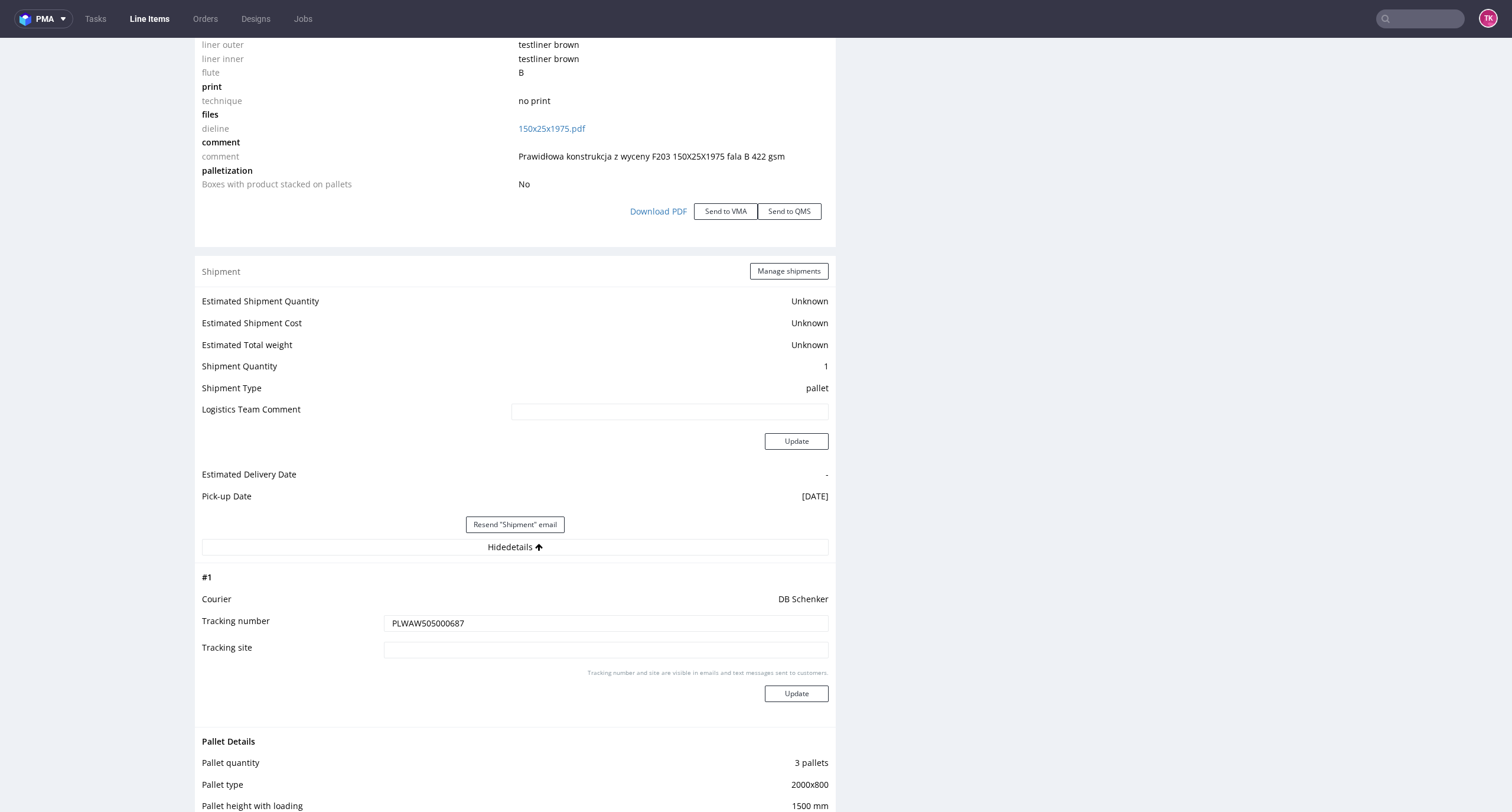
click at [433, 634] on td "PLWAW505000687" at bounding box center [604, 627] width 448 height 27
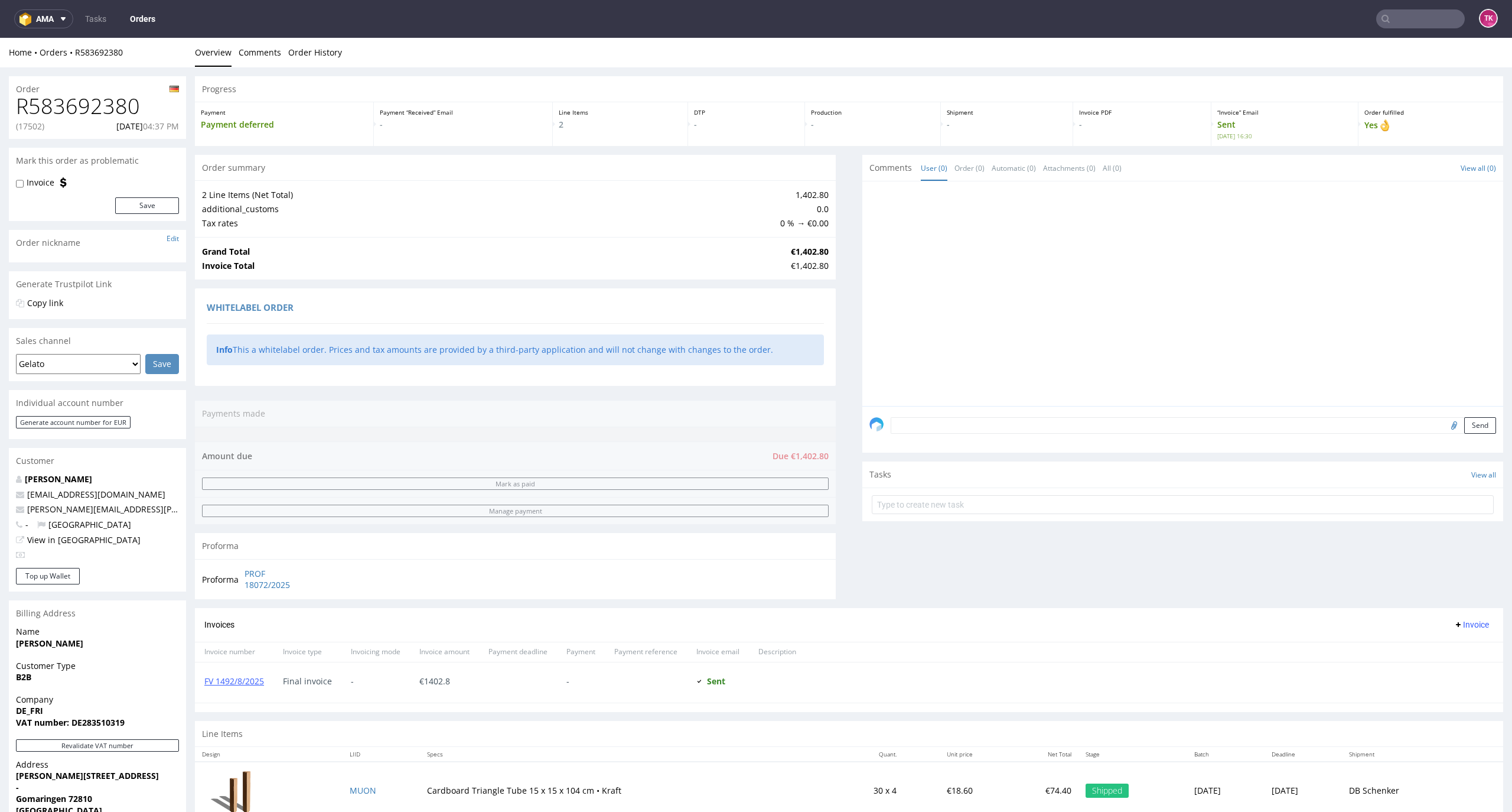
click at [1415, 24] on input "text" at bounding box center [1420, 18] width 89 height 19
paste input "PLWAW507052653"
type input "PLWAW507052653"
click at [1357, 52] on div "FVGE" at bounding box center [1393, 48] width 213 height 21
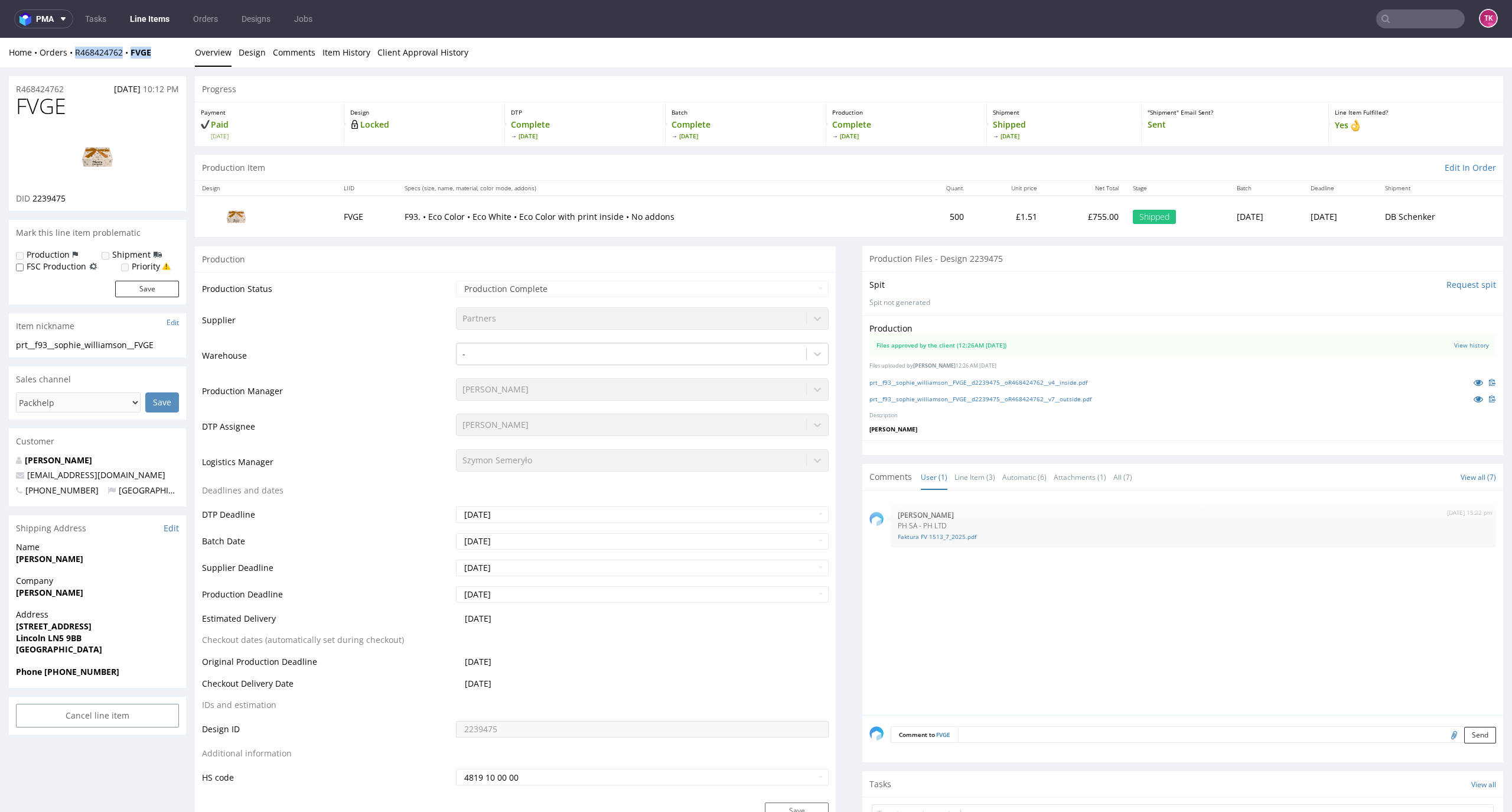
drag, startPoint x: 176, startPoint y: 50, endPoint x: 72, endPoint y: 59, distance: 104.4
click at [72, 59] on div "Home Orders R468424762 FVGE Overview Design Comments Item History Client Approv…" at bounding box center [756, 52] width 1512 height 29
copy div "R468424762 FVGE"
click at [1417, 21] on input "text" at bounding box center [1420, 18] width 89 height 19
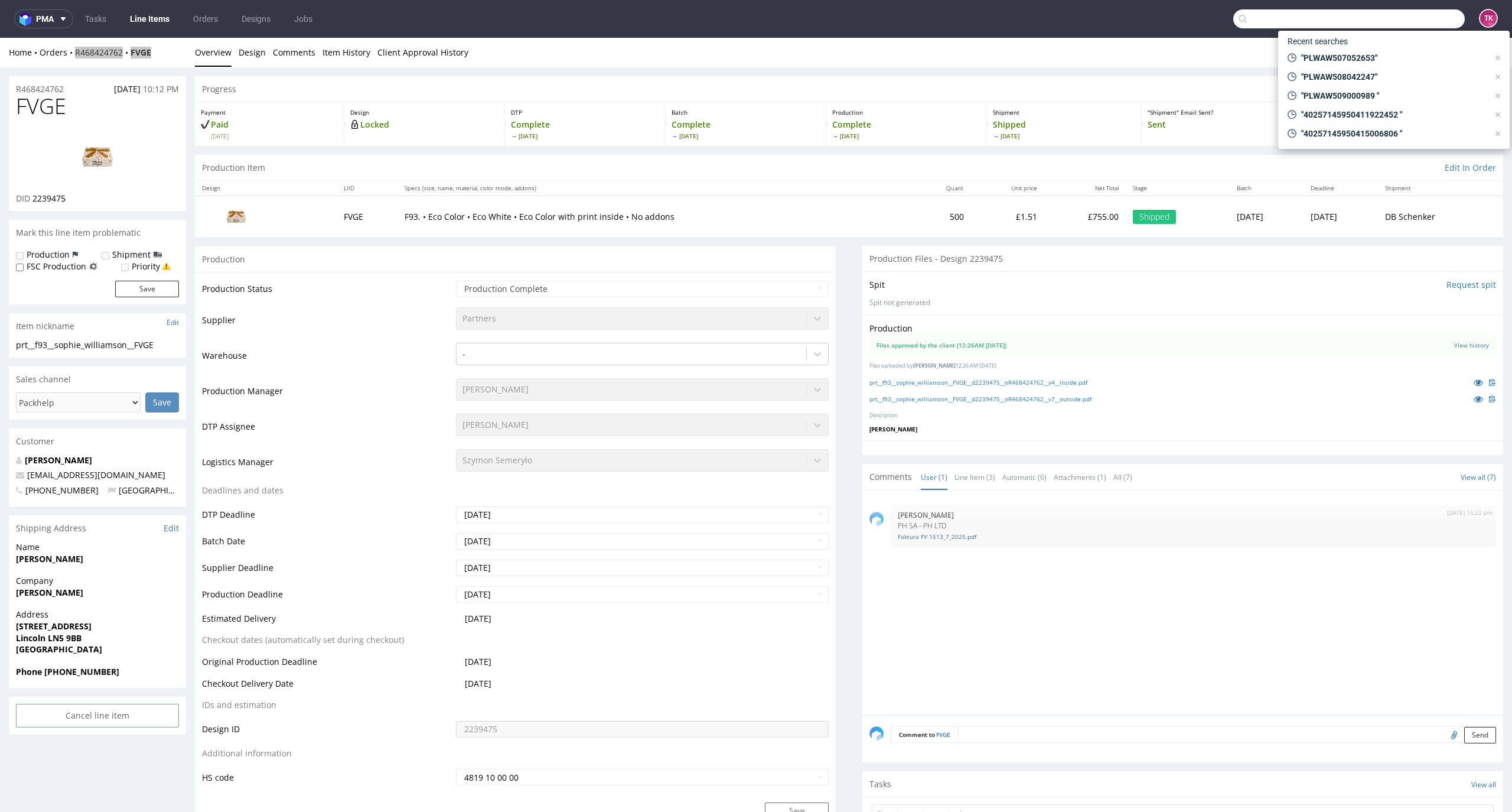
paste input "PLWAW507022826"
type input "PLWAW507022826"
click at [1340, 48] on div "KDUP" at bounding box center [1393, 48] width 213 height 21
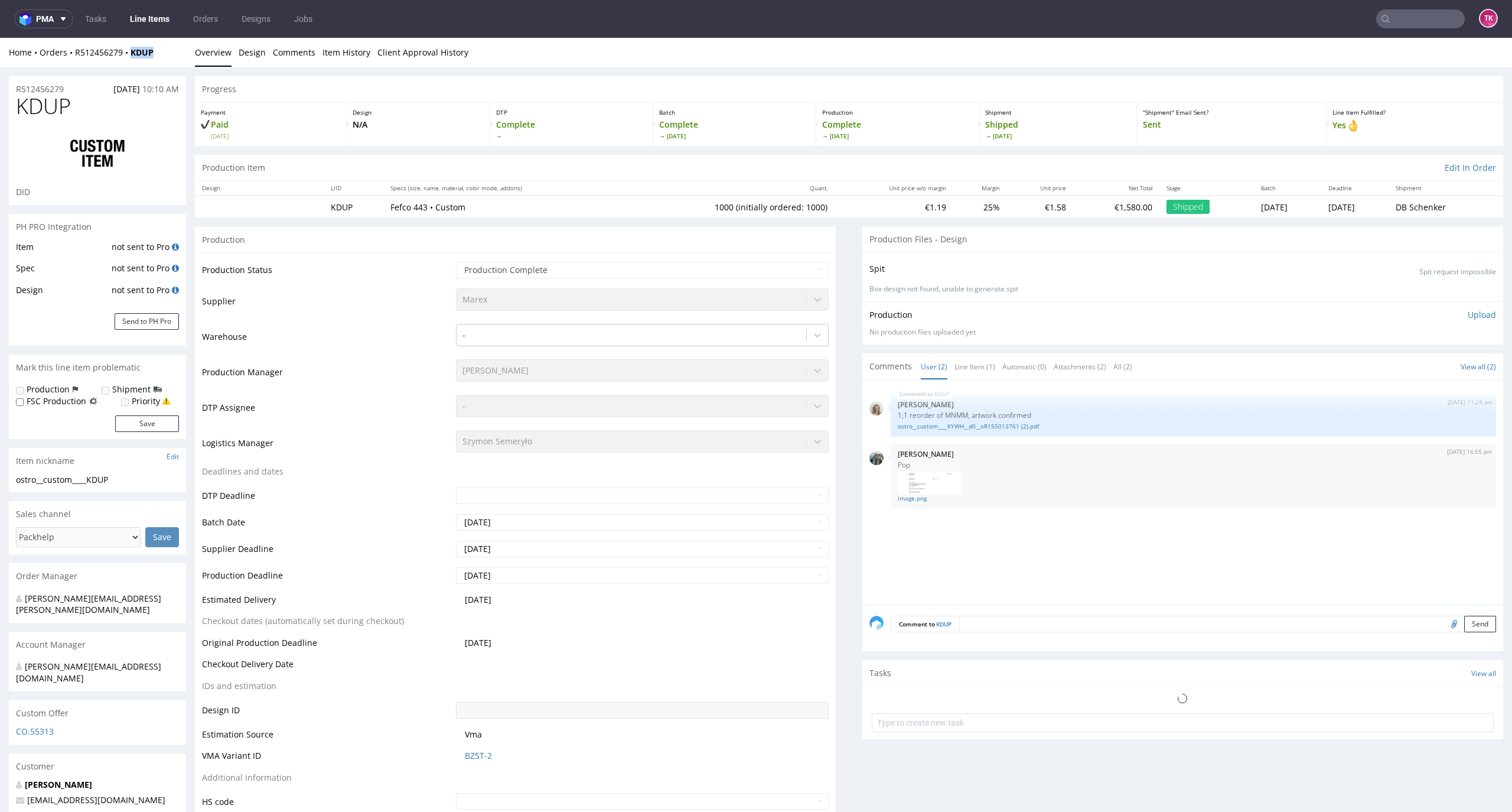
drag, startPoint x: 166, startPoint y: 63, endPoint x: 126, endPoint y: 62, distance: 40.0
click at [126, 62] on div "Home Orders R512456279 KDUP Overview Design Comments Item History Client Approv…" at bounding box center [756, 52] width 1512 height 29
copy strong "KDUP"
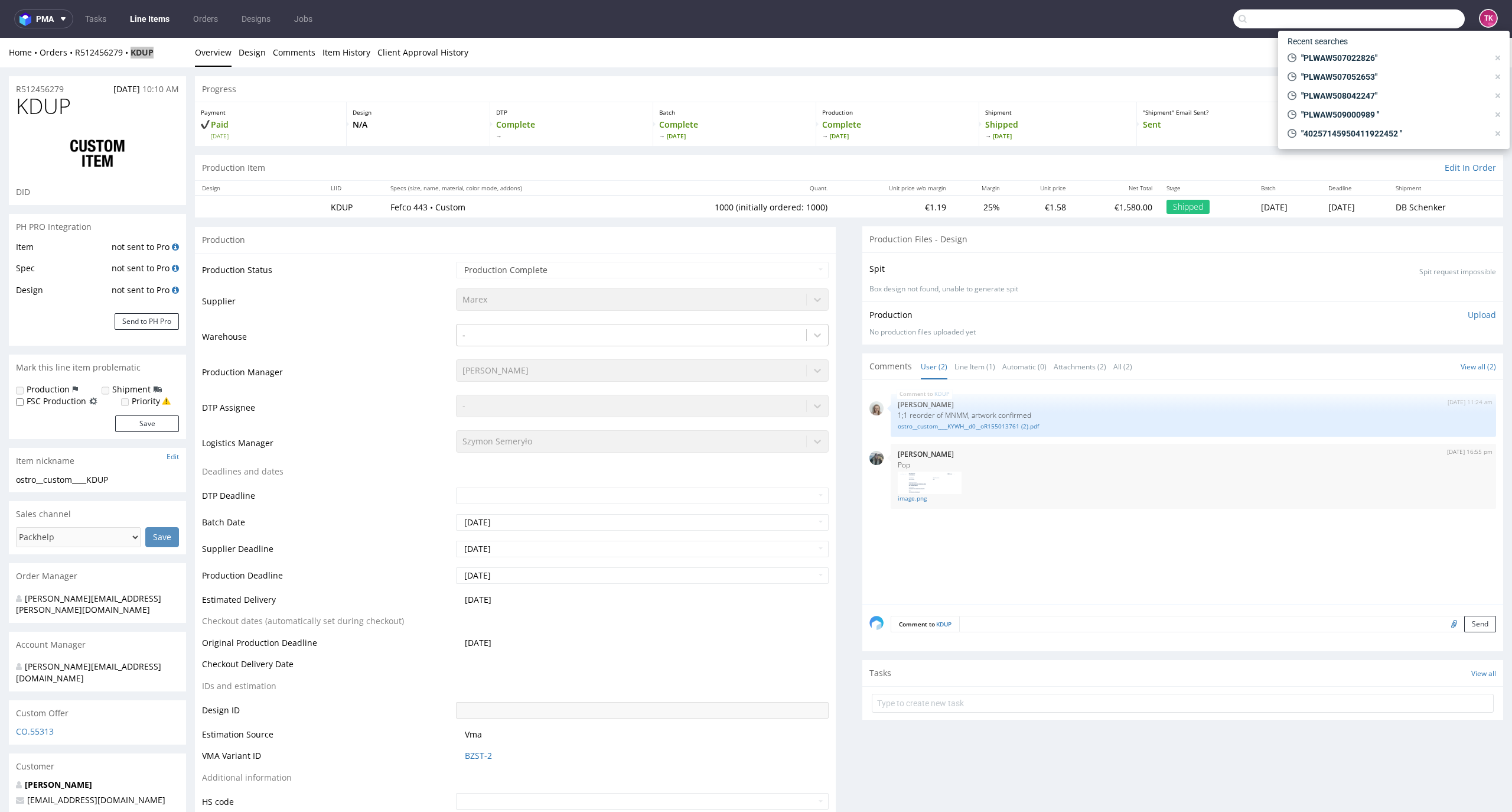
click at [1411, 15] on input "text" at bounding box center [1349, 18] width 232 height 19
paste input "PLWAW508014158"
type input "PLWAW508014158"
click at [1352, 46] on div "FYGZ" at bounding box center [1393, 48] width 213 height 21
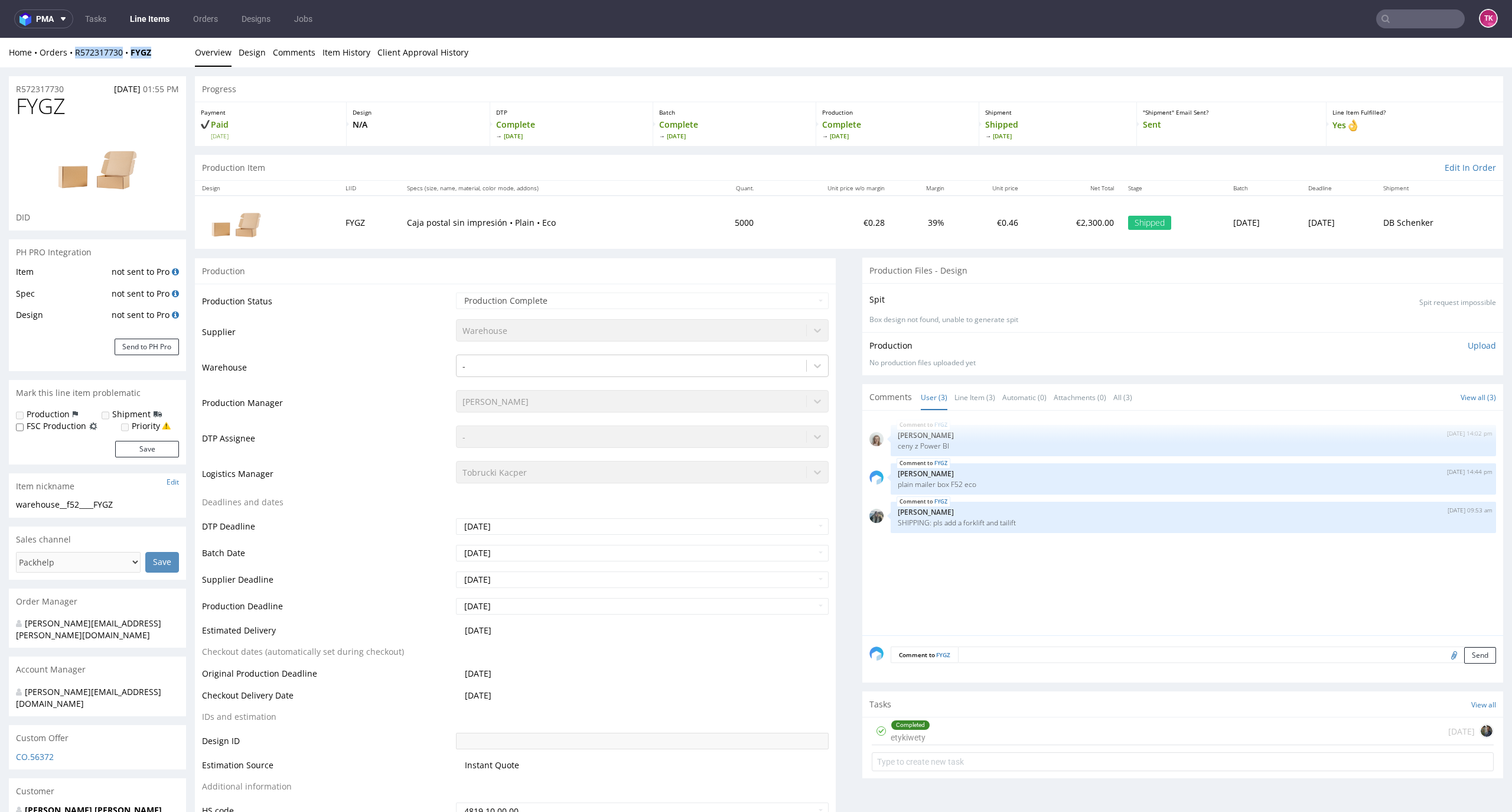
drag, startPoint x: 166, startPoint y: 41, endPoint x: 74, endPoint y: 61, distance: 94.1
click at [74, 61] on div "Home Orders R572317730 FYGZ Overview Design Comments Item History Client Approv…" at bounding box center [756, 52] width 1512 height 29
copy div "R572317730 FYGZ"
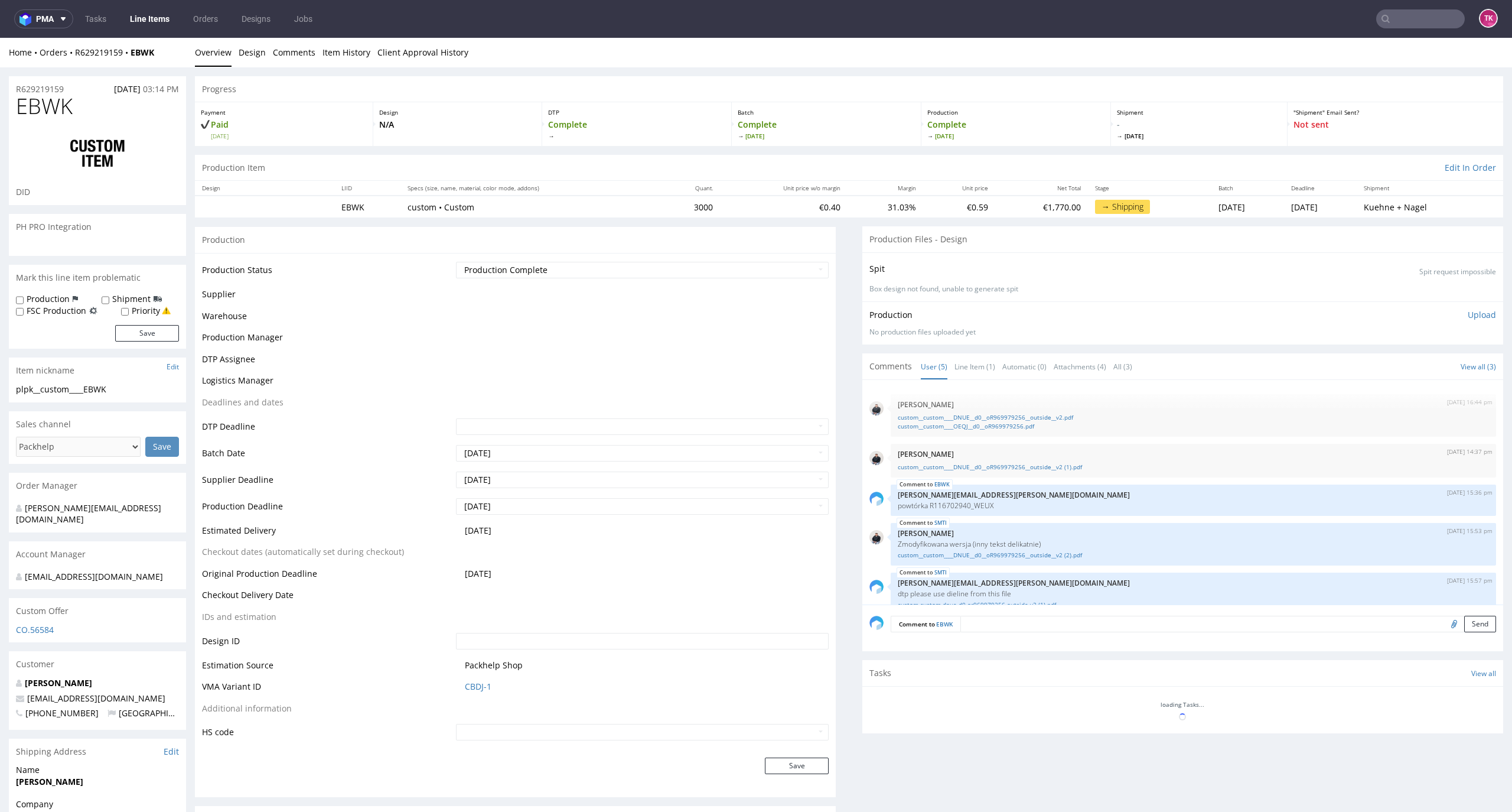
scroll to position [18, 0]
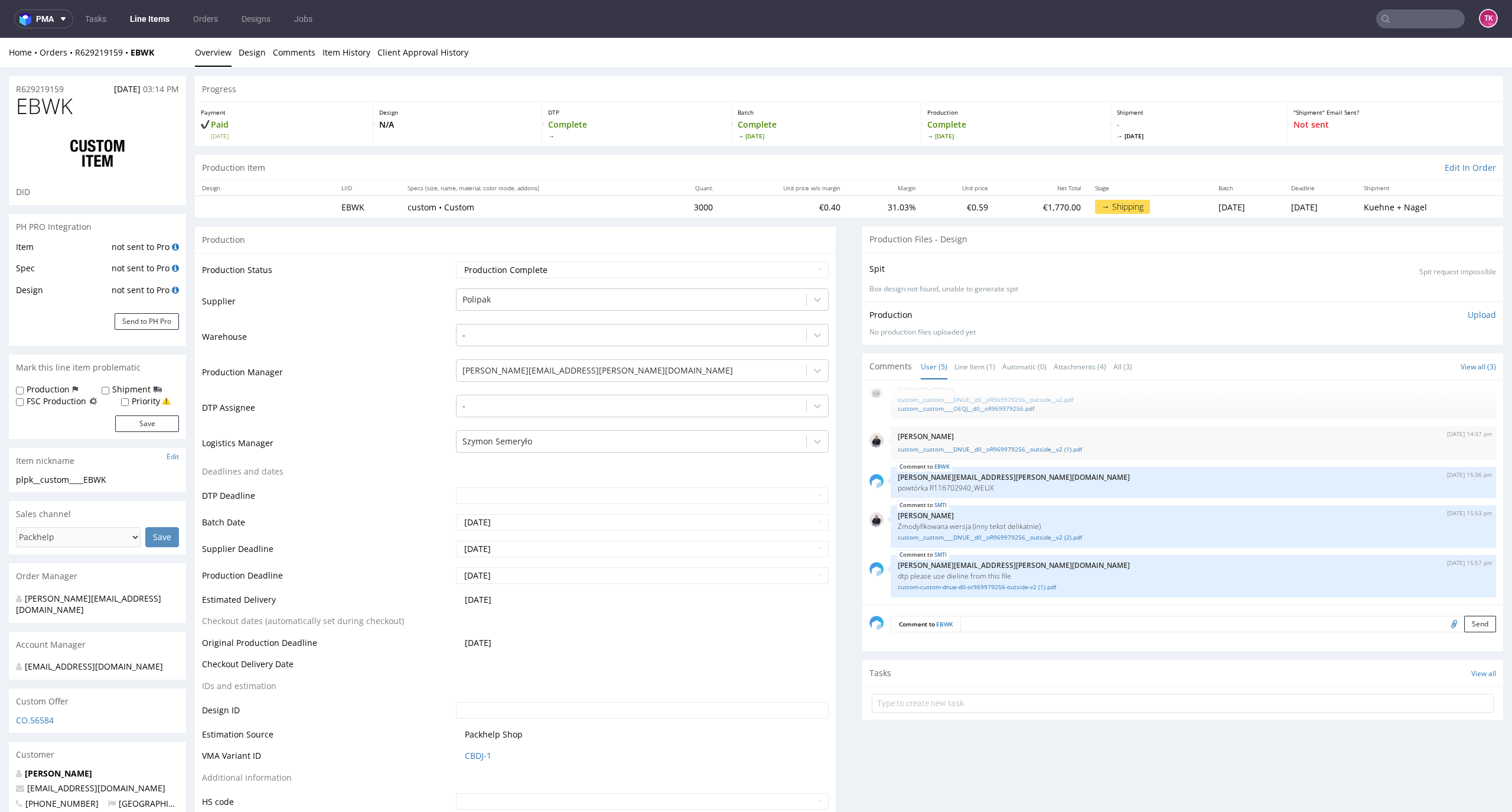
click at [158, 19] on link "Line Items" at bounding box center [150, 18] width 54 height 19
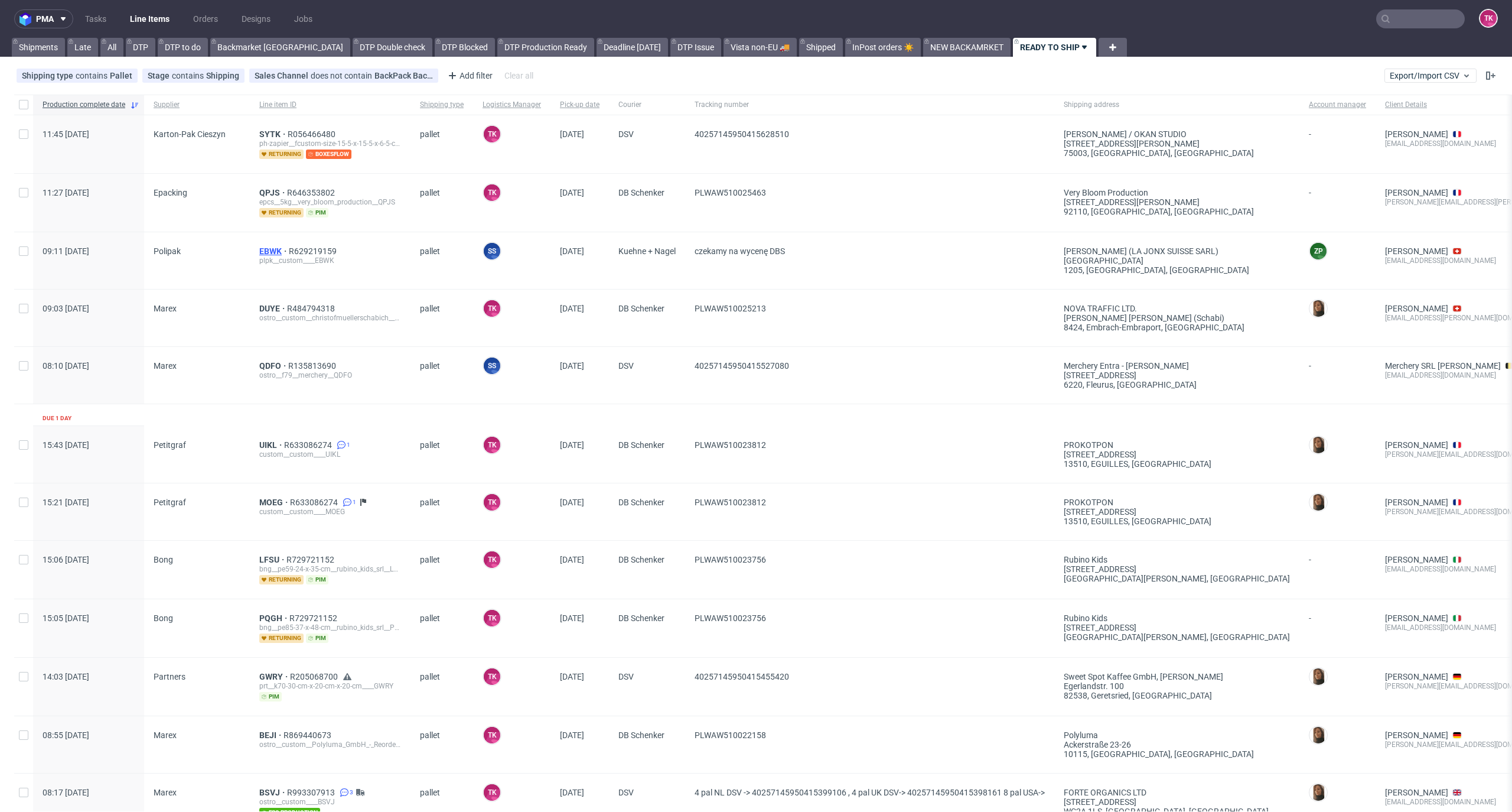
click at [273, 250] on span "EBWK" at bounding box center [274, 250] width 29 height 9
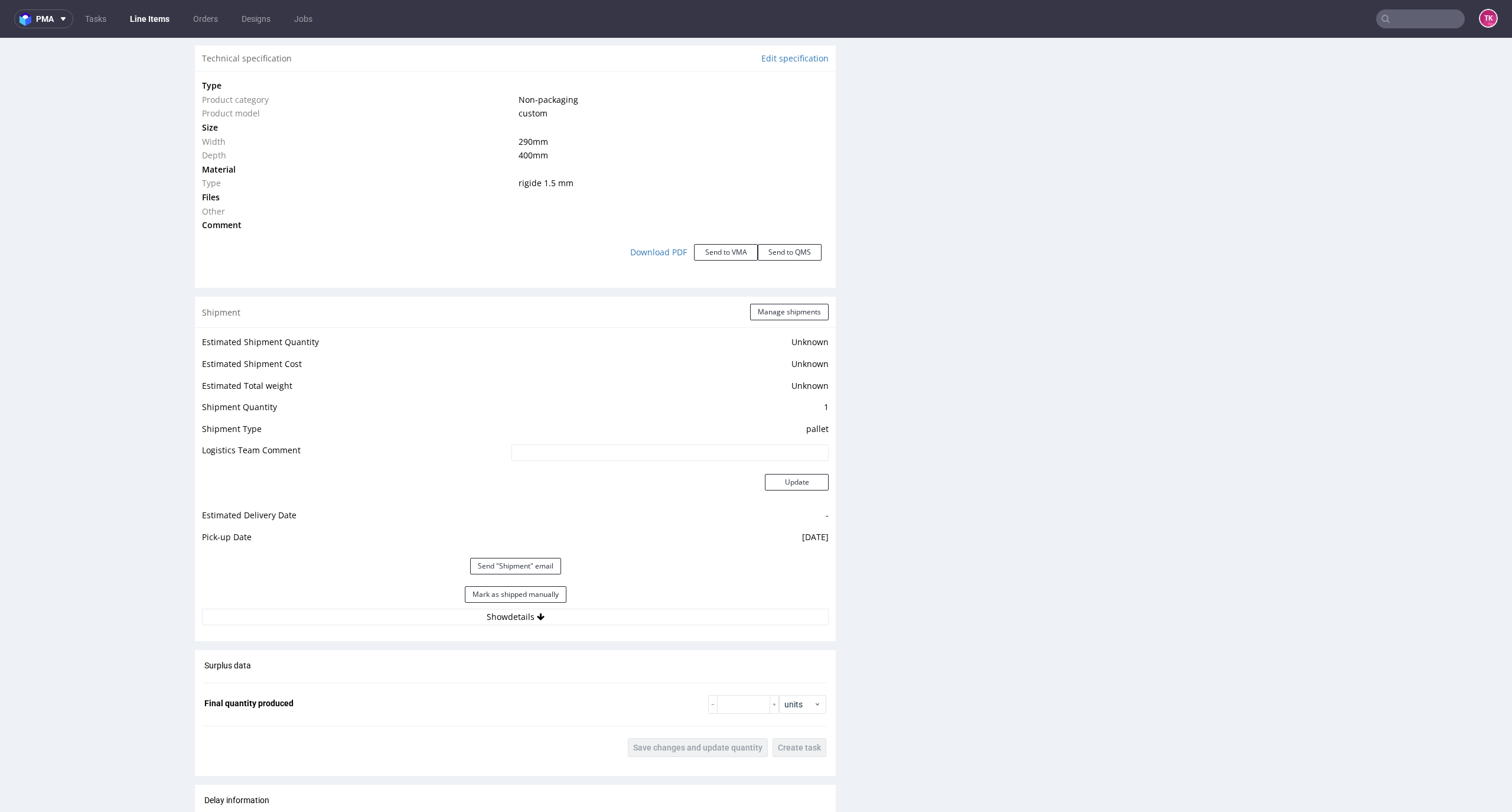
scroll to position [1102, 0]
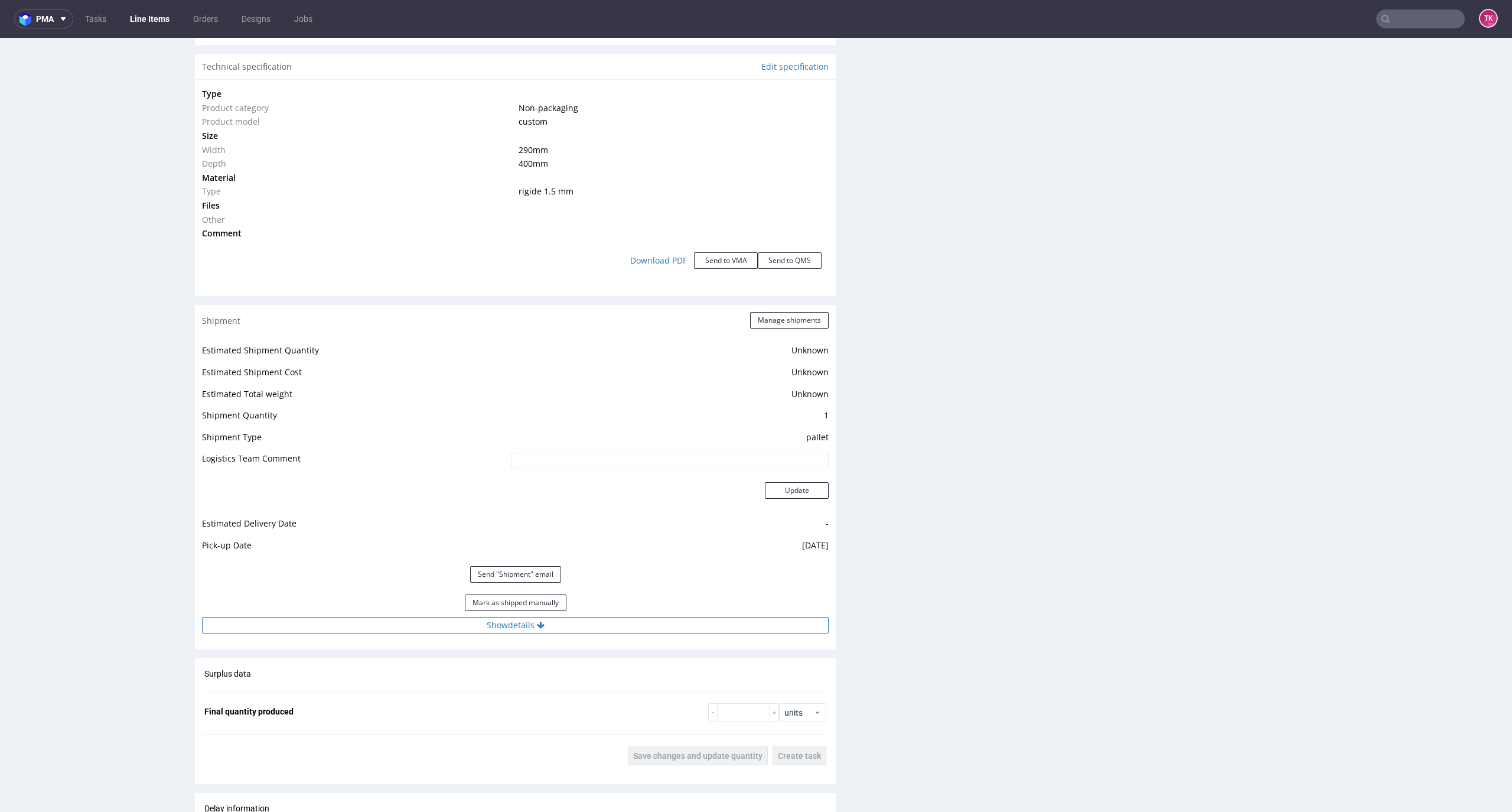
drag, startPoint x: 370, startPoint y: 614, endPoint x: 372, endPoint y: 627, distance: 13.2
click at [371, 614] on div "Mark as shipped manually" at bounding box center [515, 603] width 627 height 28
click at [374, 627] on button "Show details" at bounding box center [515, 625] width 627 height 17
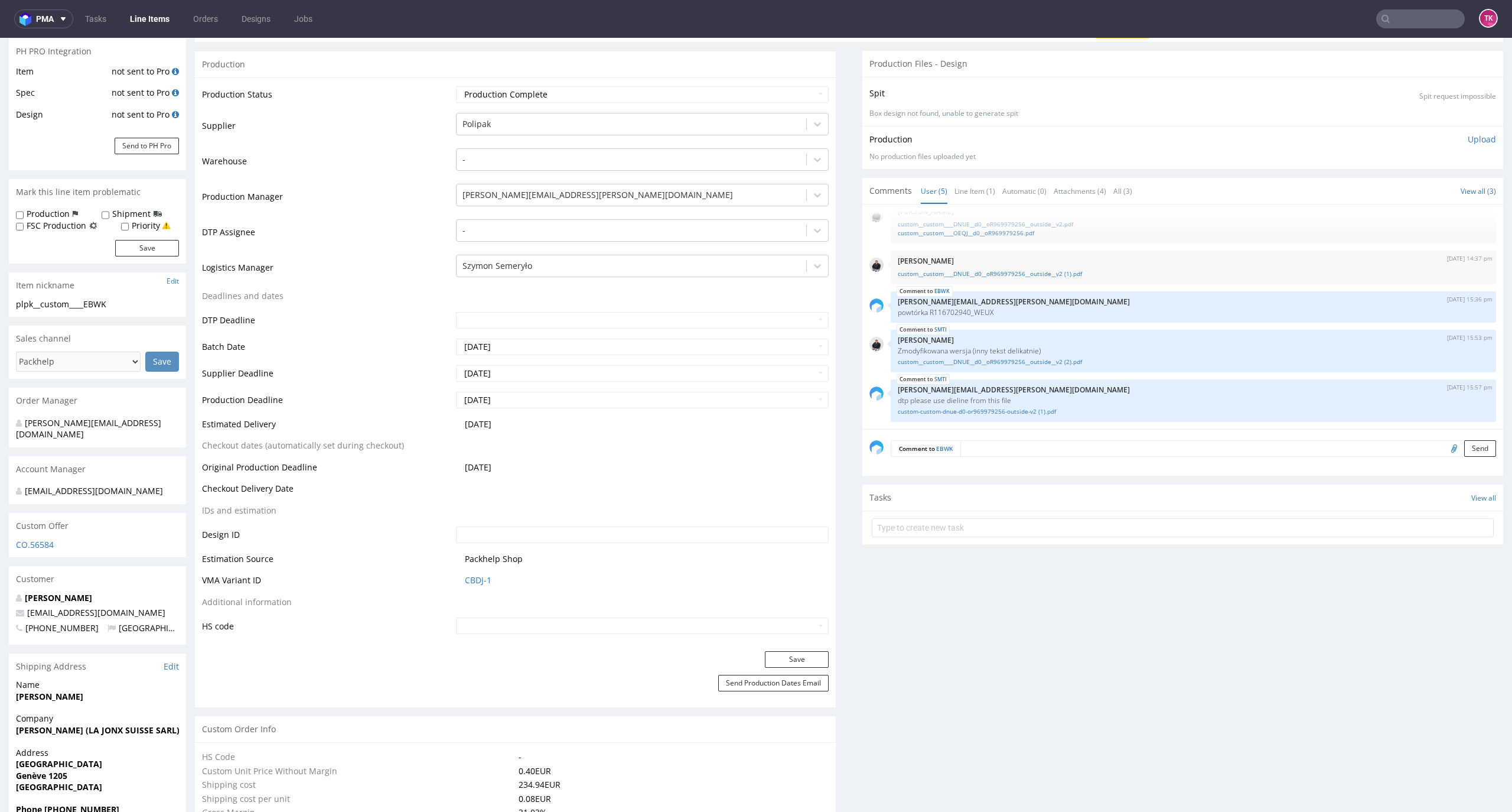
scroll to position [393, 0]
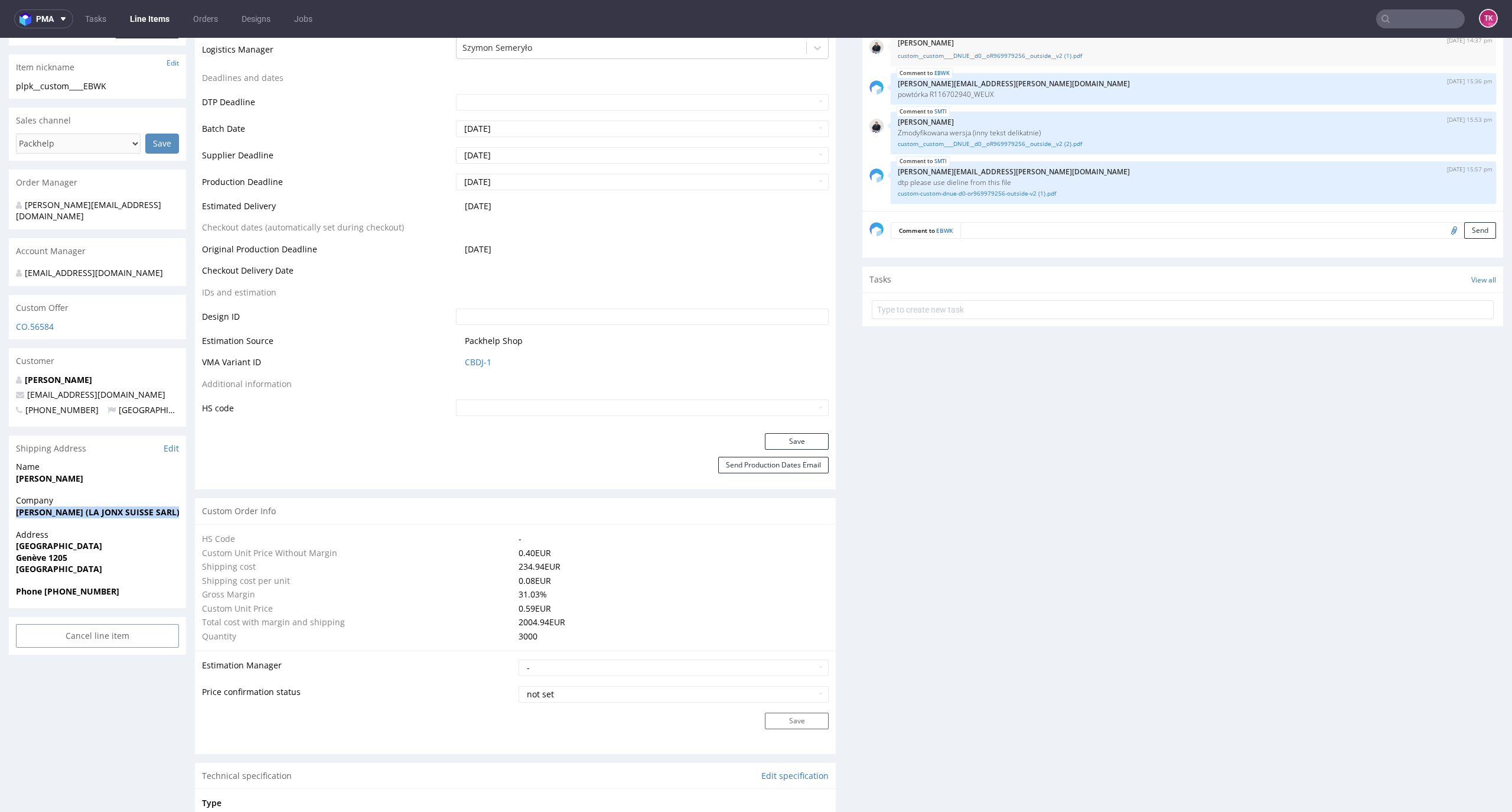
drag, startPoint x: 10, startPoint y: 518, endPoint x: 10, endPoint y: 529, distance: 11.0
click at [10, 529] on section "Shipping Address Edit Name [PERSON_NAME] Company [PERSON_NAME] (LA JONX SUISSE …" at bounding box center [98, 522] width 177 height 172
copy strong "[PERSON_NAME] (LA JONX SUISSE SARL)"
drag, startPoint x: 12, startPoint y: 546, endPoint x: 109, endPoint y: 558, distance: 97.7
click at [109, 558] on div "Address [STREET_ADDRESS]" at bounding box center [98, 558] width 177 height 57
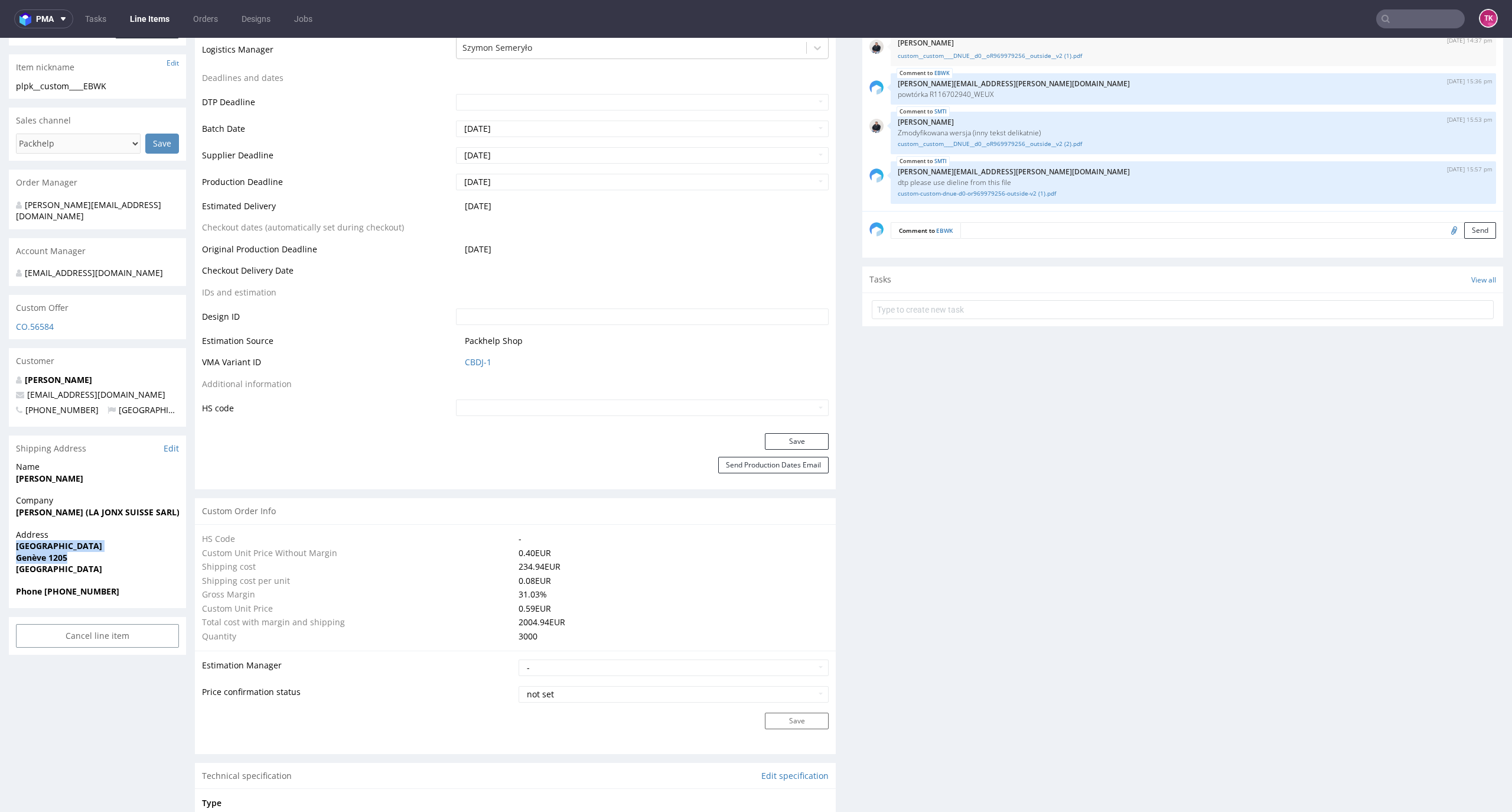
copy p "[STREET_ADDRESS]"
drag, startPoint x: 103, startPoint y: 477, endPoint x: 0, endPoint y: 474, distance: 103.0
copy strong "[PERSON_NAME]"
drag, startPoint x: 45, startPoint y: 549, endPoint x: 110, endPoint y: 558, distance: 65.6
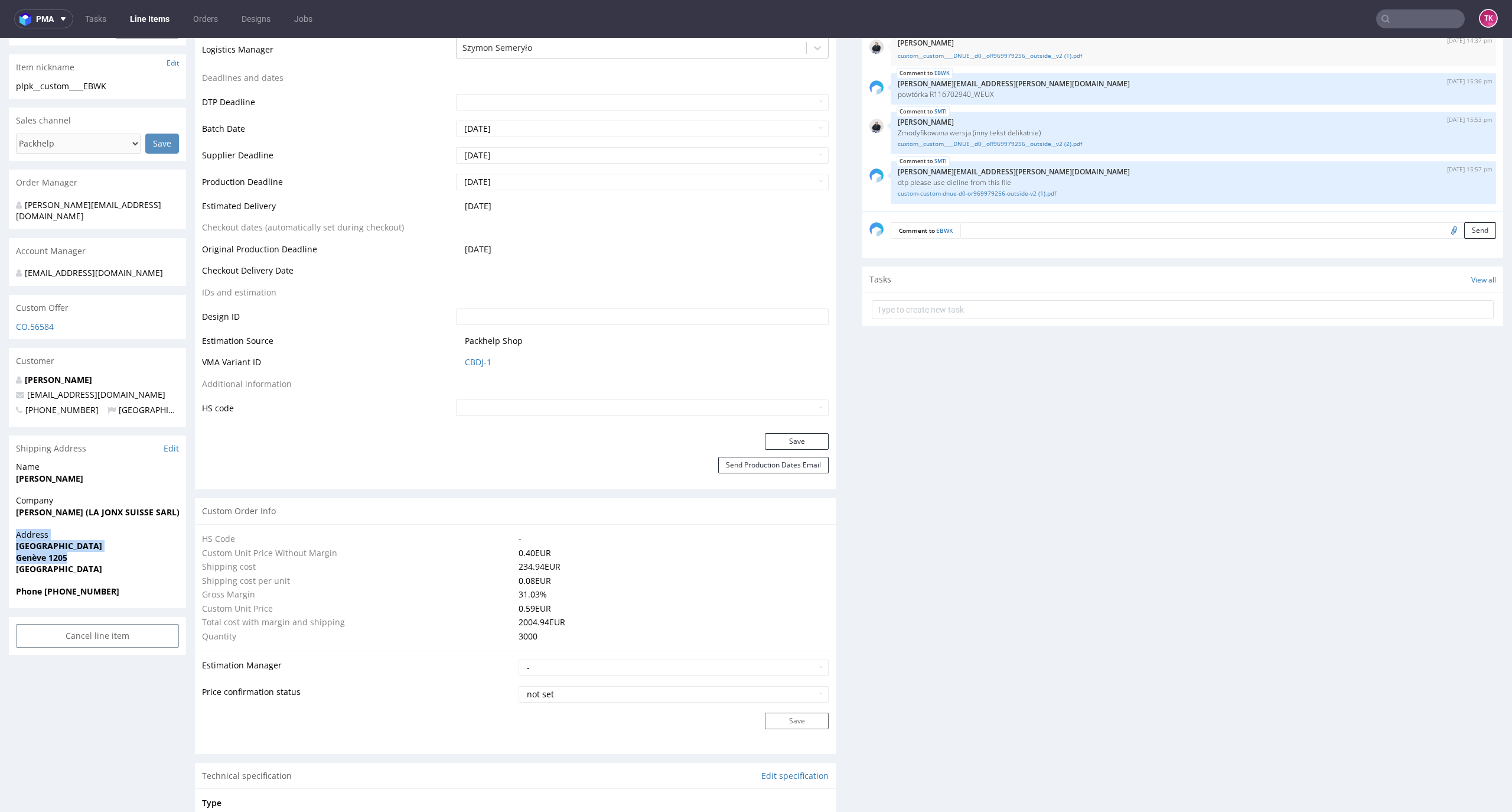
click at [129, 578] on div "Address Boulevard Saint Georges 1 Genève 1205 Switzerland" at bounding box center [98, 558] width 177 height 57
drag, startPoint x: 93, startPoint y: 393, endPoint x: 0, endPoint y: 388, distance: 93.1
copy span "info@la-jonx.ch"
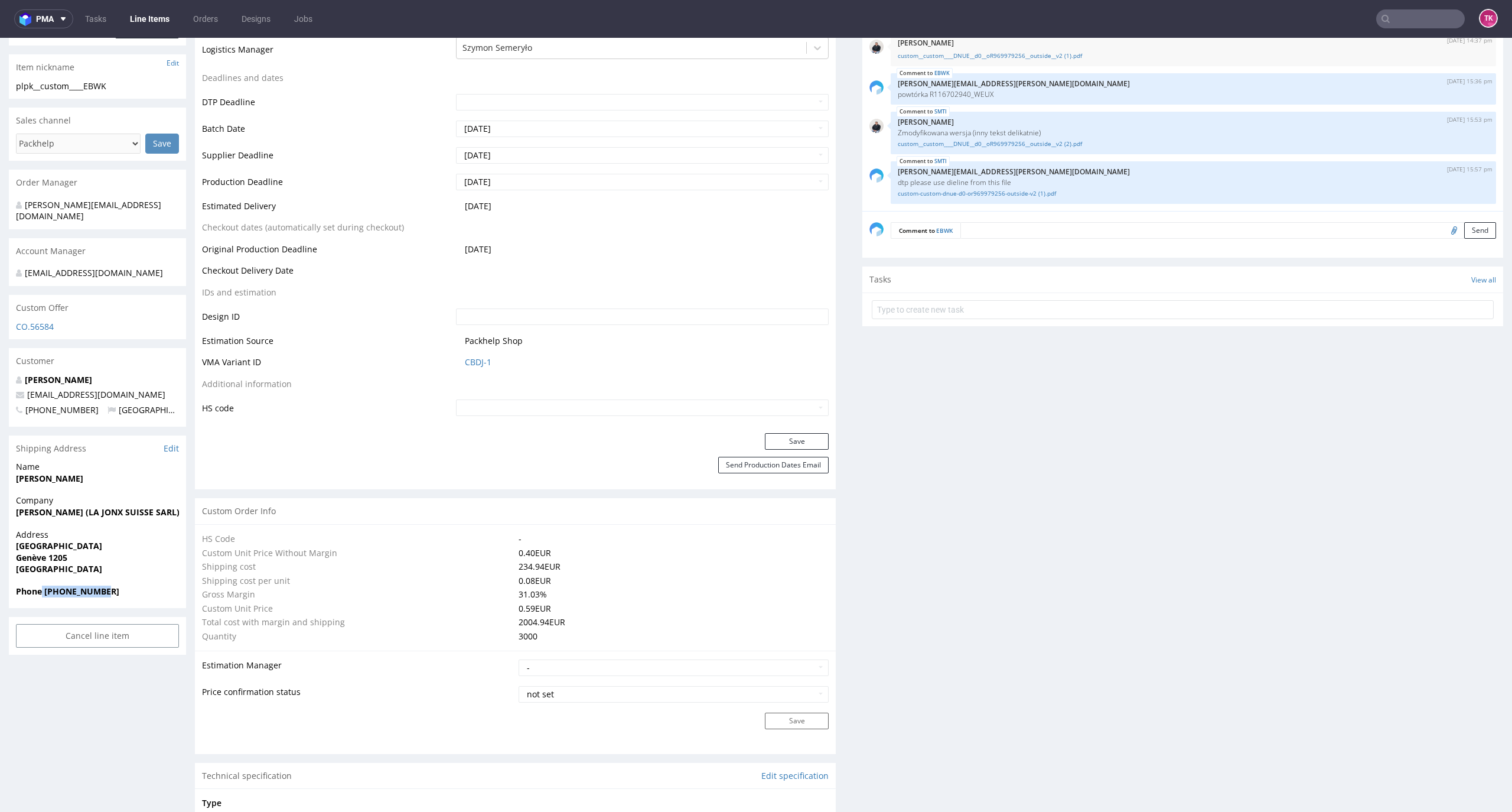
drag, startPoint x: 100, startPoint y: 588, endPoint x: 41, endPoint y: 592, distance: 59.1
click at [41, 592] on strong "Phone +41768046047" at bounding box center [68, 590] width 104 height 11
copy strong "+41768046047"
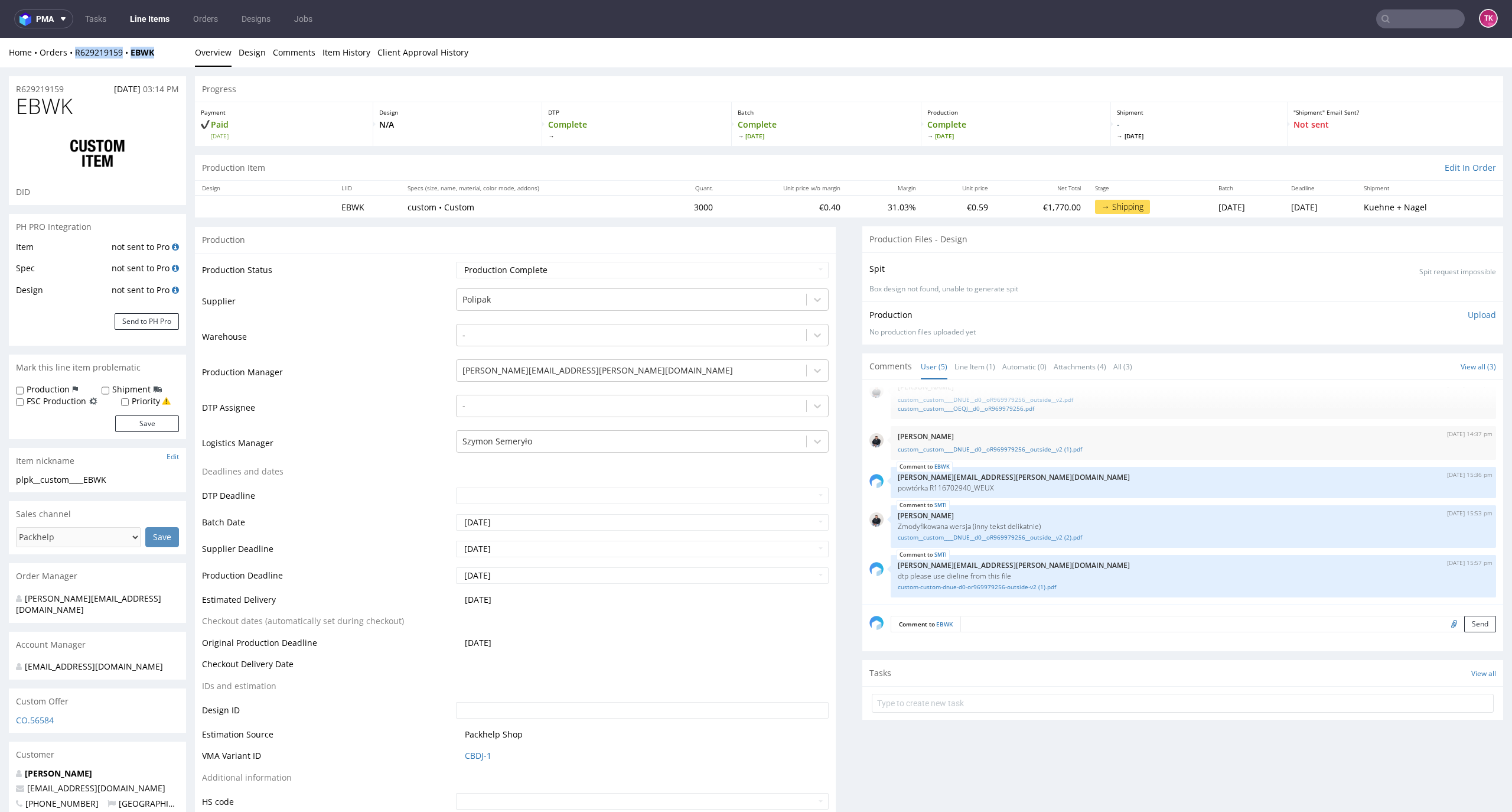
drag, startPoint x: 172, startPoint y: 57, endPoint x: 74, endPoint y: 62, distance: 98.1
click at [74, 60] on div "Home Orders R629219159 EBWK Overview Design Comments Item History Client Approv…" at bounding box center [756, 52] width 1512 height 29
copy div "R629219159 EBWK"
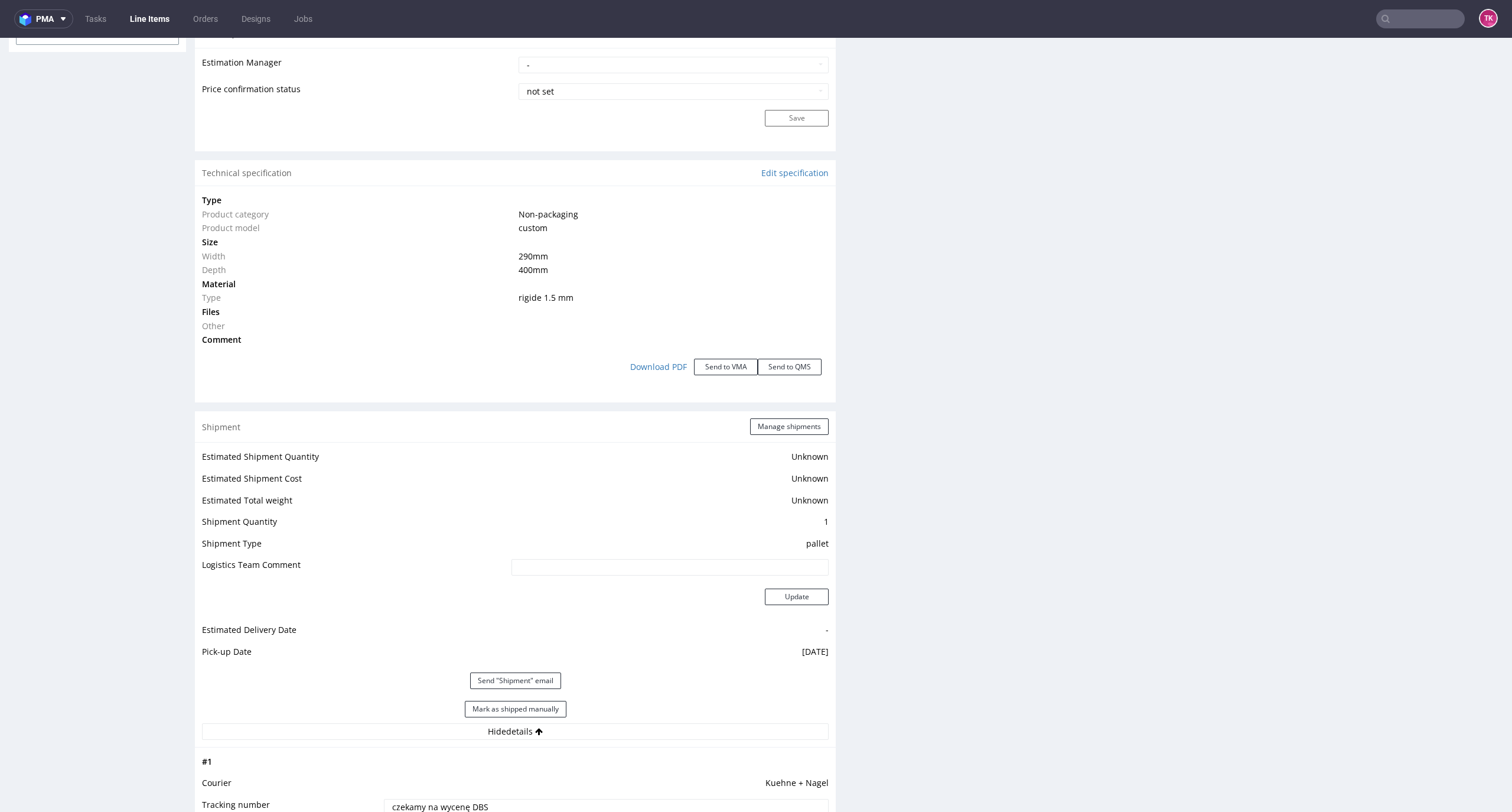
scroll to position [1024, 0]
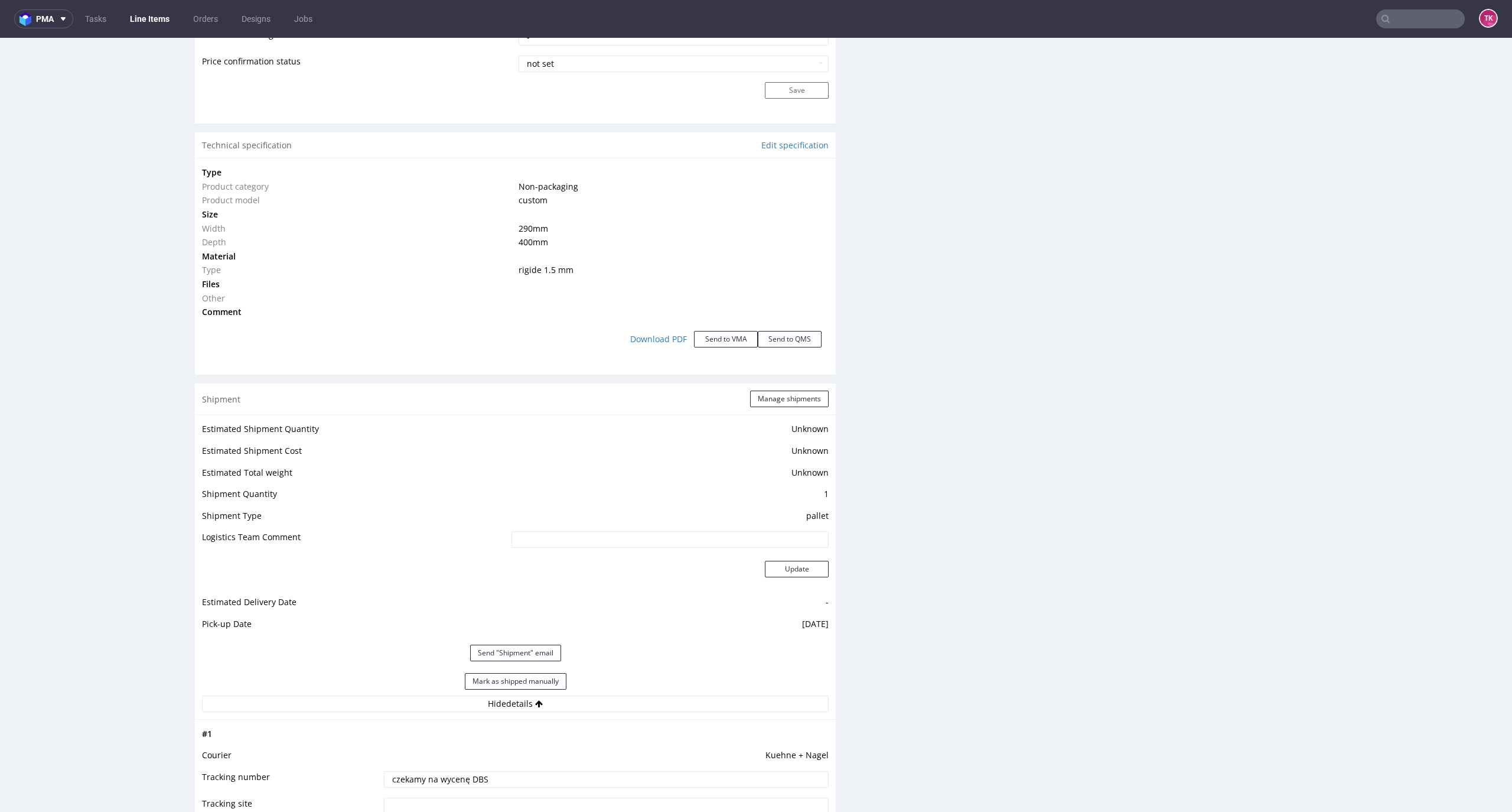
drag, startPoint x: 546, startPoint y: 782, endPoint x: 209, endPoint y: 742, distance: 339.4
click at [184, 758] on div "R629219159 01.10.2025 03:14 PM EBWK DID PH PRO Integration Item not sent to Pro…" at bounding box center [756, 370] width 1512 height 2654
paste input "RWM006686392"
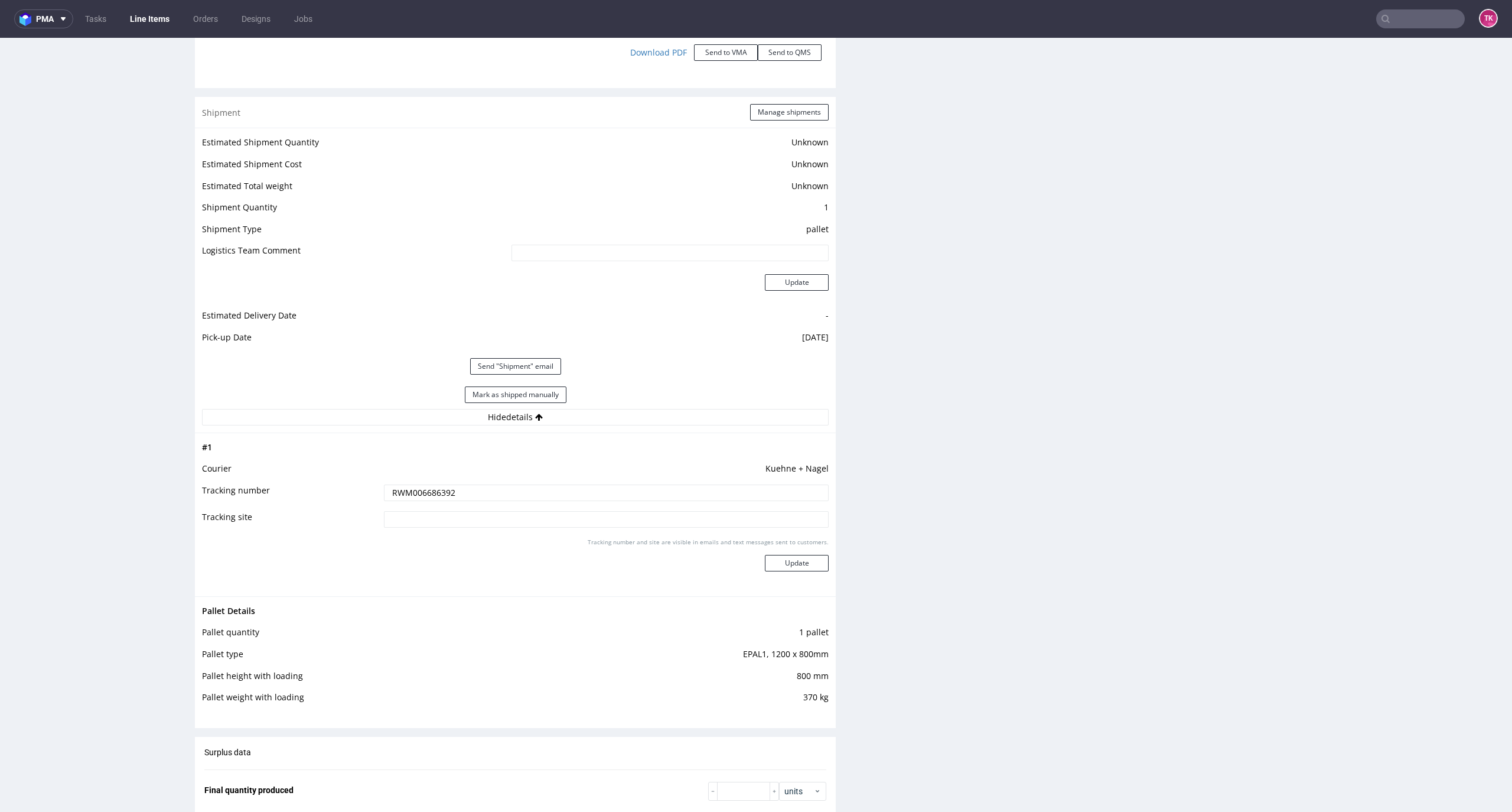
scroll to position [1418, 0]
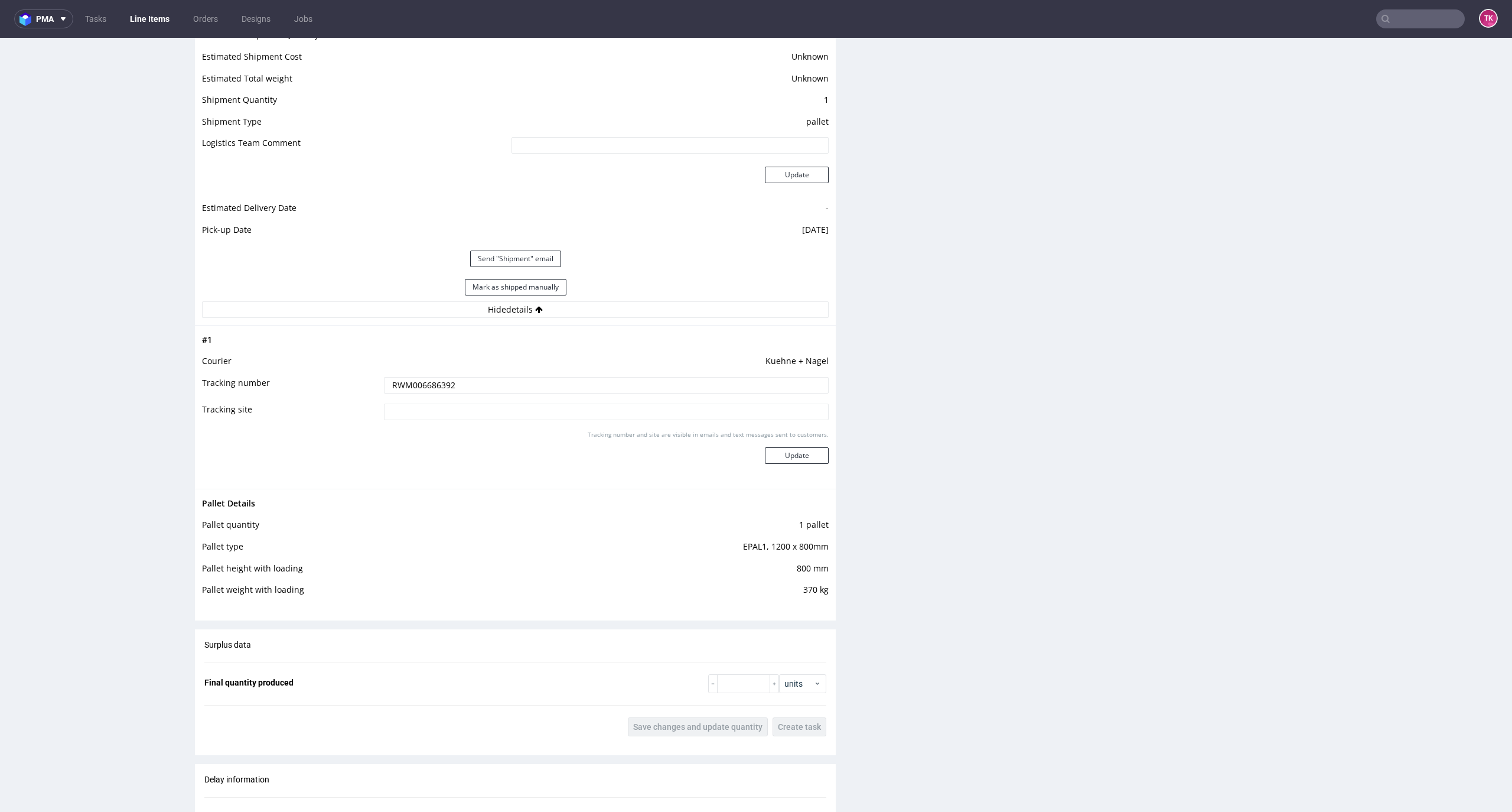
type input "RWM006686392"
click at [818, 455] on div "# 1 Courier Kuehne + Nagel Tracking number RWM006686392 Tracking site Tracking …" at bounding box center [515, 406] width 641 height 163
click at [807, 457] on button "Update" at bounding box center [797, 455] width 64 height 17
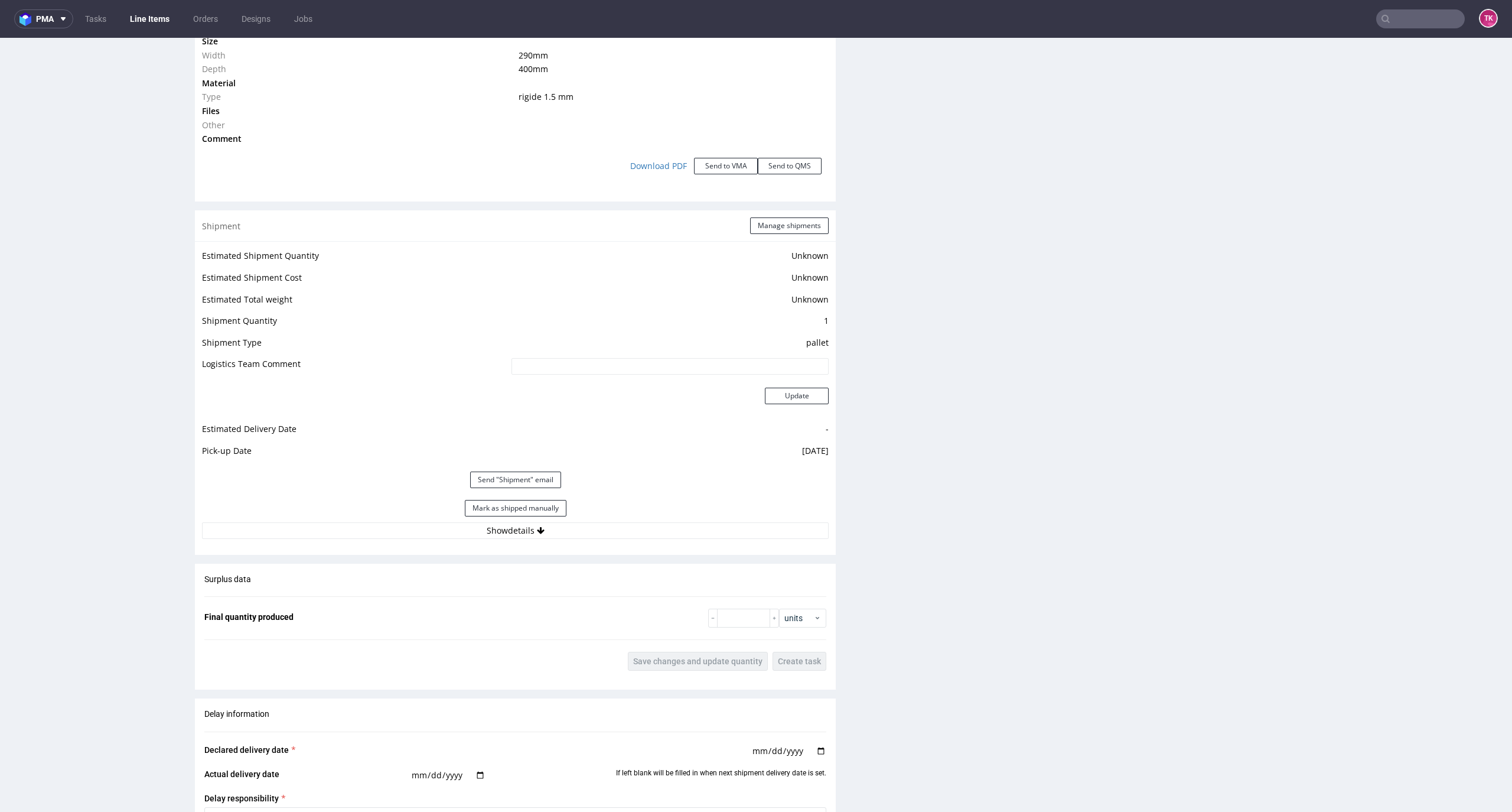
scroll to position [1352, 0]
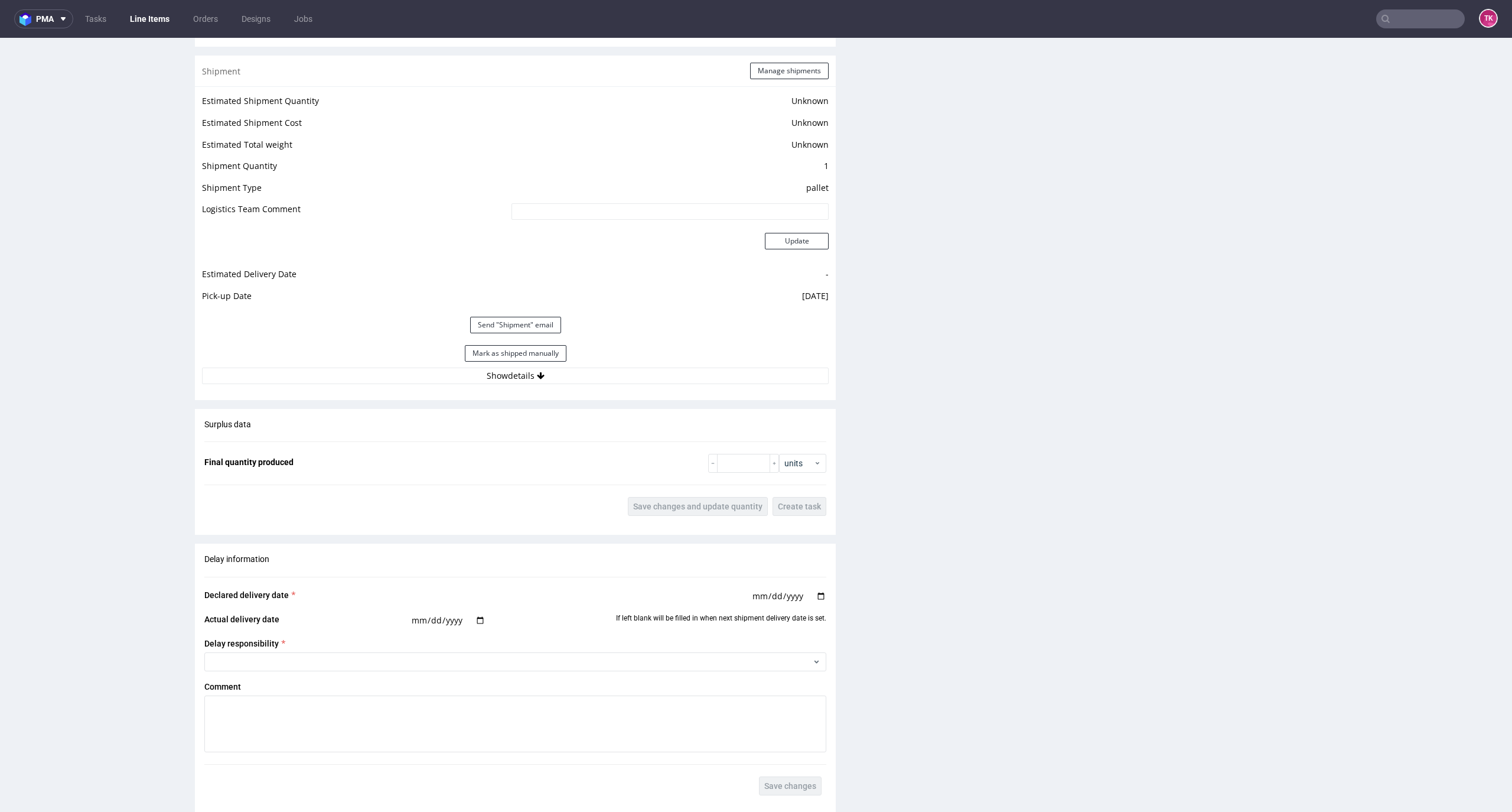
click at [611, 391] on div "Shipment Manage shipments Estimated Shipment Quantity Unknown Estimated Shipmen…" at bounding box center [515, 227] width 641 height 344
click at [610, 386] on div "Estimated Shipment Quantity Unknown Estimated Shipment Cost Unknown Estimated T…" at bounding box center [515, 238] width 641 height 304
click at [602, 383] on button "Show details" at bounding box center [515, 376] width 627 height 17
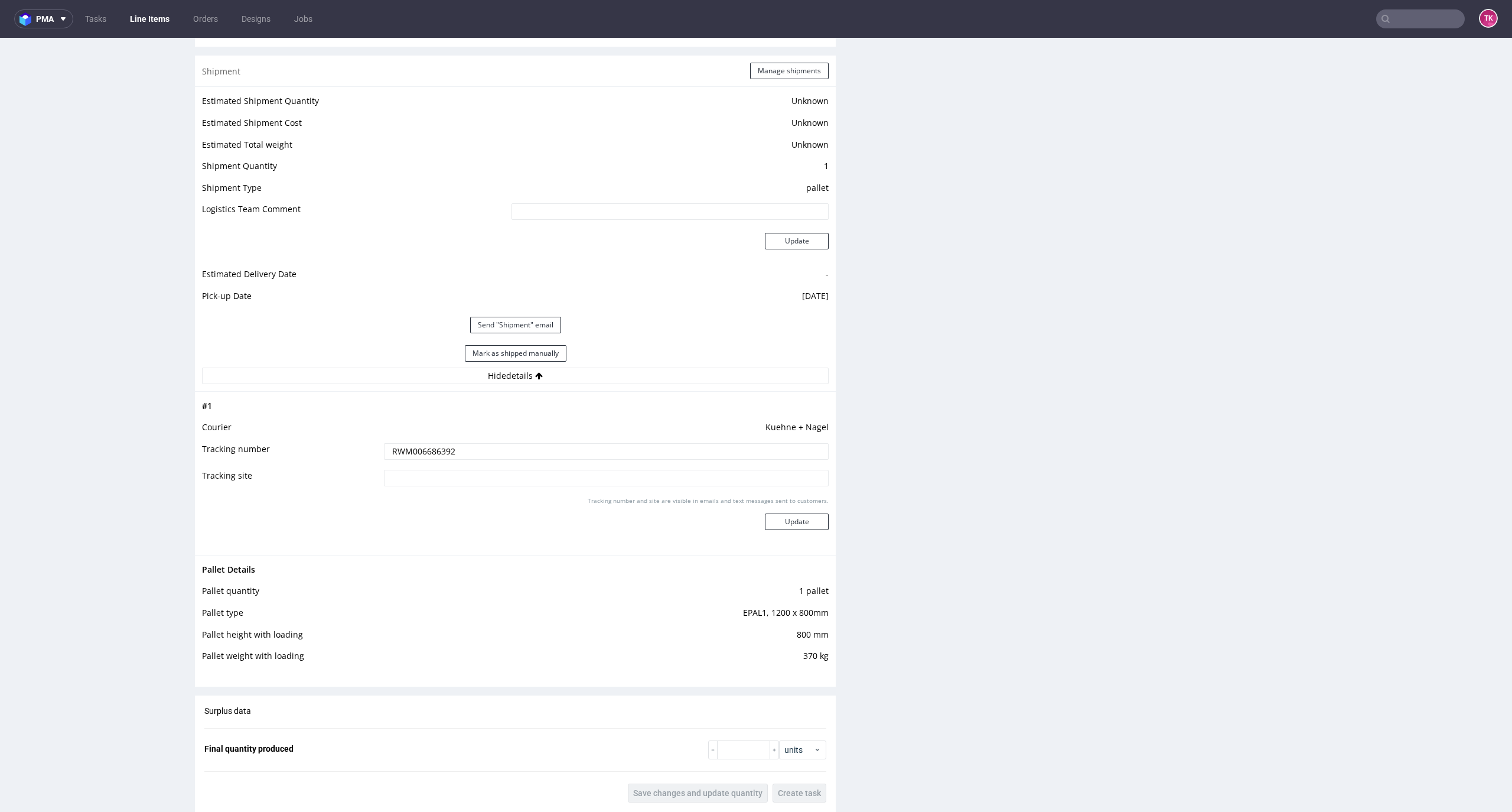
click at [161, 17] on link "Line Items" at bounding box center [150, 18] width 54 height 19
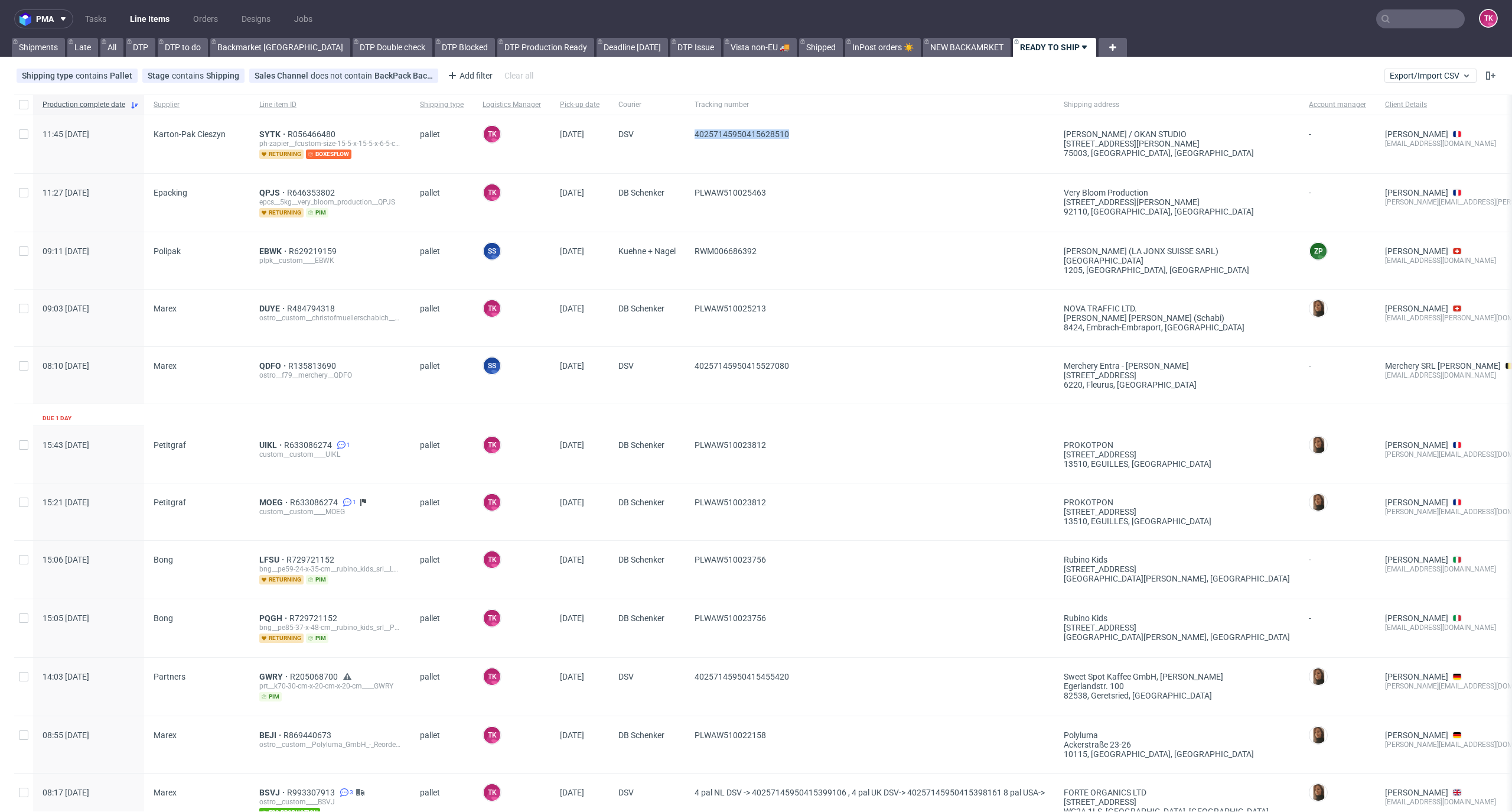
drag, startPoint x: 820, startPoint y: 150, endPoint x: 689, endPoint y: 180, distance: 134.4
click at [685, 182] on div "Production complete date Supplier Line item ID Shipping type Logistics Manager …" at bounding box center [980, 687] width 1931 height 1185
drag, startPoint x: 802, startPoint y: 206, endPoint x: 795, endPoint y: 213, distance: 9.9
click at [800, 208] on span "PLWAW510025463" at bounding box center [869, 202] width 350 height 29
drag, startPoint x: 785, startPoint y: 249, endPoint x: 697, endPoint y: 261, distance: 88.8
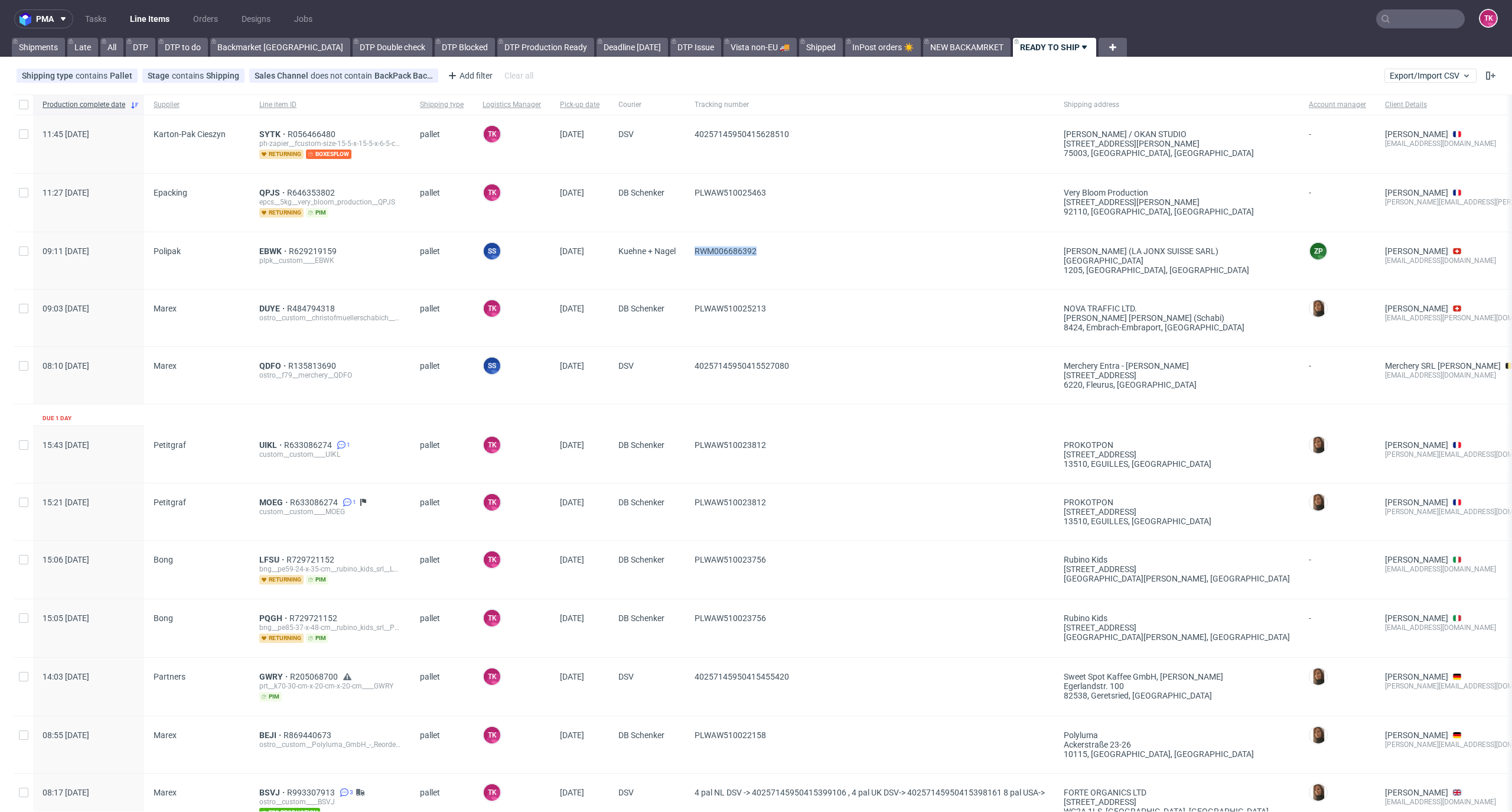
click at [697, 261] on span "RWM006686392" at bounding box center [869, 260] width 350 height 28
copy span "RWM006686392"
drag, startPoint x: 247, startPoint y: 246, endPoint x: 282, endPoint y: 241, distance: 35.4
click at [282, 241] on div "09:11 Wed 15.10.2025 Polipak EBWK R629219159 plpk__custom____EBWK pallet SS Szy…" at bounding box center [980, 260] width 1931 height 57
copy div "EBWK"
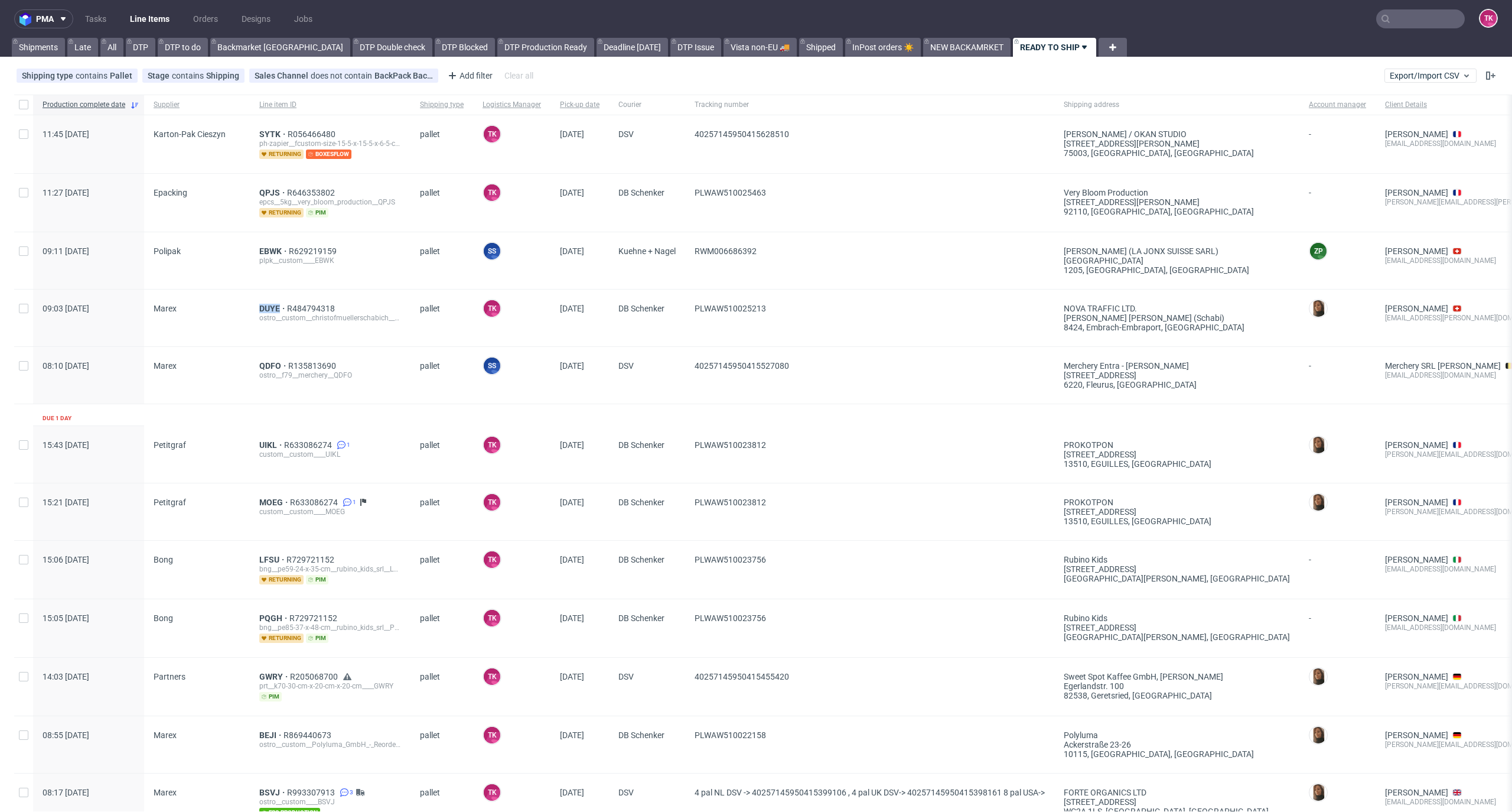
drag, startPoint x: 247, startPoint y: 304, endPoint x: 279, endPoint y: 296, distance: 33.0
click at [279, 296] on div "09:03 Wed 15.10.2025 Marex DUYE R484794318 ostro__custom__christofmuellerschabi…" at bounding box center [980, 318] width 1931 height 57
copy div "DUYE"
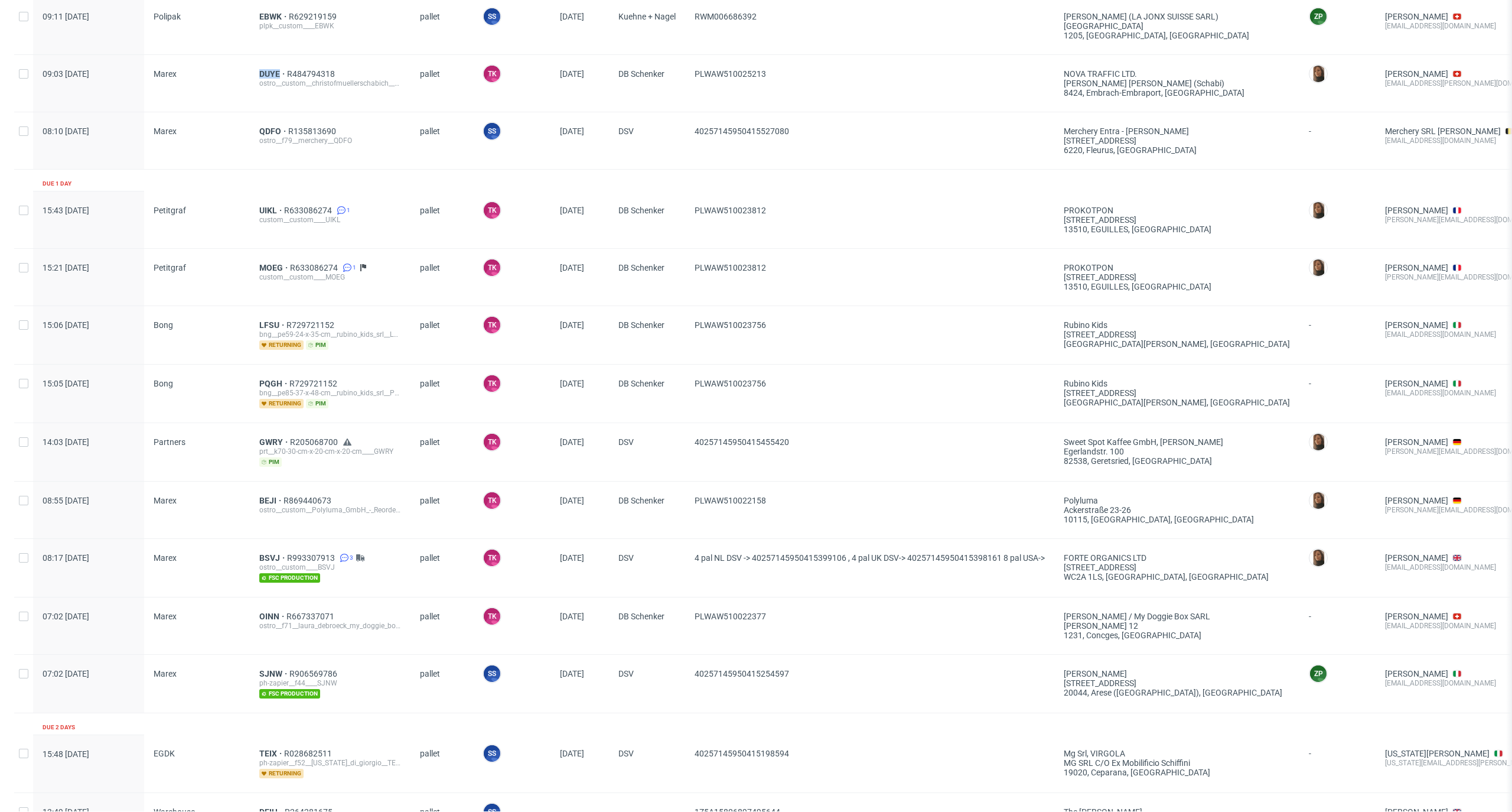
scroll to position [236, 0]
drag, startPoint x: 797, startPoint y: 609, endPoint x: 674, endPoint y: 636, distance: 125.9
click at [674, 636] on div "07:02 Tue 14.10.2025 Marex OINN R667337071 ostro__f71__laura_debroeck_my_doggie…" at bounding box center [980, 624] width 1931 height 57
copy div "PLWAW510022377"
drag, startPoint x: 248, startPoint y: 607, endPoint x: 279, endPoint y: 608, distance: 31.0
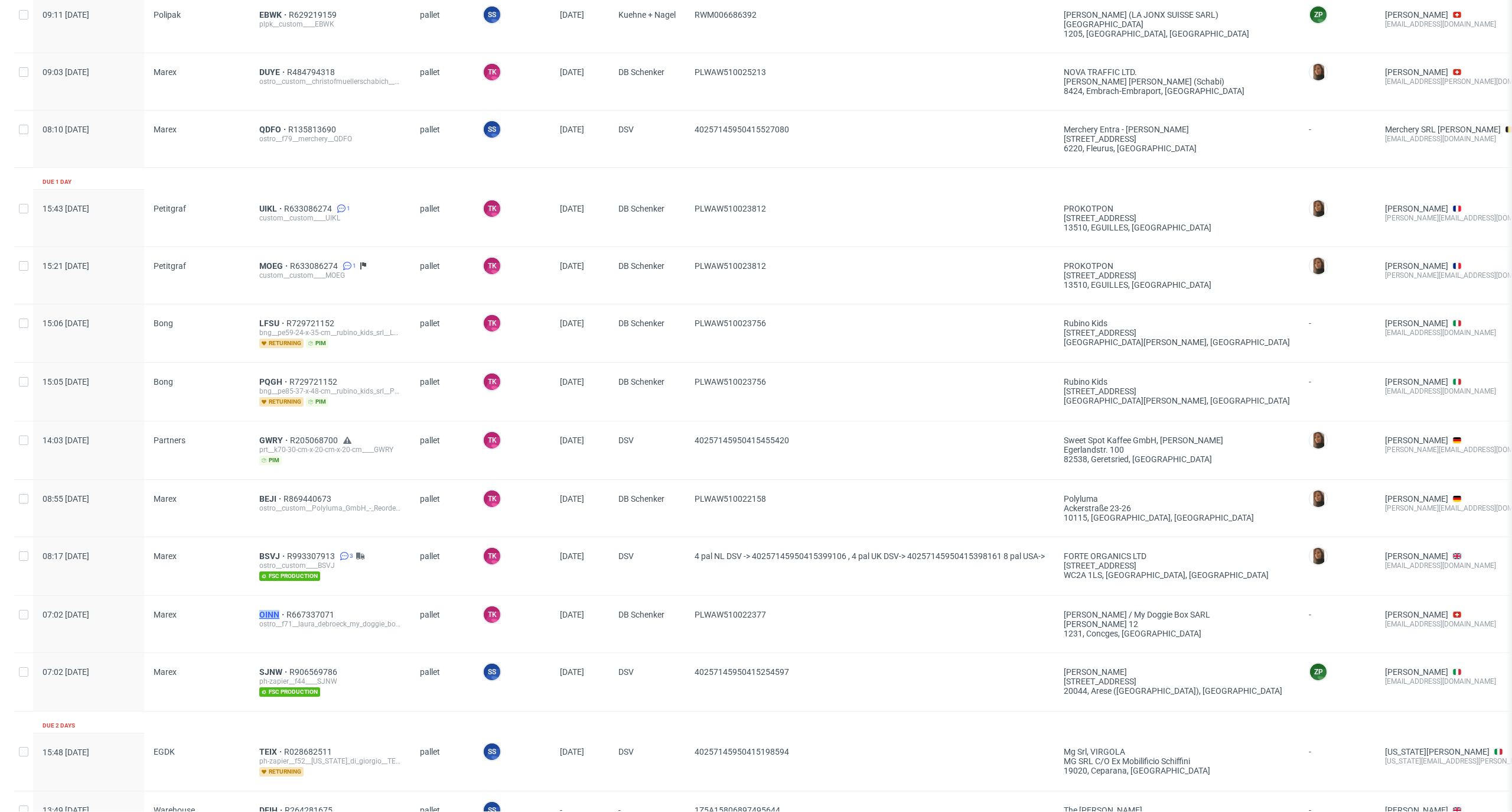
click at [279, 608] on div "07:02 Tue 14.10.2025 Marex OINN R667337071 ostro__f71__laura_debroeck_my_doggie…" at bounding box center [980, 624] width 1931 height 57
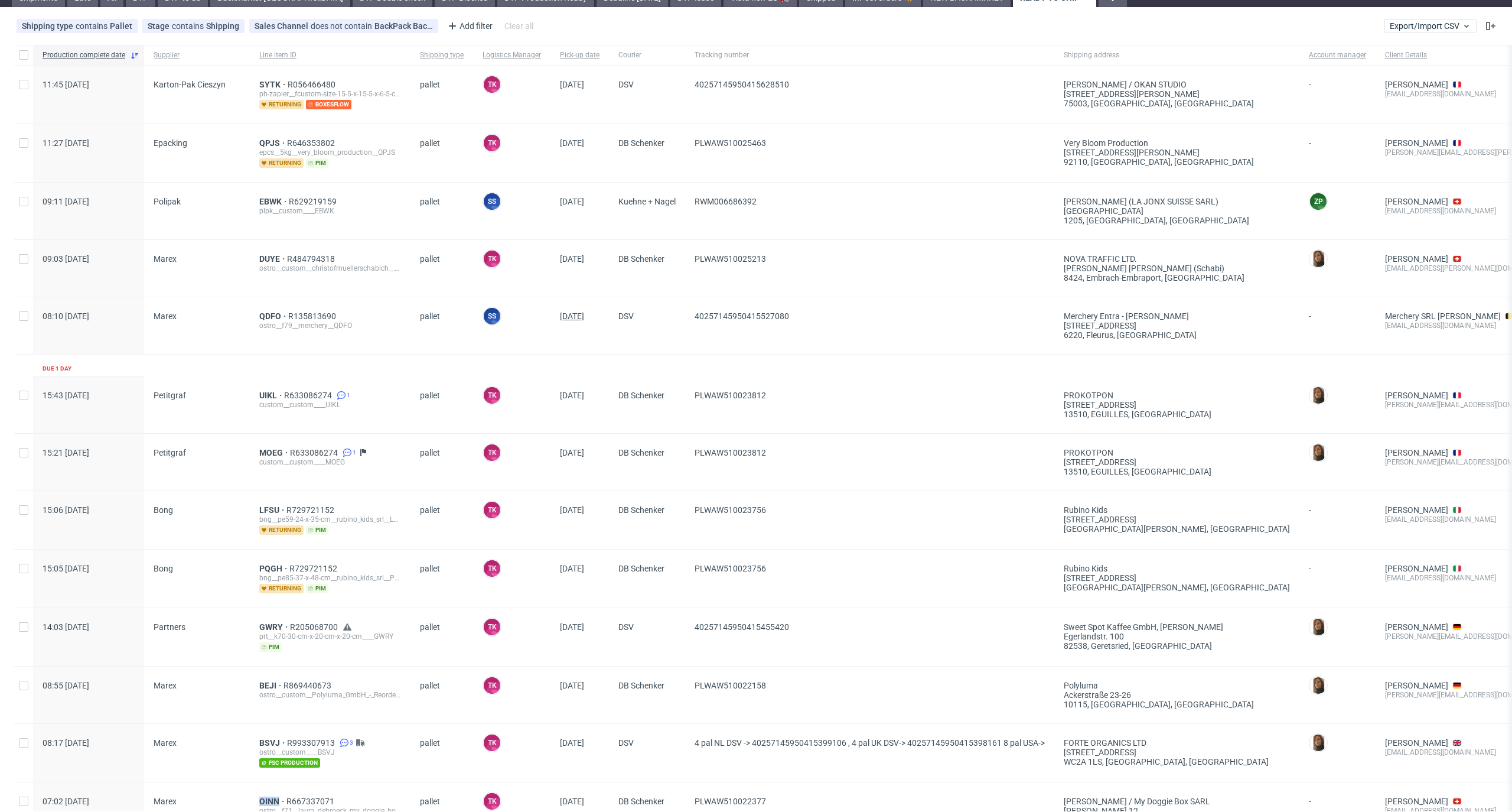
scroll to position [0, 0]
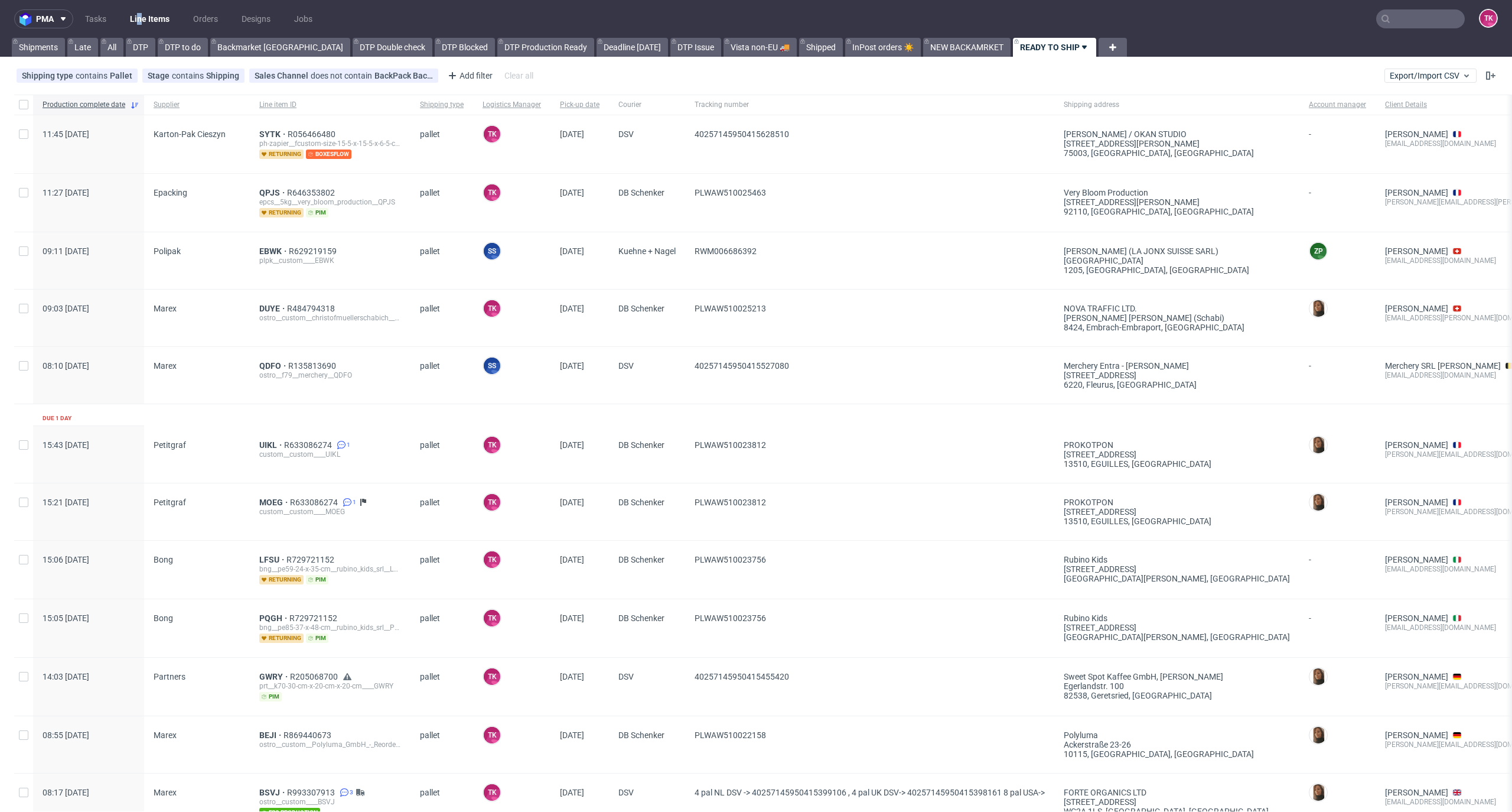
click at [141, 5] on nav "pma Tasks Line Items Orders Designs Jobs TK" at bounding box center [756, 18] width 1512 height 38
click at [147, 17] on link "Line Items" at bounding box center [150, 18] width 54 height 19
click at [161, 25] on link "Line Items" at bounding box center [150, 18] width 54 height 19
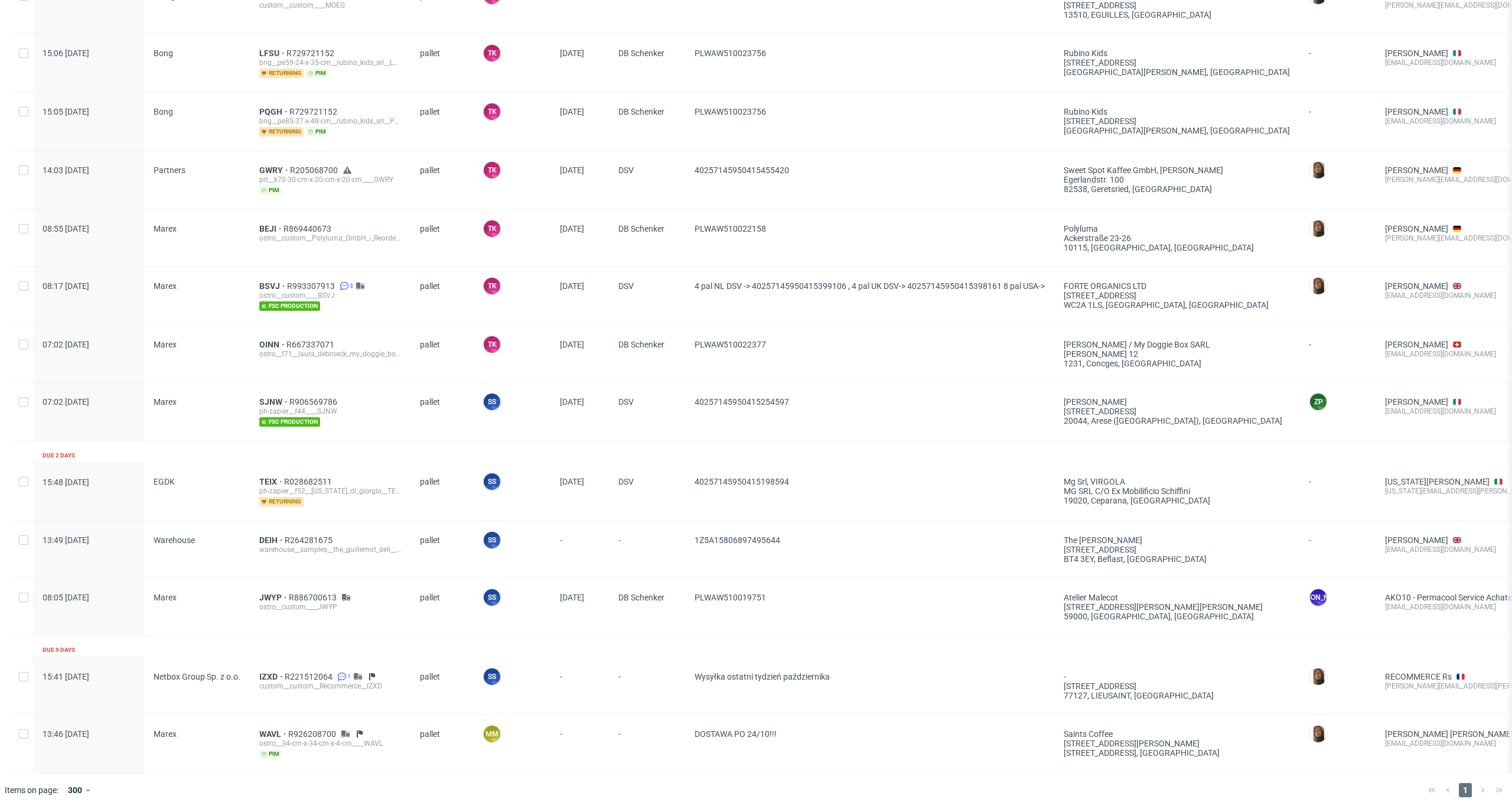
scroll to position [516, 0]
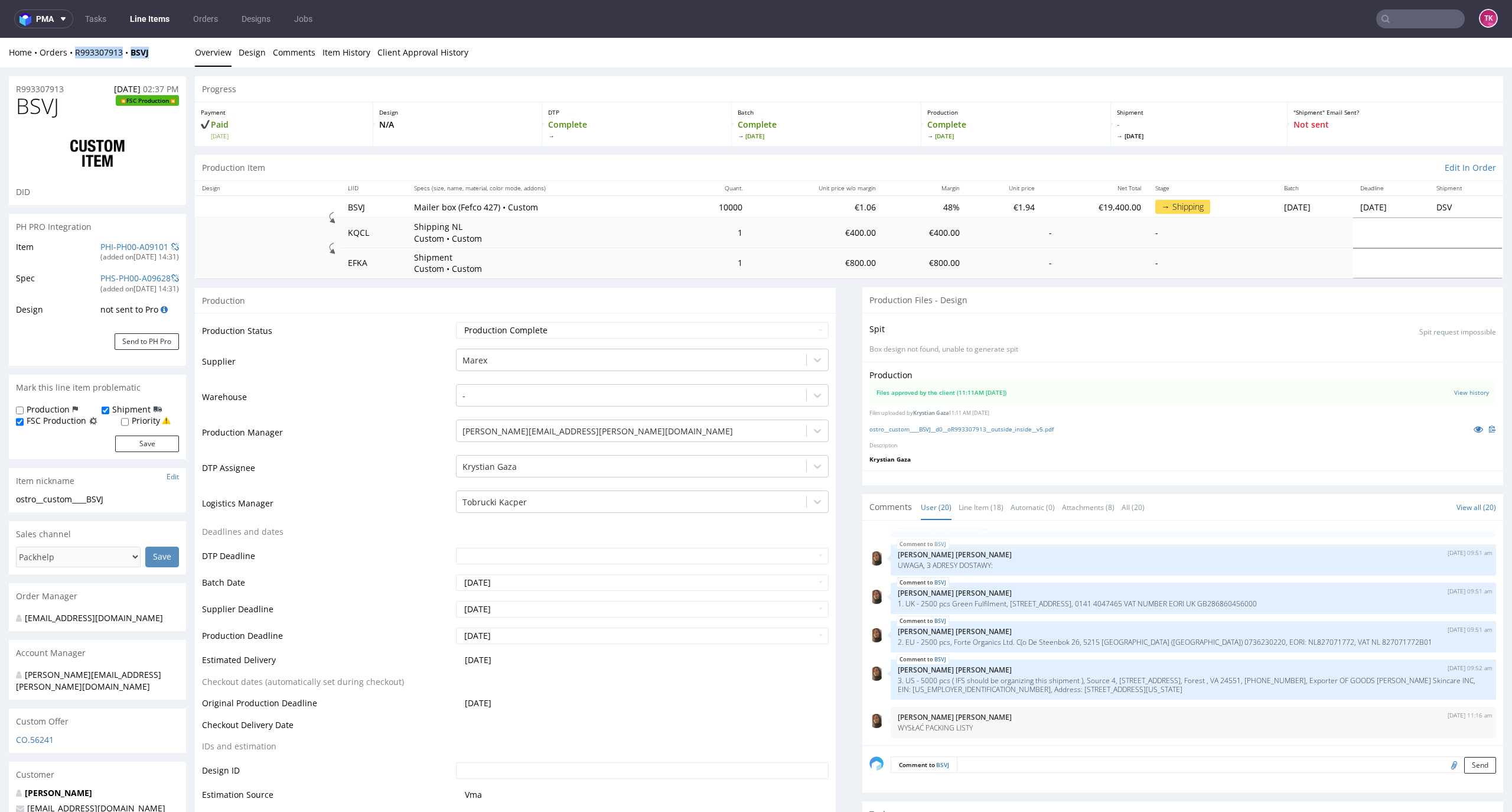
drag, startPoint x: 153, startPoint y: 58, endPoint x: 69, endPoint y: 61, distance: 84.1
click at [69, 61] on div "Home Orders R993307913 BSVJ Overview Design Comments Item History Client Approv…" at bounding box center [756, 52] width 1512 height 29
copy div "R993307913 BSVJ"
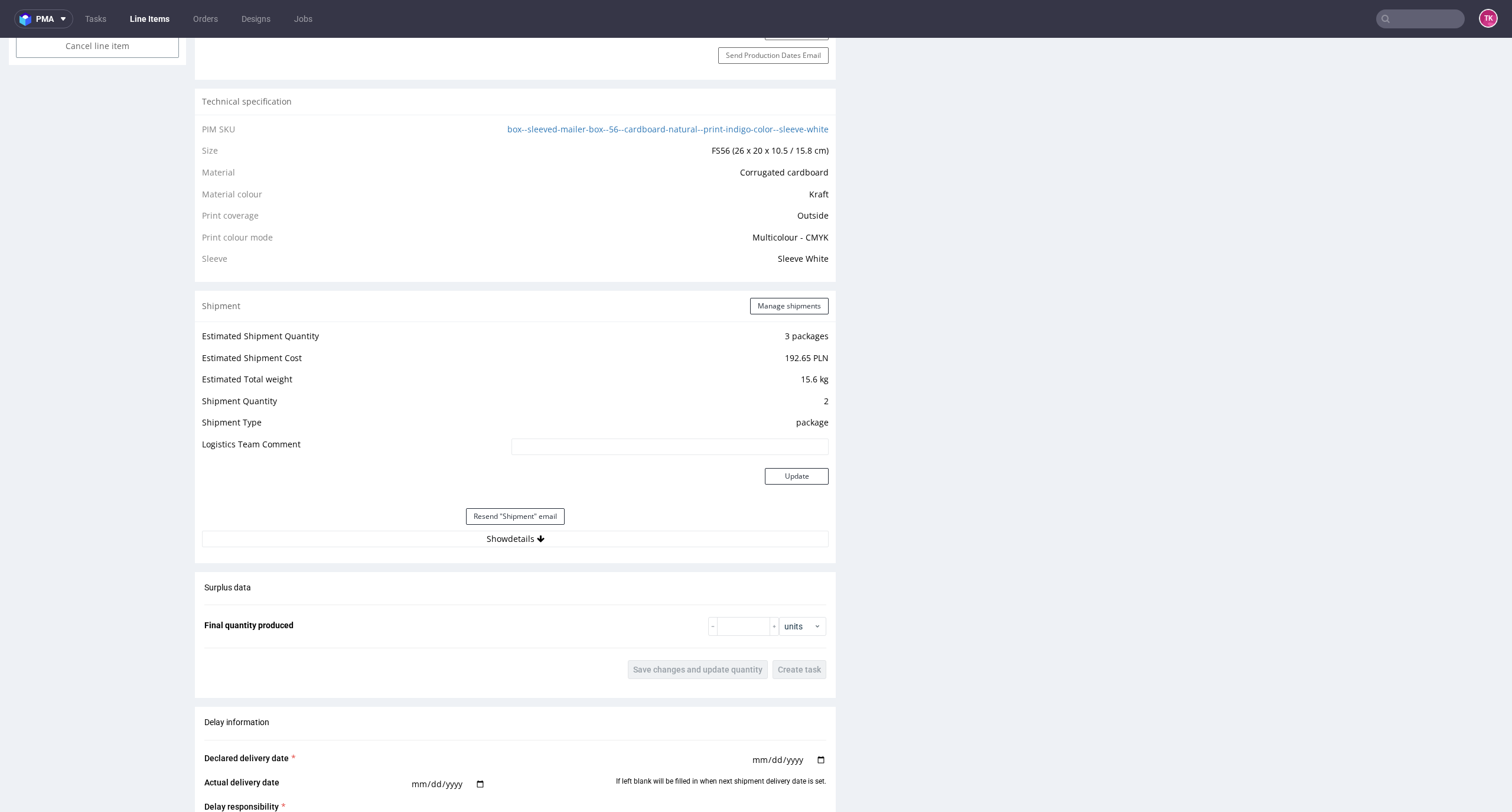
scroll to position [945, 0]
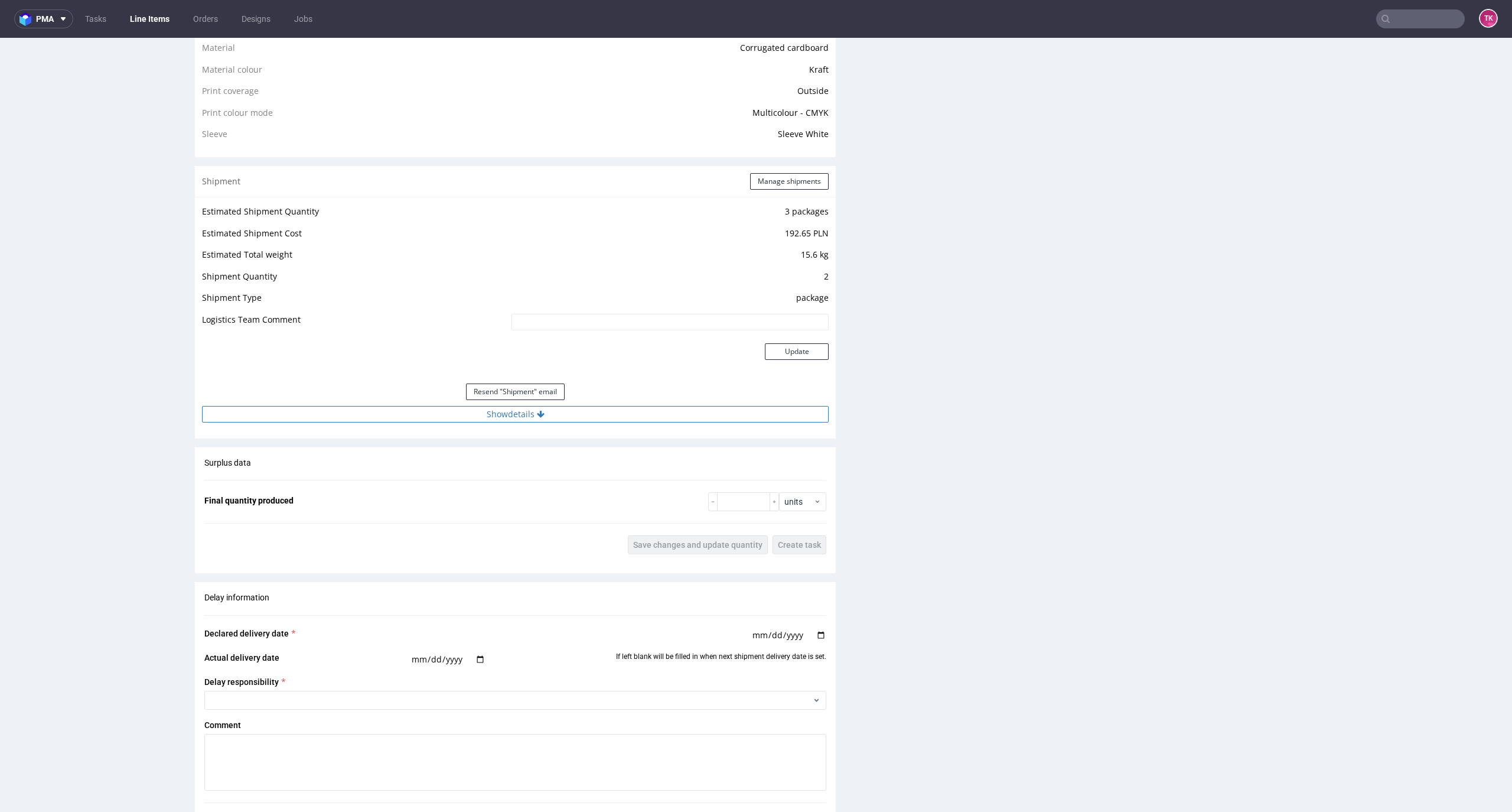
click at [649, 407] on div "Estimated Shipment Quantity 3 packages Estimated Shipment Cost 192.65 PLN Estim…" at bounding box center [515, 313] width 641 height 233
click at [650, 417] on button "Show details" at bounding box center [515, 414] width 627 height 17
